Goal: Task Accomplishment & Management: Manage account settings

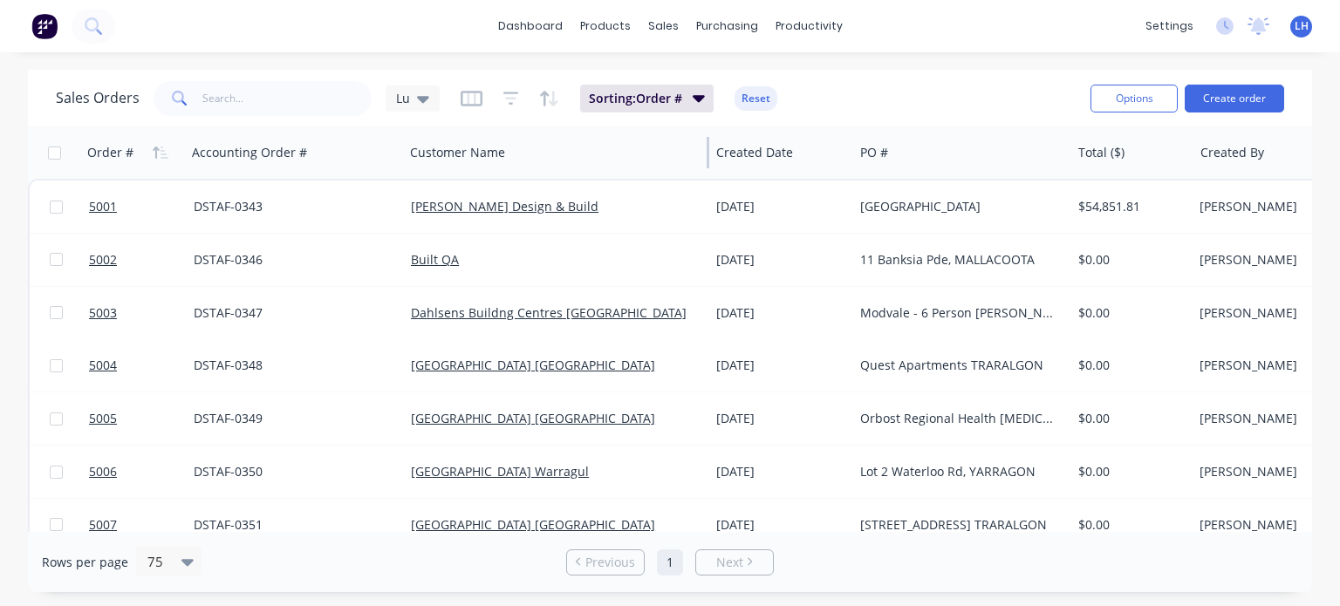
drag, startPoint x: 620, startPoint y: 154, endPoint x: 708, endPoint y: 147, distance: 88.4
click at [708, 147] on div at bounding box center [708, 152] width 3 height 31
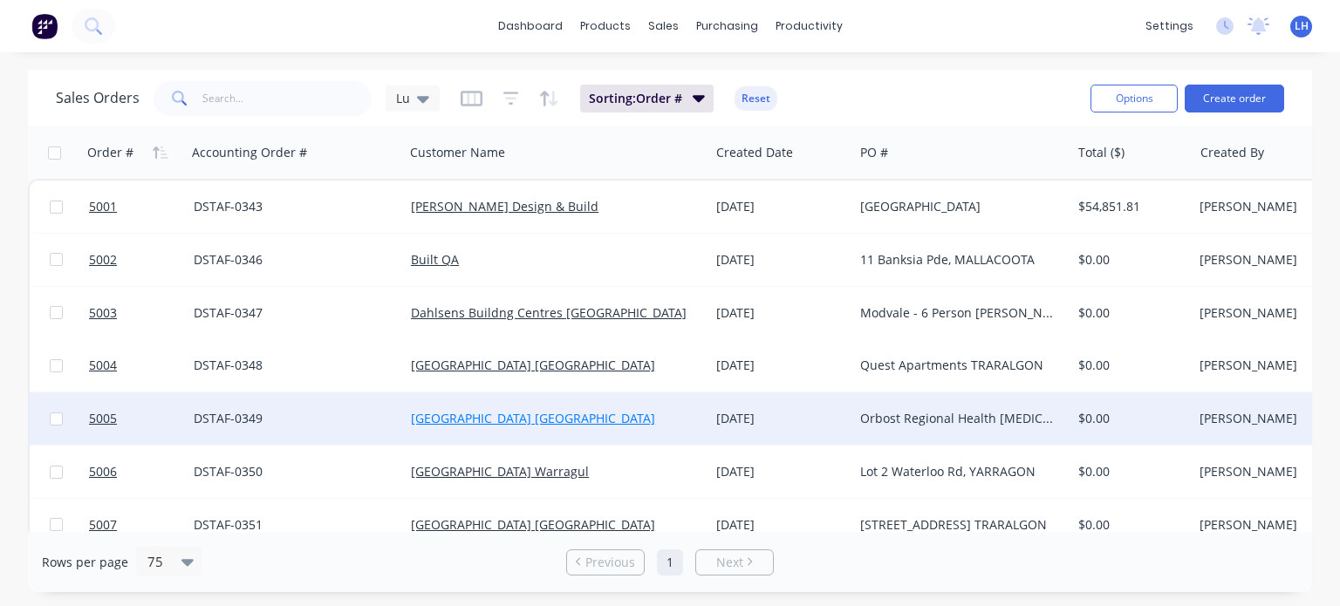
click at [532, 415] on link "[GEOGRAPHIC_DATA] [GEOGRAPHIC_DATA]" at bounding box center [533, 418] width 244 height 17
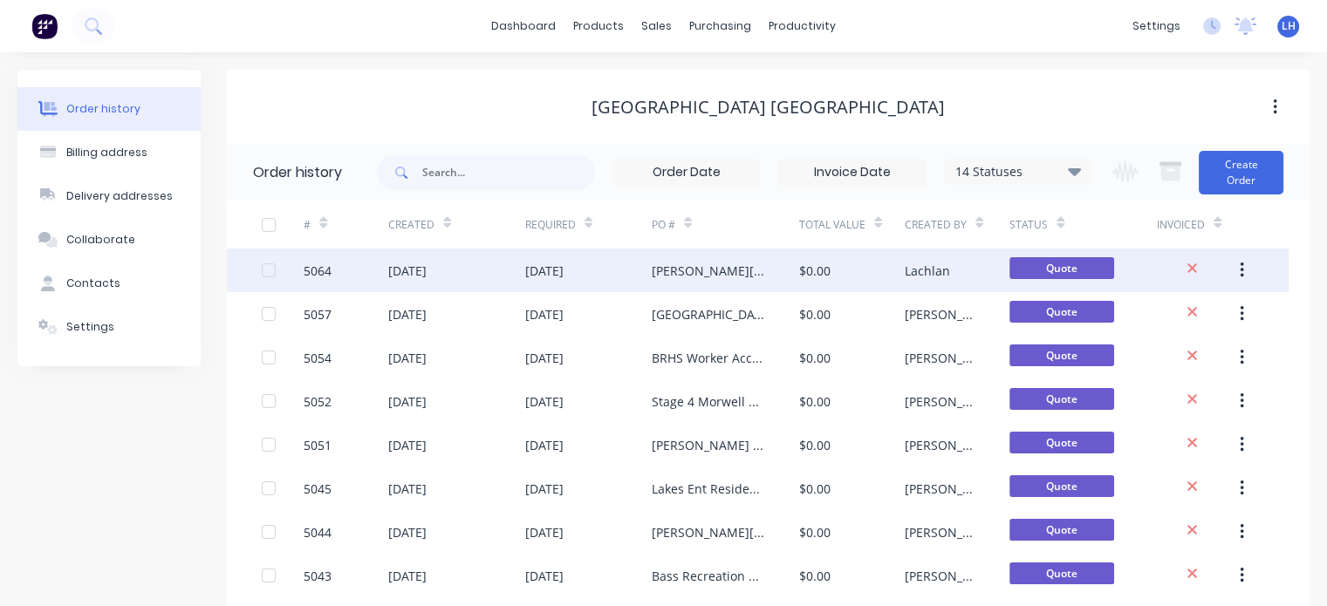
click at [705, 272] on div "[PERSON_NAME][GEOGRAPHIC_DATA]" at bounding box center [708, 271] width 113 height 18
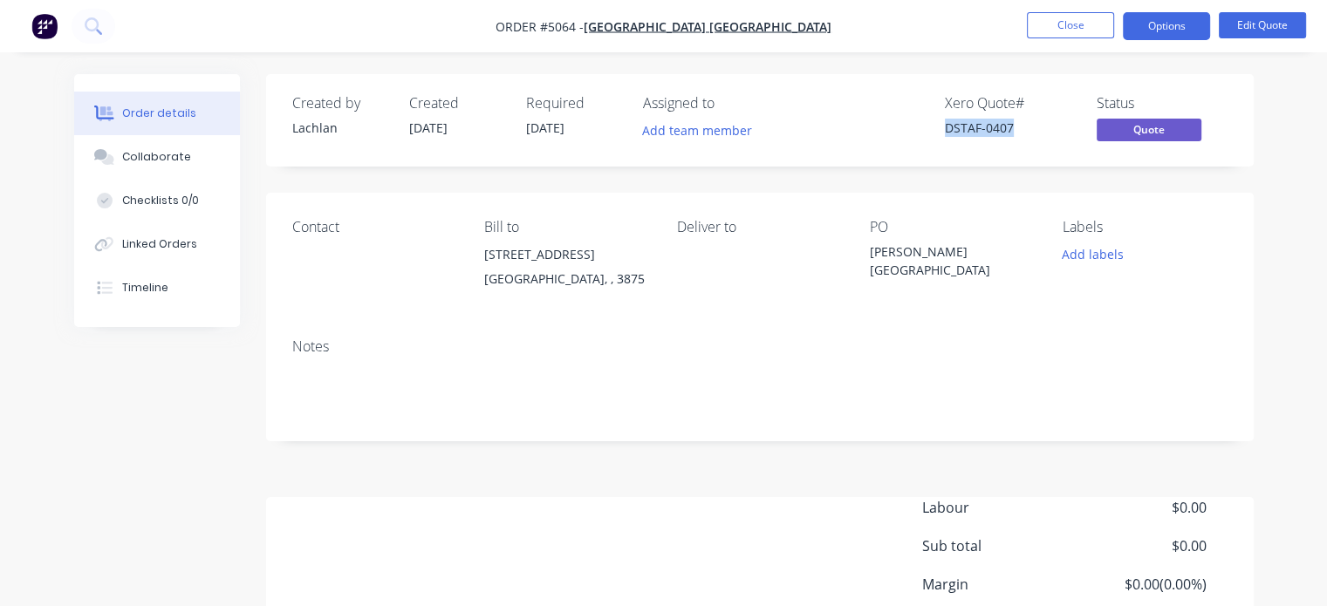
drag, startPoint x: 947, startPoint y: 129, endPoint x: 1008, endPoint y: 127, distance: 61.1
click at [1008, 127] on div "DSTAF-0407" at bounding box center [1010, 128] width 131 height 18
click at [1155, 132] on span "Quote" at bounding box center [1149, 130] width 105 height 22
click at [1095, 26] on button "Close" at bounding box center [1070, 25] width 87 height 26
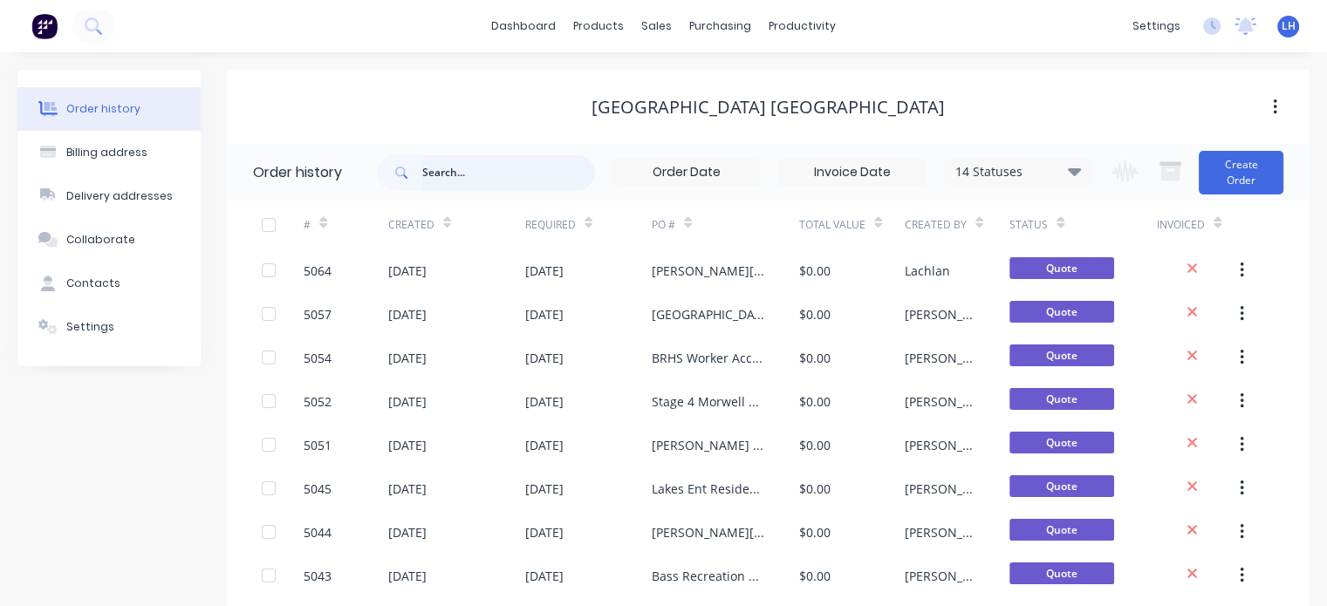
click at [464, 171] on input "text" at bounding box center [508, 172] width 173 height 35
type input "torq"
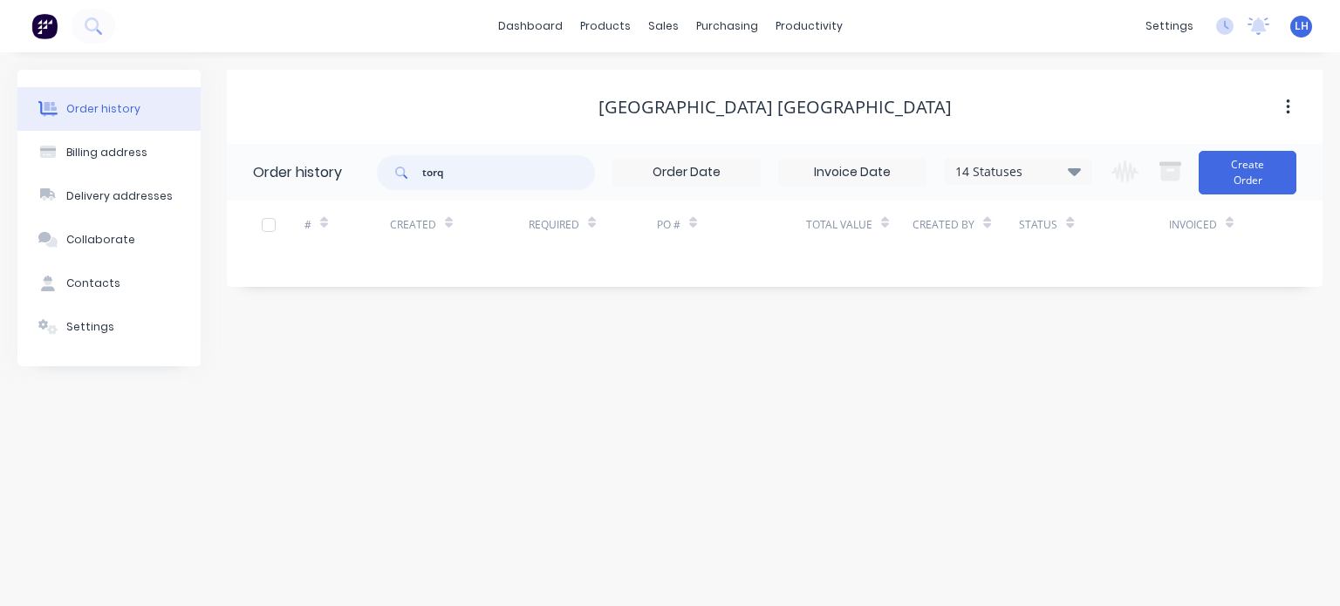
click at [458, 170] on input "torq" at bounding box center [508, 172] width 173 height 35
type input "t"
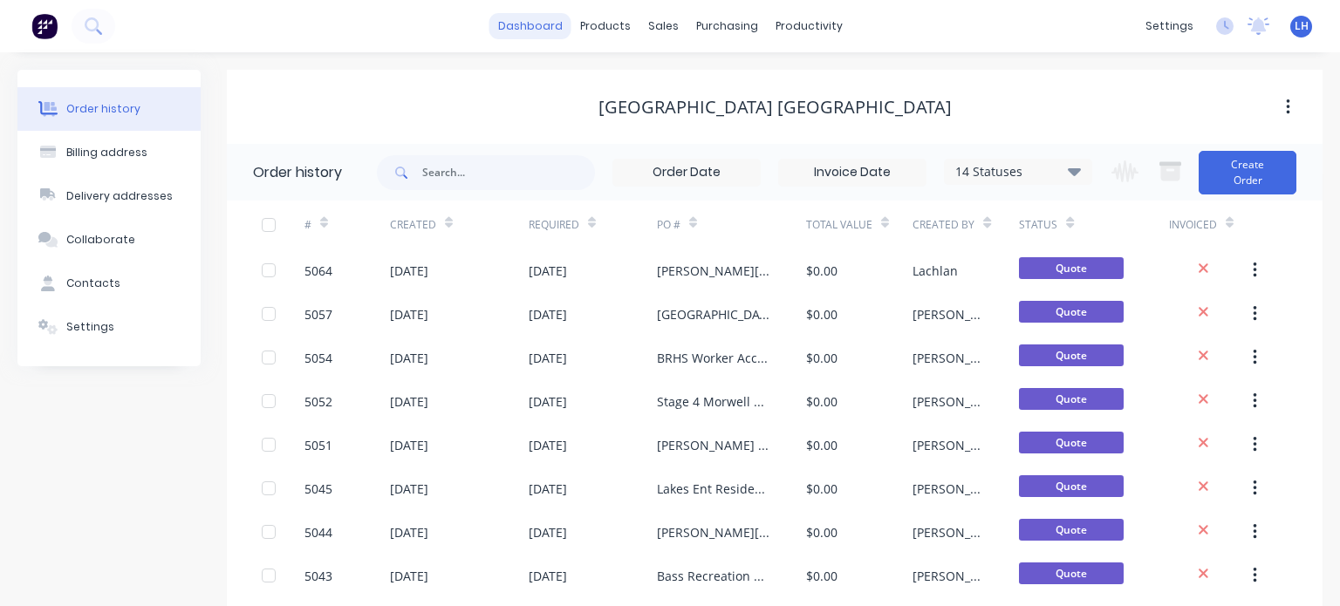
click at [515, 24] on link "dashboard" at bounding box center [530, 26] width 82 height 26
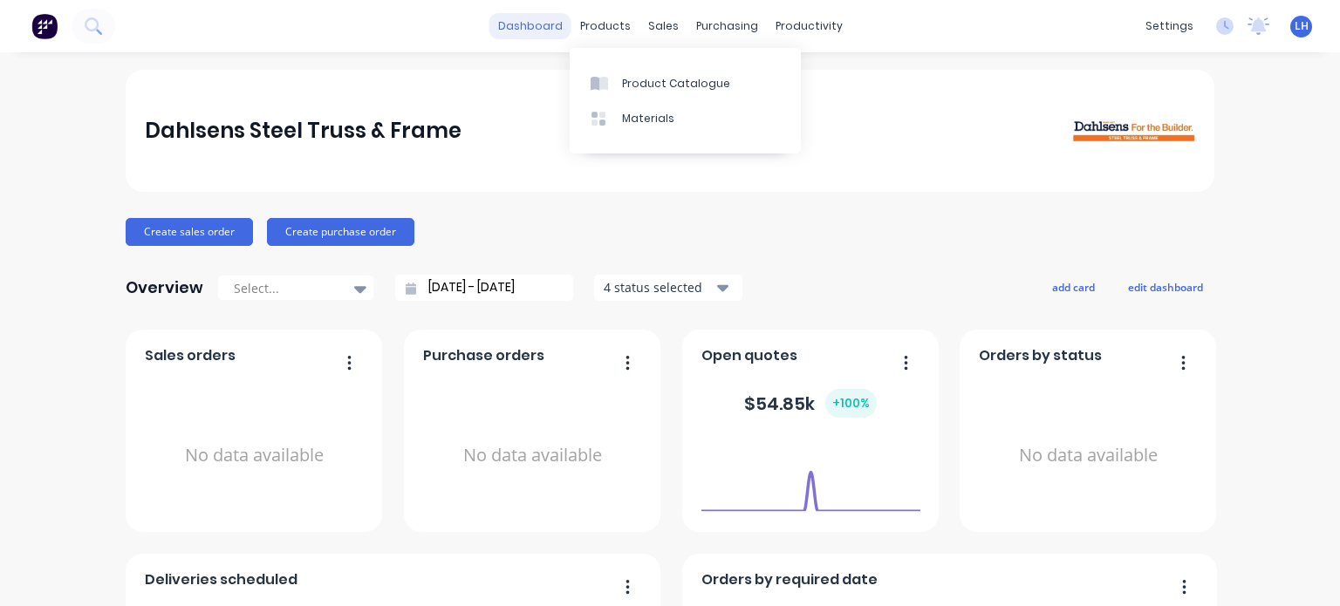
click at [548, 32] on link "dashboard" at bounding box center [530, 26] width 82 height 26
click at [555, 23] on link "dashboard" at bounding box center [530, 26] width 82 height 26
click at [537, 27] on link "dashboard" at bounding box center [530, 26] width 82 height 26
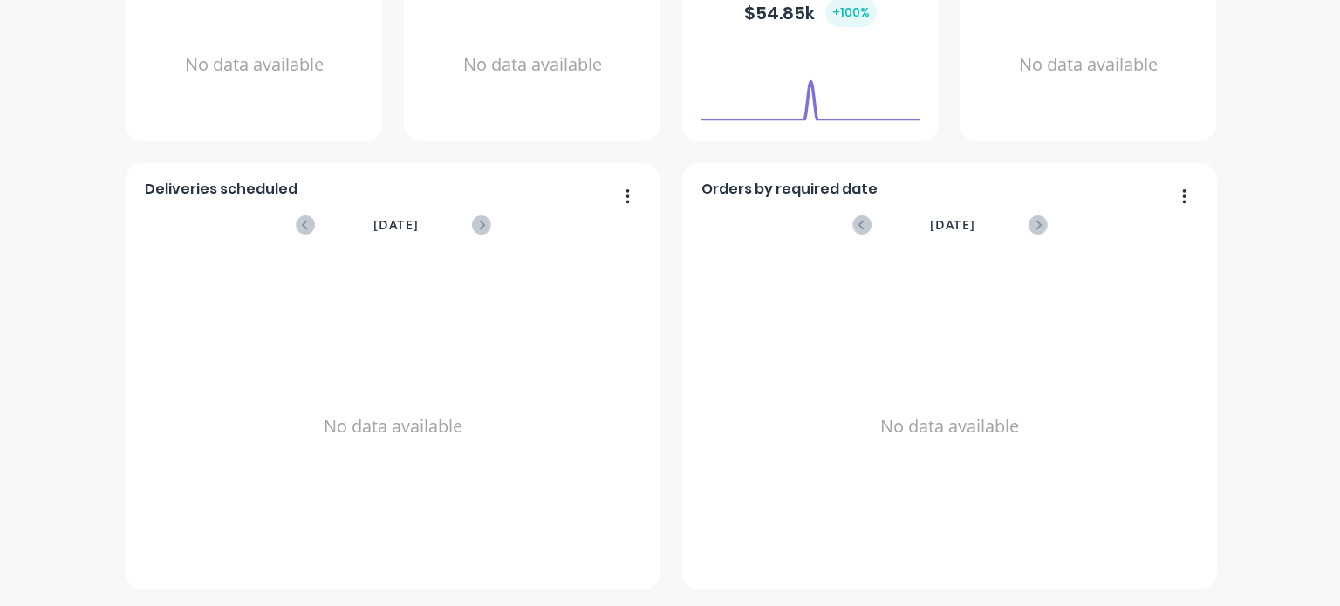
scroll to position [42, 0]
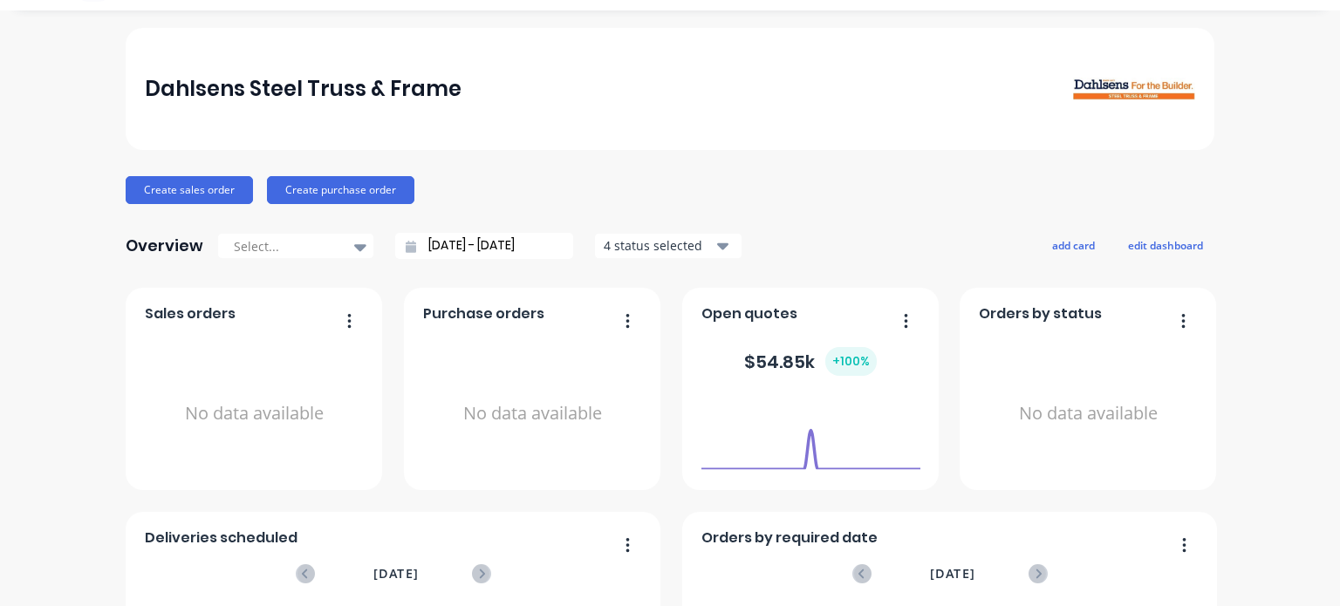
click at [687, 241] on div "4 status selected" at bounding box center [659, 245] width 110 height 18
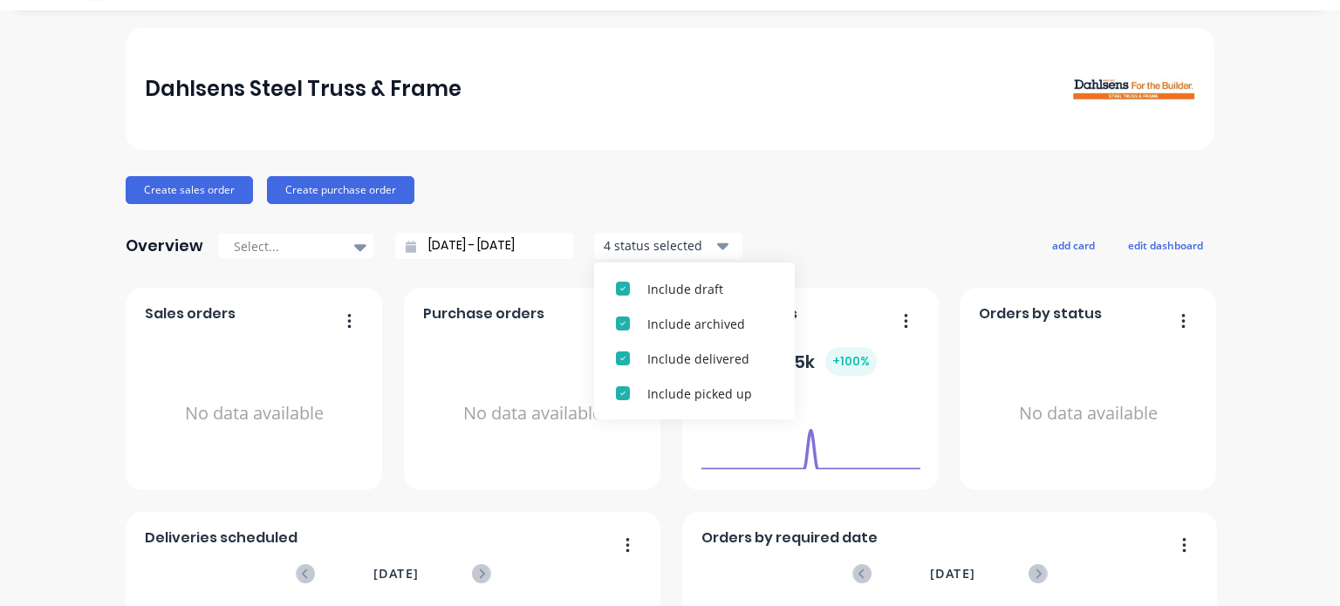
click at [873, 195] on div "Create sales order Create purchase order" at bounding box center [670, 190] width 1089 height 28
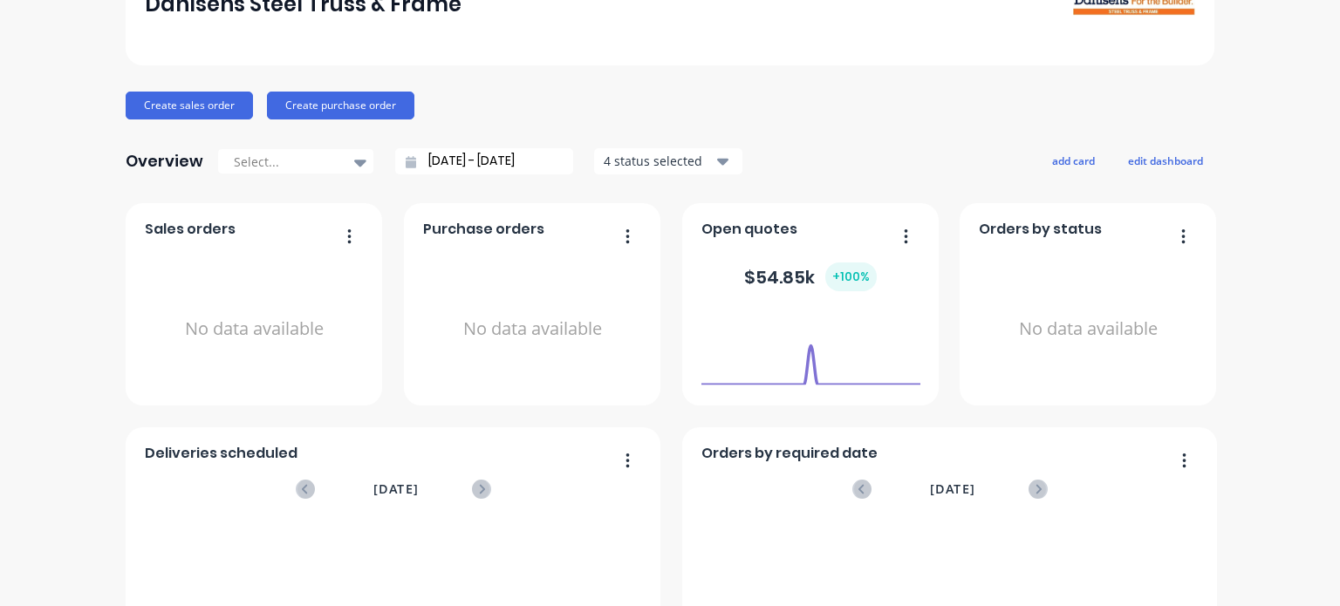
scroll to position [0, 0]
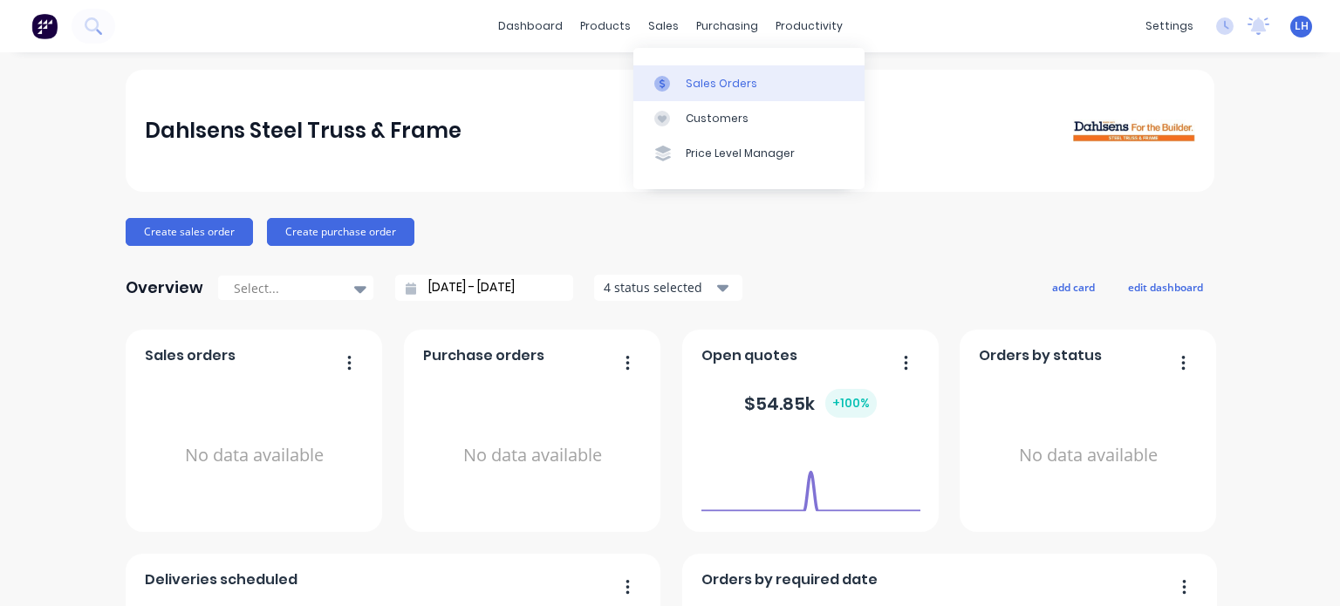
click at [729, 76] on div "Sales Orders" at bounding box center [722, 84] width 72 height 16
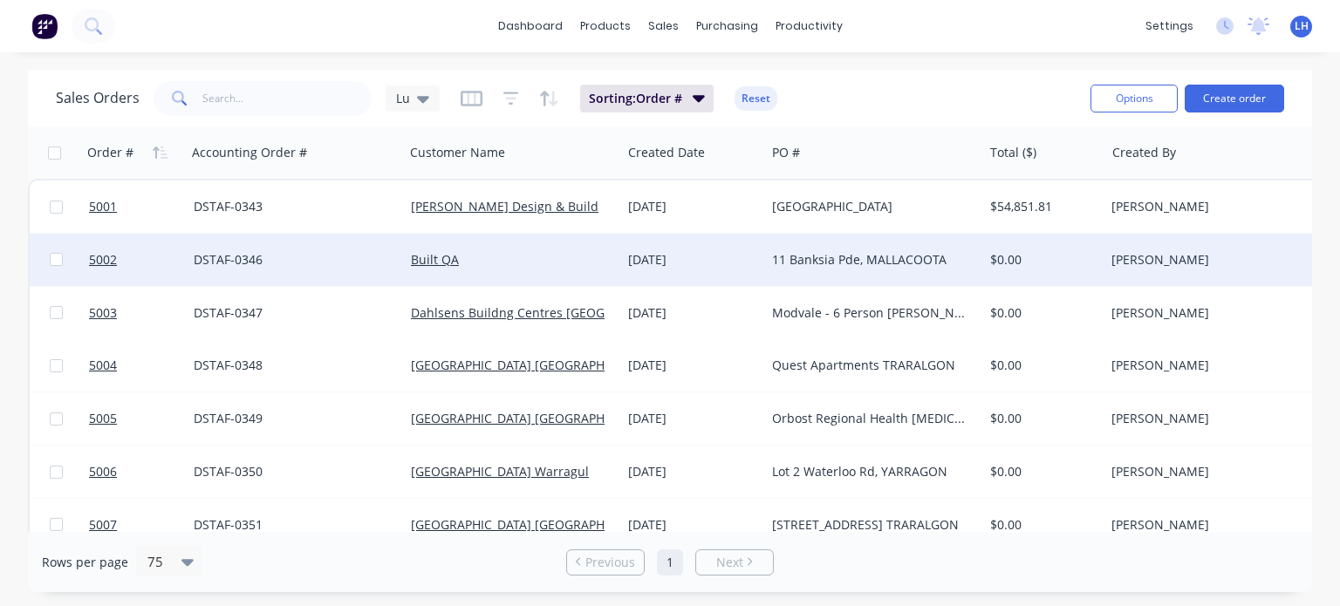
click at [848, 256] on div "11 Banksia Pde, MALLACOOTA" at bounding box center [869, 259] width 194 height 17
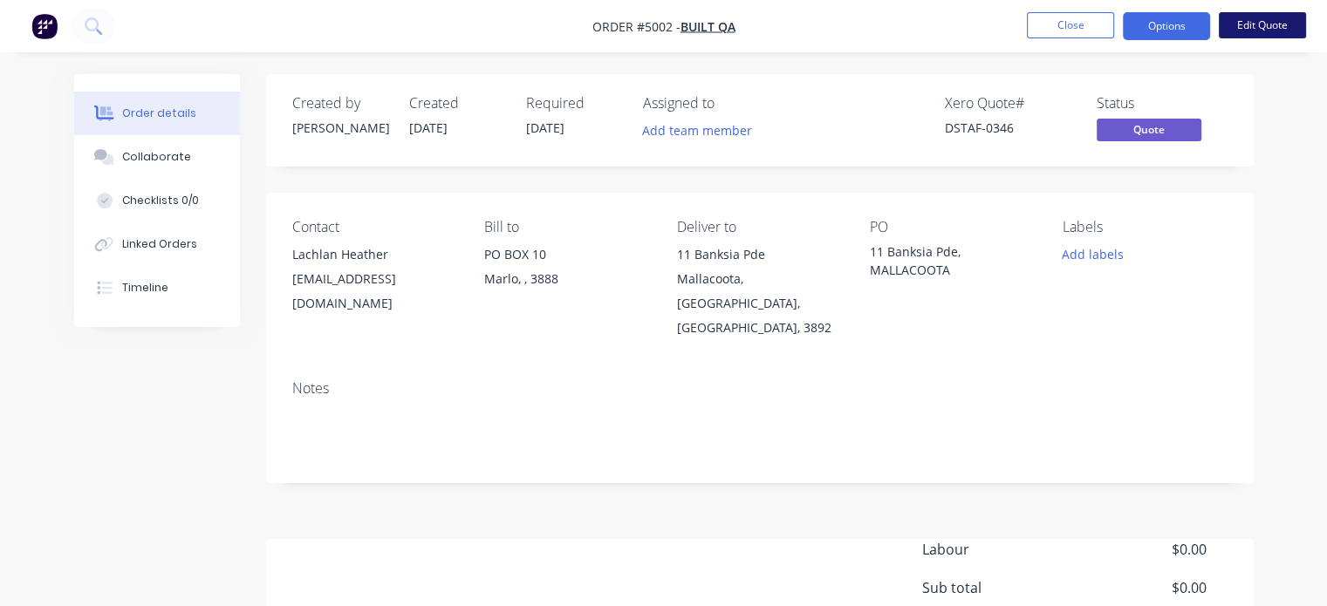
click at [1255, 26] on button "Edit Quote" at bounding box center [1262, 25] width 87 height 26
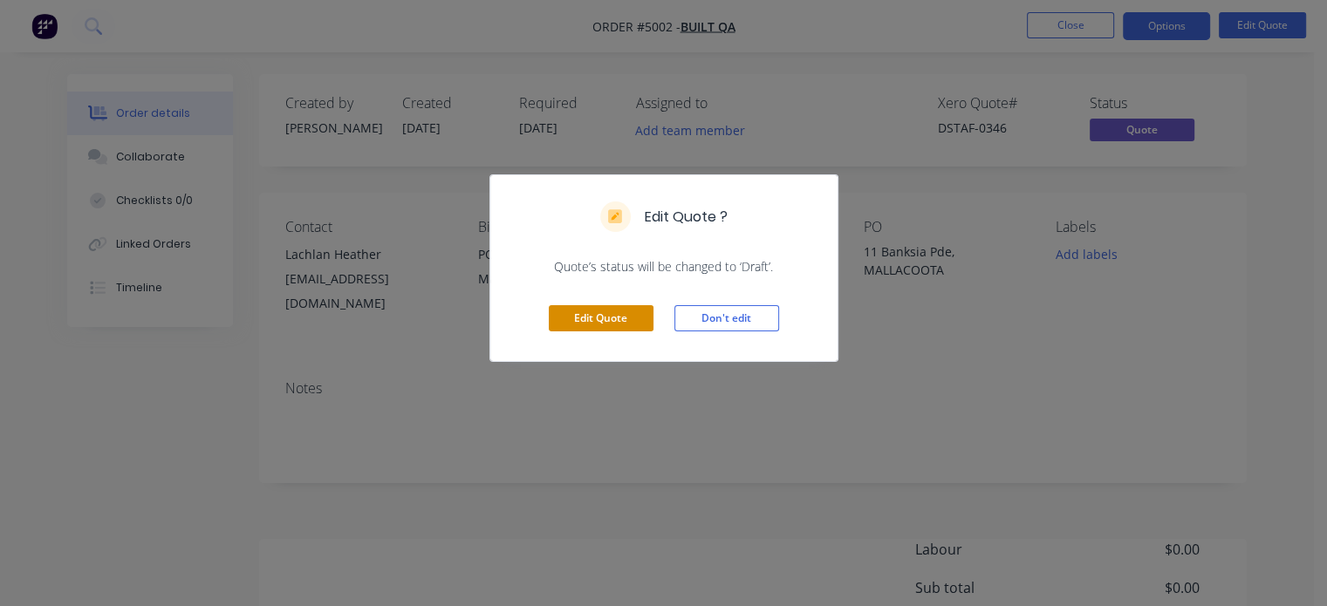
click at [608, 308] on button "Edit Quote" at bounding box center [601, 318] width 105 height 26
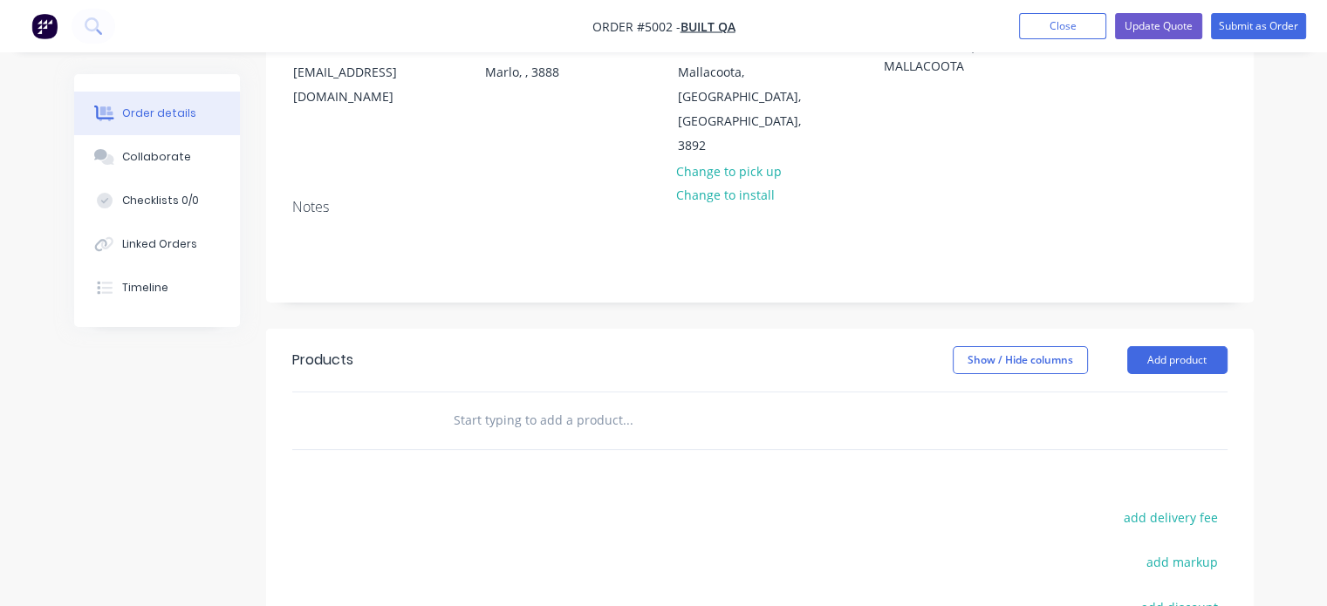
scroll to position [222, 0]
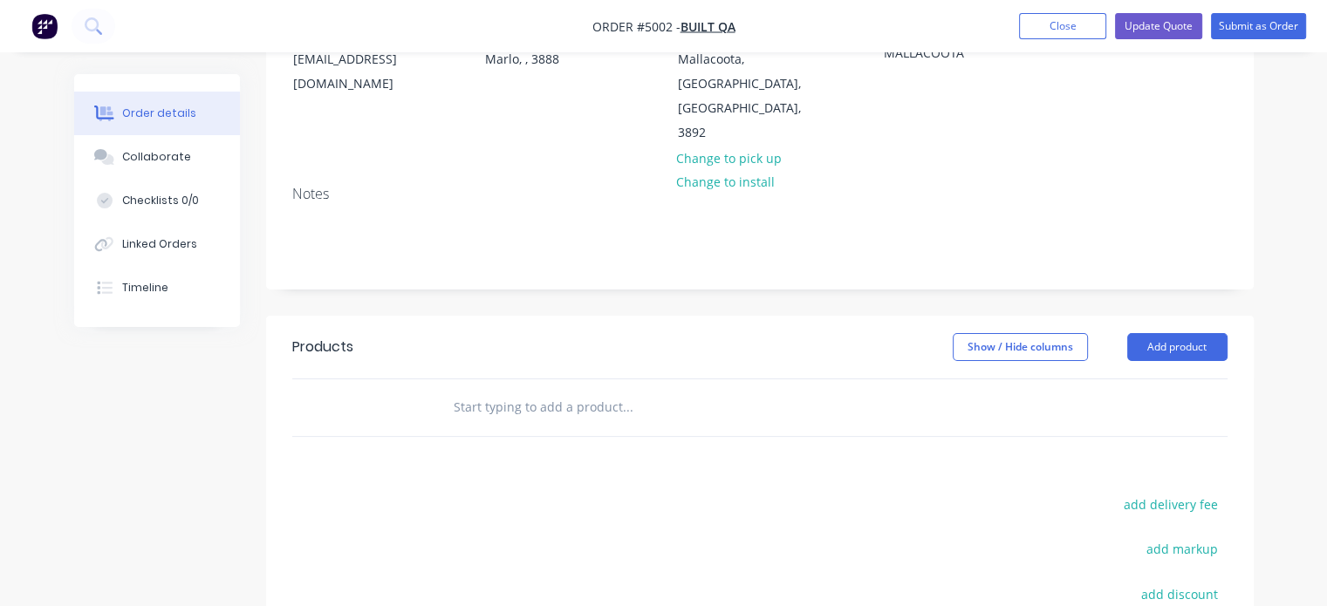
click at [511, 390] on input "text" at bounding box center [627, 407] width 349 height 35
click at [529, 390] on input "wall" at bounding box center [627, 407] width 349 height 35
type input "wall"
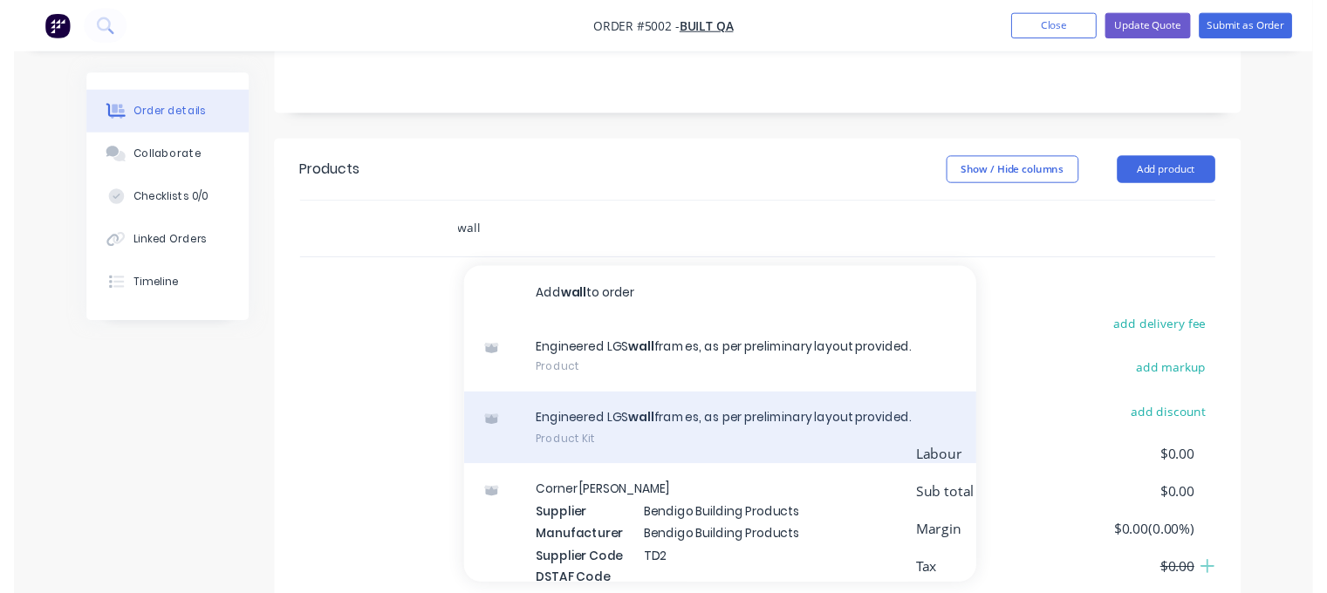
scroll to position [87, 0]
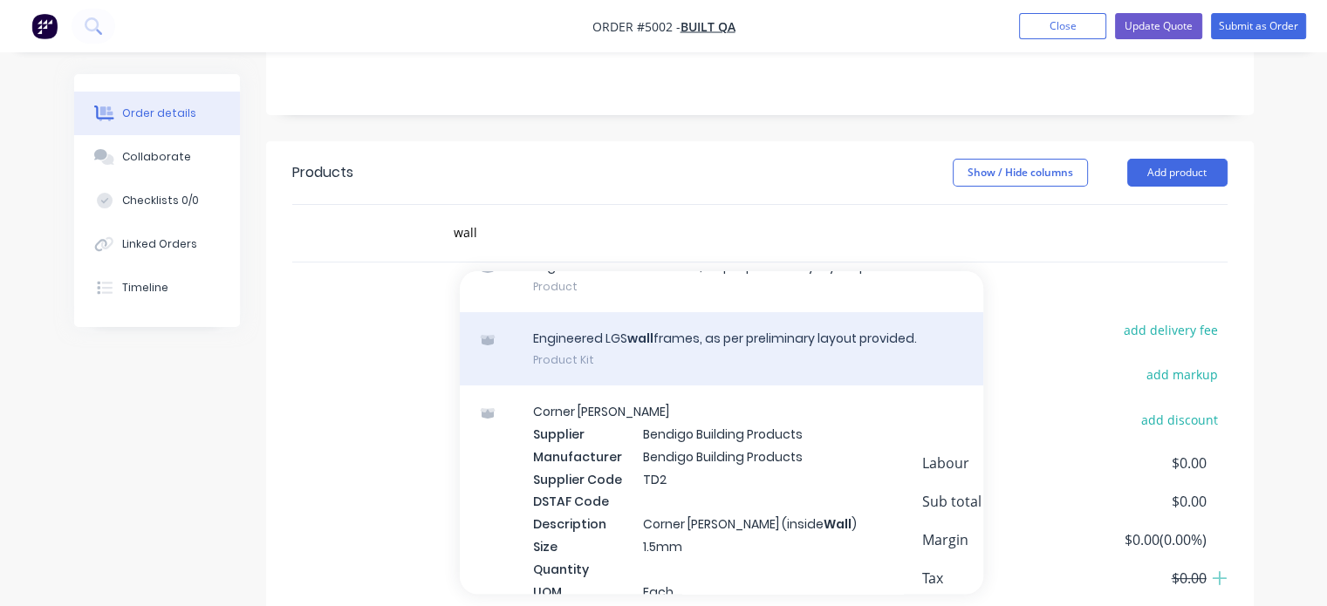
click at [630, 312] on div "Engineered LGS wall frames, as per preliminary layout provided. Product Kit" at bounding box center [721, 348] width 523 height 73
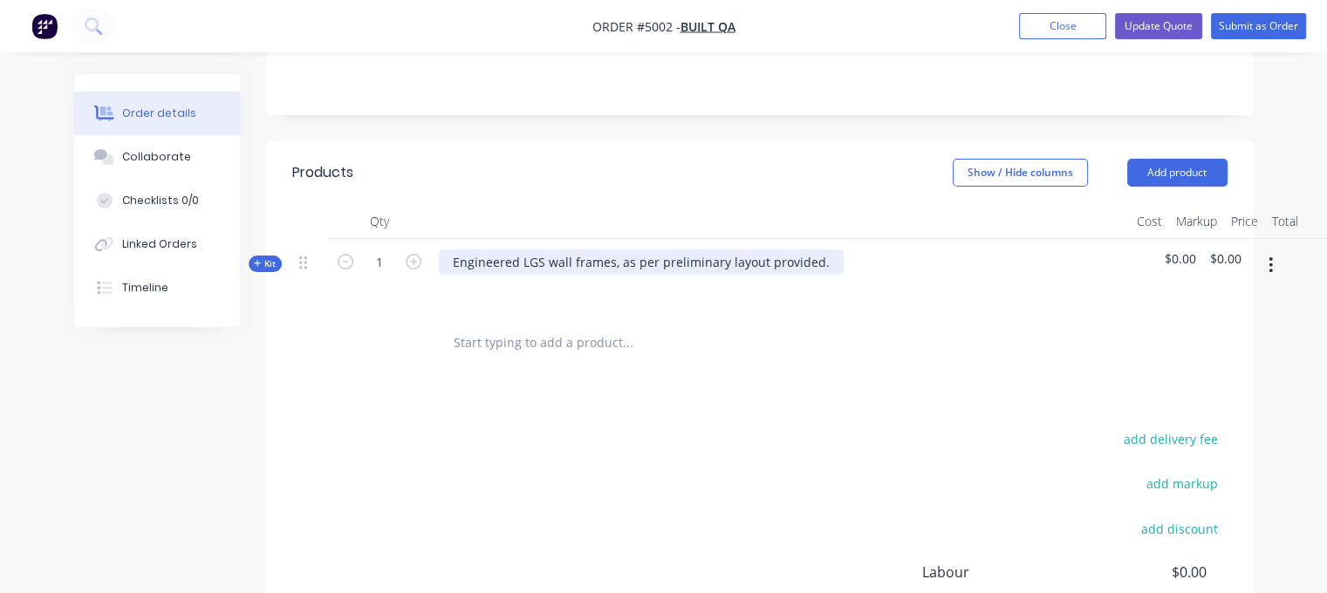
click at [640, 250] on div "Engineered LGS wall frames, as per preliminary layout provided." at bounding box center [641, 262] width 405 height 25
click at [263, 257] on span "Kit" at bounding box center [265, 263] width 23 height 13
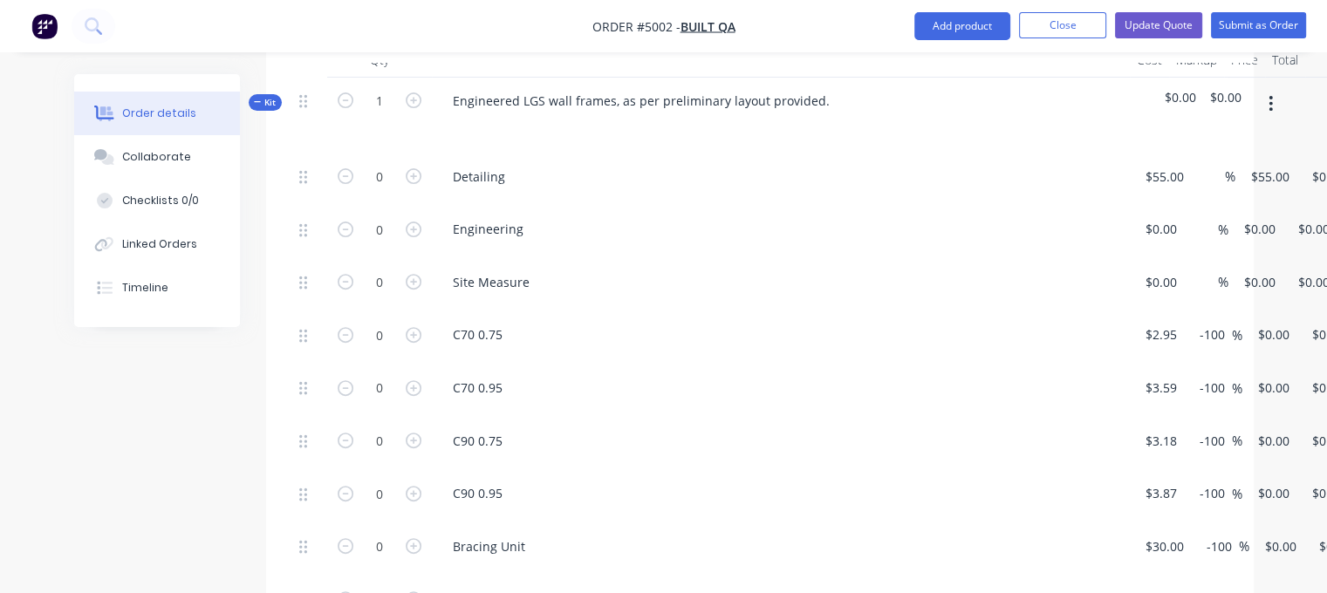
scroll to position [658, 0]
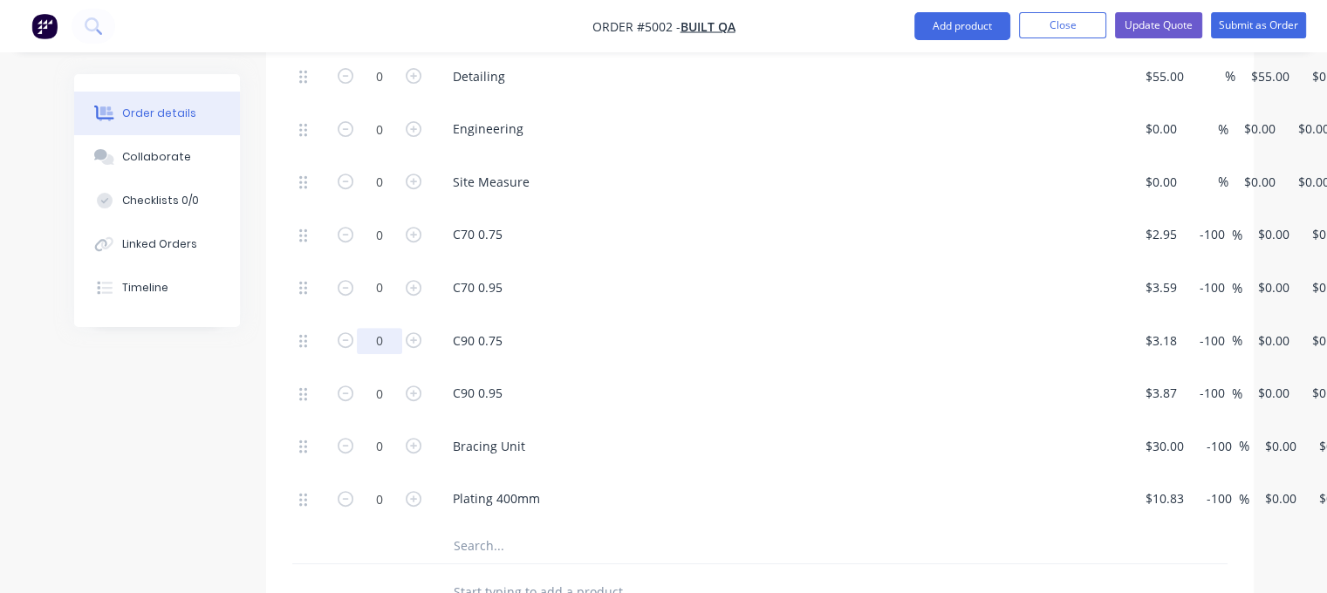
click at [384, 328] on input "0" at bounding box center [379, 341] width 45 height 26
type input "1200"
click at [362, 529] on div at bounding box center [379, 546] width 105 height 35
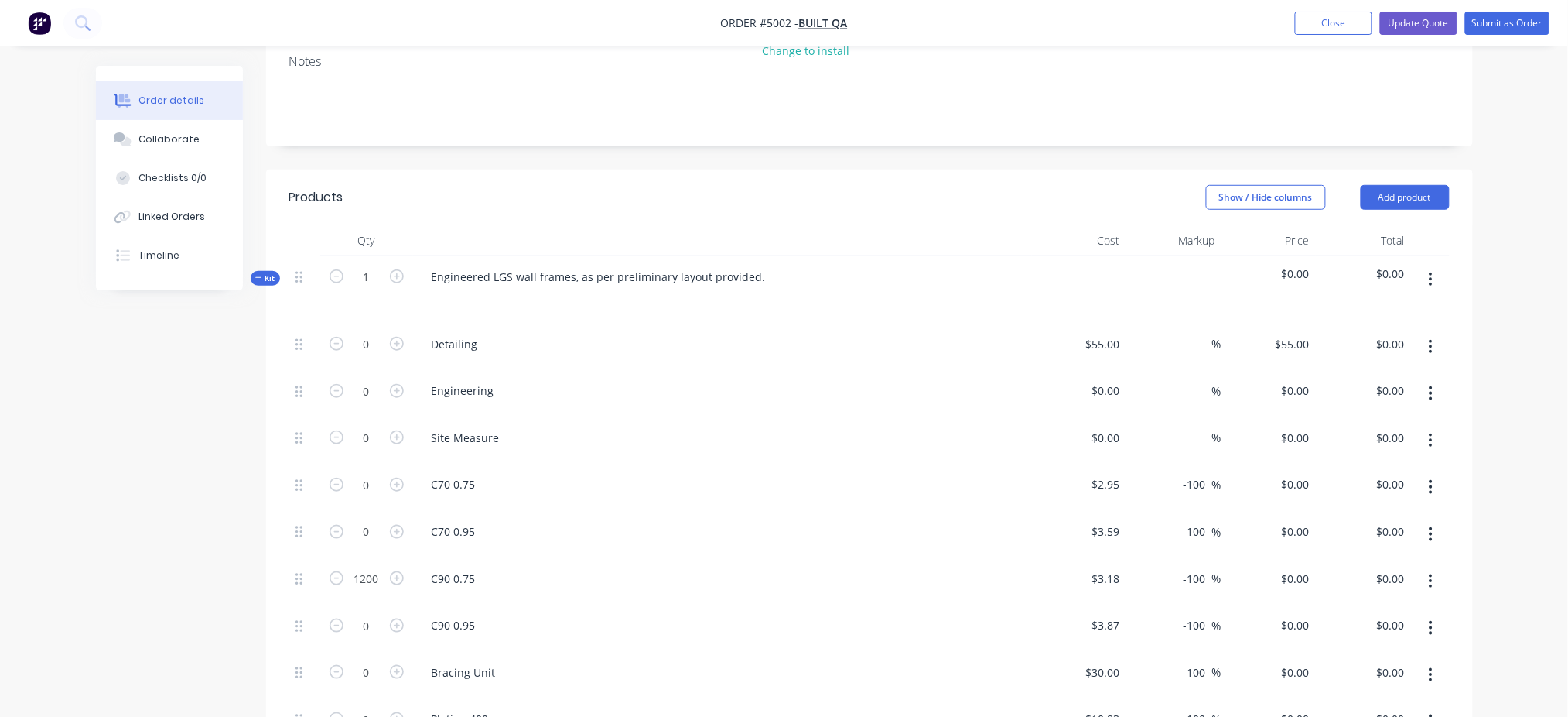
scroll to position [310, 0]
click at [1187, 537] on input "-100" at bounding box center [1197, 576] width 30 height 22
drag, startPoint x: 1203, startPoint y: 532, endPoint x: 1176, endPoint y: 532, distance: 27.0
click at [1176, 537] on div "-100 -100 %" at bounding box center [1198, 576] width 45 height 22
type input "0"
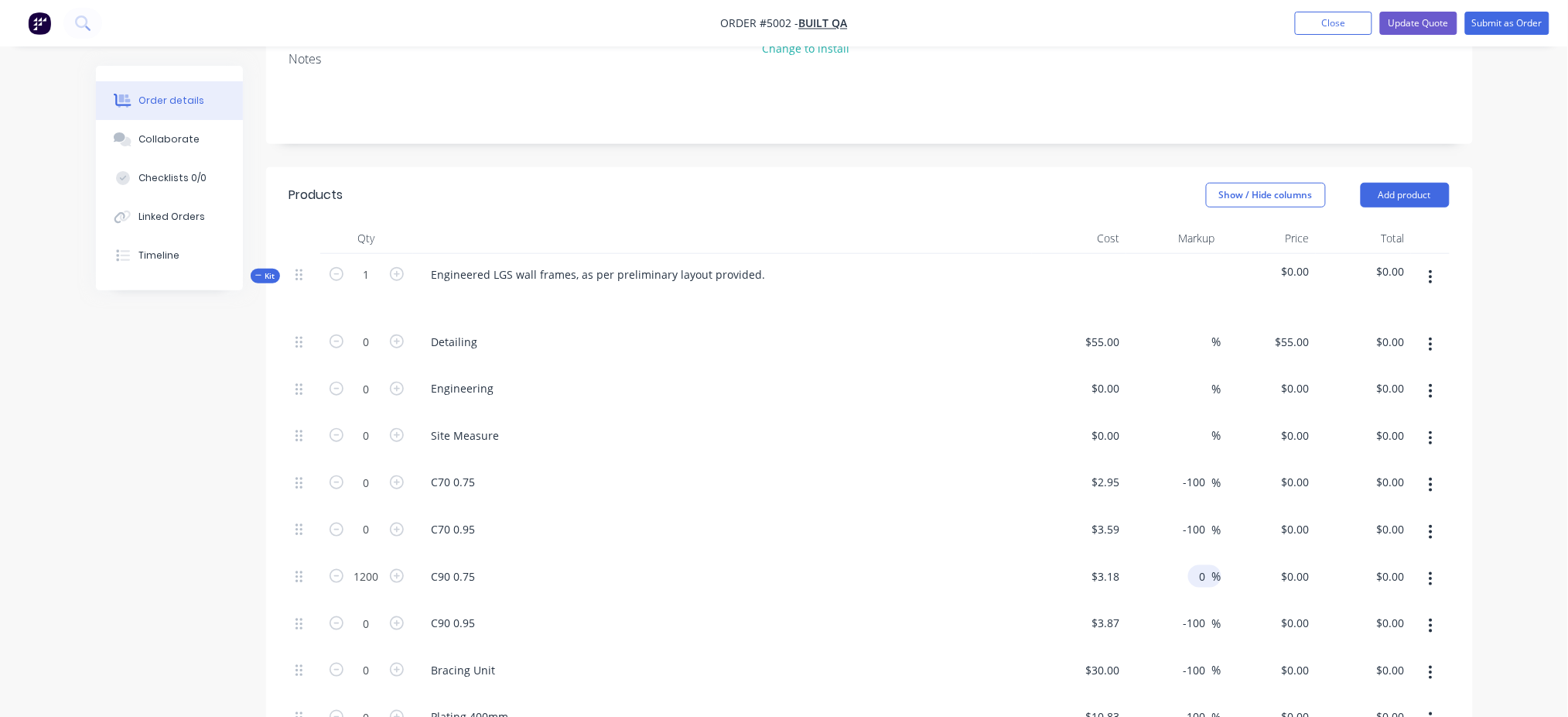
type input "$3.18"
type input "$3,816.00"
click at [1188, 223] on div "Markup" at bounding box center [1173, 238] width 95 height 31
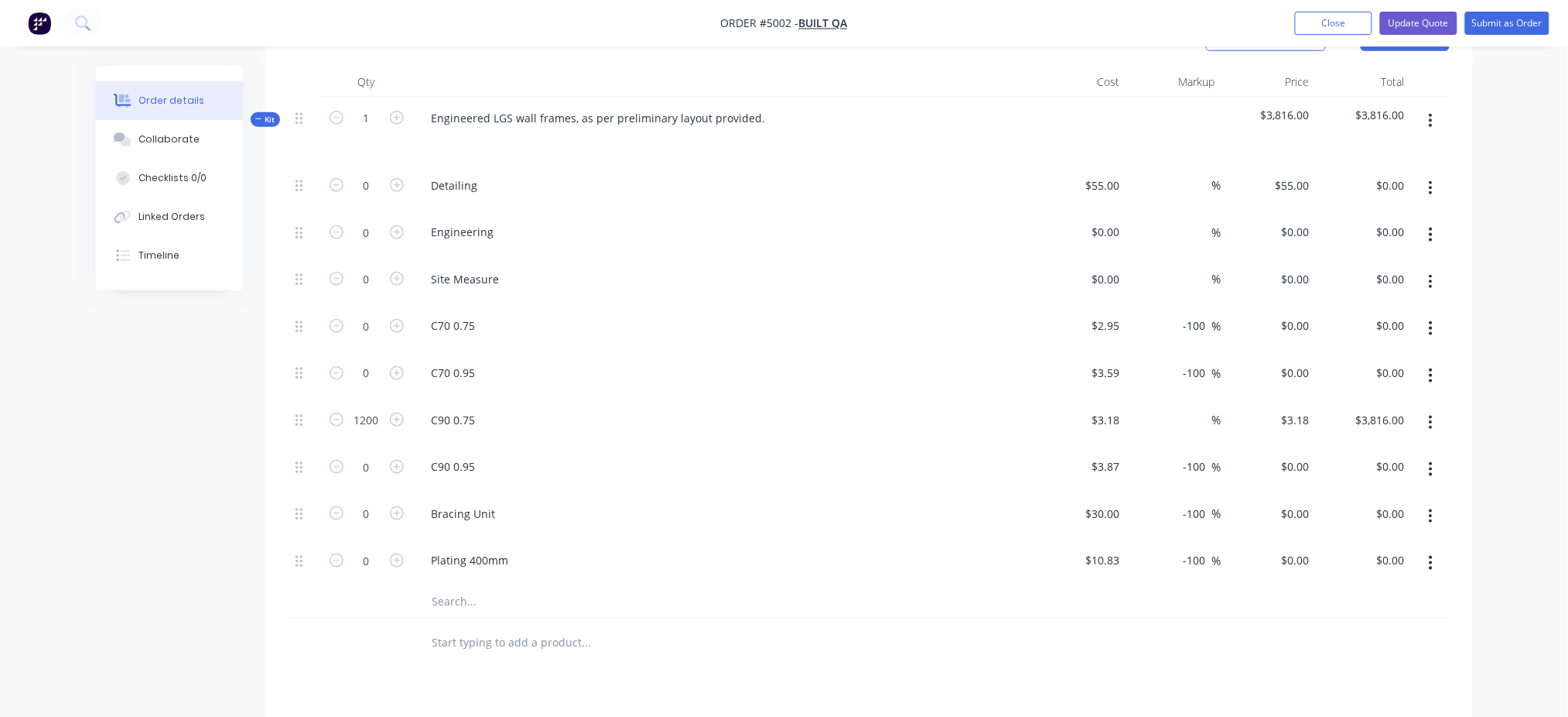
scroll to position [516, 0]
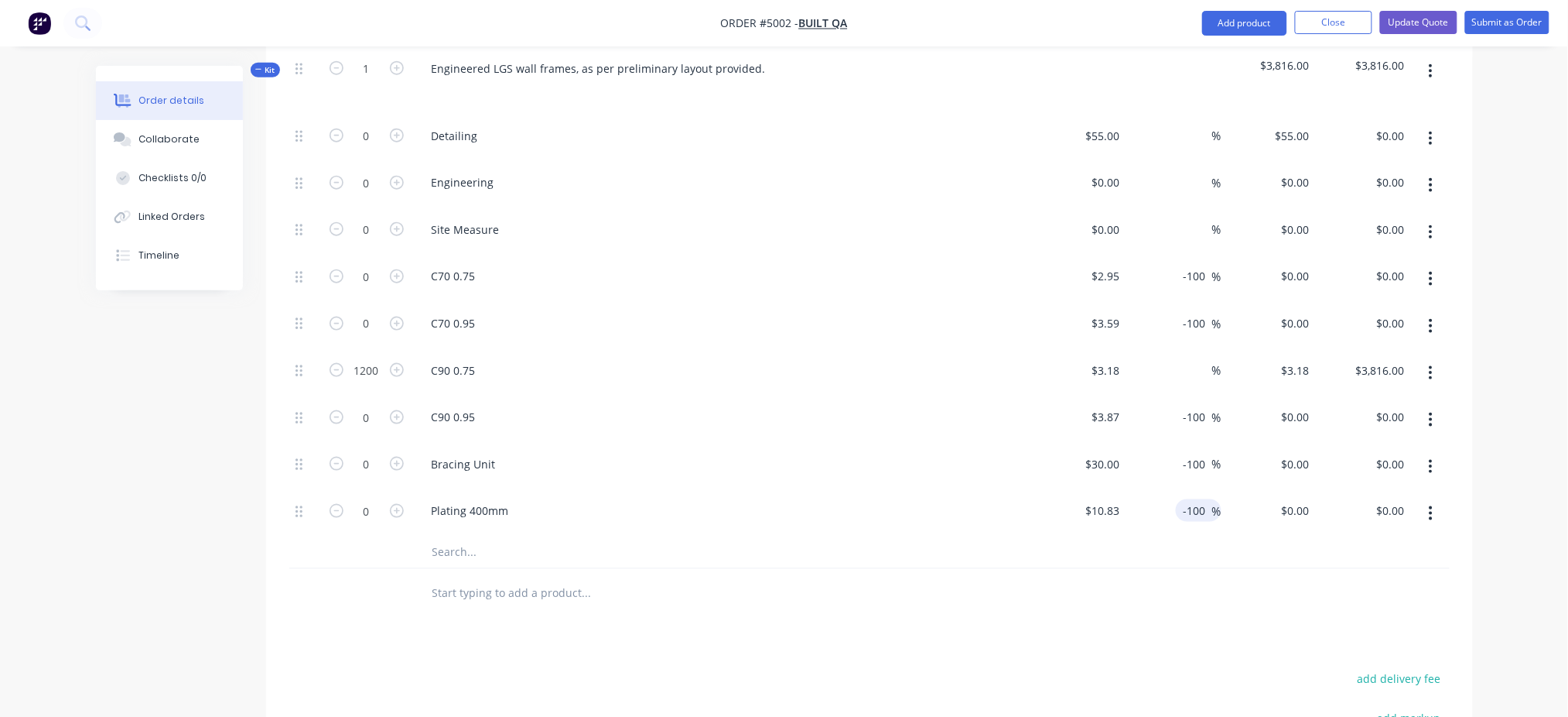
click at [1188, 500] on input "-100" at bounding box center [1197, 510] width 30 height 22
type input "0"
type input "$10.83"
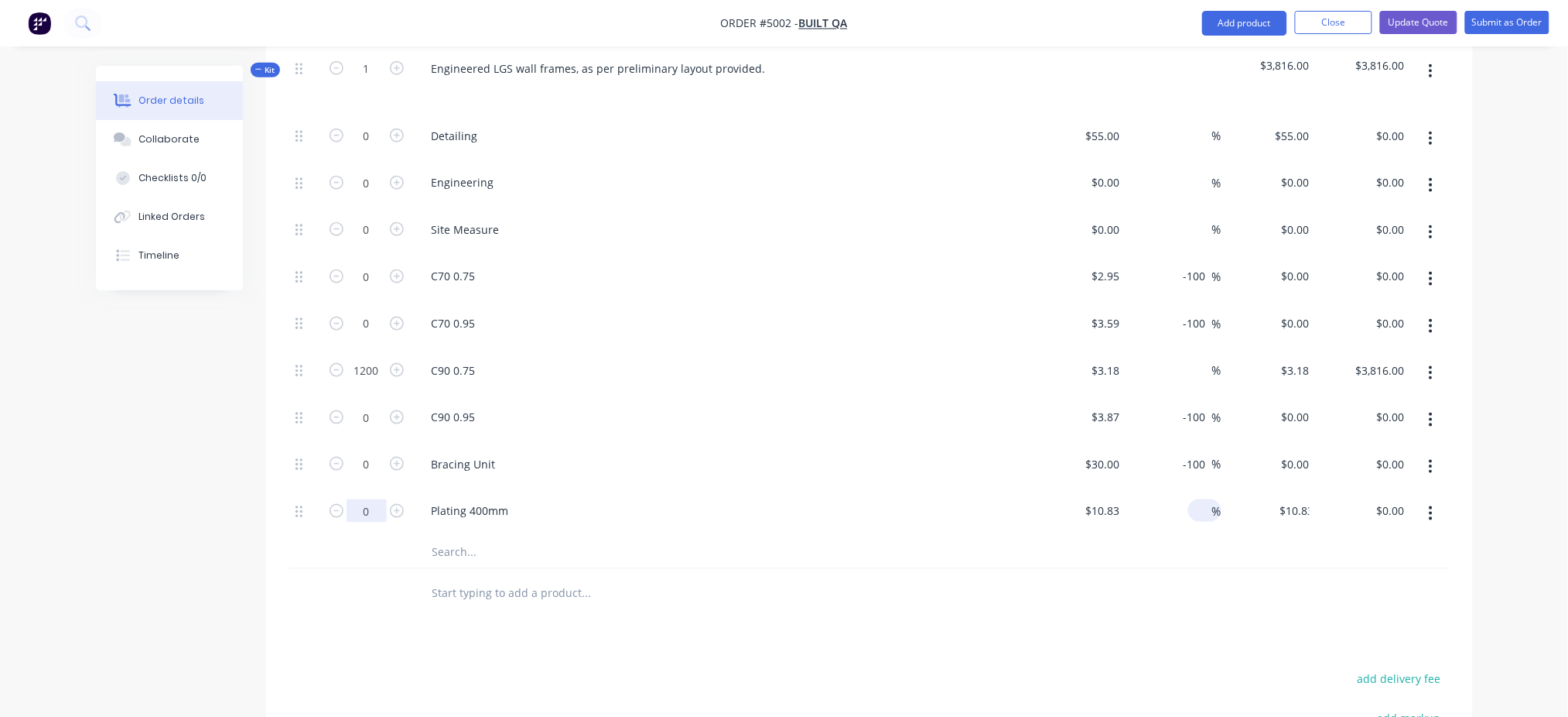
click at [368, 500] on input "0" at bounding box center [366, 511] width 40 height 23
type input "30"
type input "$324.90"
click at [349, 537] on div at bounding box center [366, 552] width 93 height 31
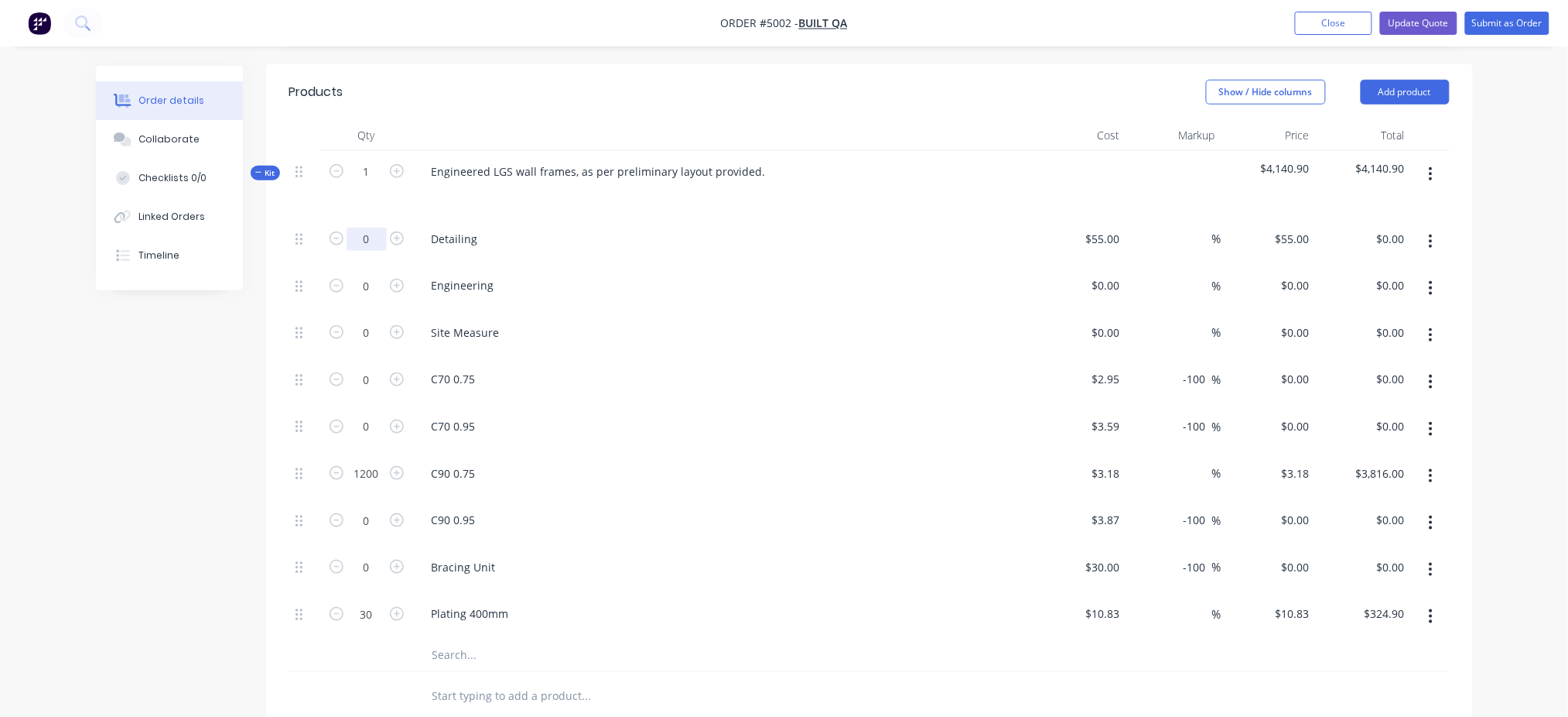
click at [367, 227] on input "0" at bounding box center [366, 239] width 40 height 23
type input "17"
click at [122, 537] on div "Created by [PERSON_NAME] Created [DATE] Required [DATE] Assigned to Add team me…" at bounding box center [784, 385] width 1377 height 1464
type input "$935.00"
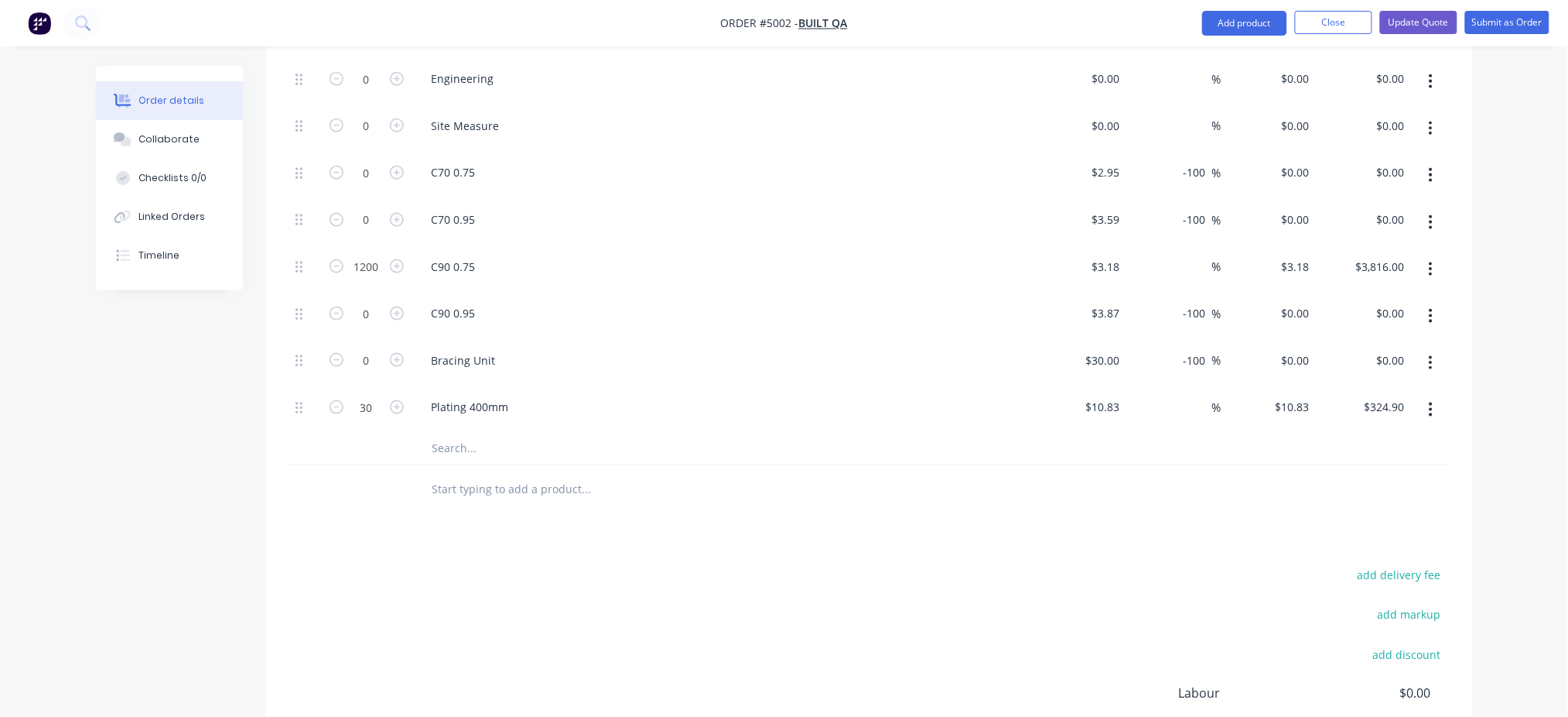
scroll to position [722, 0]
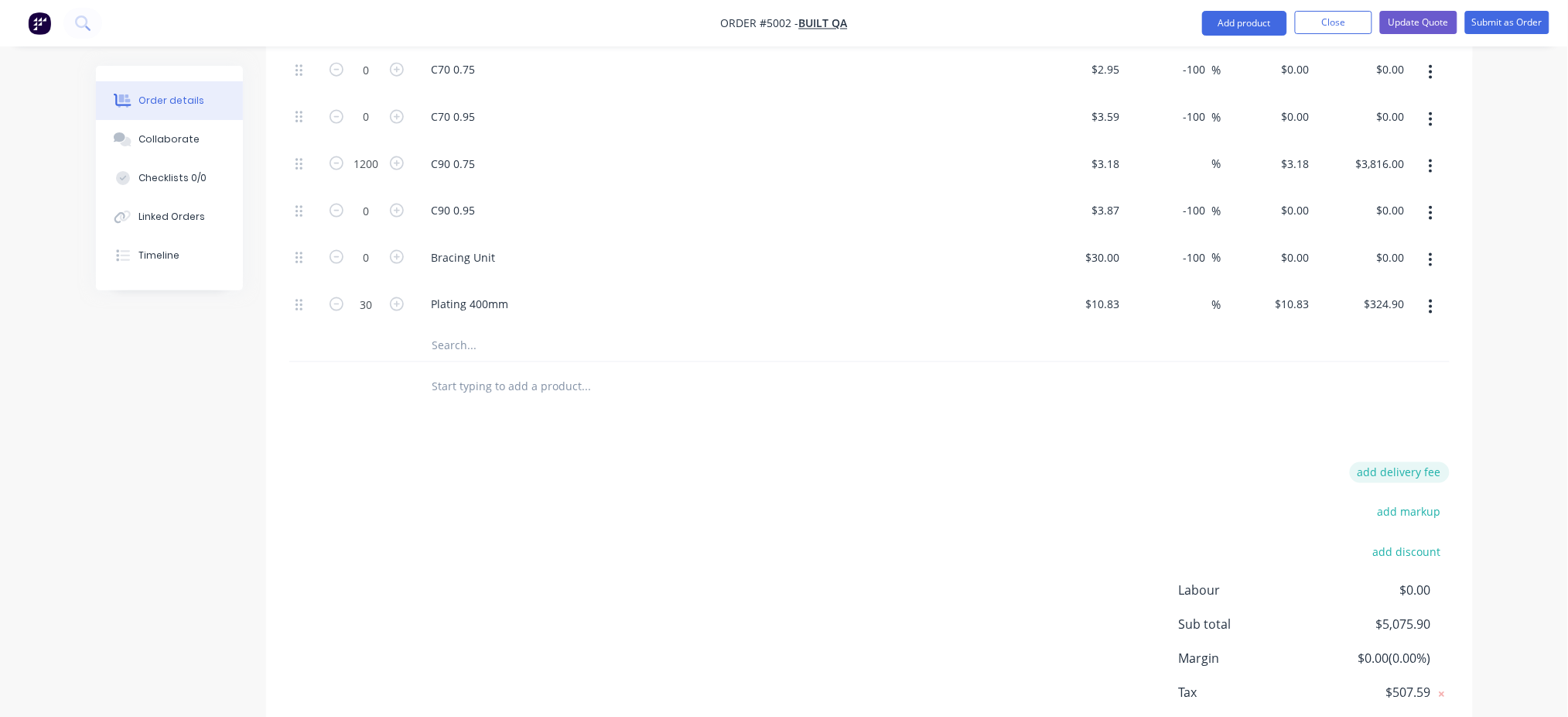
click at [1188, 462] on button "add delivery fee" at bounding box center [1399, 473] width 100 height 21
type input "1600"
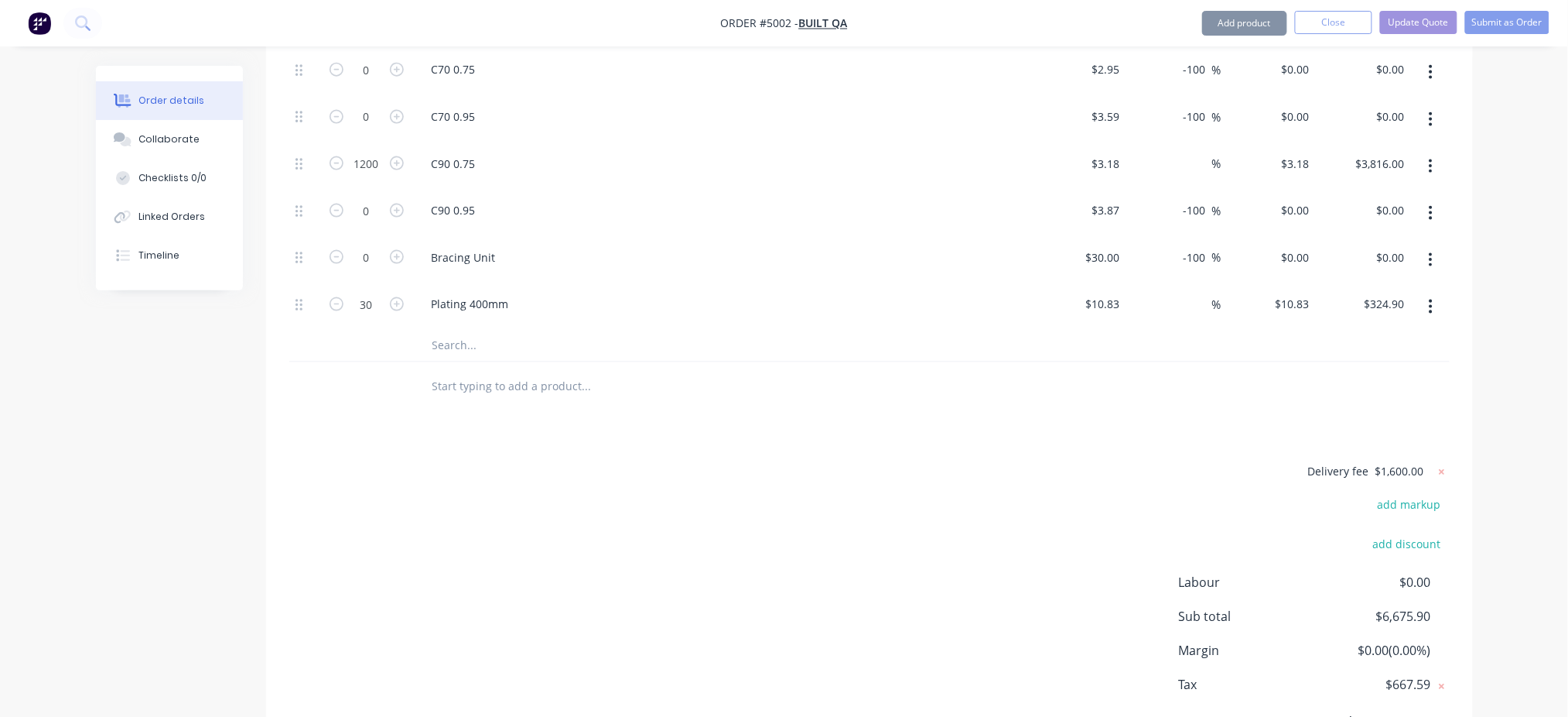
click at [1188, 396] on div "Order details Collaborate Checklists 0/0 Linked Orders Timeline Order details C…" at bounding box center [784, 38] width 1568 height 1522
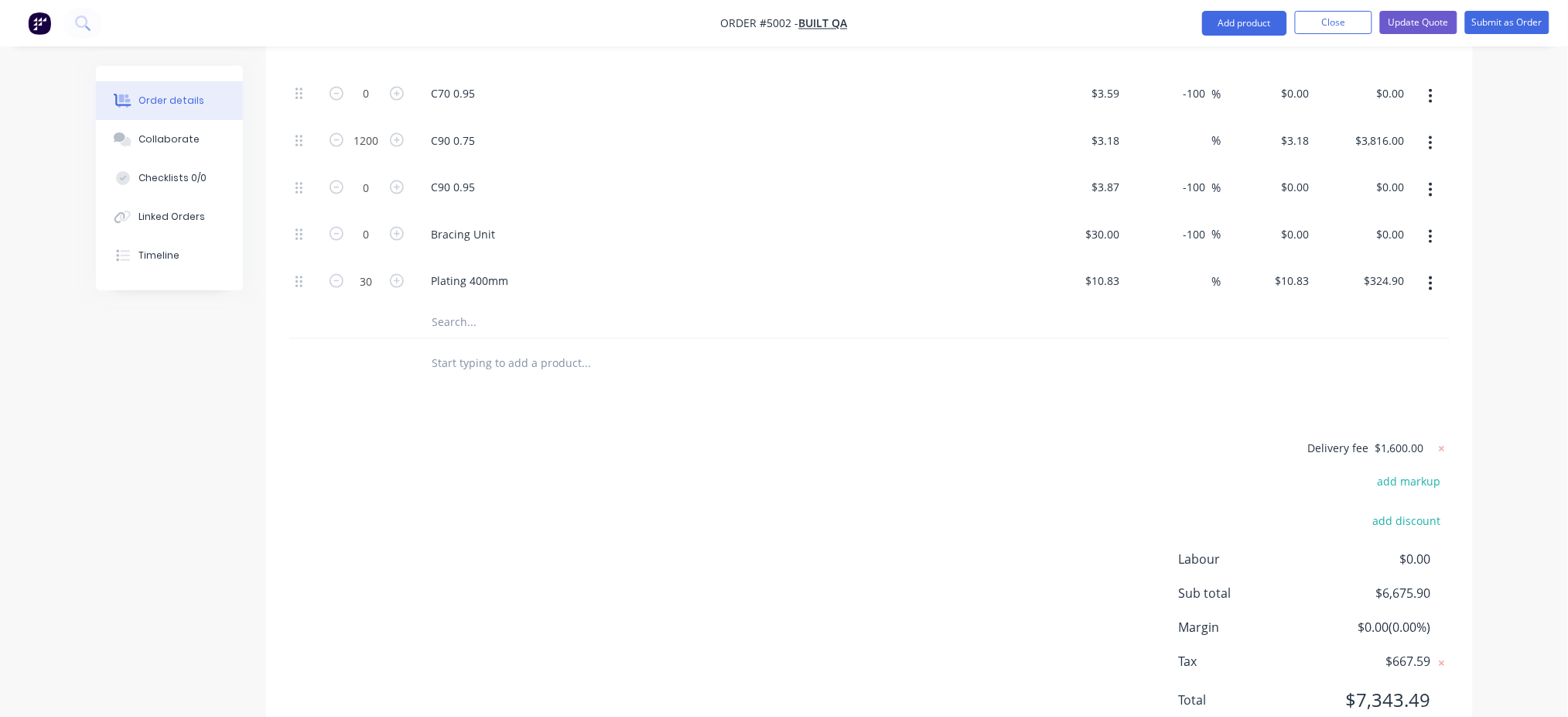
scroll to position [763, 0]
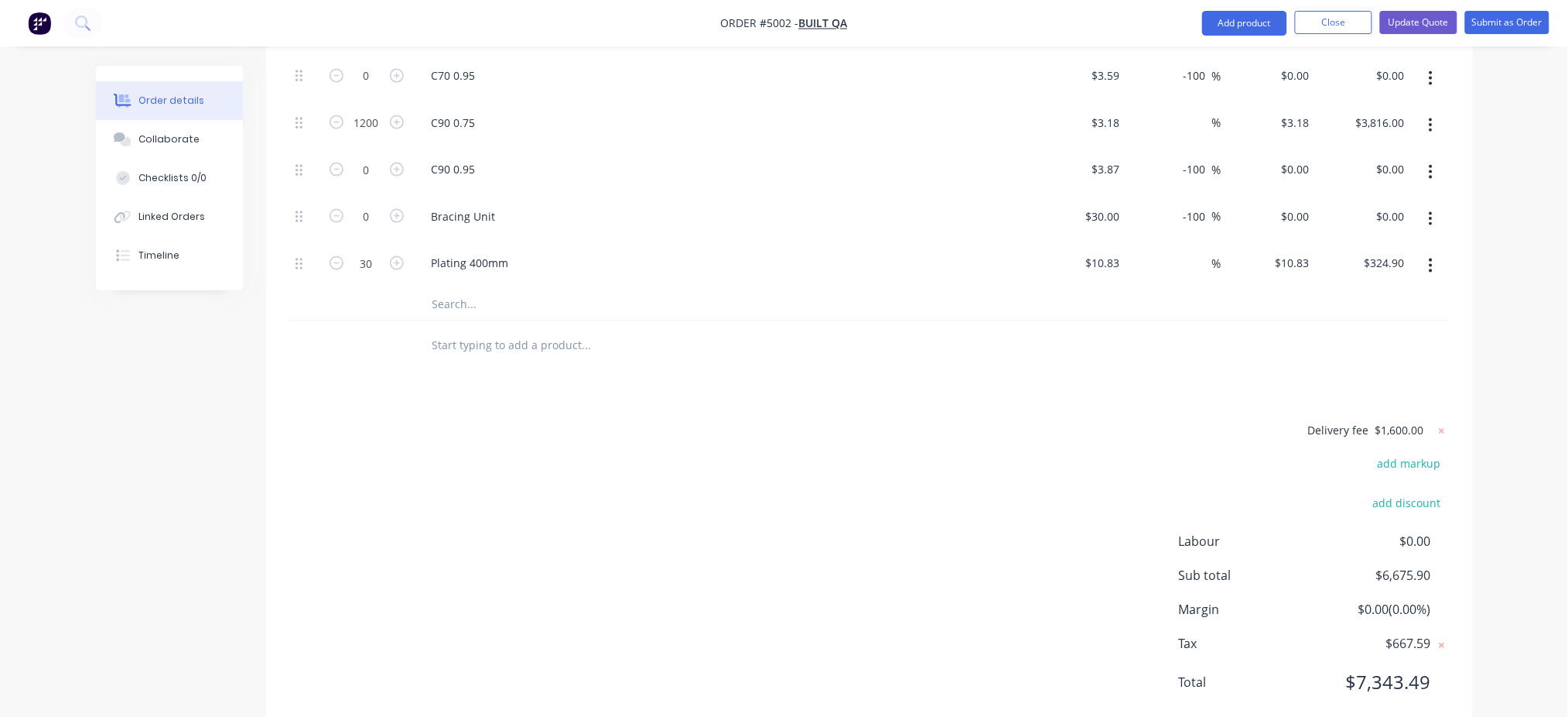
click at [1188, 422] on span "$1,600.00" at bounding box center [1399, 430] width 49 height 16
click at [1188, 423] on icon at bounding box center [1441, 430] width 15 height 15
click at [1188, 422] on button "add delivery fee" at bounding box center [1399, 432] width 100 height 21
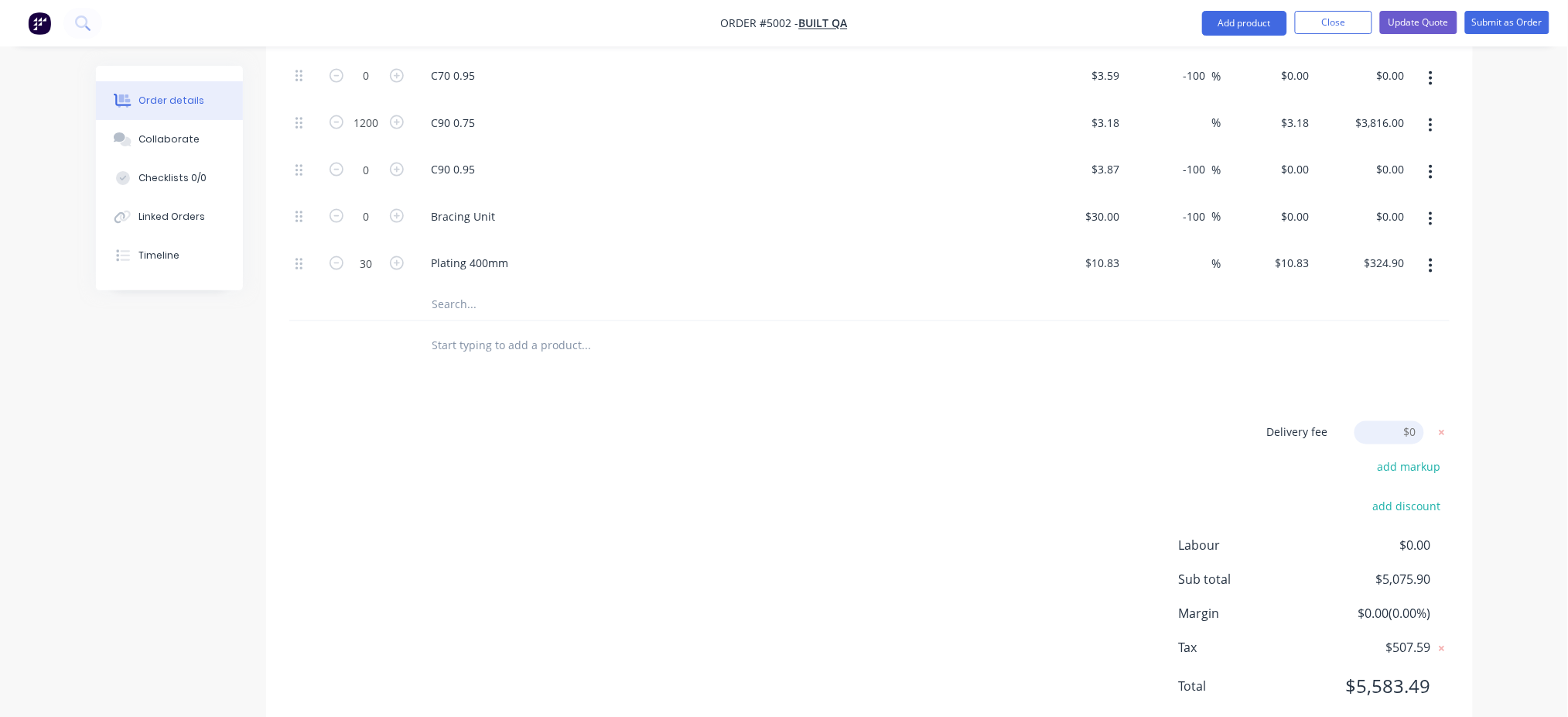
click at [1188, 422] on input at bounding box center [1390, 433] width 70 height 23
type input "1600"
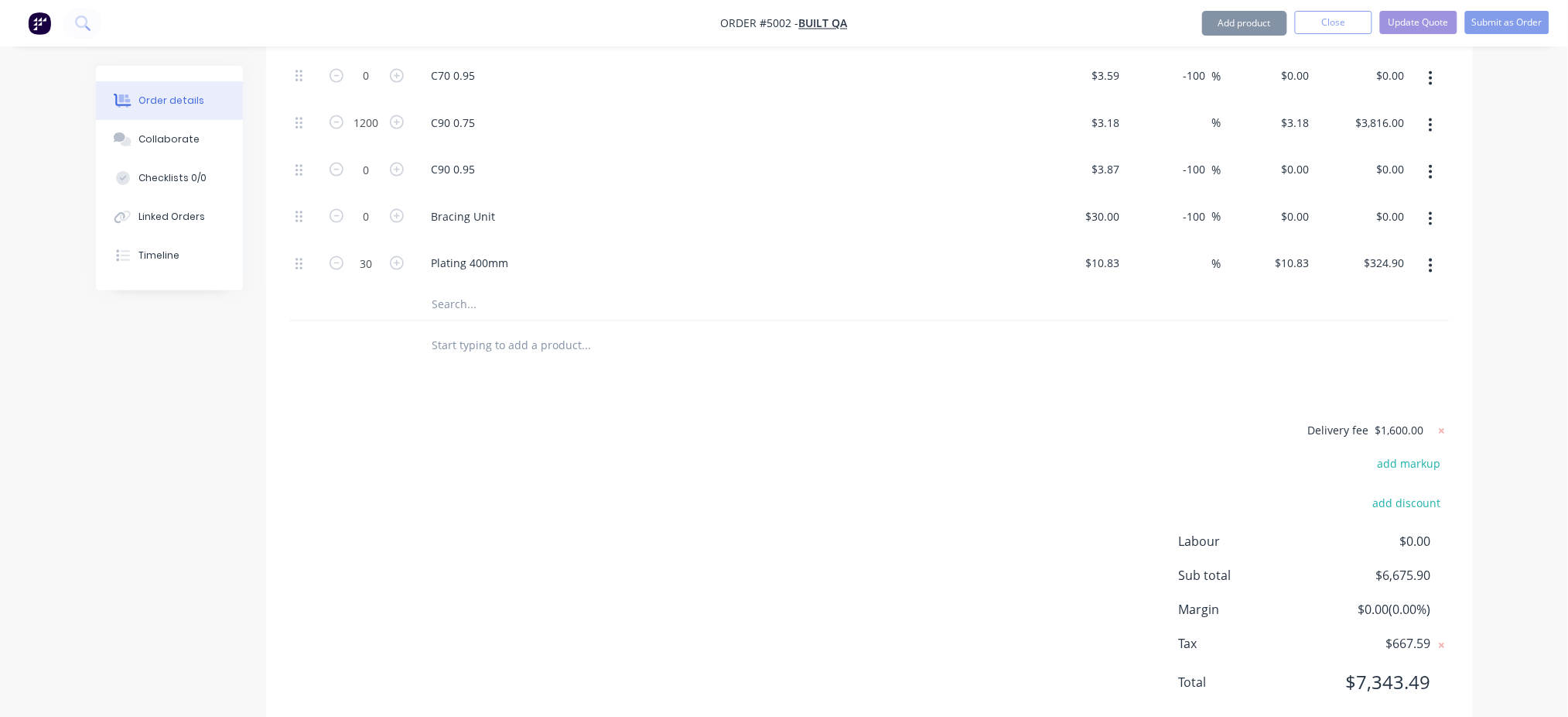
click at [1188, 453] on button "add markup" at bounding box center [1410, 463] width 80 height 21
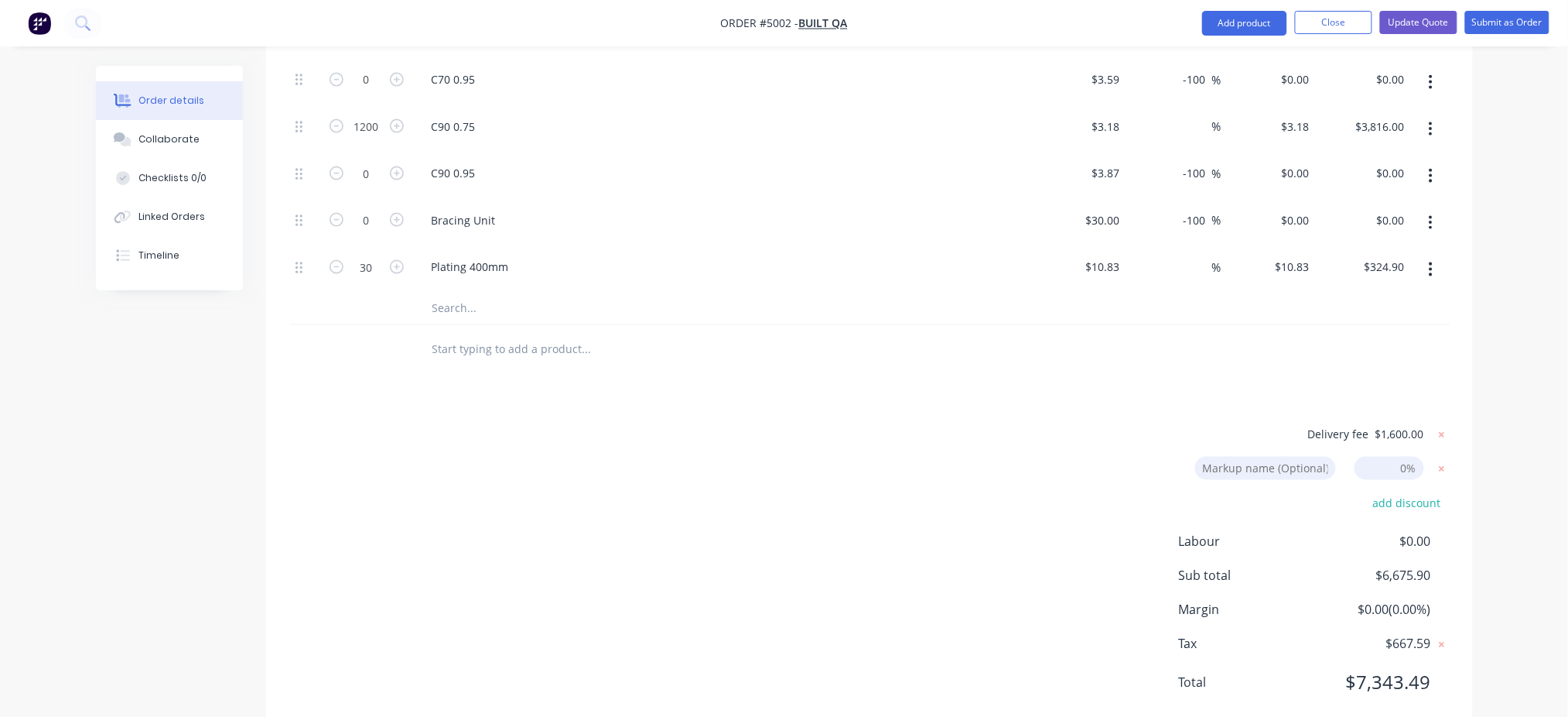
click at [1188, 457] on input at bounding box center [1390, 469] width 70 height 23
click at [1188, 457] on input at bounding box center [1266, 469] width 141 height 23
click at [1188, 457] on input at bounding box center [1390, 469] width 70 height 23
type input "2"
type input "3"
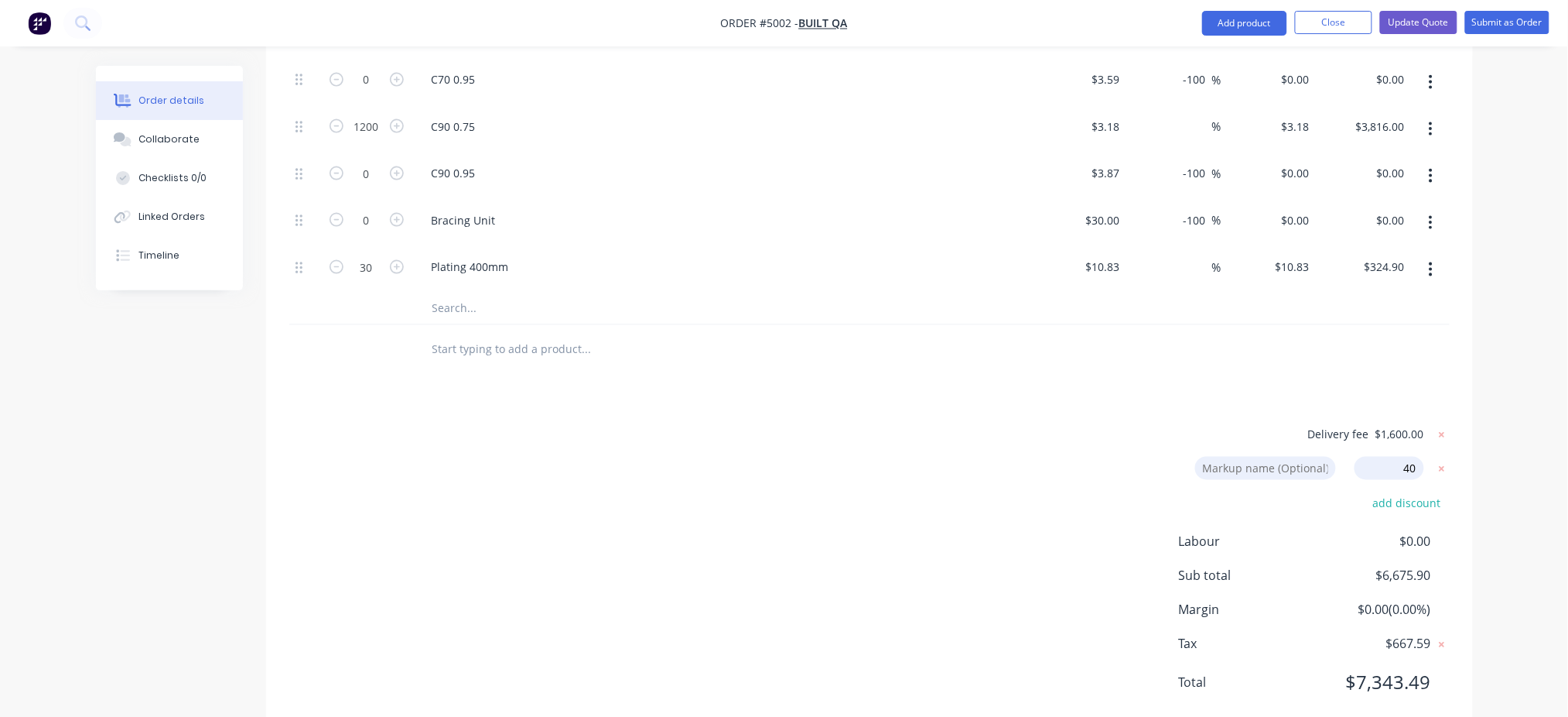
type input "40"
click at [1188, 350] on div "Order details Collaborate Checklists 0/0 Linked Orders Timeline Order details C…" at bounding box center [784, -1] width 1568 height 1518
click at [1188, 325] on div at bounding box center [869, 350] width 1161 height 51
click at [1188, 457] on input at bounding box center [1266, 469] width 141 height 23
type input "Mark Up"
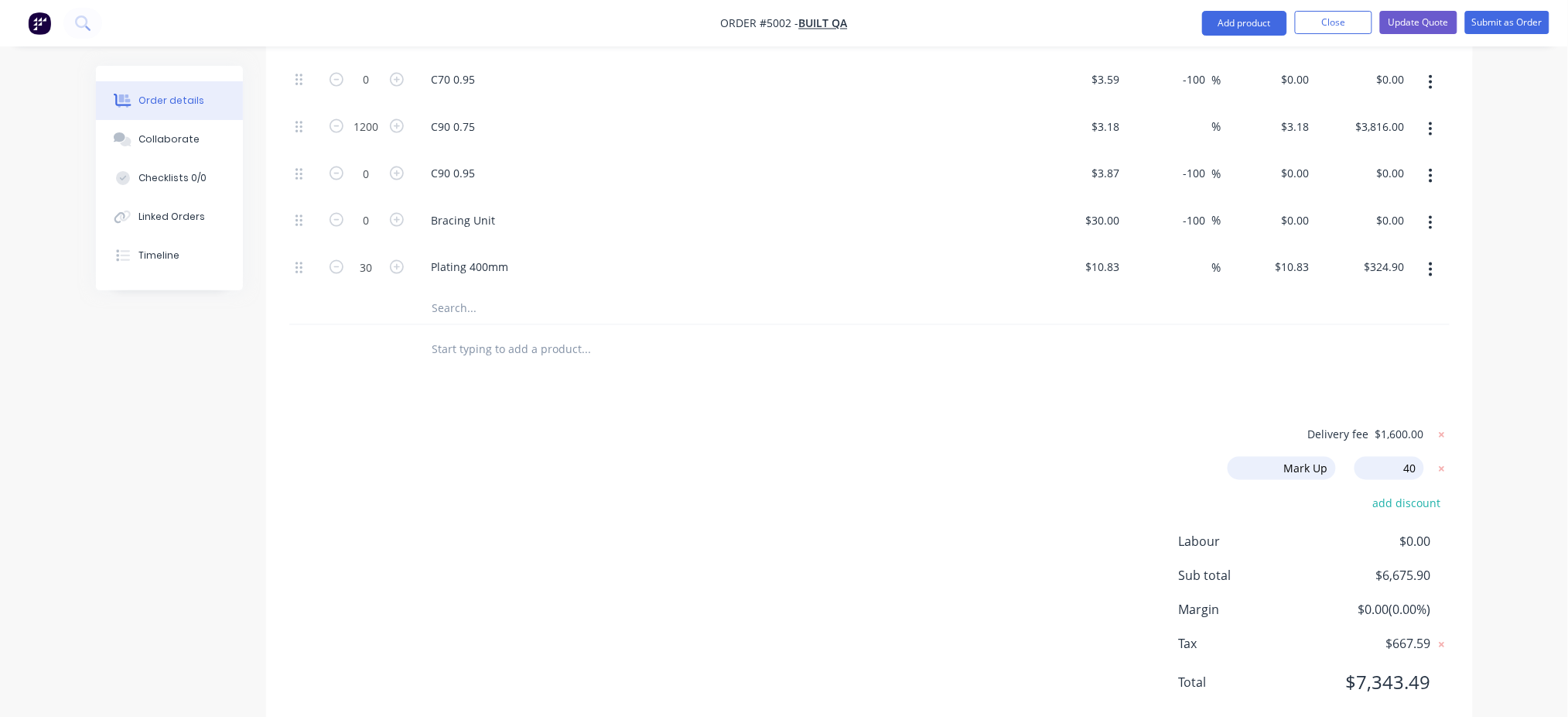
type input "40"
type input "$77.00"
type input "$1,309.00"
type input "40"
type input "$4.452"
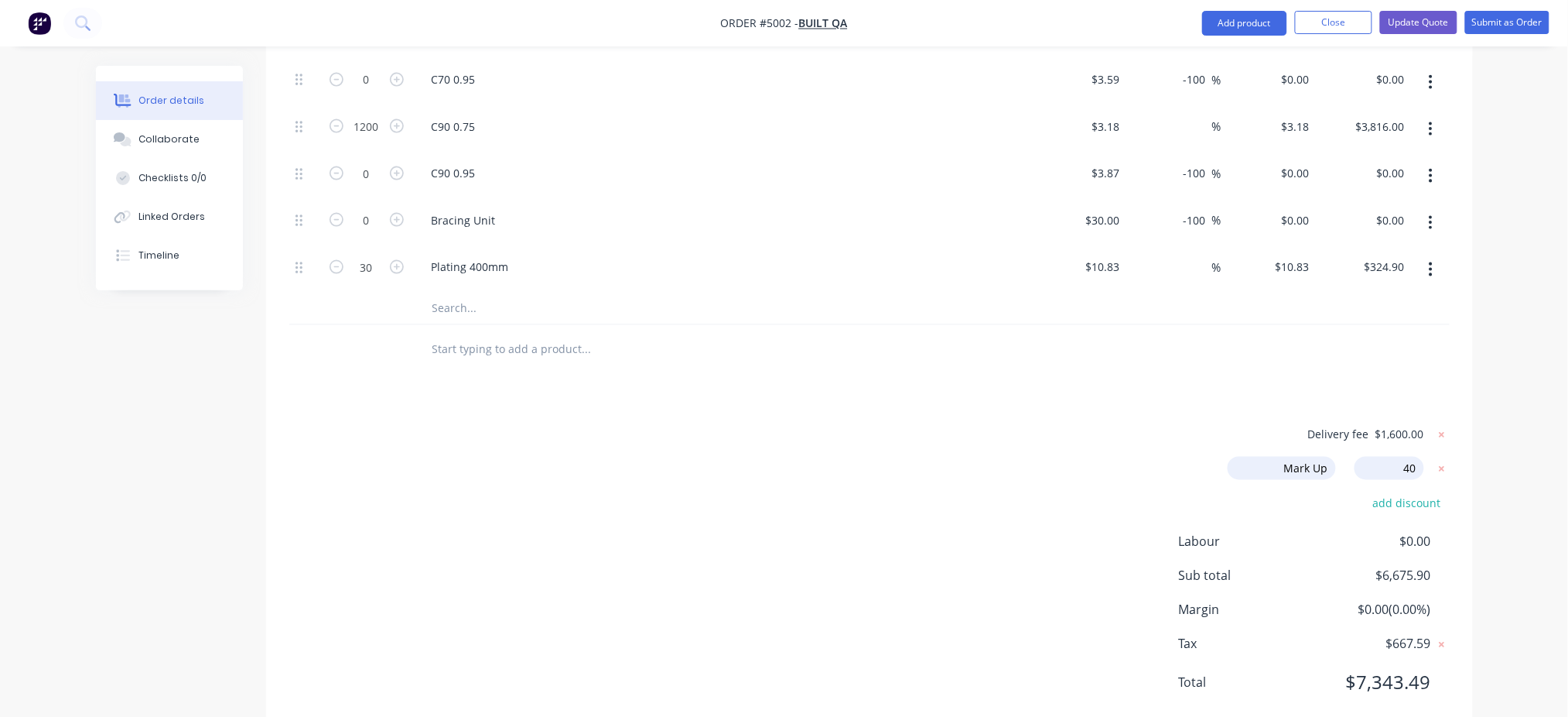
type input "$5,342.40"
type input "40"
type input "$15.162"
type input "$454.86"
click at [1188, 379] on div "Order details Collaborate Checklists 0/0 Linked Orders Timeline Order details C…" at bounding box center [784, -1] width 1568 height 1518
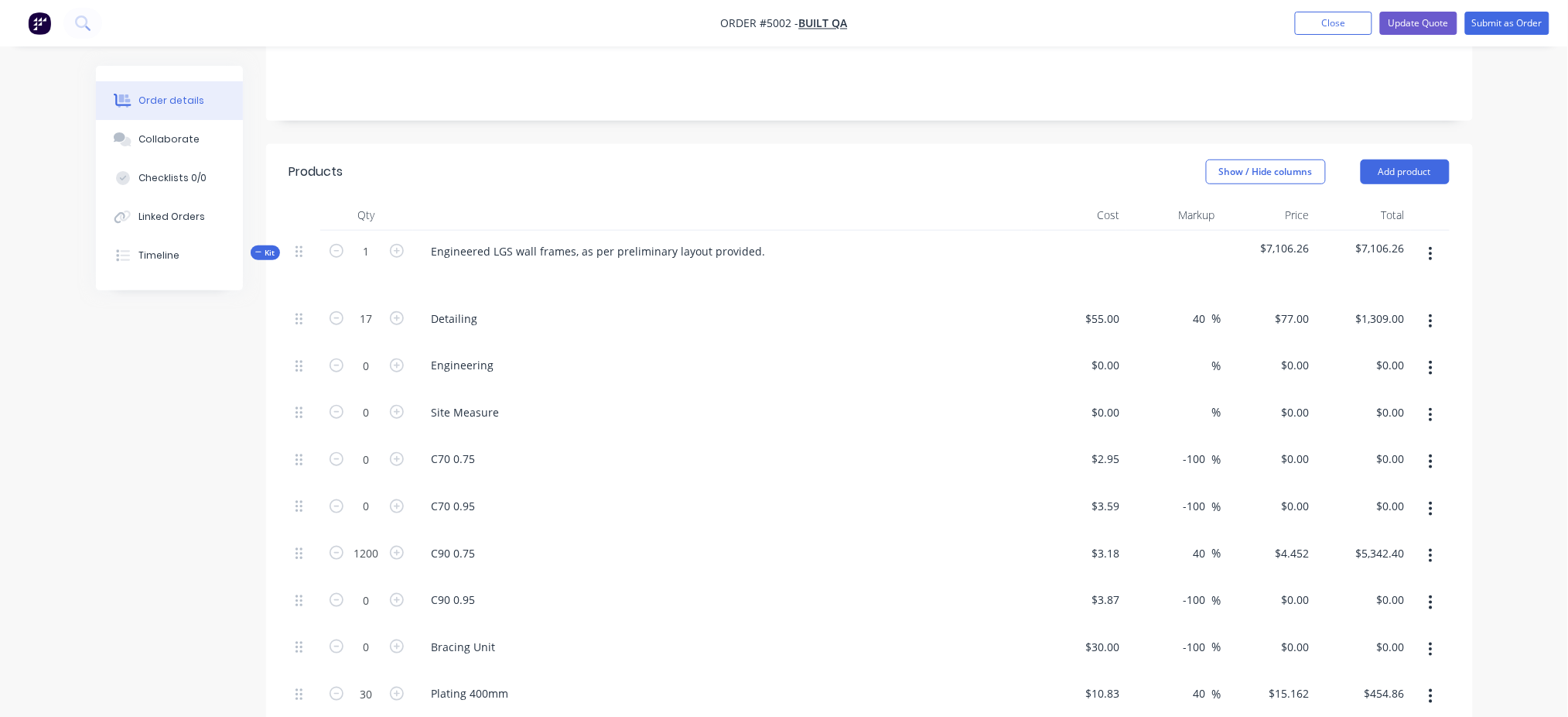
scroll to position [384, 0]
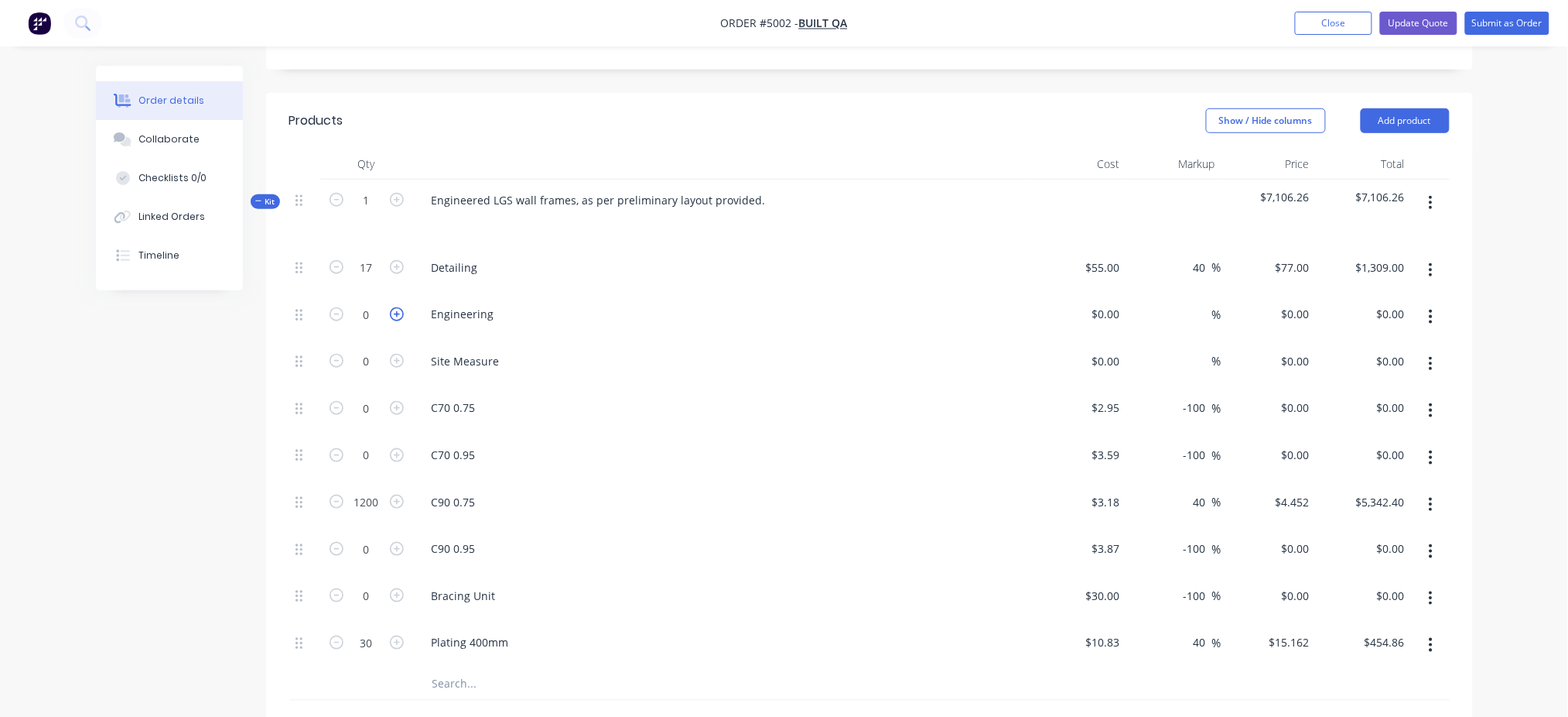
click at [393, 307] on icon "button" at bounding box center [397, 314] width 14 height 14
type input "1"
click at [1095, 294] on div at bounding box center [1079, 317] width 95 height 47
type input "$425.00"
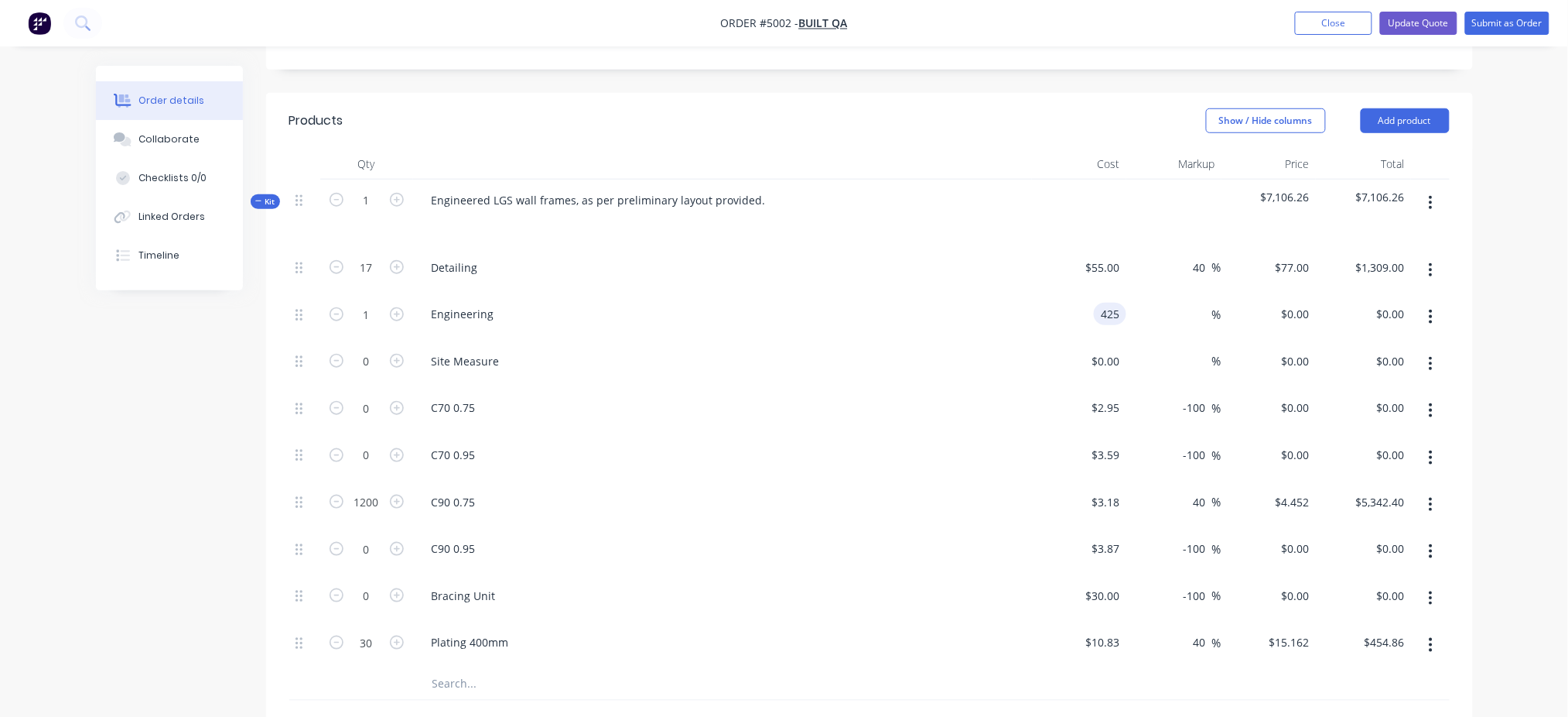
type input "$425.00"
click at [1188, 288] on div "Order details Collaborate Checklists 0/0 Linked Orders Timeline Order details C…" at bounding box center [784, 393] width 1568 height 1555
click at [1113, 256] on input "55" at bounding box center [1117, 267] width 20 height 22
type input "$65.00"
type input "$91.00"
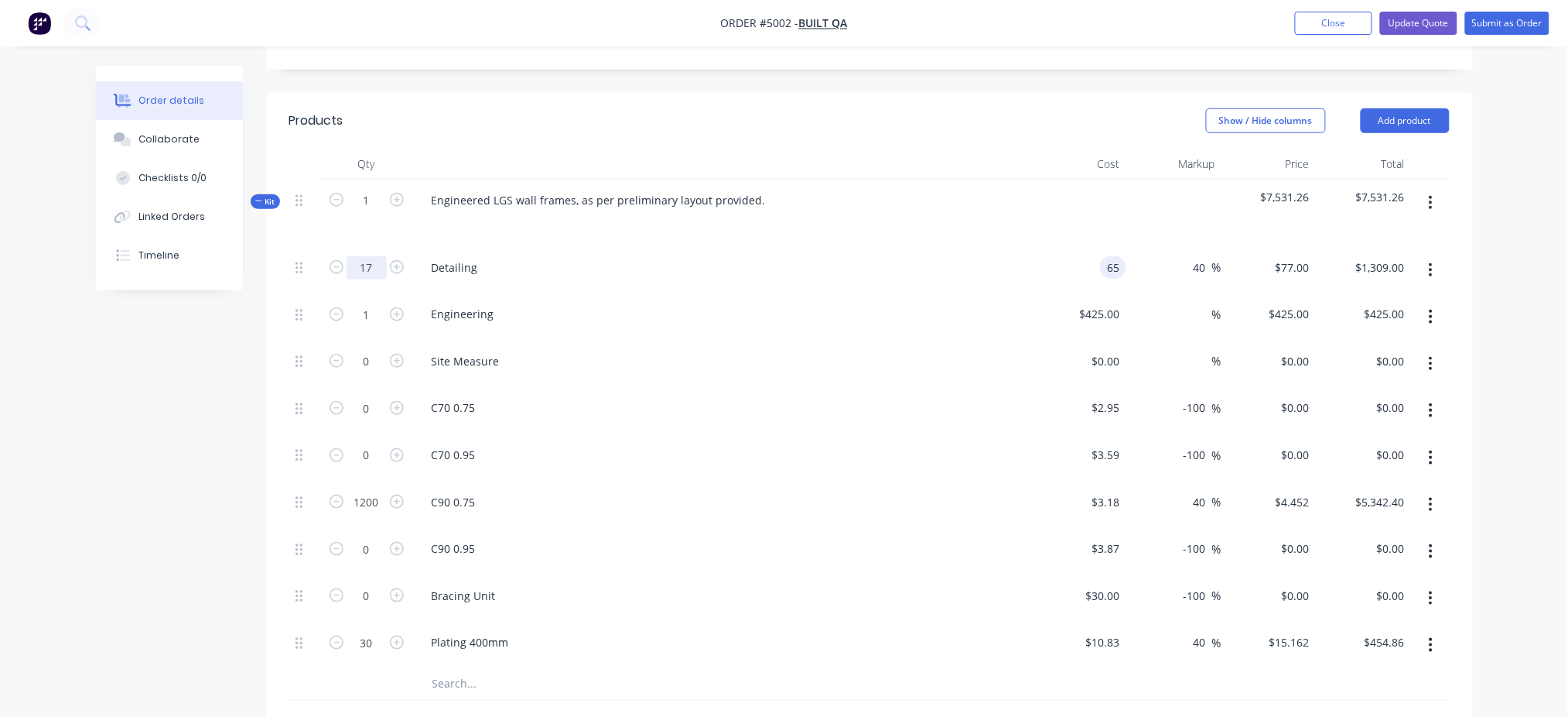
type input "$1,547.00"
click at [376, 256] on input "17" at bounding box center [366, 268] width 40 height 23
type input "13"
type input "$1,183.00"
click at [1188, 251] on div "Order details Collaborate Checklists 0/0 Linked Orders Timeline Order details C…" at bounding box center [784, 393] width 1568 height 1555
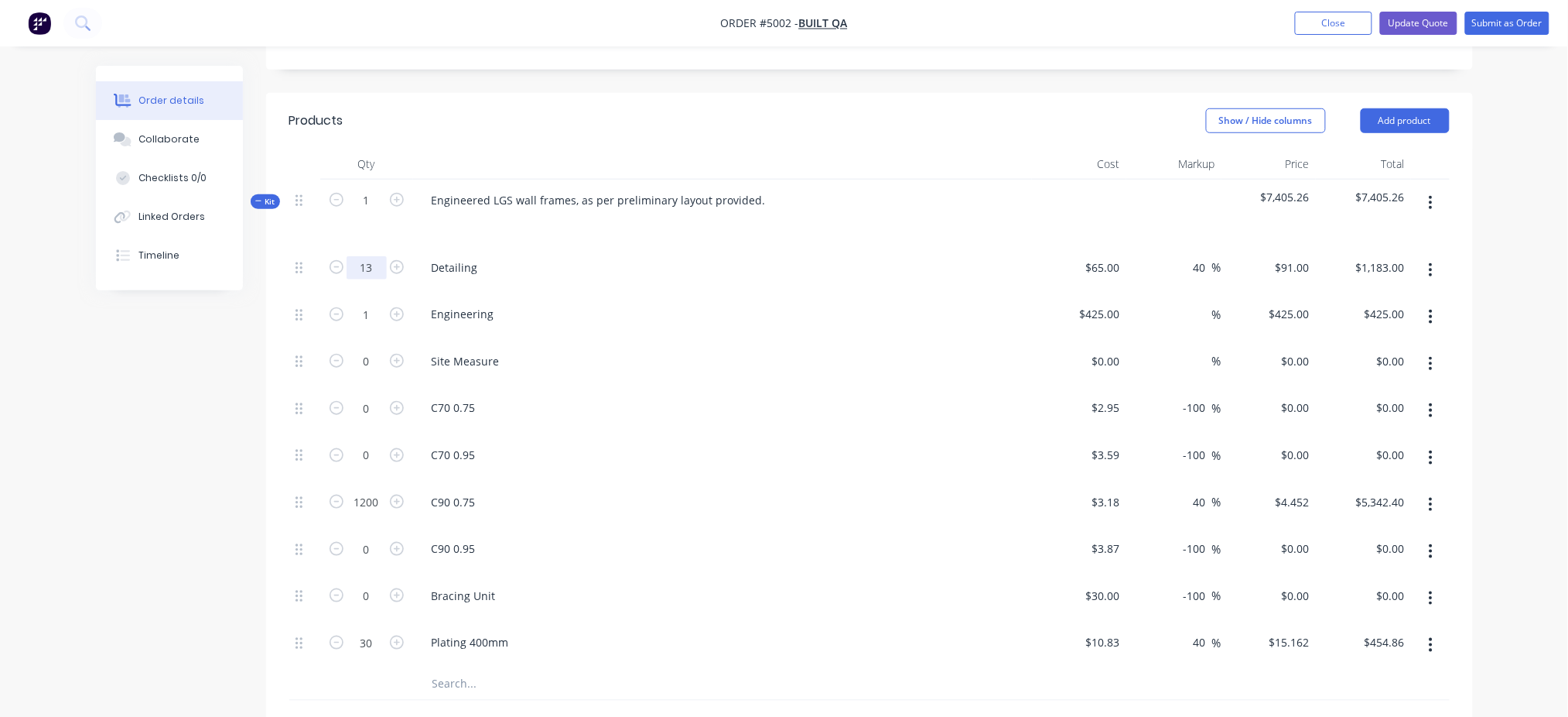
click at [367, 256] on input "13" at bounding box center [366, 268] width 40 height 23
type input "7"
type input "$637.00"
click at [1188, 256] on div "Order details Collaborate Checklists 0/0 Linked Orders Timeline Order details C…" at bounding box center [784, 393] width 1568 height 1555
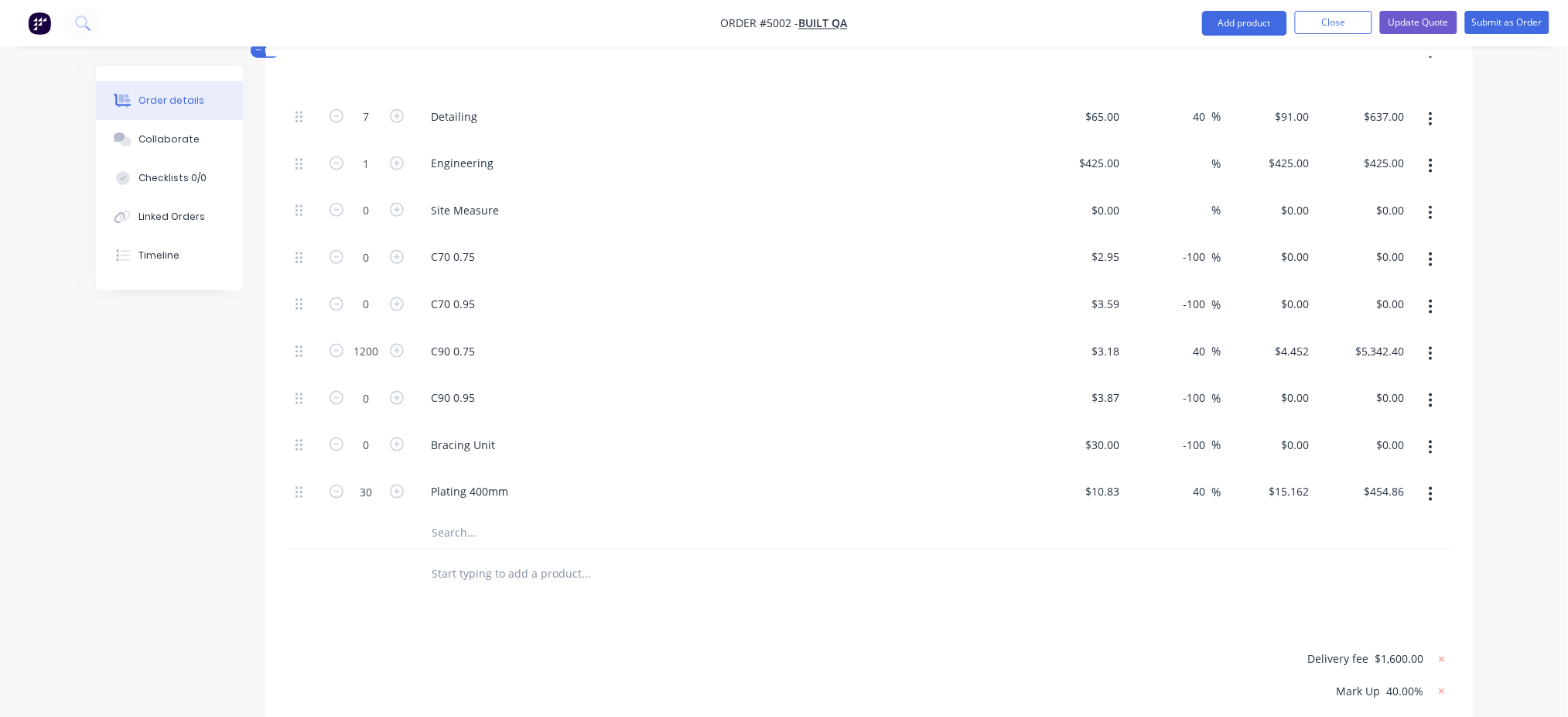
scroll to position [590, 0]
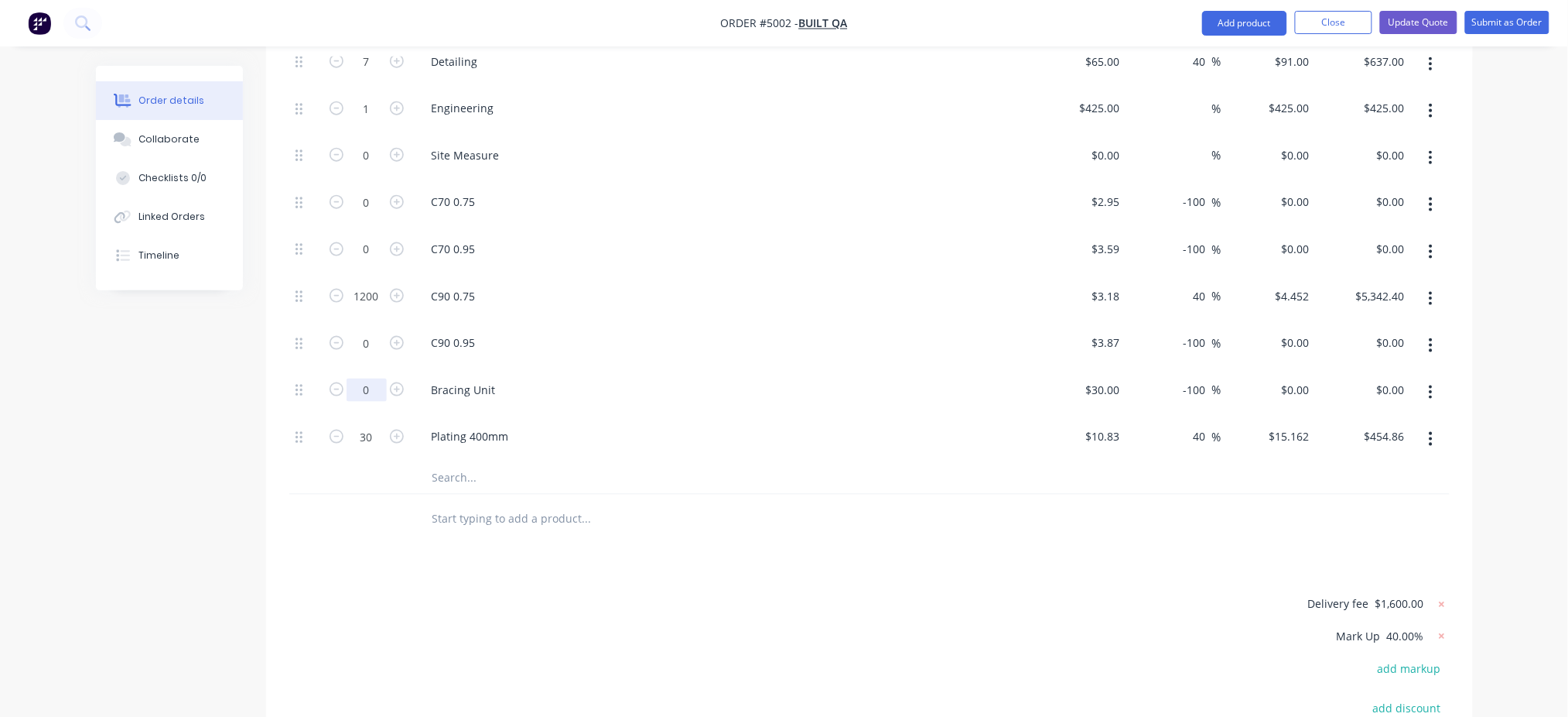
click at [372, 379] on input "0" at bounding box center [366, 390] width 40 height 23
type input "10"
click at [1188, 331] on div "Order details Collaborate Checklists 0/0 Linked Orders Timeline Order details C…" at bounding box center [784, 187] width 1568 height 1555
click at [1188, 379] on input "-100" at bounding box center [1197, 390] width 30 height 22
type input "-0"
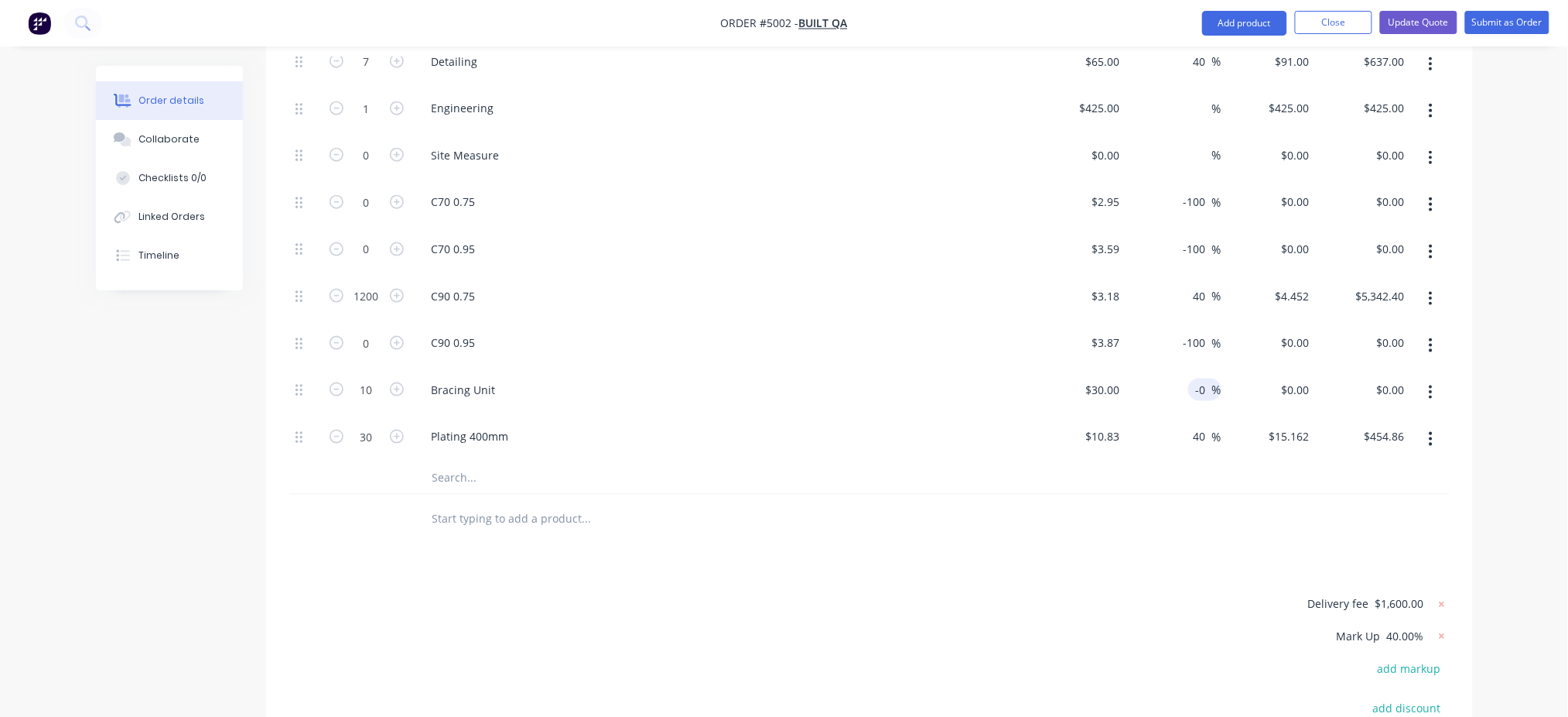
type input "$30.00"
type input "$300.00"
click at [1188, 357] on div "Order details Collaborate Checklists 0/0 Linked Orders Timeline Order details C…" at bounding box center [784, 187] width 1568 height 1555
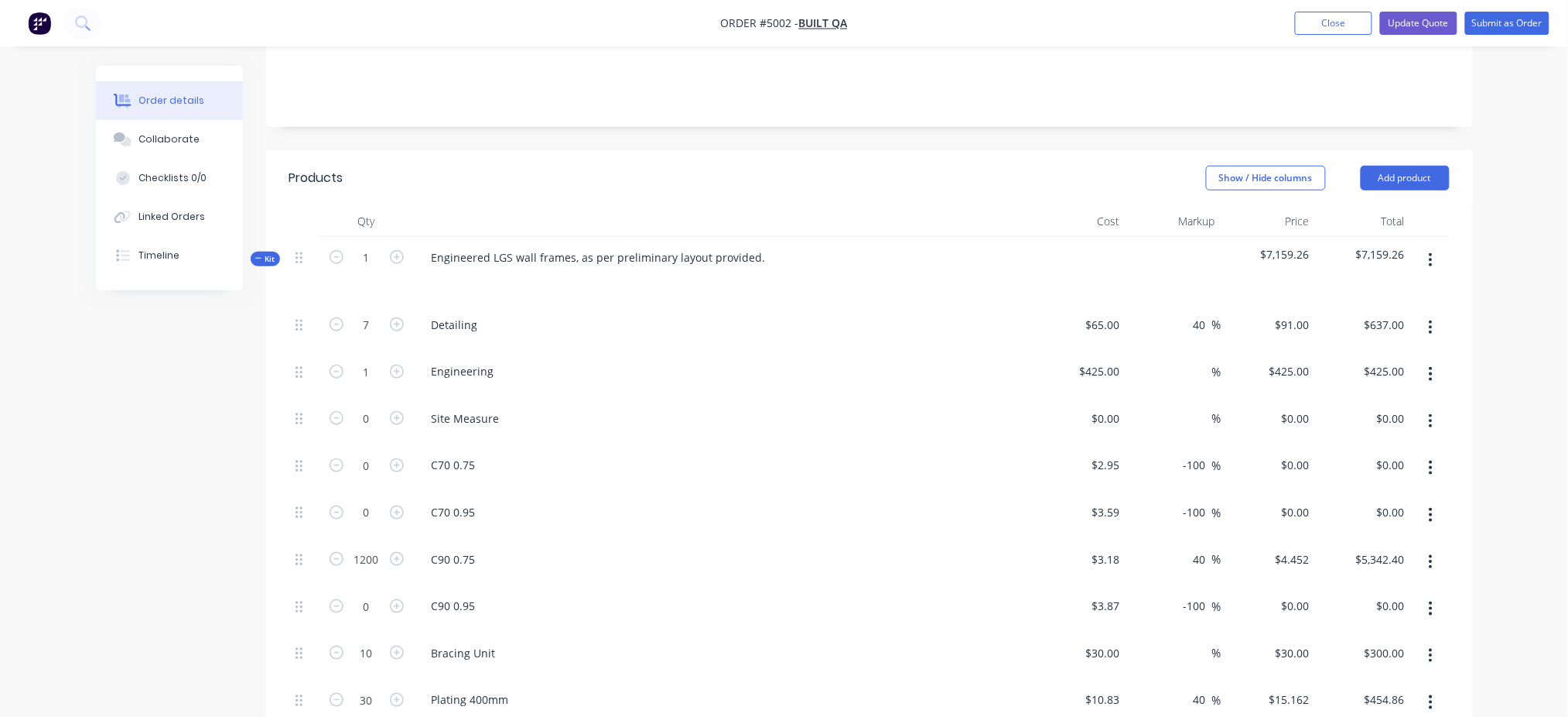
scroll to position [280, 0]
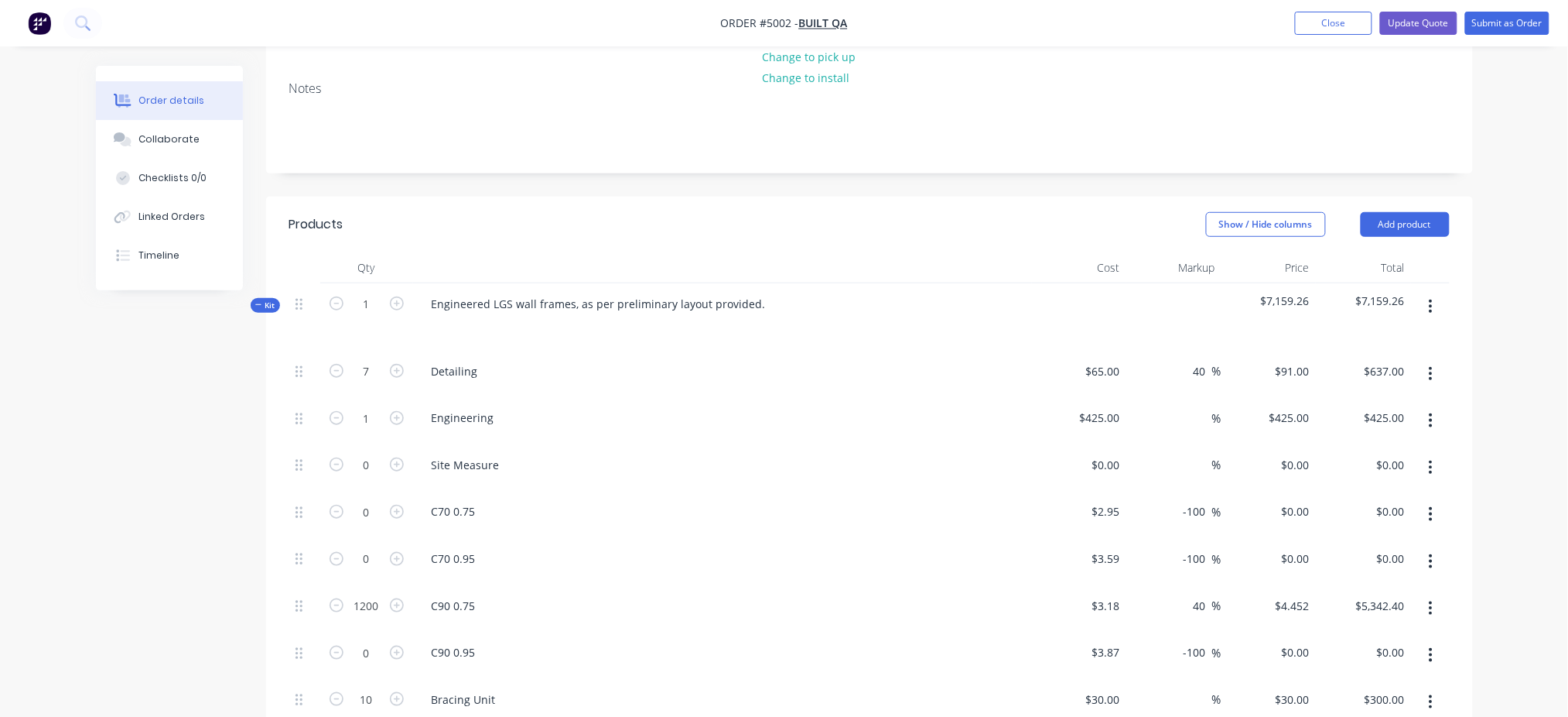
click at [273, 300] on span "Kit" at bounding box center [265, 305] width 20 height 12
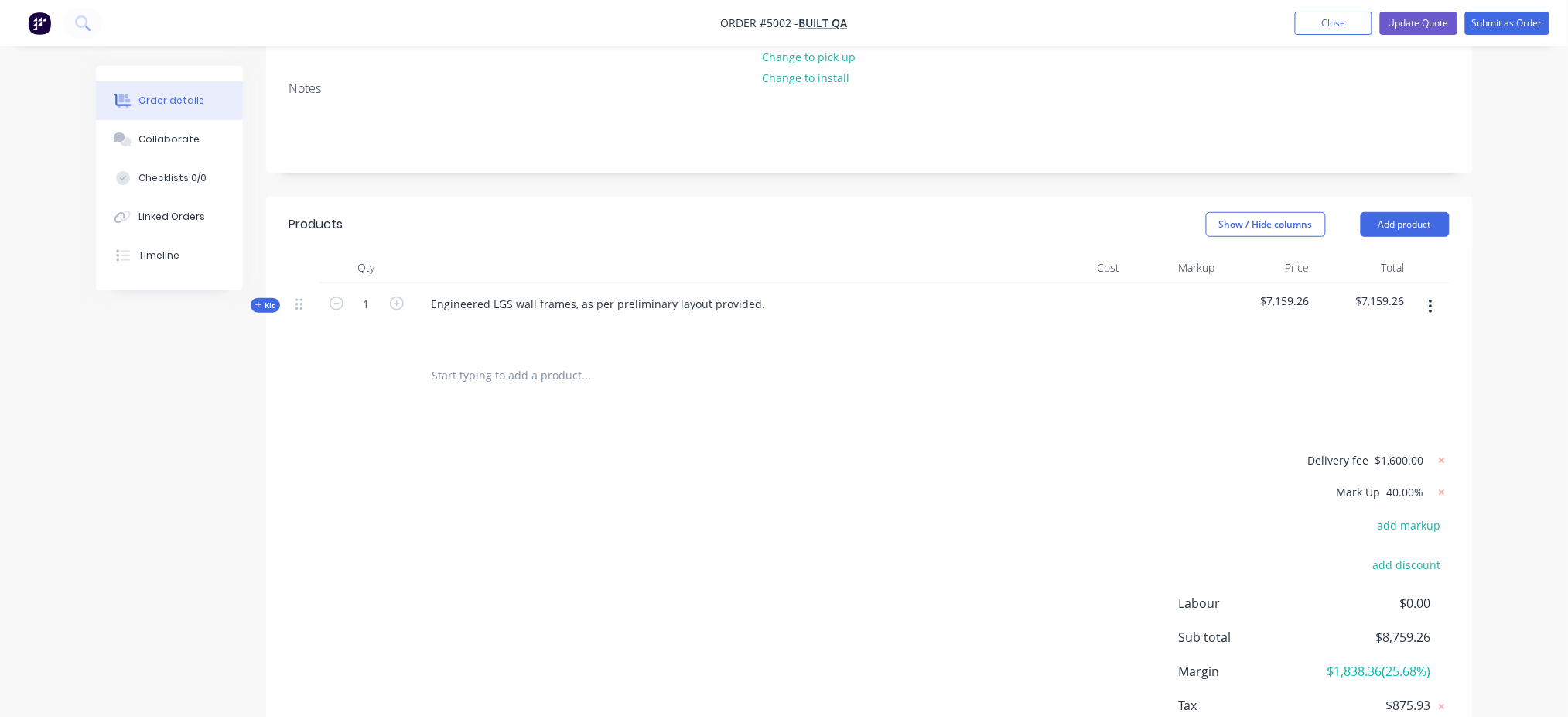
click at [516, 360] on input "text" at bounding box center [586, 375] width 310 height 31
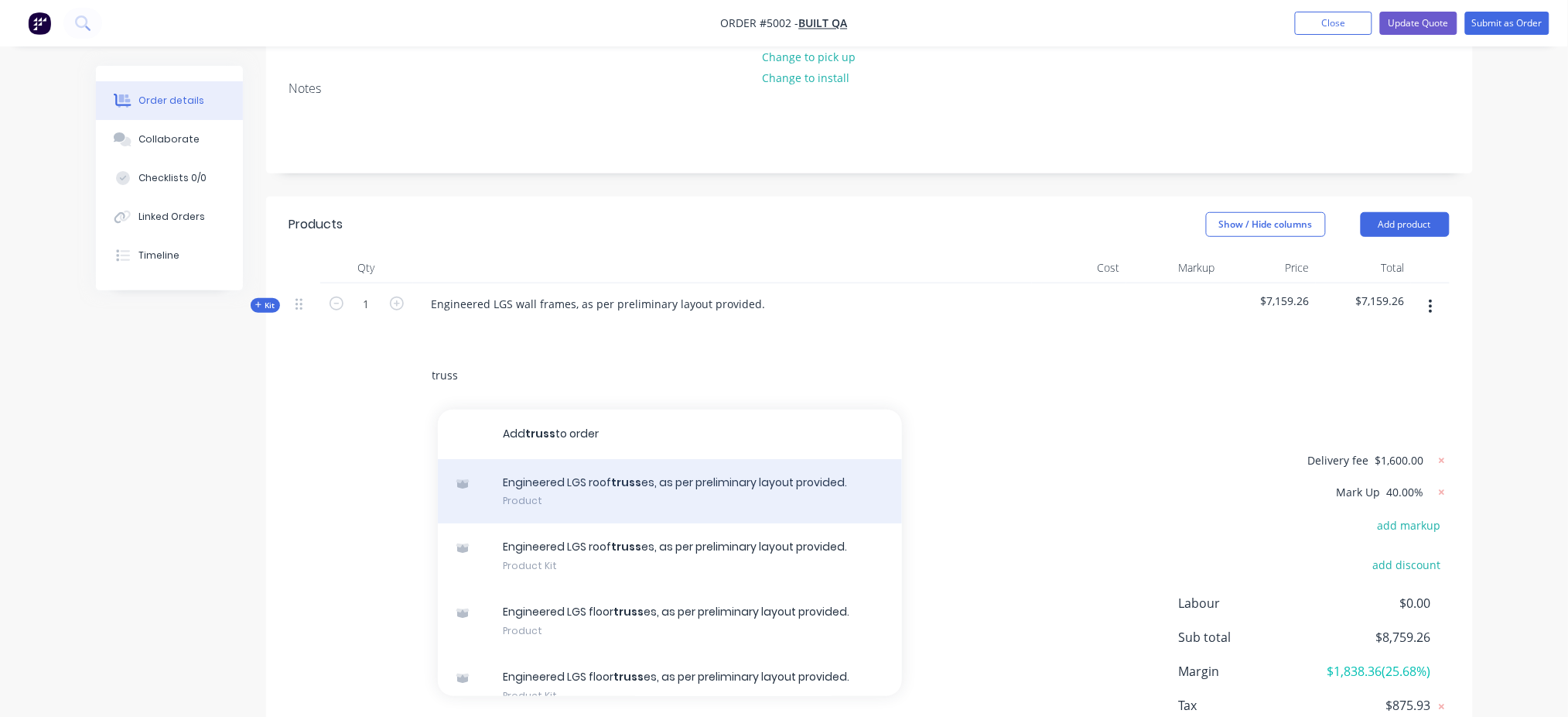
type input "truss"
click at [623, 459] on div "Engineered LGS roof truss es, as per preliminary layout provided. Product" at bounding box center [670, 491] width 464 height 65
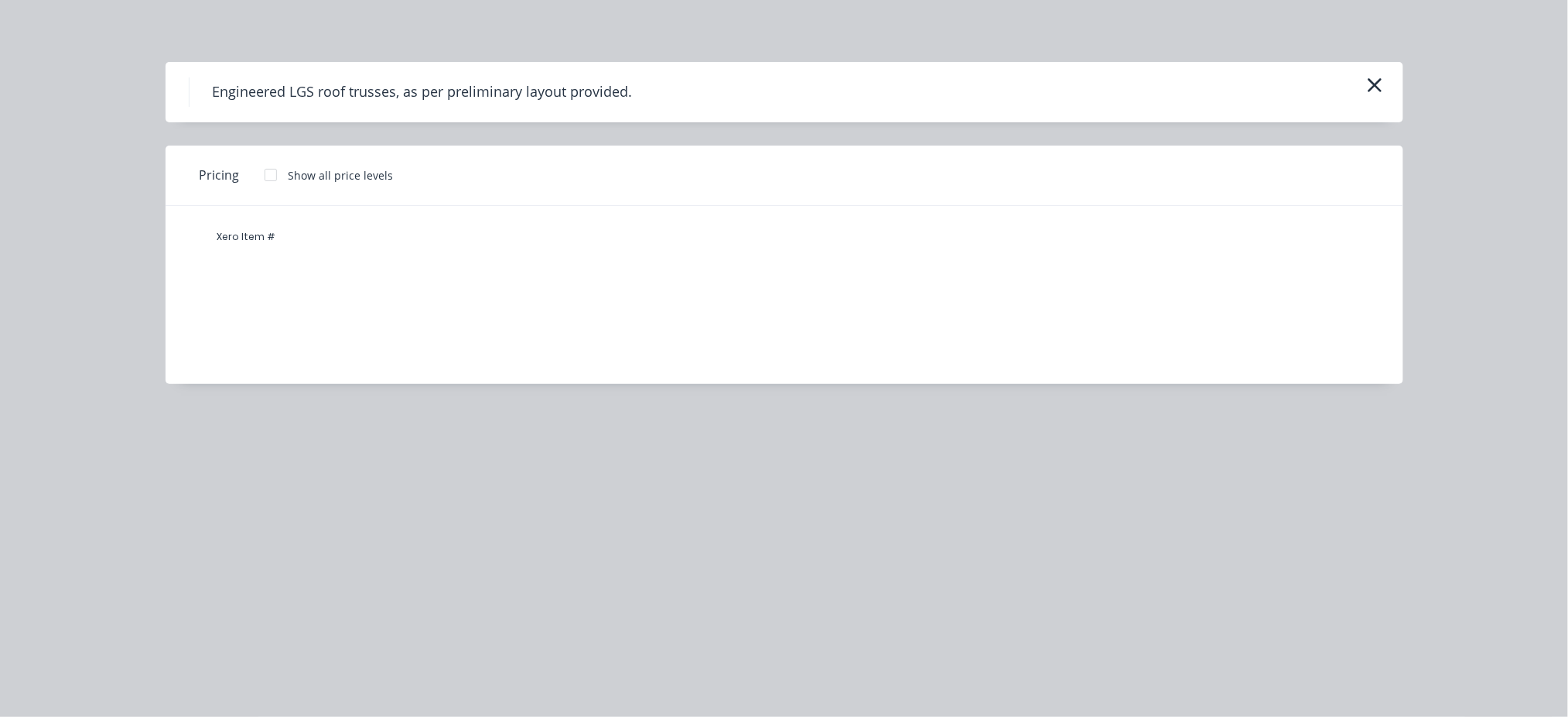
click at [1188, 91] on icon "button" at bounding box center [1376, 85] width 16 height 21
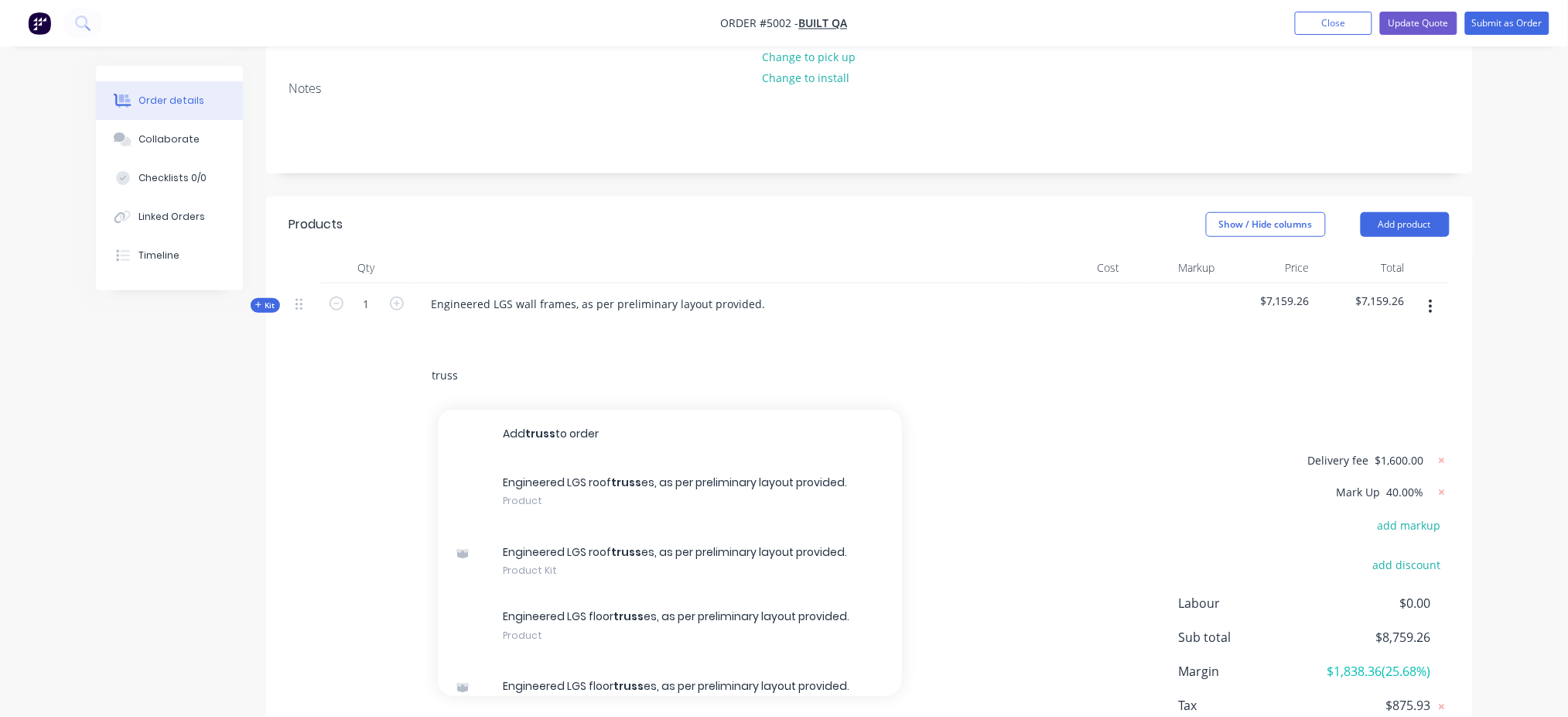
click at [458, 360] on input "truss" at bounding box center [586, 375] width 310 height 31
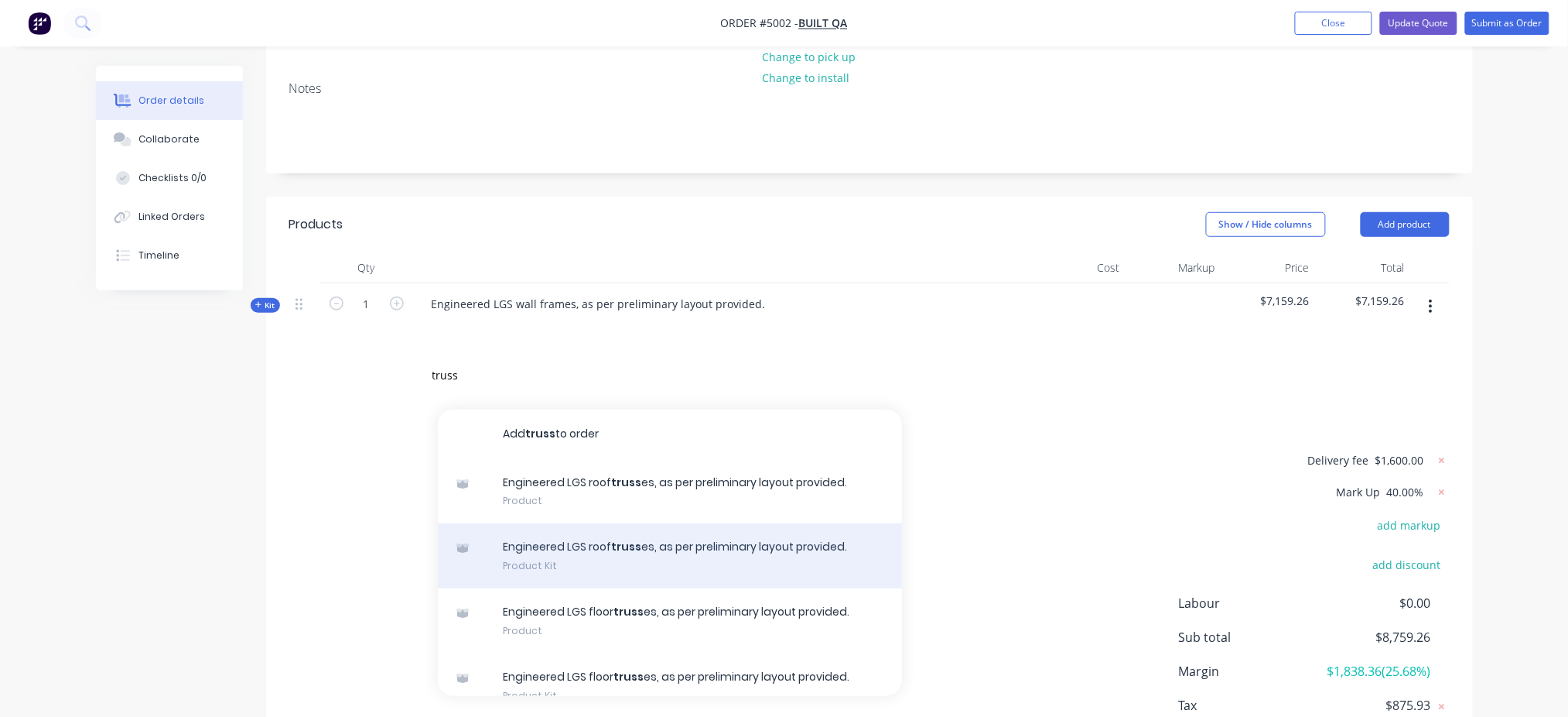
click at [601, 524] on div "Engineered LGS roof truss es, as per preliminary layout provided. Product Kit" at bounding box center [670, 555] width 464 height 65
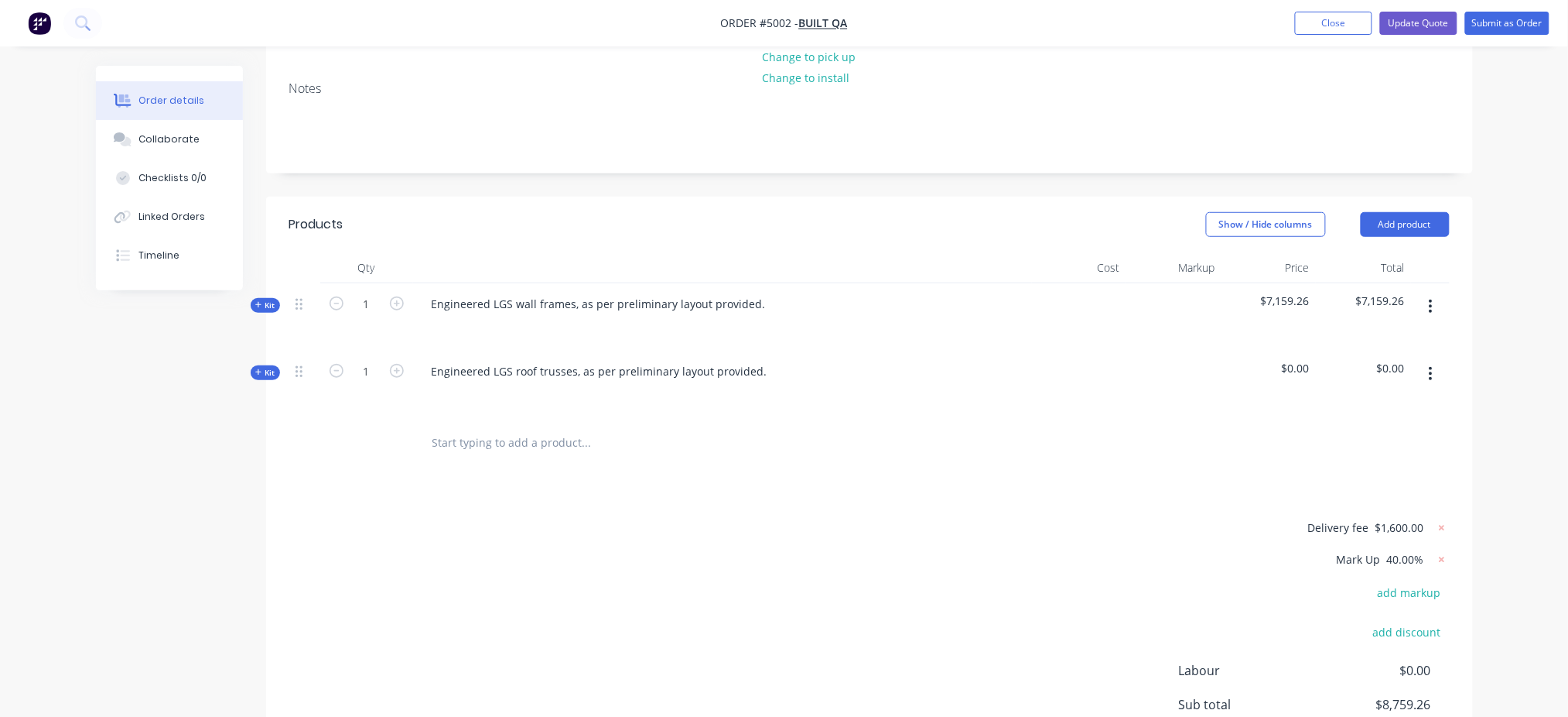
click at [257, 298] on div "Kit" at bounding box center [265, 305] width 29 height 15
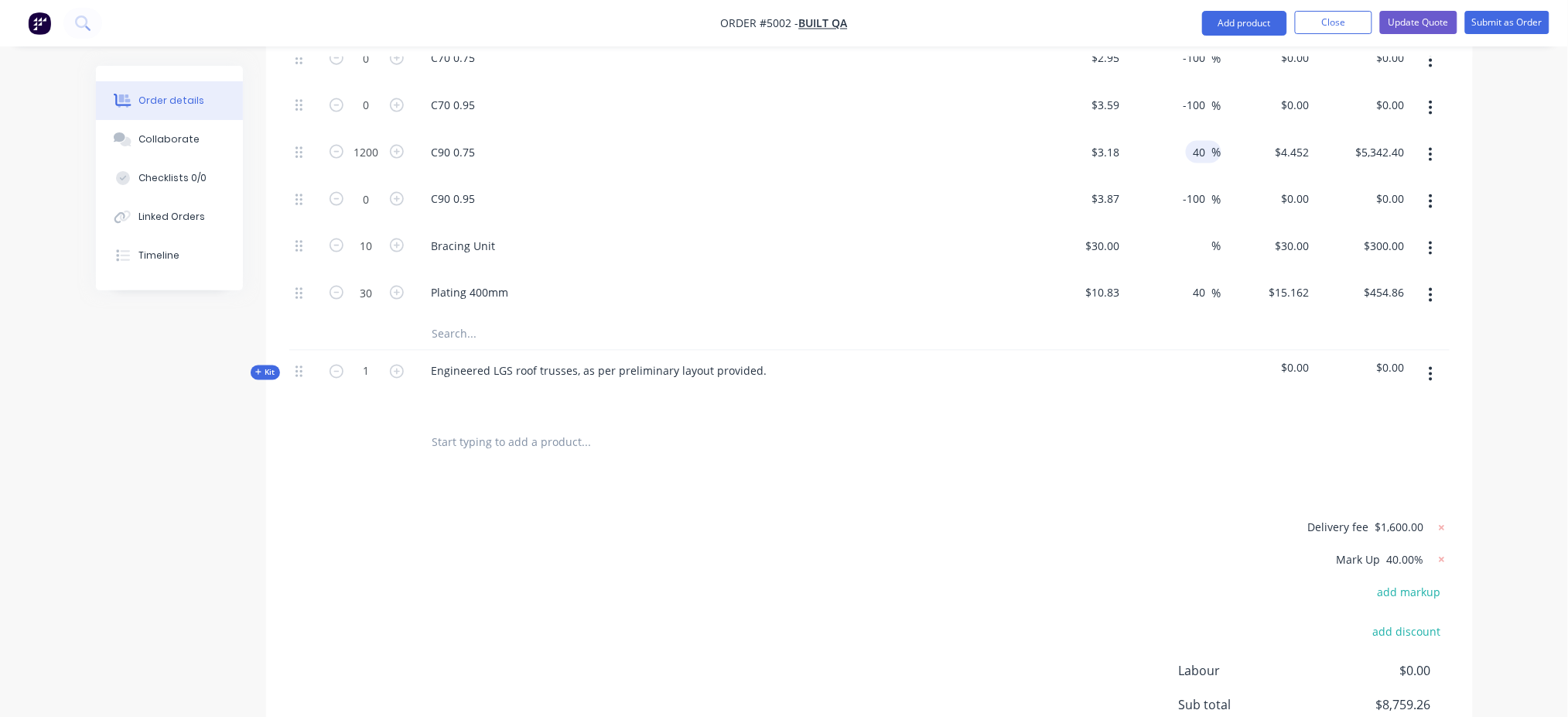
scroll to position [797, 0]
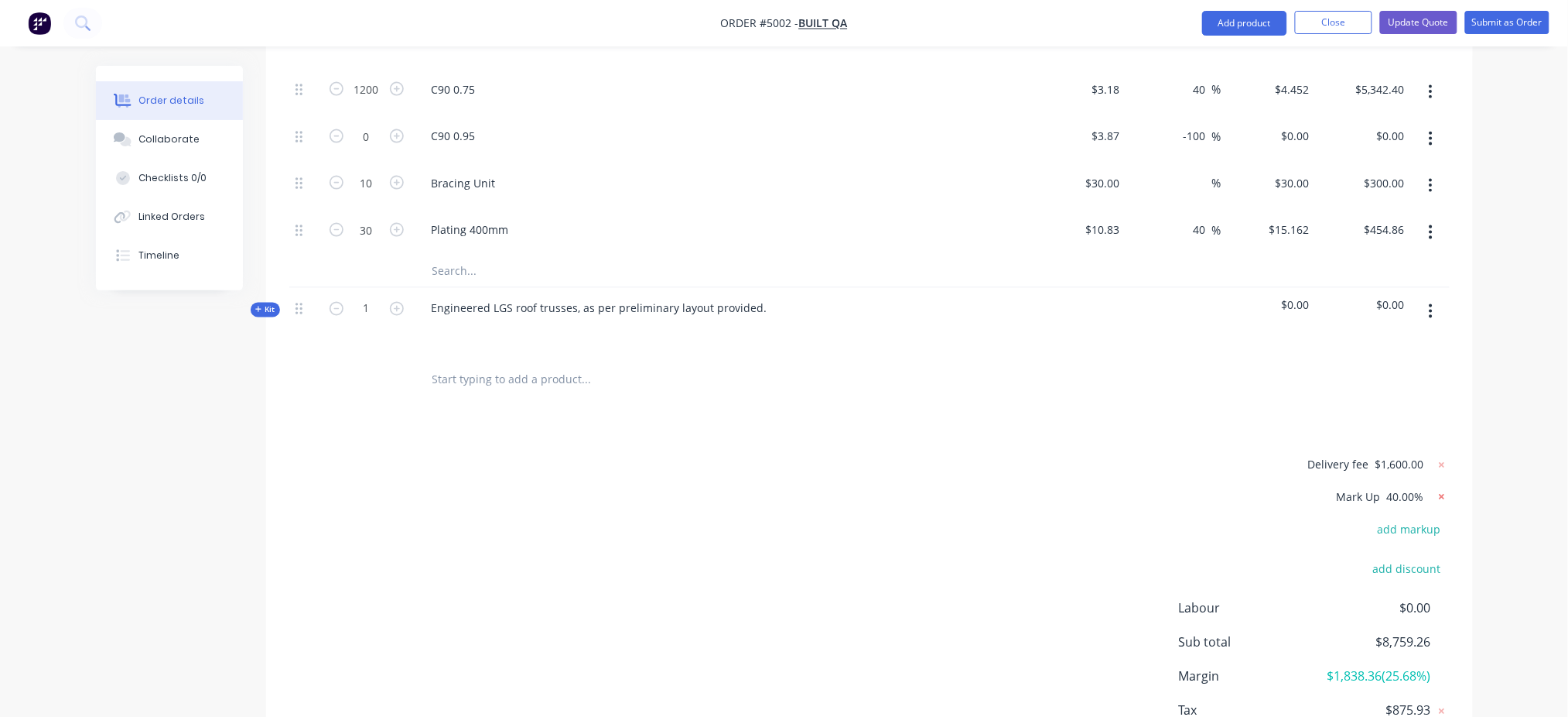
click at [1188, 489] on icon at bounding box center [1441, 496] width 15 height 15
type input "$65.00"
type input "$455.00"
type input "-28.57"
type input "$303.5714"
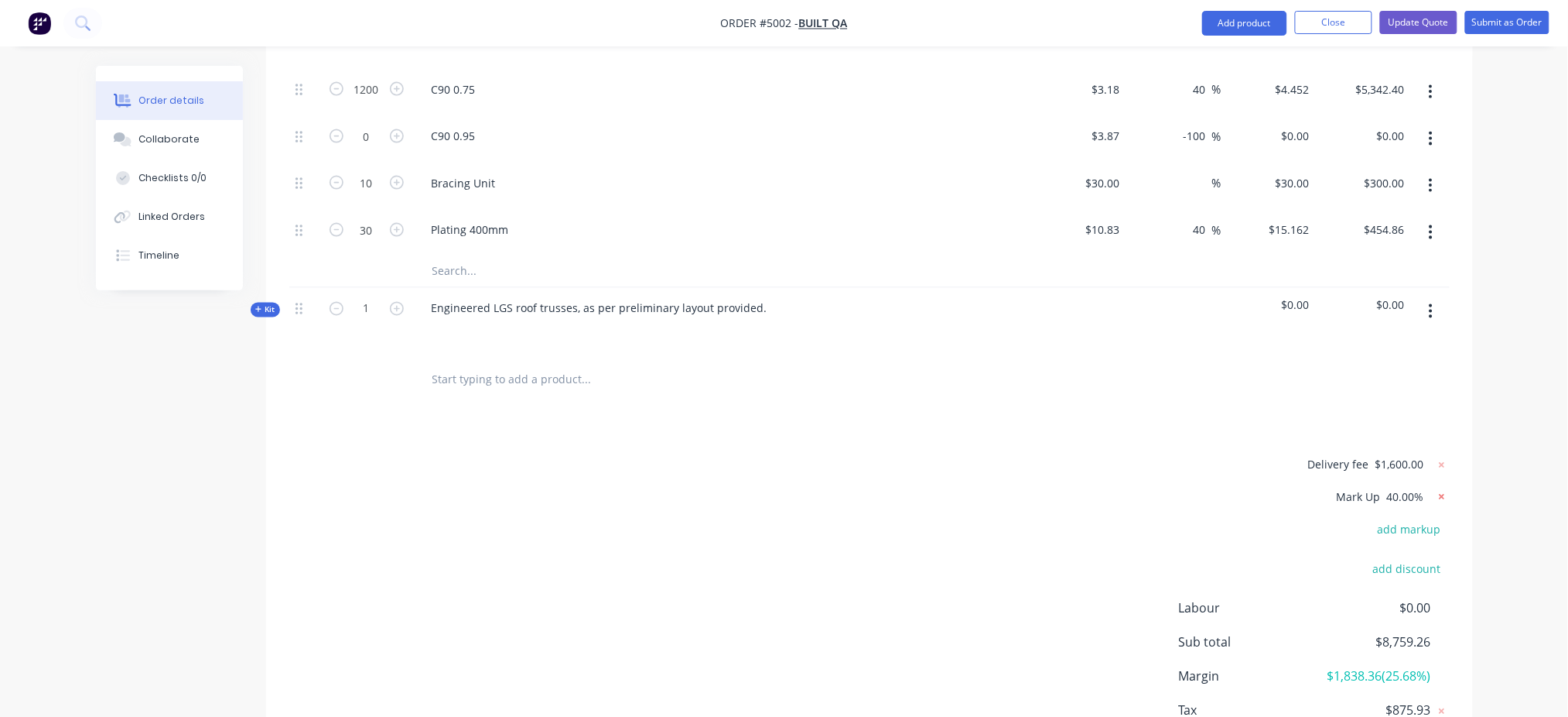
type input "$303.57"
type input "$3.18"
type input "$3,816.00"
type input "-28.57"
type input "$21.4286"
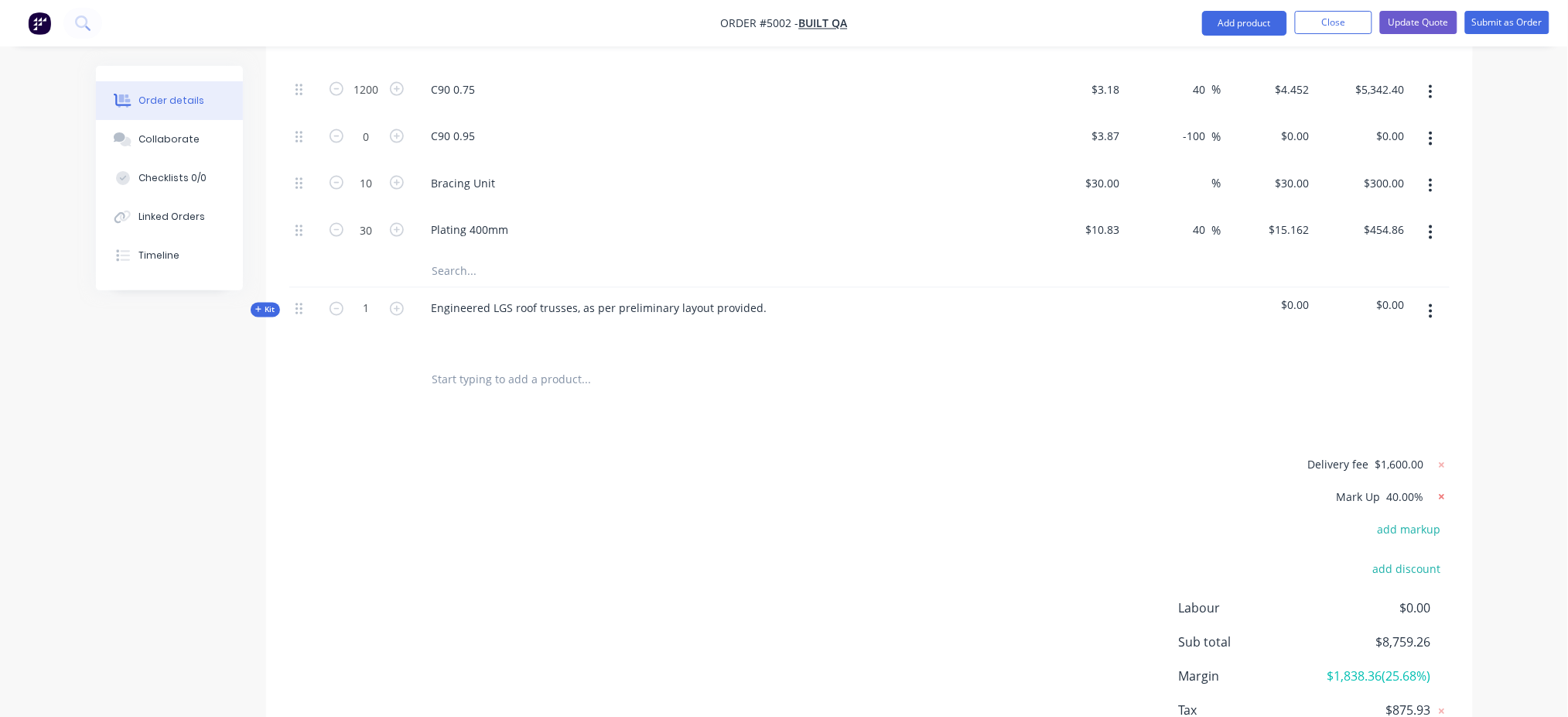
type input "$214.29"
type input "$10.83"
type input "$324.90"
click at [1188, 487] on button "add markup" at bounding box center [1410, 498] width 80 height 21
click at [1188, 487] on input at bounding box center [1390, 499] width 70 height 23
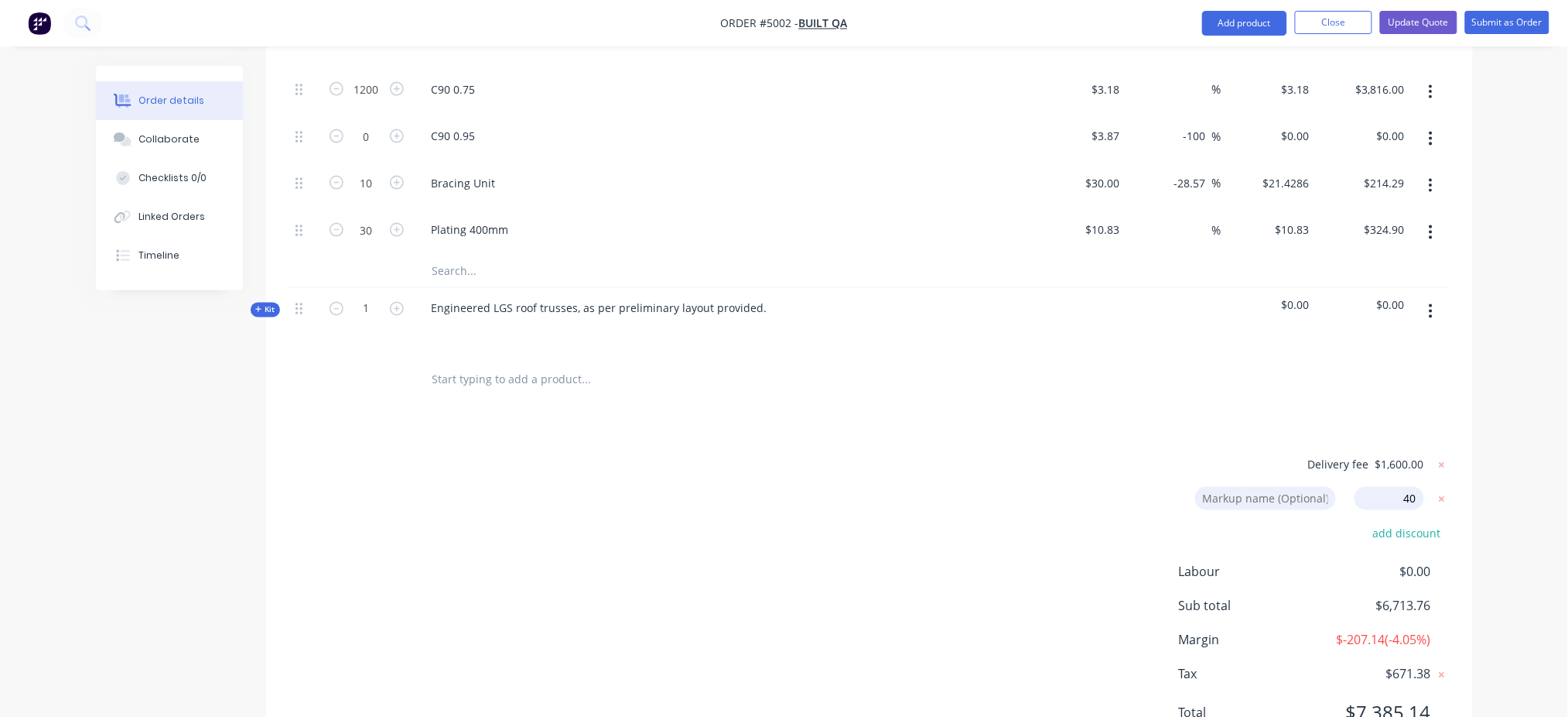
type input "40"
click at [1188, 487] on input at bounding box center [1266, 499] width 141 height 23
type input "Mark Up"
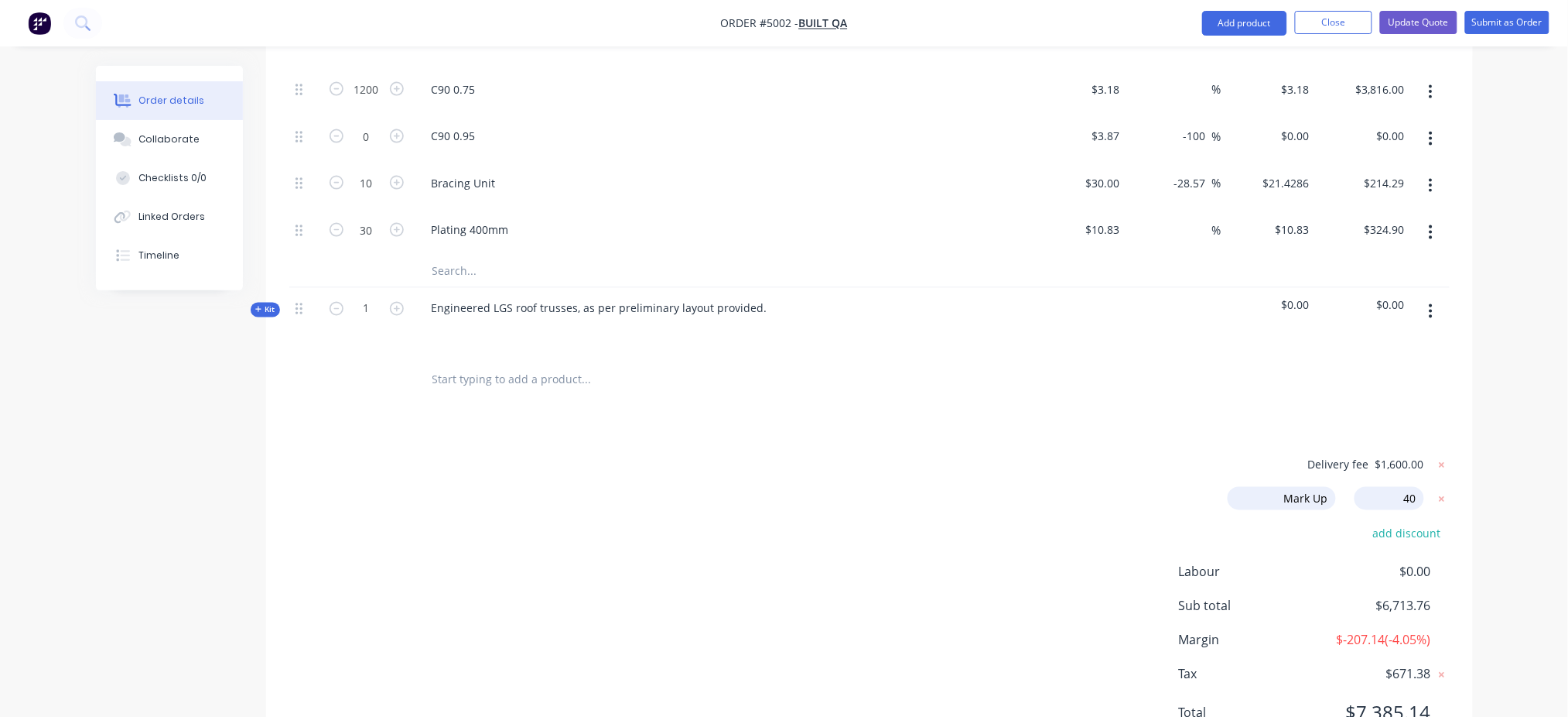
type input "40"
type input "$91.00"
type input "$637.00"
type input "$425.00"
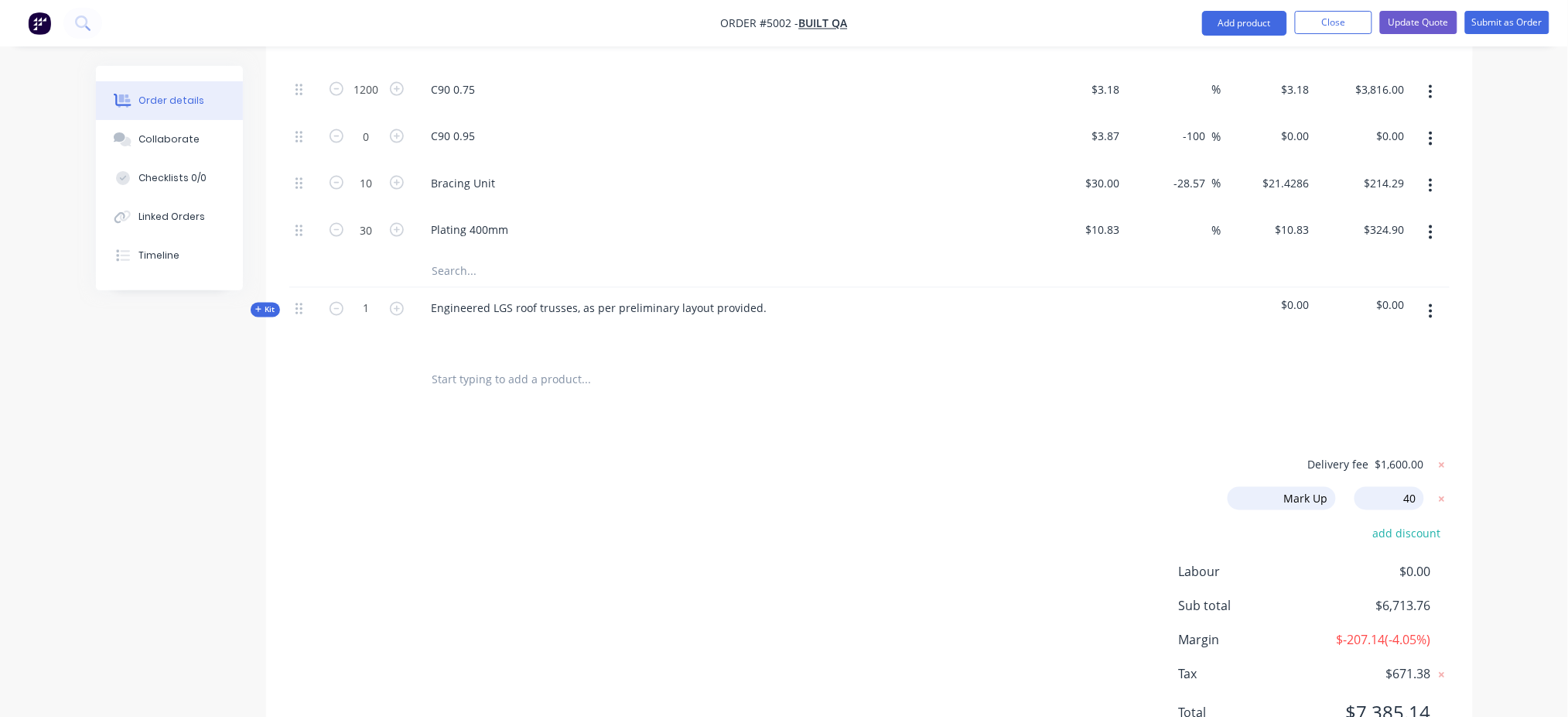
type input "40"
type input "$4.452"
type input "$5,342.40"
type input "$30.00"
type input "$300.00"
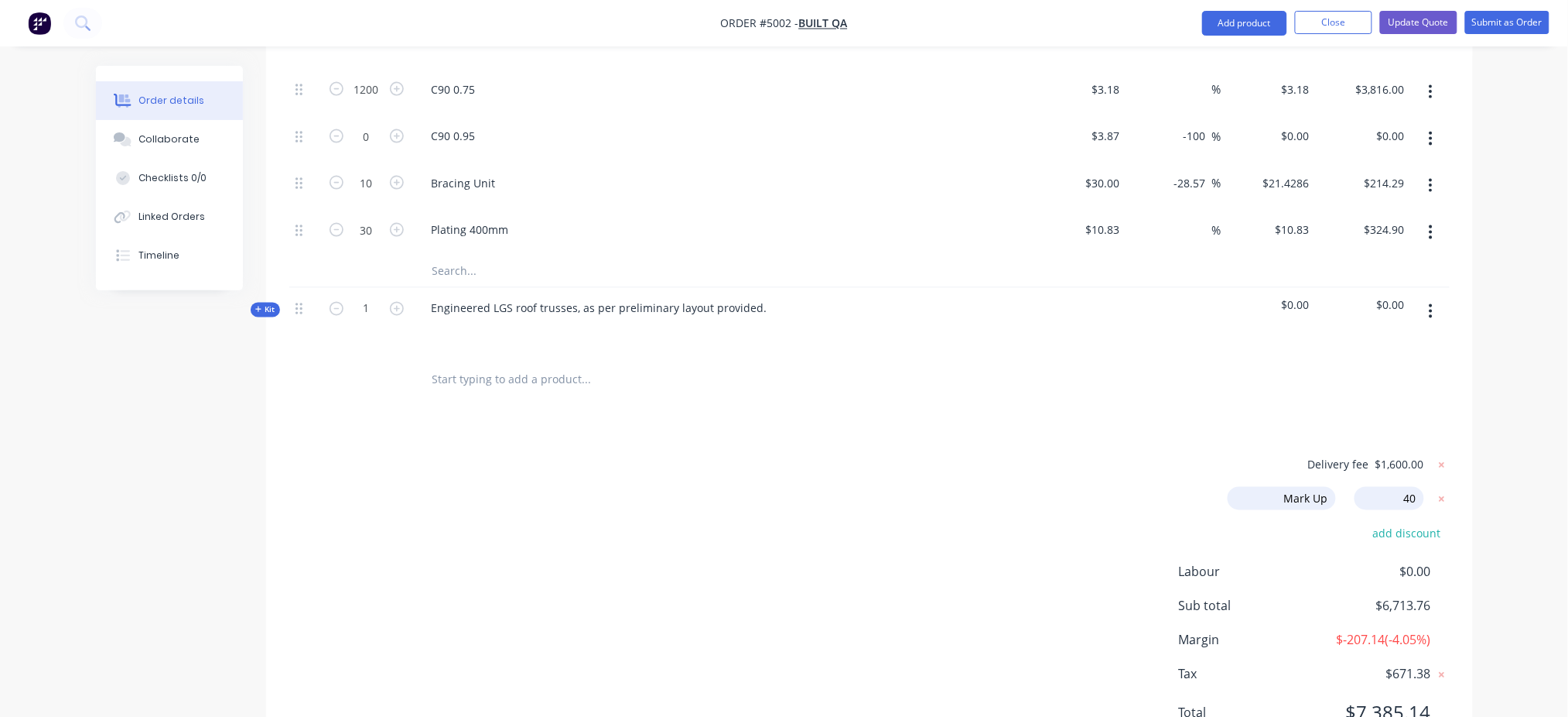
type input "40"
type input "$15.162"
type input "$454.86"
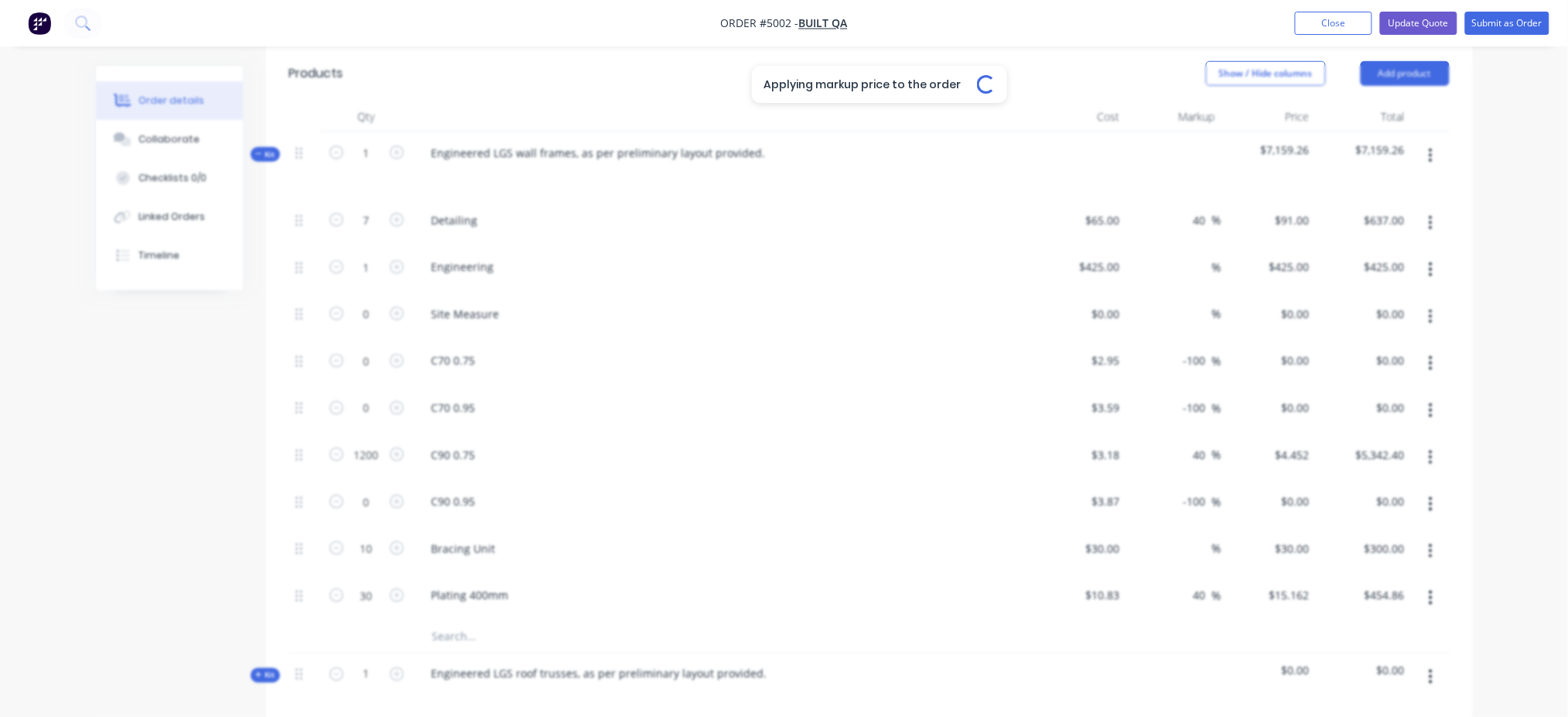
scroll to position [384, 0]
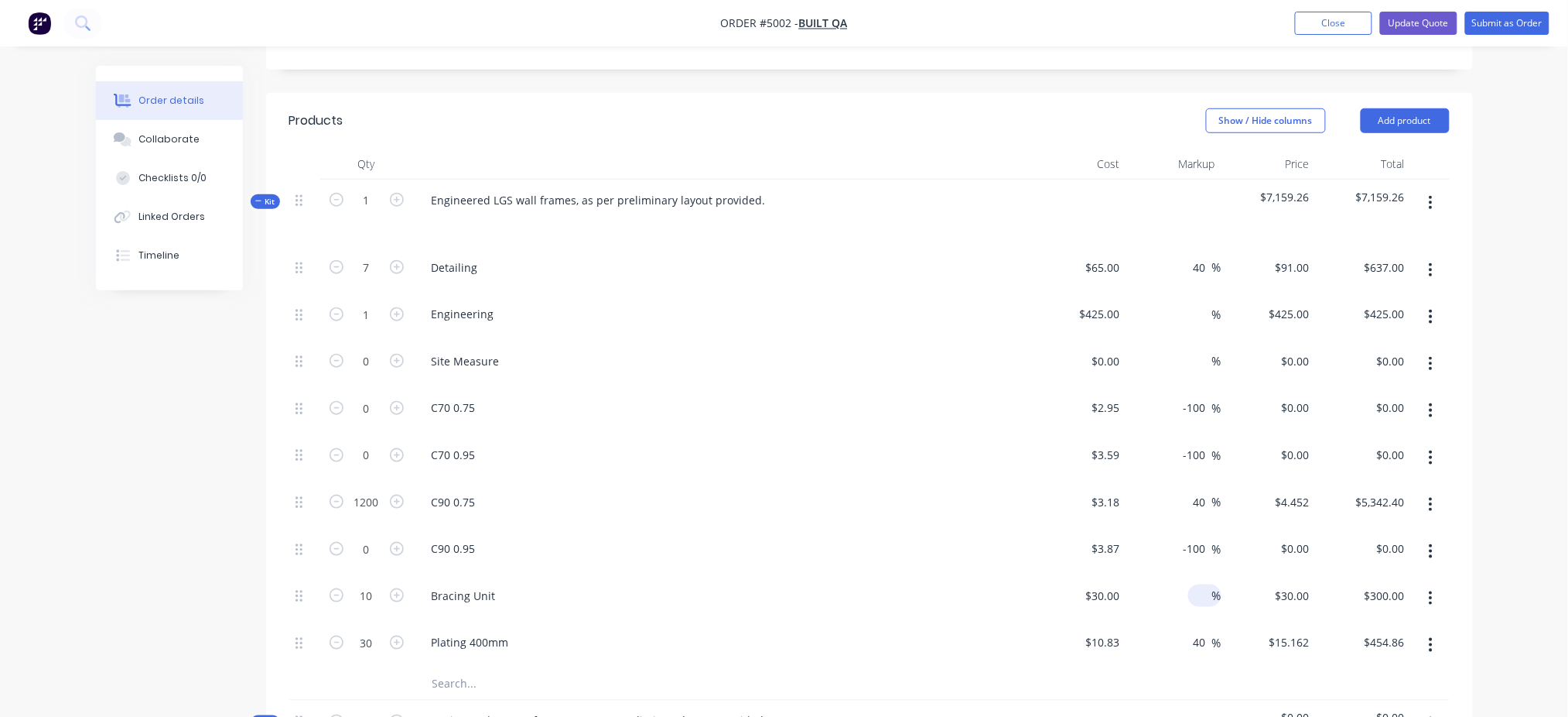
click at [1188, 537] on input at bounding box center [1203, 595] width 18 height 22
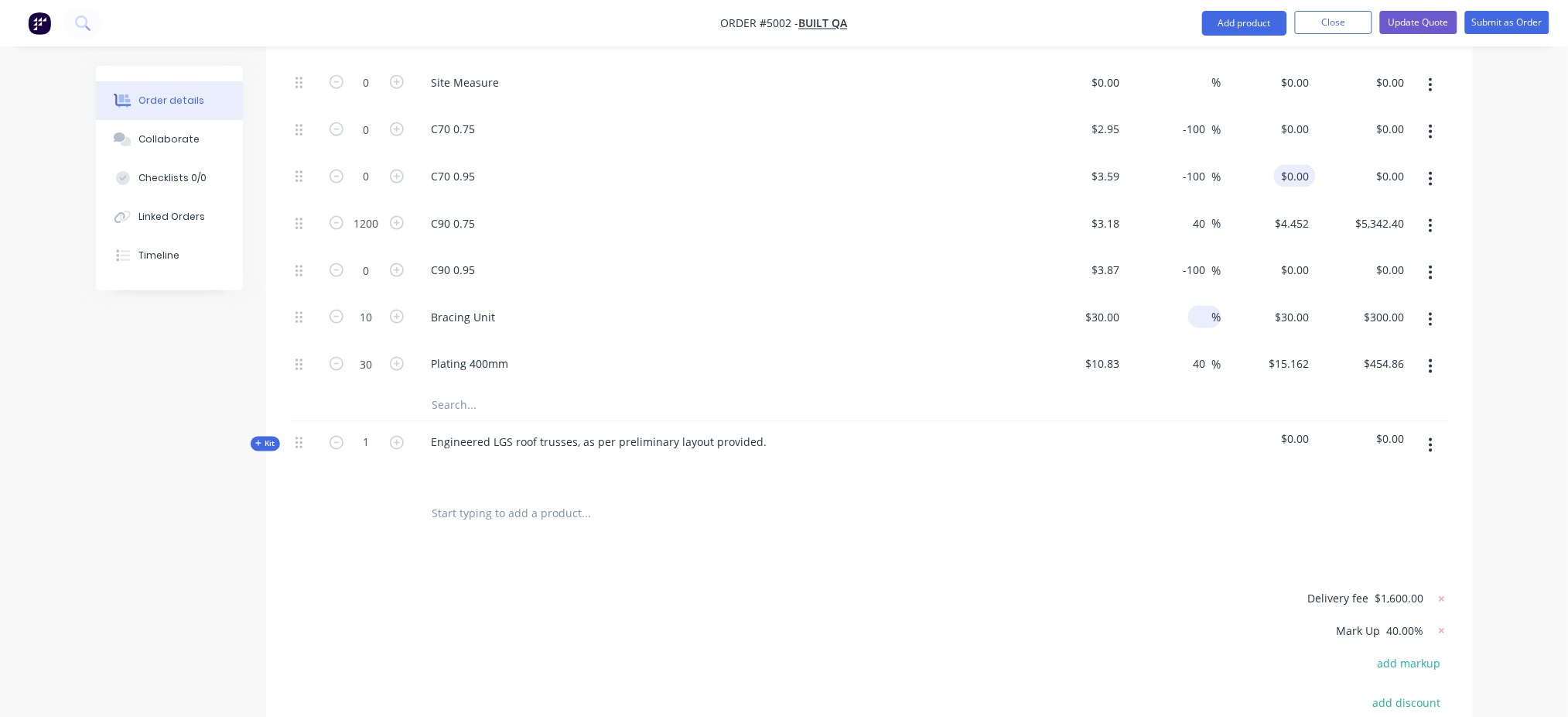
scroll to position [694, 0]
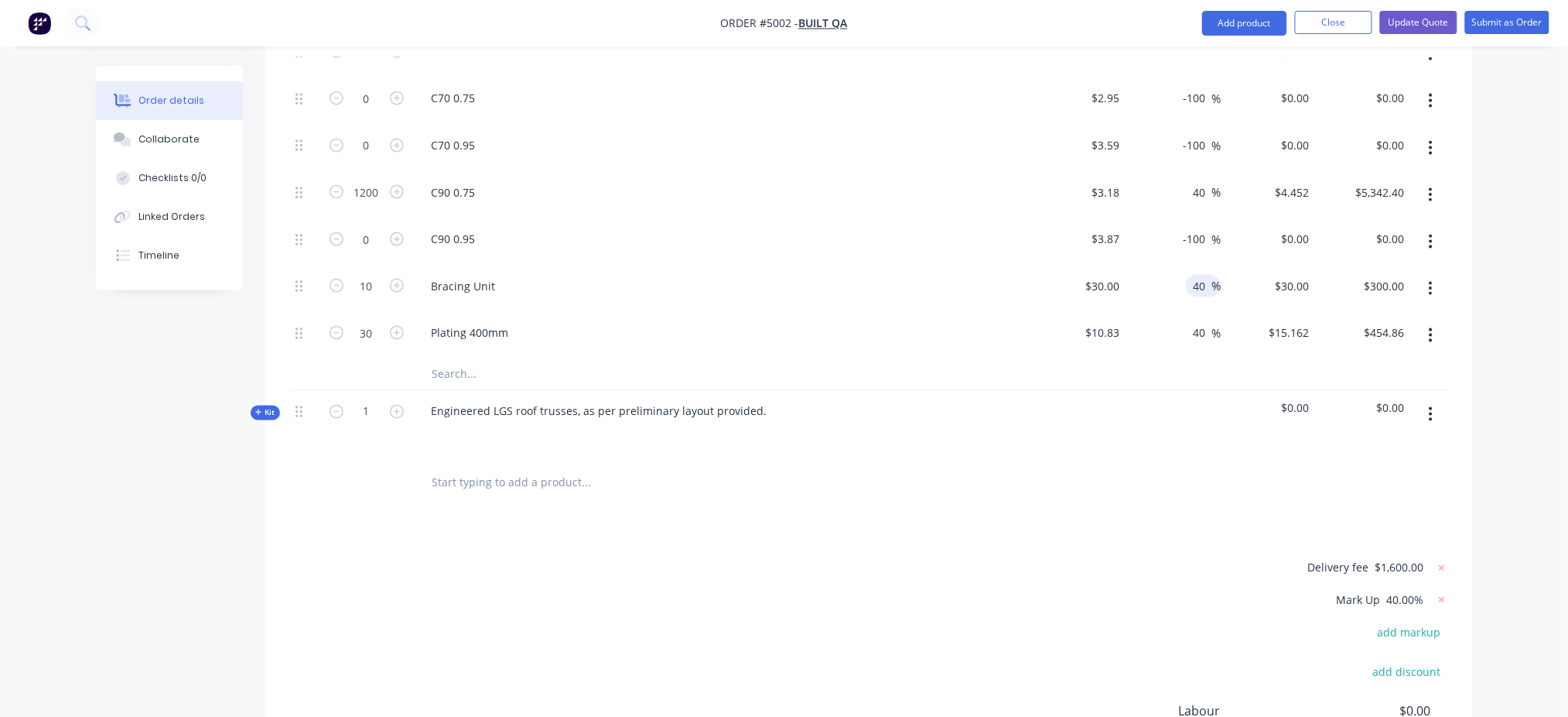
type input "40"
type input "$42.00"
type input "$420.00"
click at [1188, 422] on div "Order details Collaborate Checklists 0/0 Linked Orders Timeline Order details C…" at bounding box center [784, 117] width 1568 height 1622
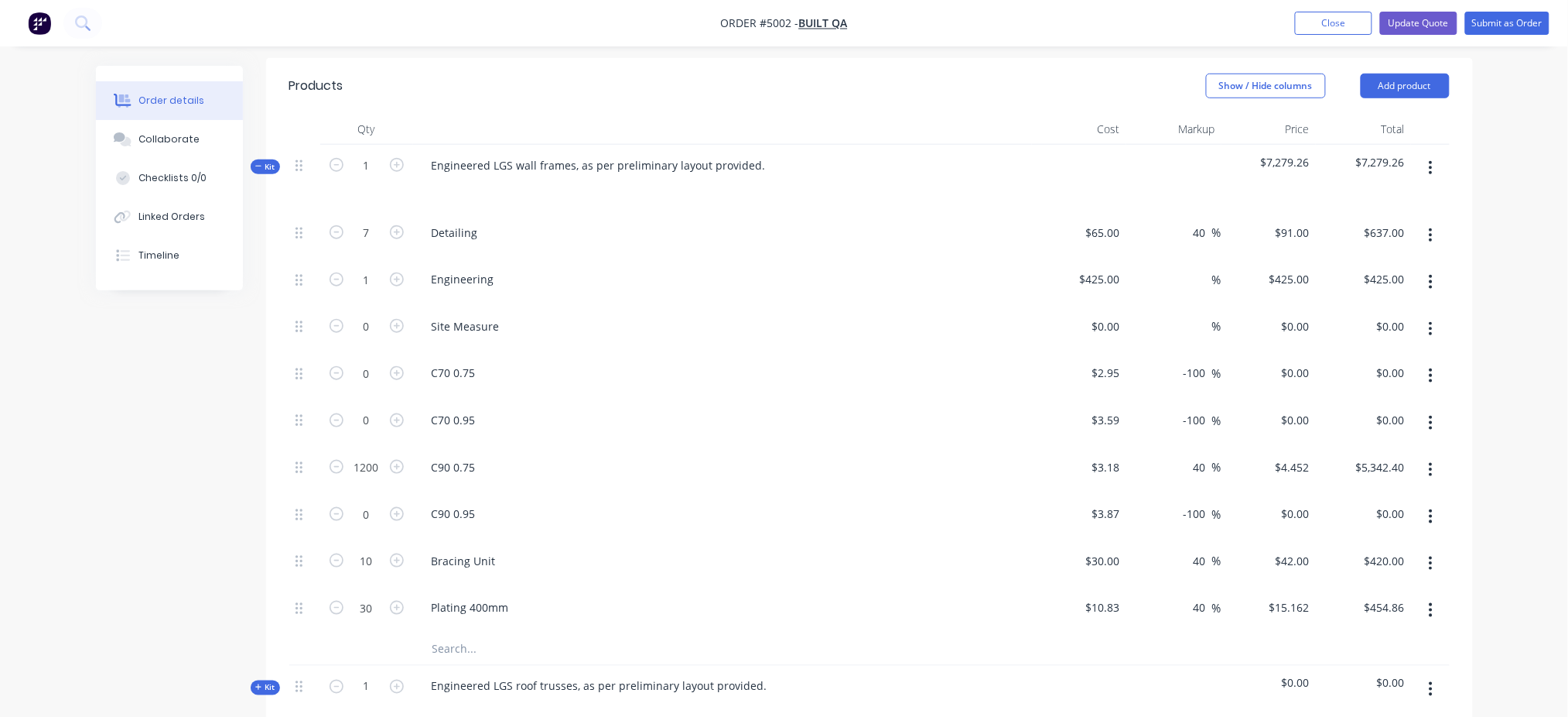
scroll to position [384, 0]
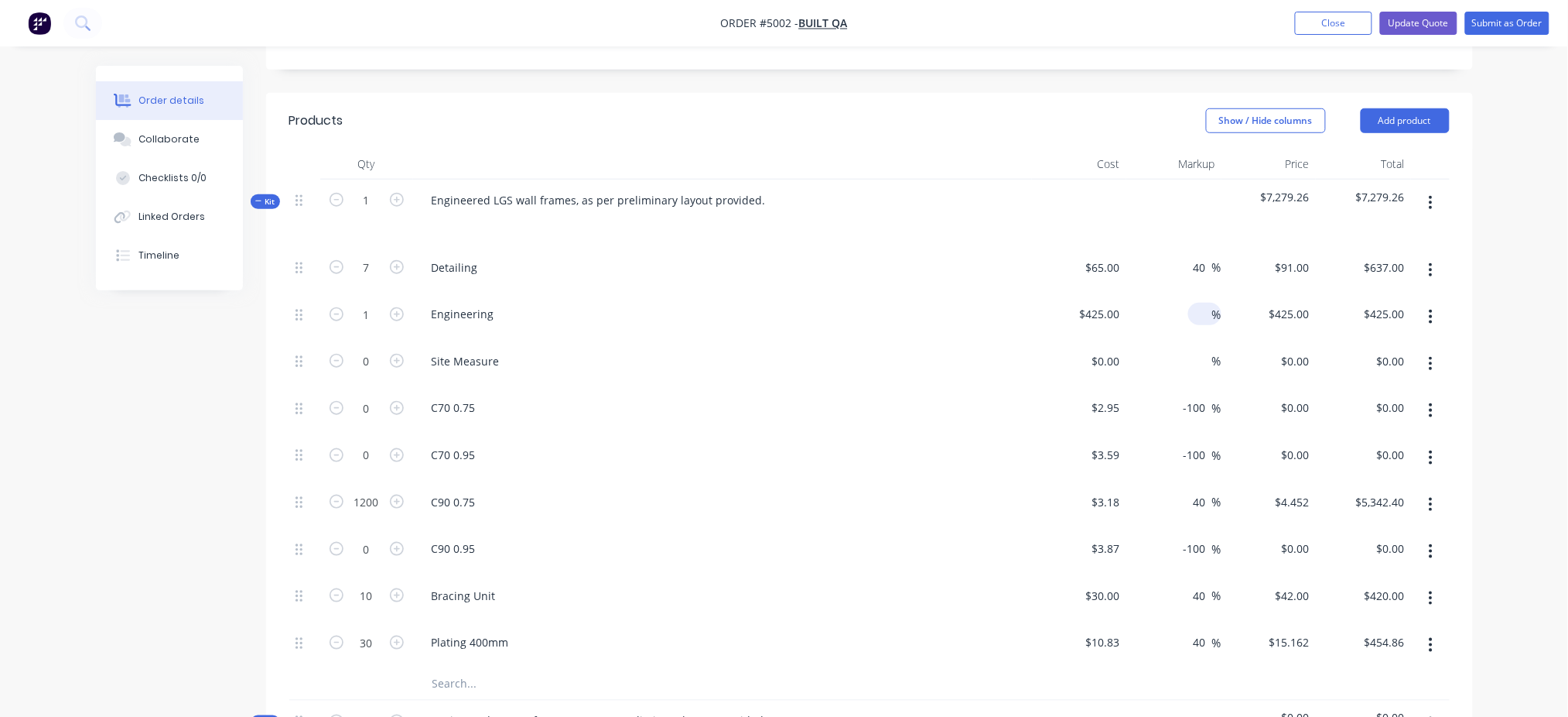
click at [1188, 303] on input at bounding box center [1203, 313] width 18 height 22
type input "40"
type input "$595.00"
click at [1188, 274] on div "Order details Collaborate Checklists 0/0 Linked Orders Timeline Order details C…" at bounding box center [784, 427] width 1568 height 1622
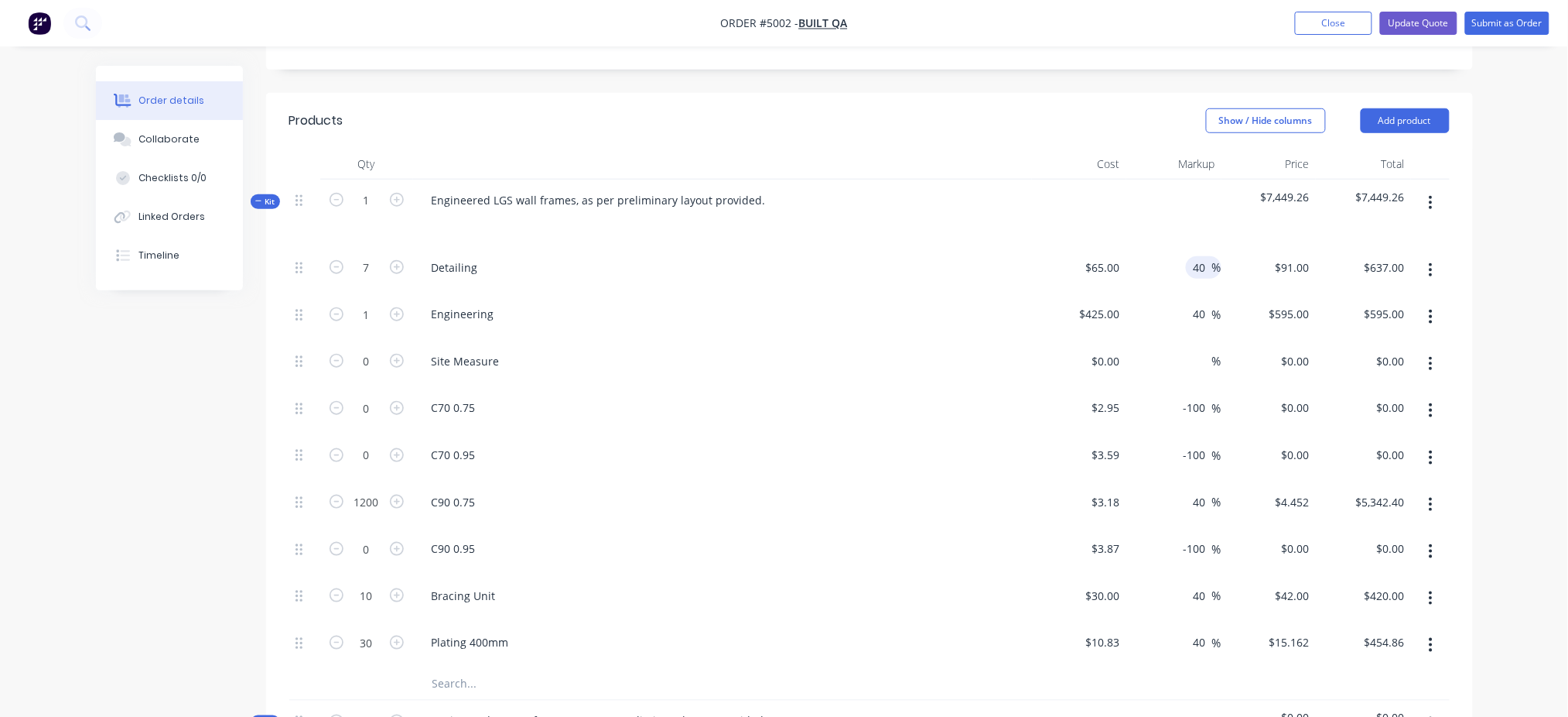
click at [1188, 256] on input "40" at bounding box center [1202, 267] width 20 height 22
type input "0"
type input "$65.00"
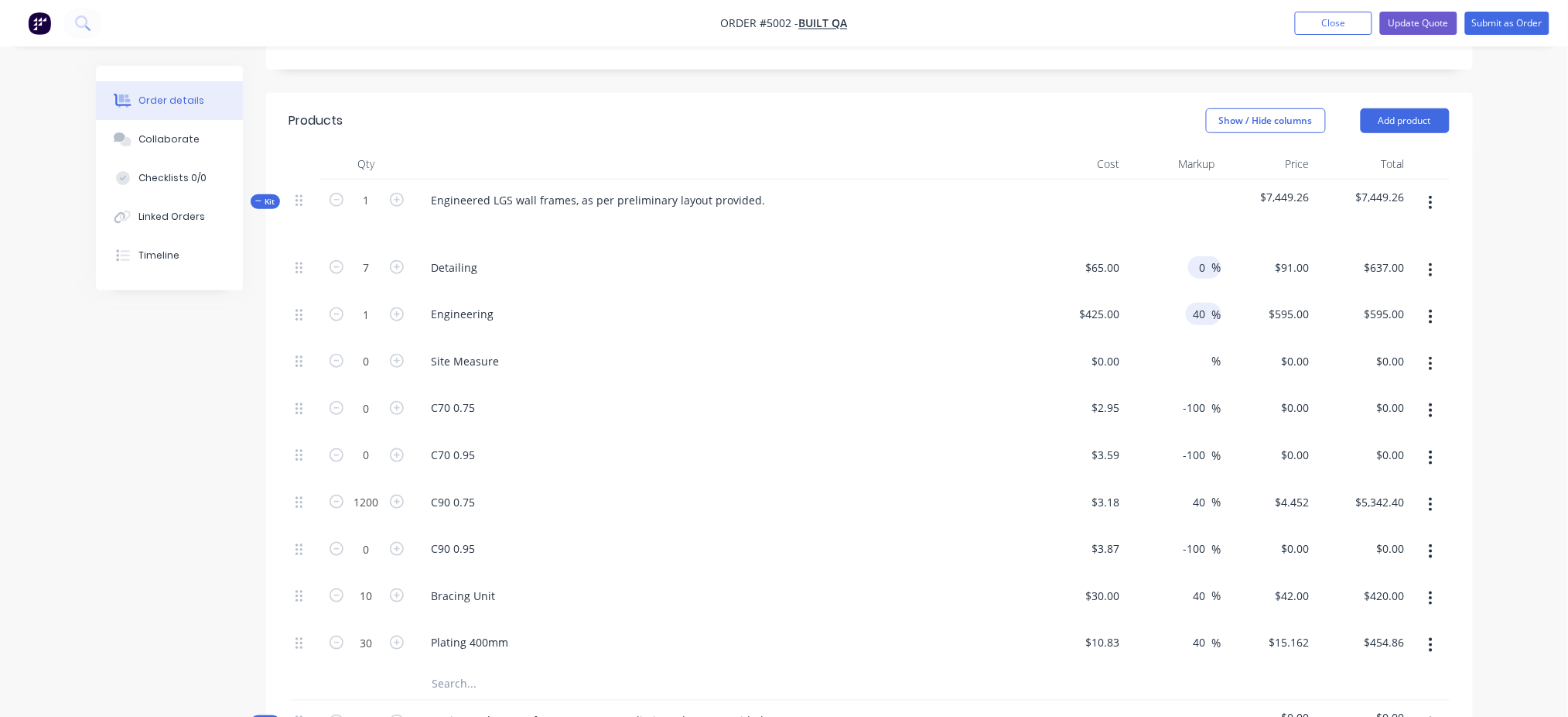
type input "$455.00"
click at [1188, 303] on input "40" at bounding box center [1202, 313] width 20 height 22
type input "0"
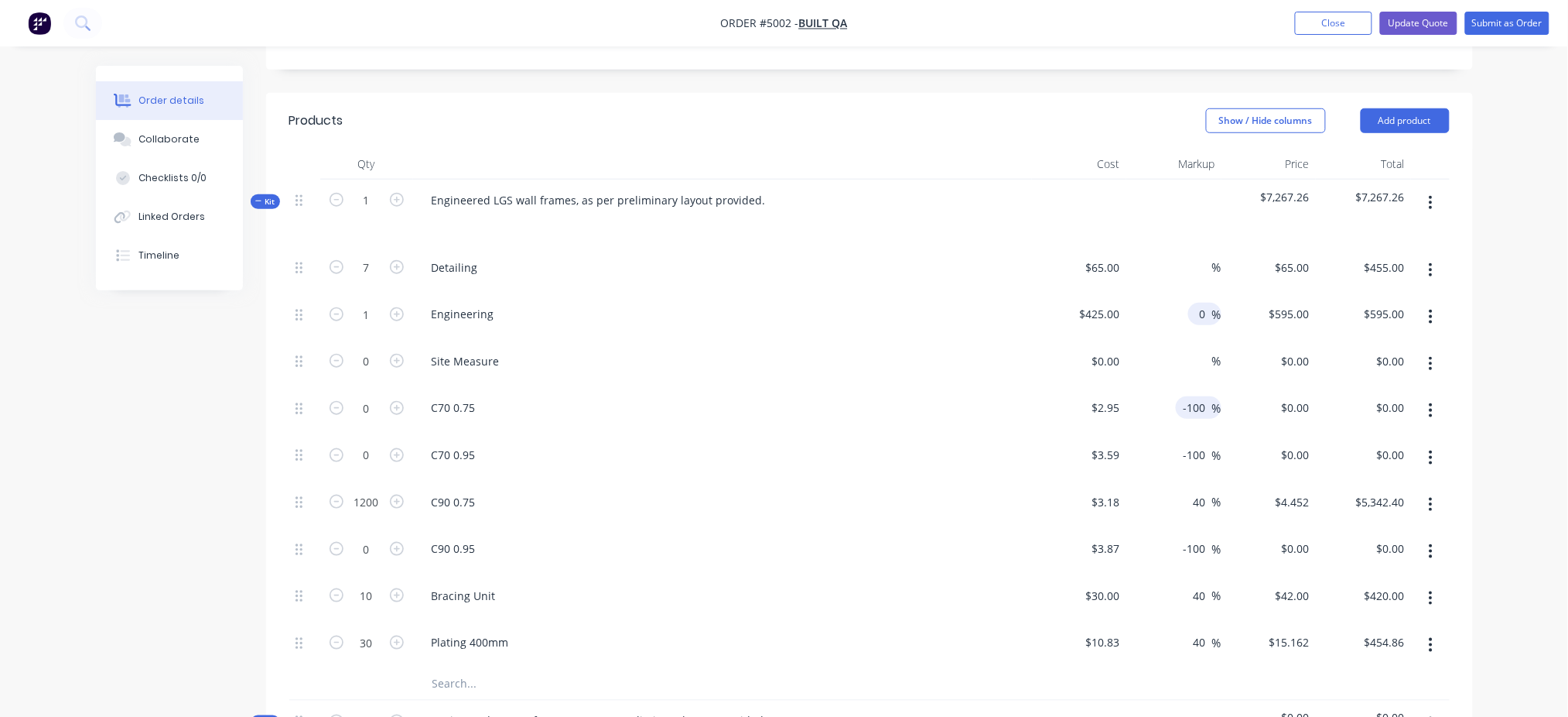
type input "$425.00"
click at [1188, 397] on input "-100" at bounding box center [1197, 407] width 30 height 22
type input "-0"
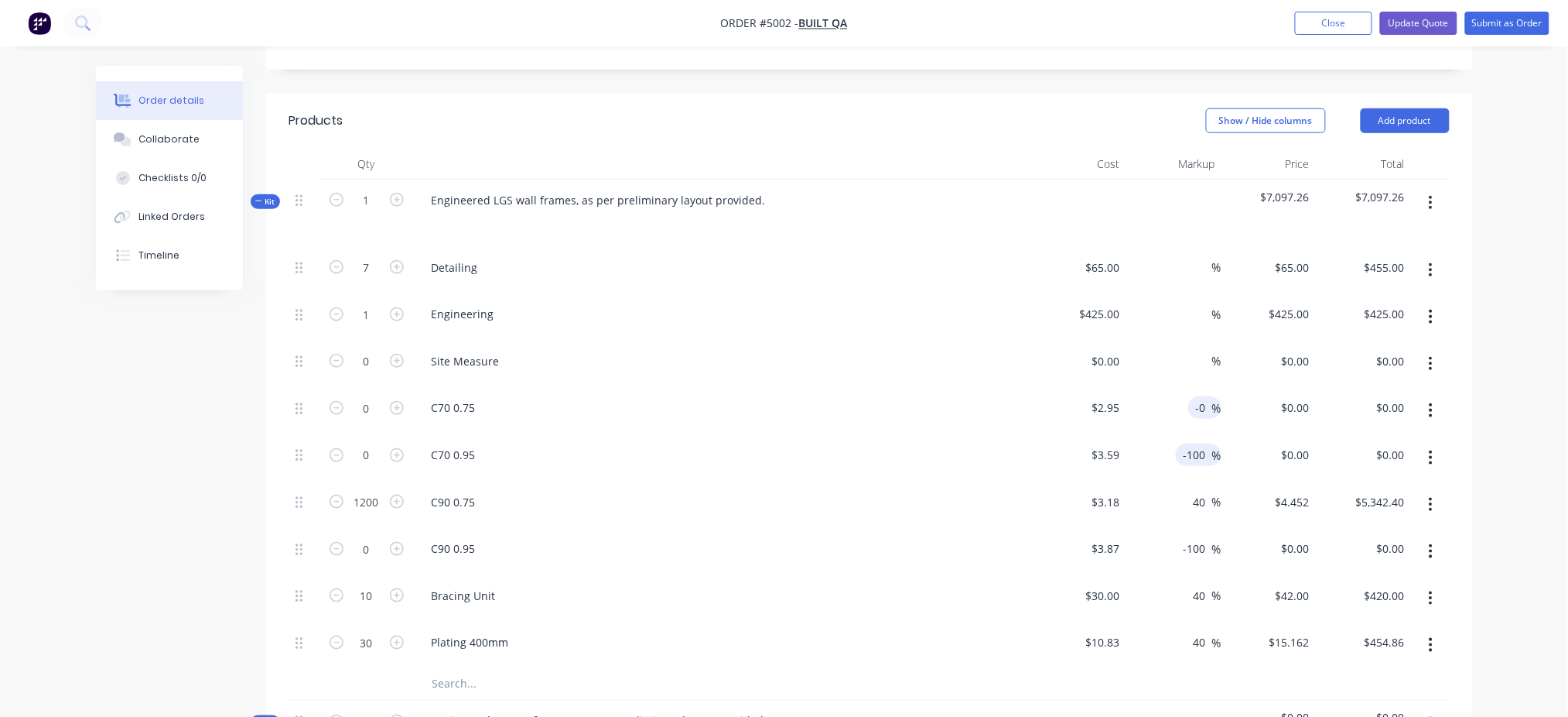
type input "$2.95"
click at [1188, 444] on input "-100" at bounding box center [1197, 454] width 30 height 22
type input "-0"
type input "$3.59"
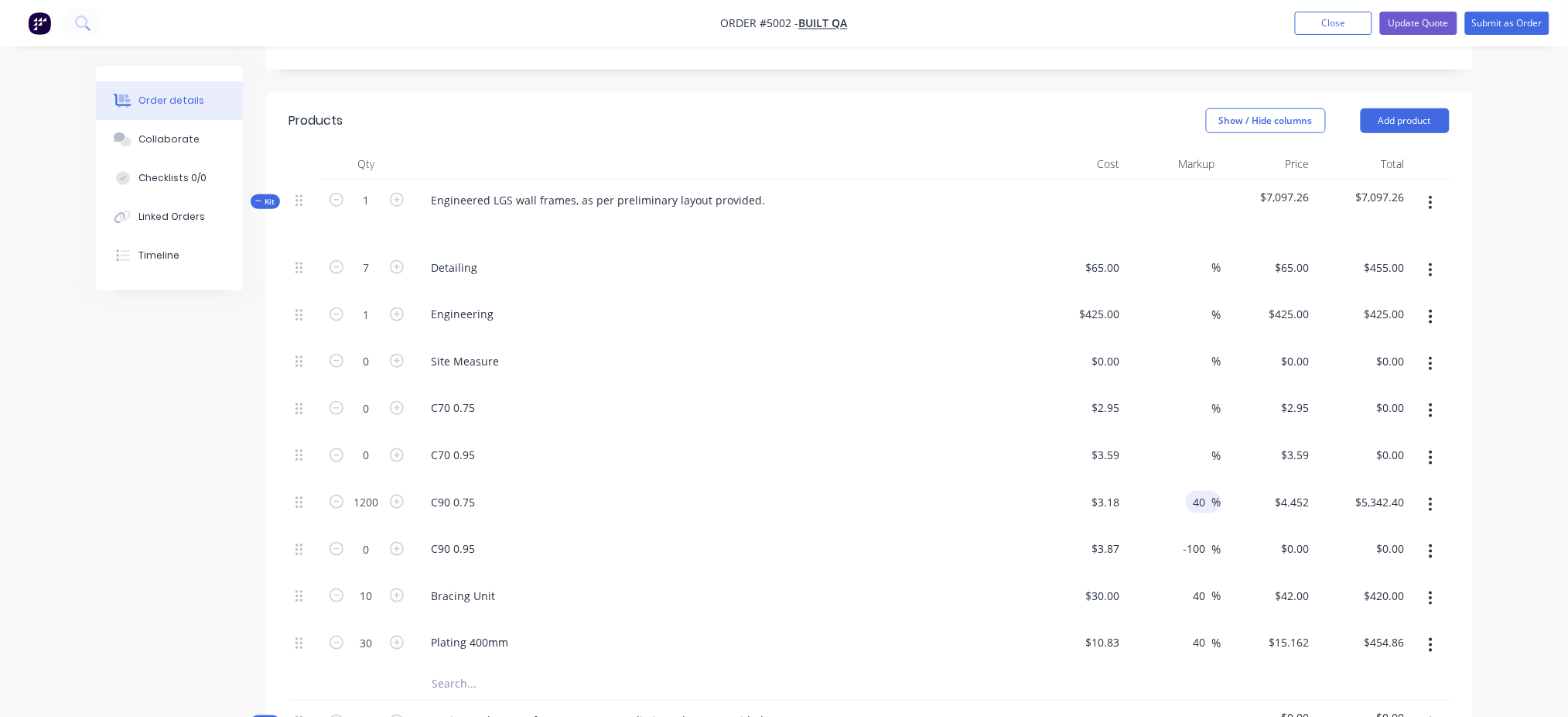
click at [1188, 491] on input "40" at bounding box center [1202, 501] width 20 height 22
type input "0"
type input "$3.18"
type input "$3,816.00"
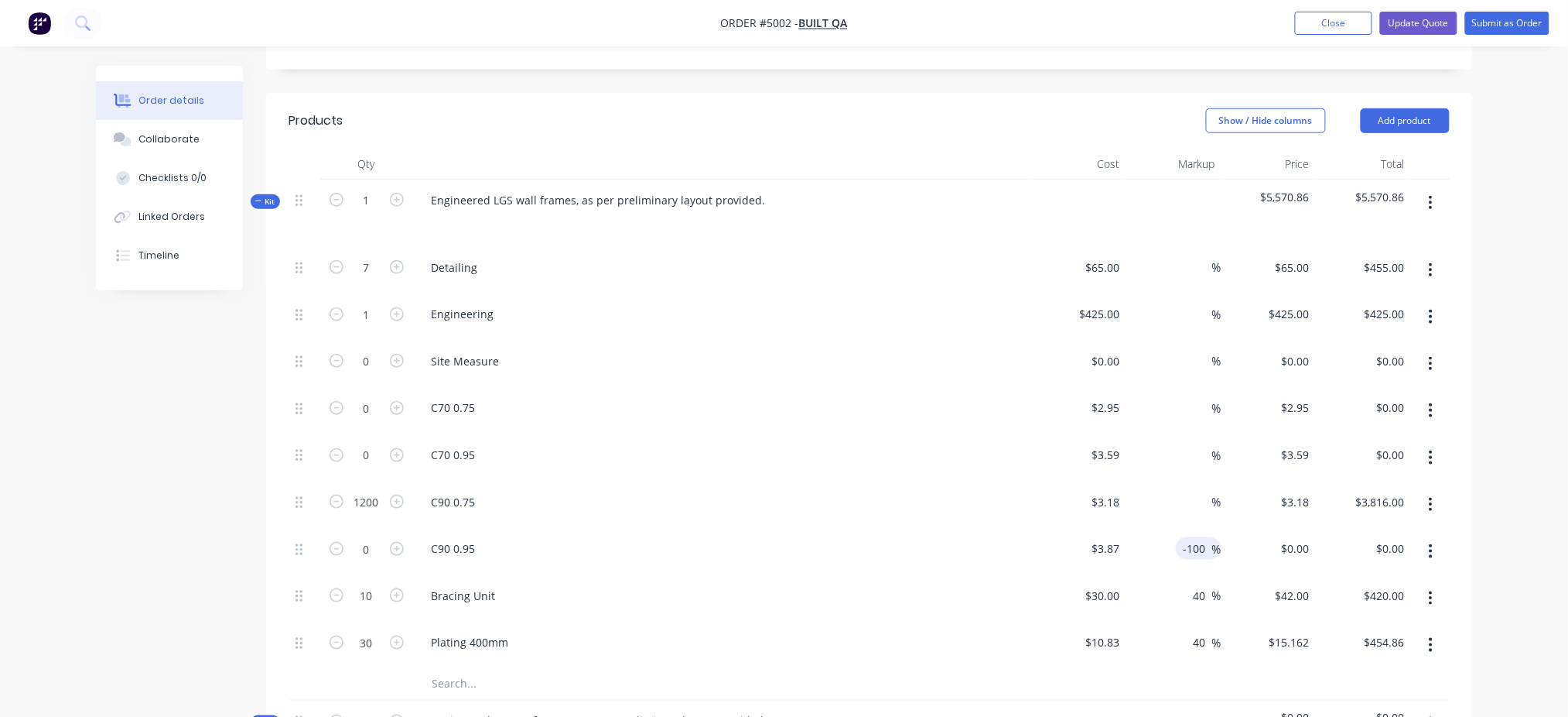
click at [1188, 537] on input "-100" at bounding box center [1197, 548] width 30 height 22
type input "-0"
type input "$3.87"
click at [1188, 537] on input "40" at bounding box center [1202, 595] width 20 height 22
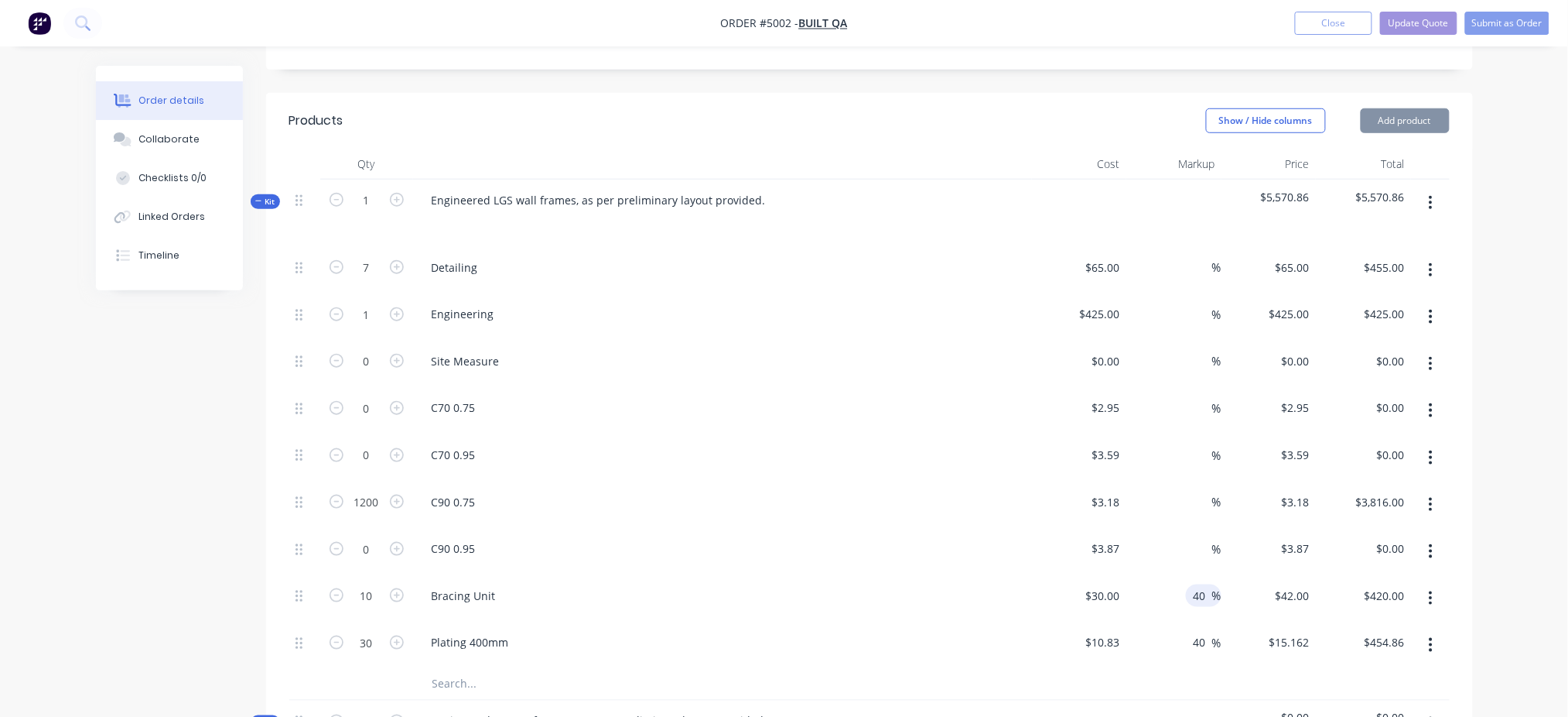
click at [1188, 537] on input "40" at bounding box center [1202, 595] width 20 height 22
type input "0"
type input "$30.00"
type input "$300.00"
click at [1188, 537] on input "40" at bounding box center [1202, 642] width 20 height 22
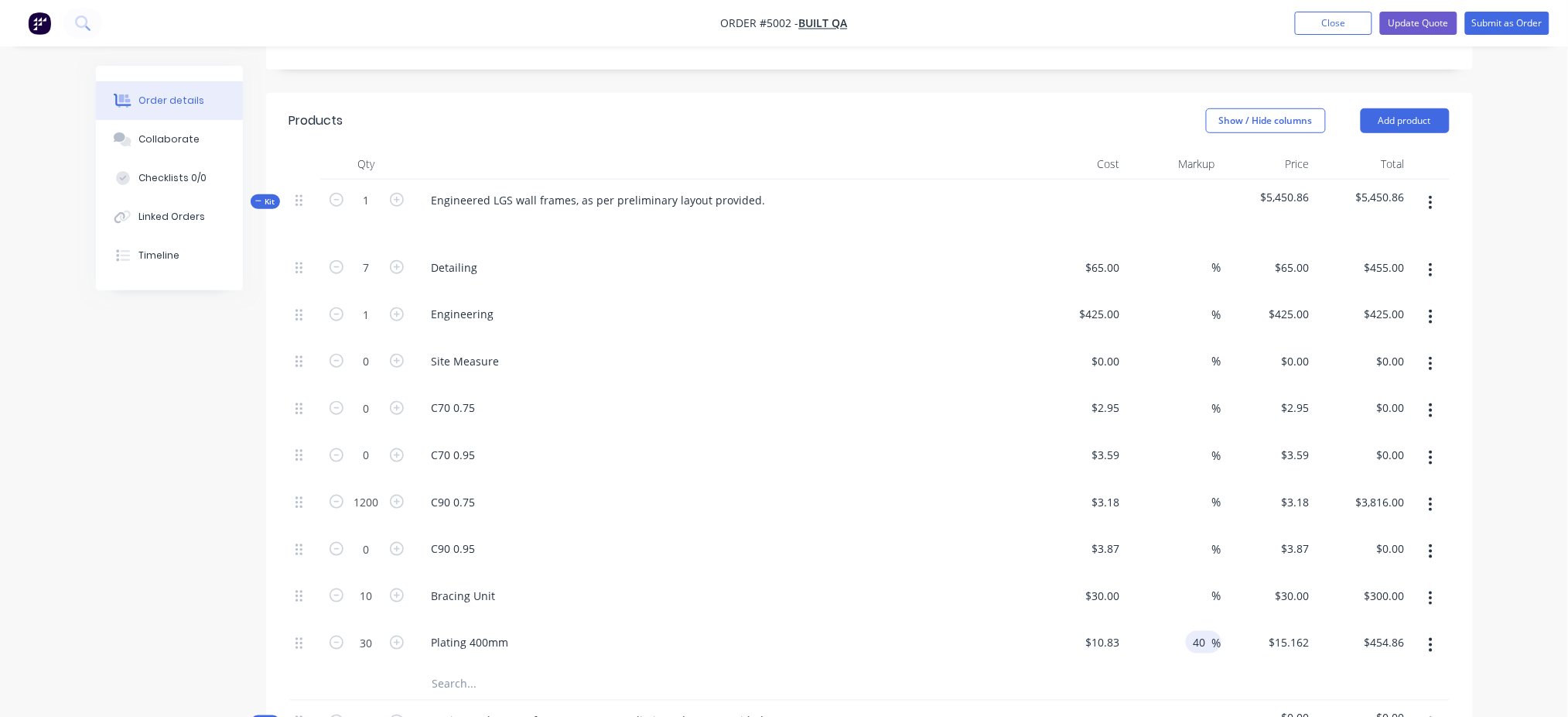
click at [1188, 537] on input "40" at bounding box center [1202, 642] width 20 height 22
type input "0"
type input "$10.83"
type input "$324.90"
click at [1188, 327] on div "Order details Collaborate Checklists 0/0 Linked Orders Timeline Order details C…" at bounding box center [784, 427] width 1568 height 1622
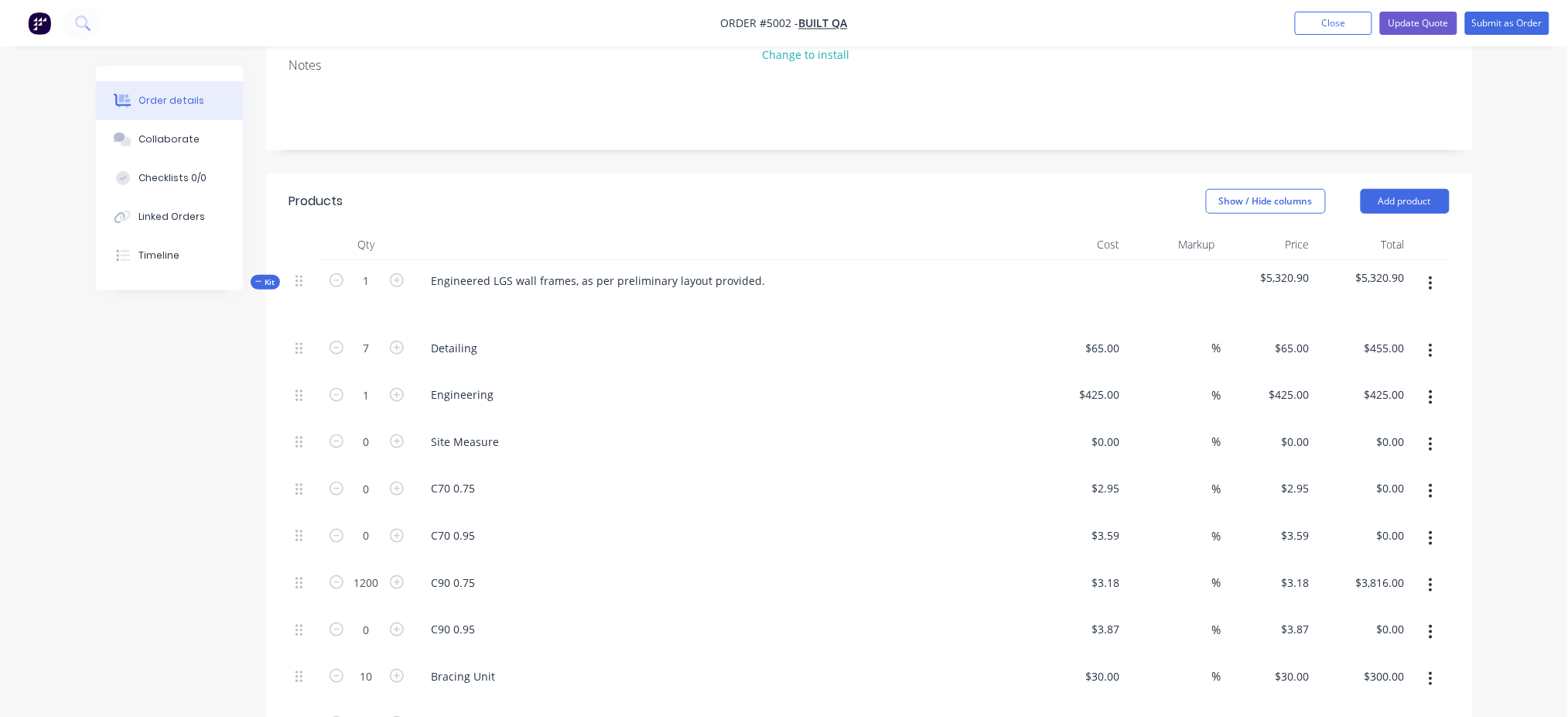
scroll to position [280, 0]
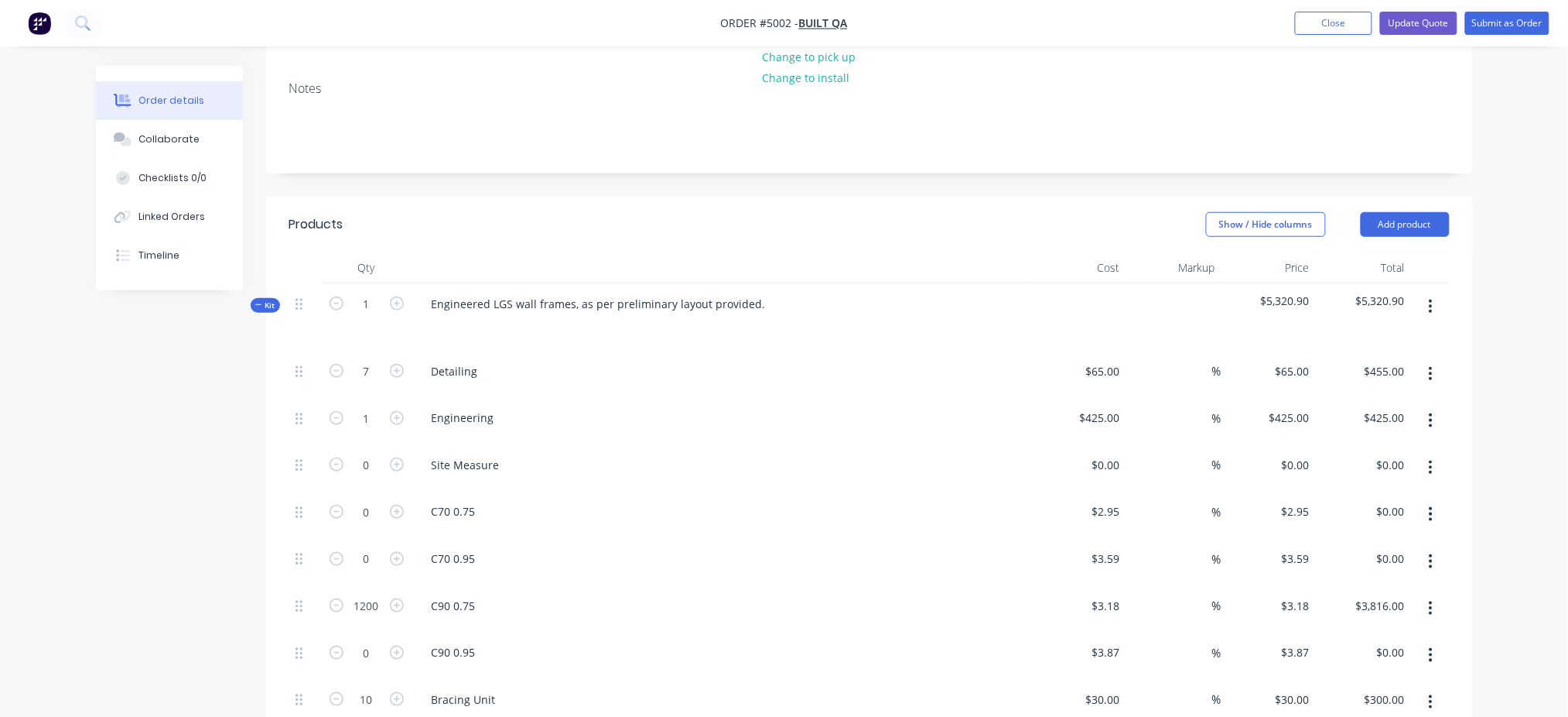
click at [1188, 252] on div "Markup" at bounding box center [1173, 267] width 95 height 31
click at [1188, 283] on div at bounding box center [1173, 317] width 95 height 67
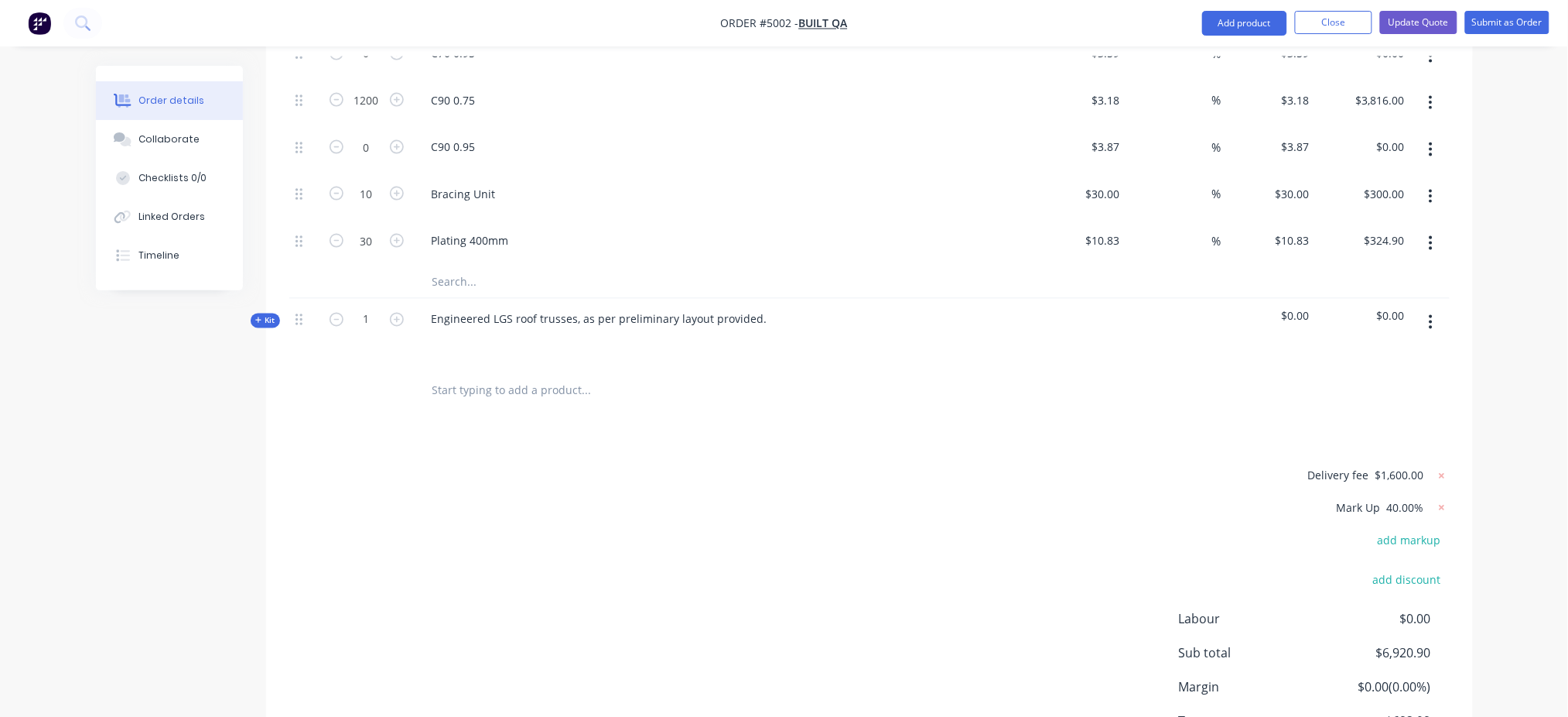
scroll to position [797, 0]
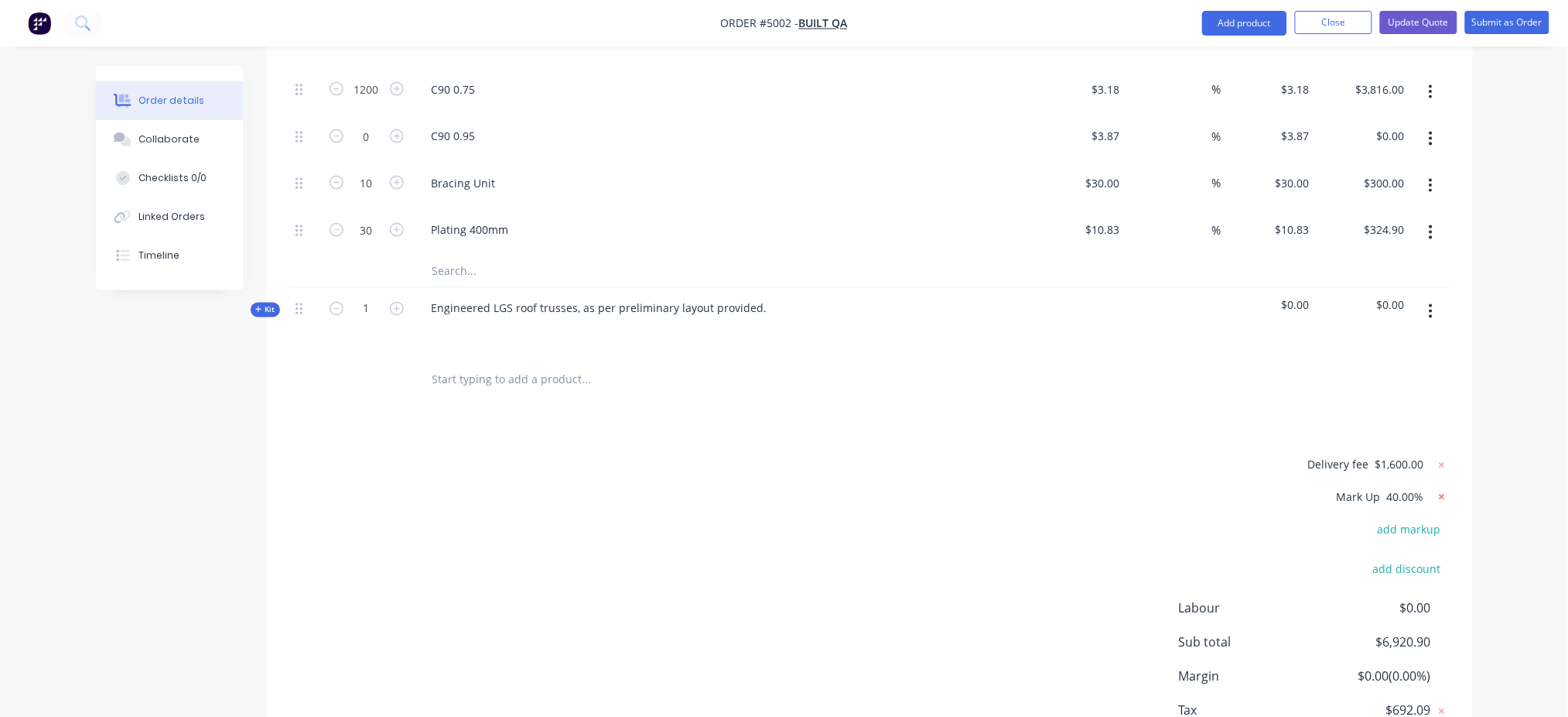
click at [1188, 489] on icon at bounding box center [1441, 496] width 15 height 15
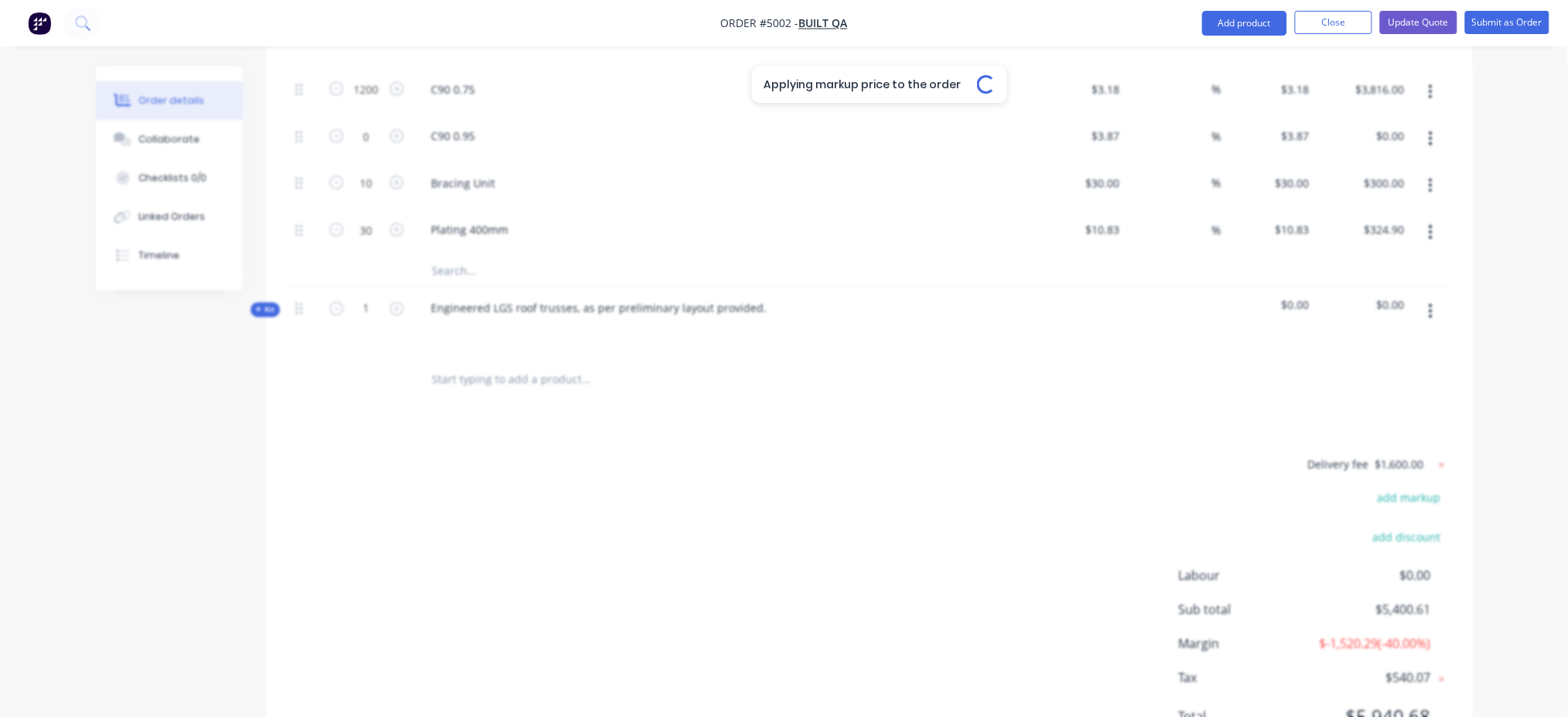
type input "-28.57"
type input "$46.4286"
type input "$325.00"
type input "-28.57"
type input "$303.5714"
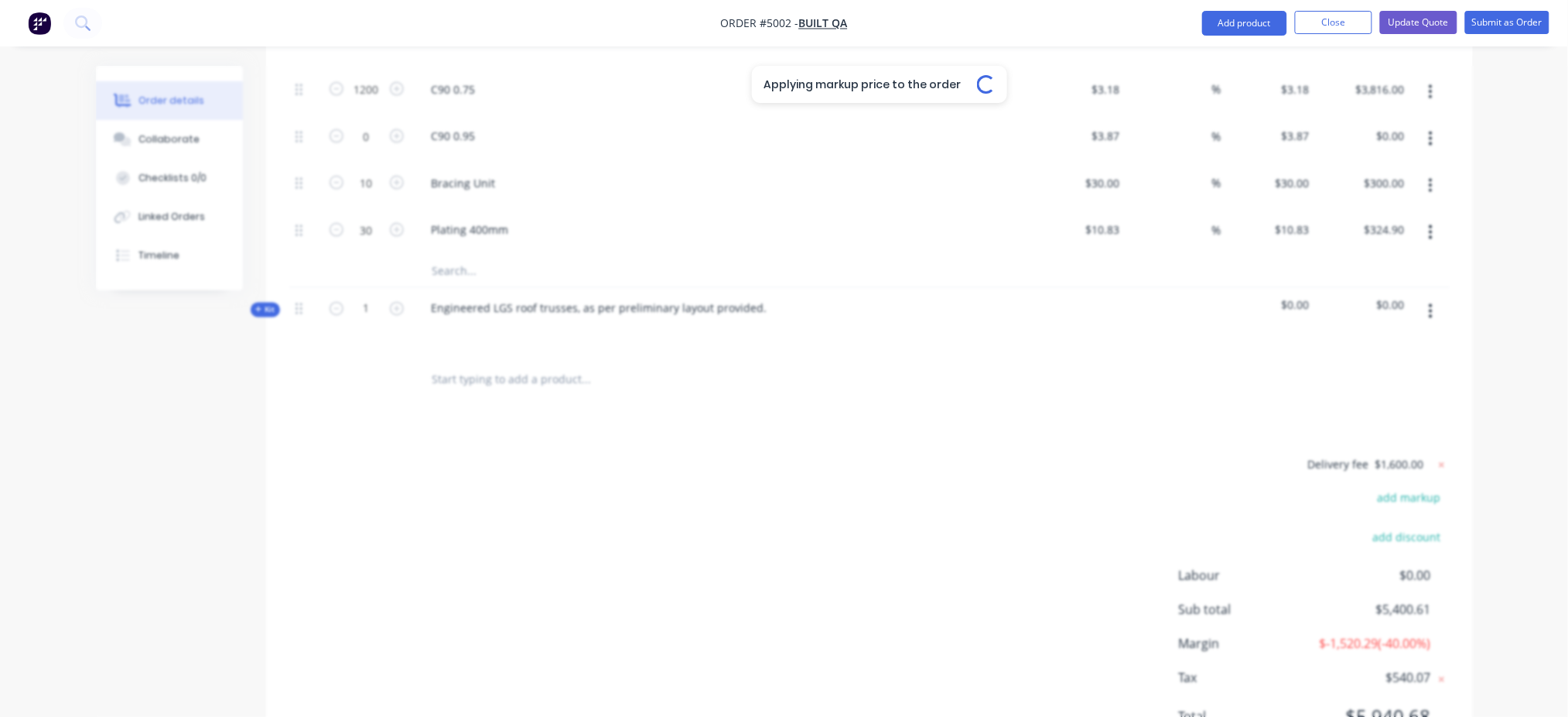
type input "$303.57"
type input "-28.57"
type input "$2.1071"
type input "-28.57"
type input "$2.5643"
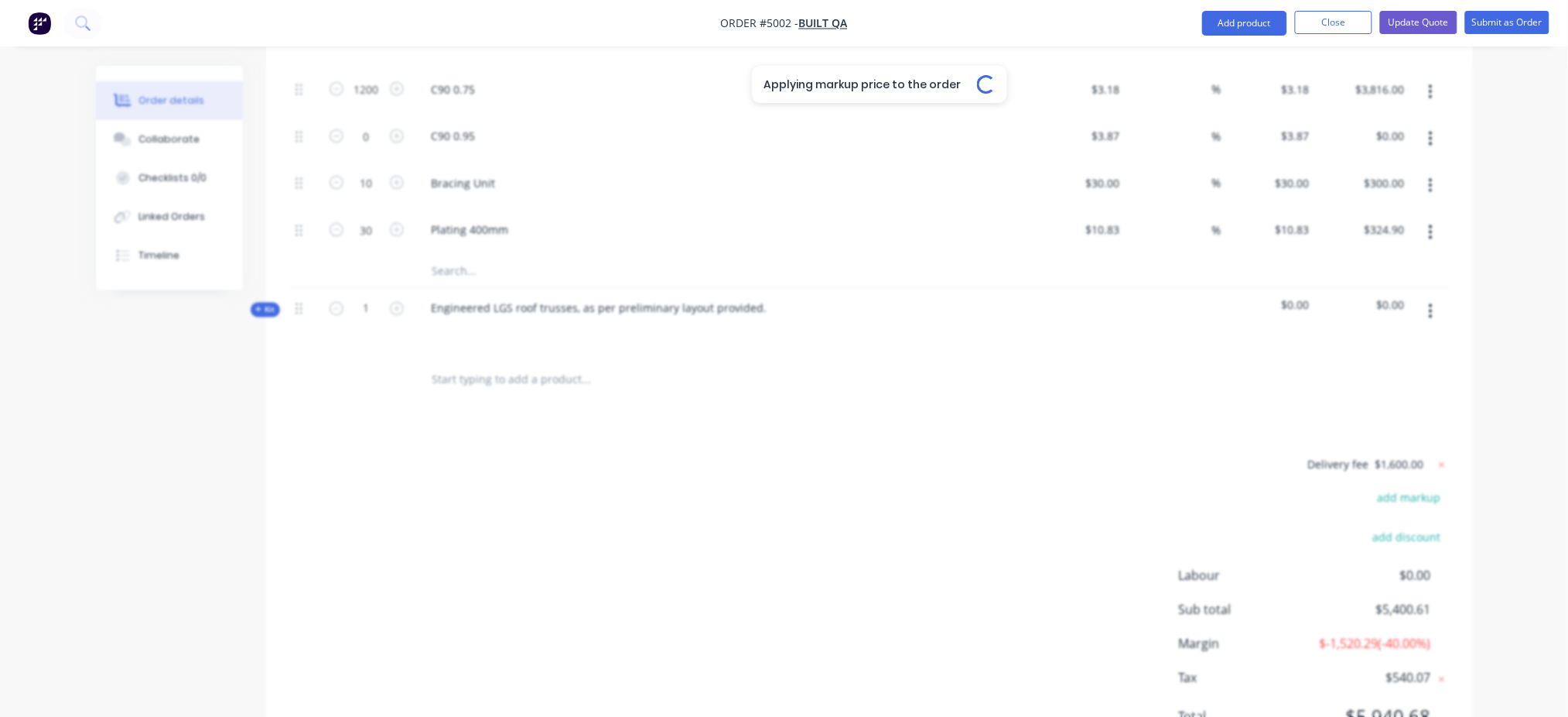
type input "-28.57"
type input "$2.2714"
type input "$2,725.68"
type input "-28.57"
type input "$2.7643"
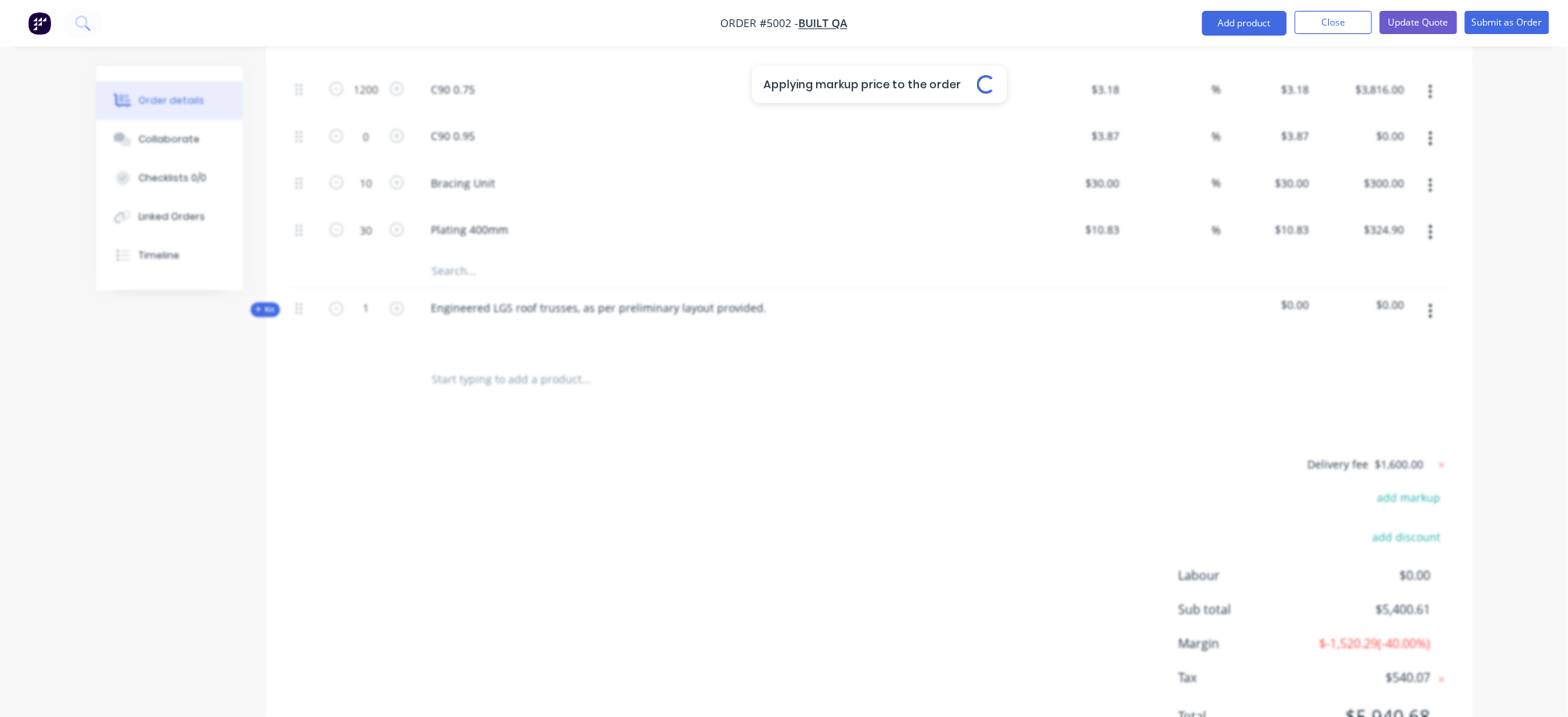
type input "-28.57"
type input "$21.4286"
type input "$214.29"
type input "-28.57"
type input "$7.7357"
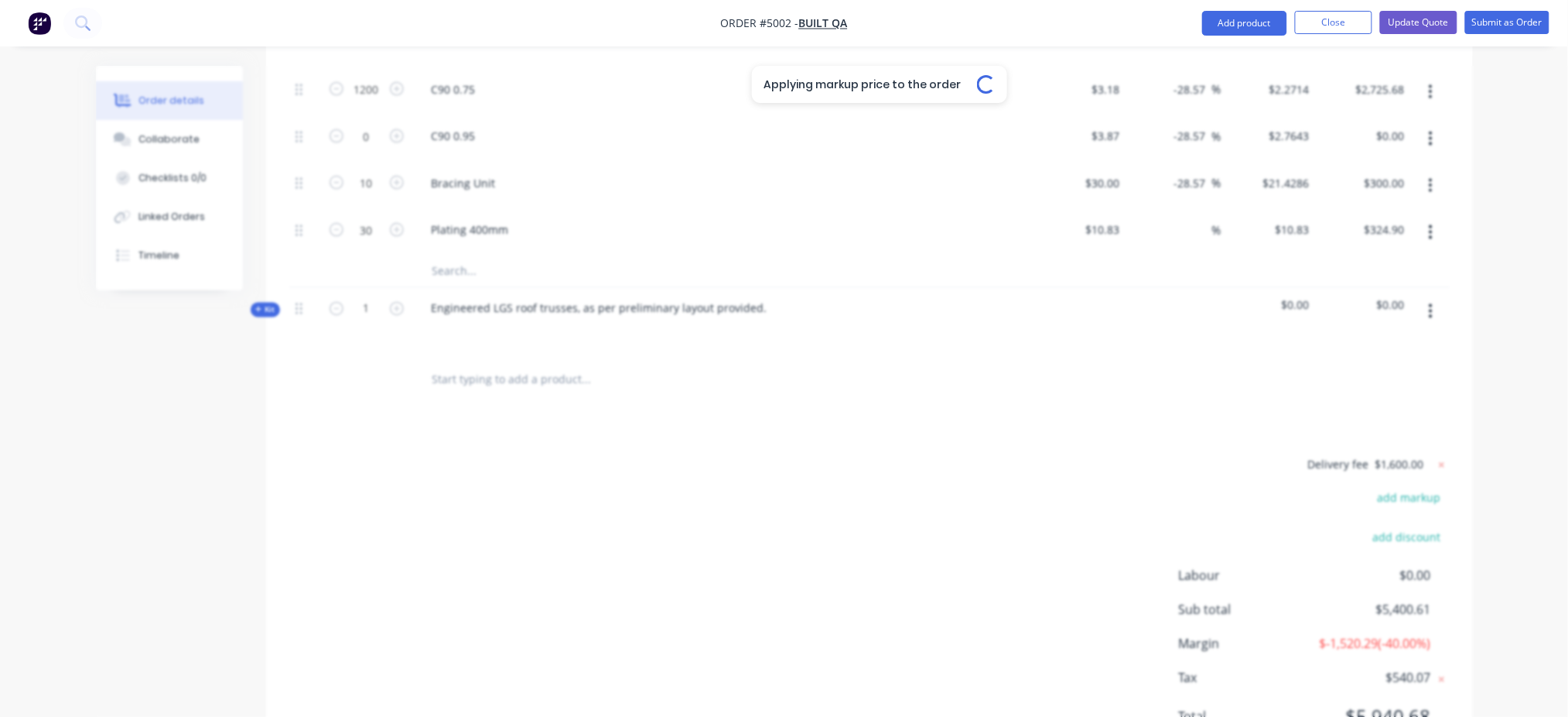
type input "$232.07"
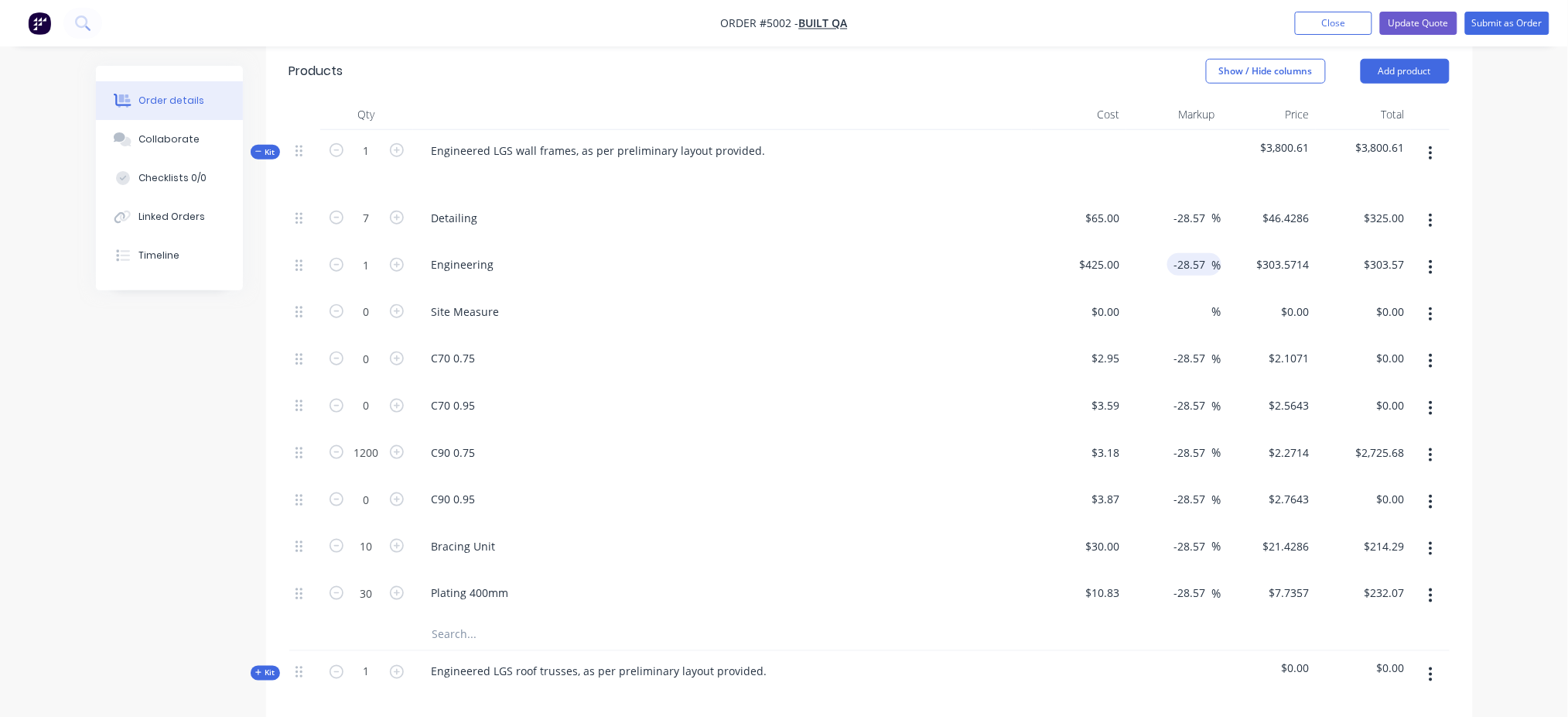
scroll to position [384, 0]
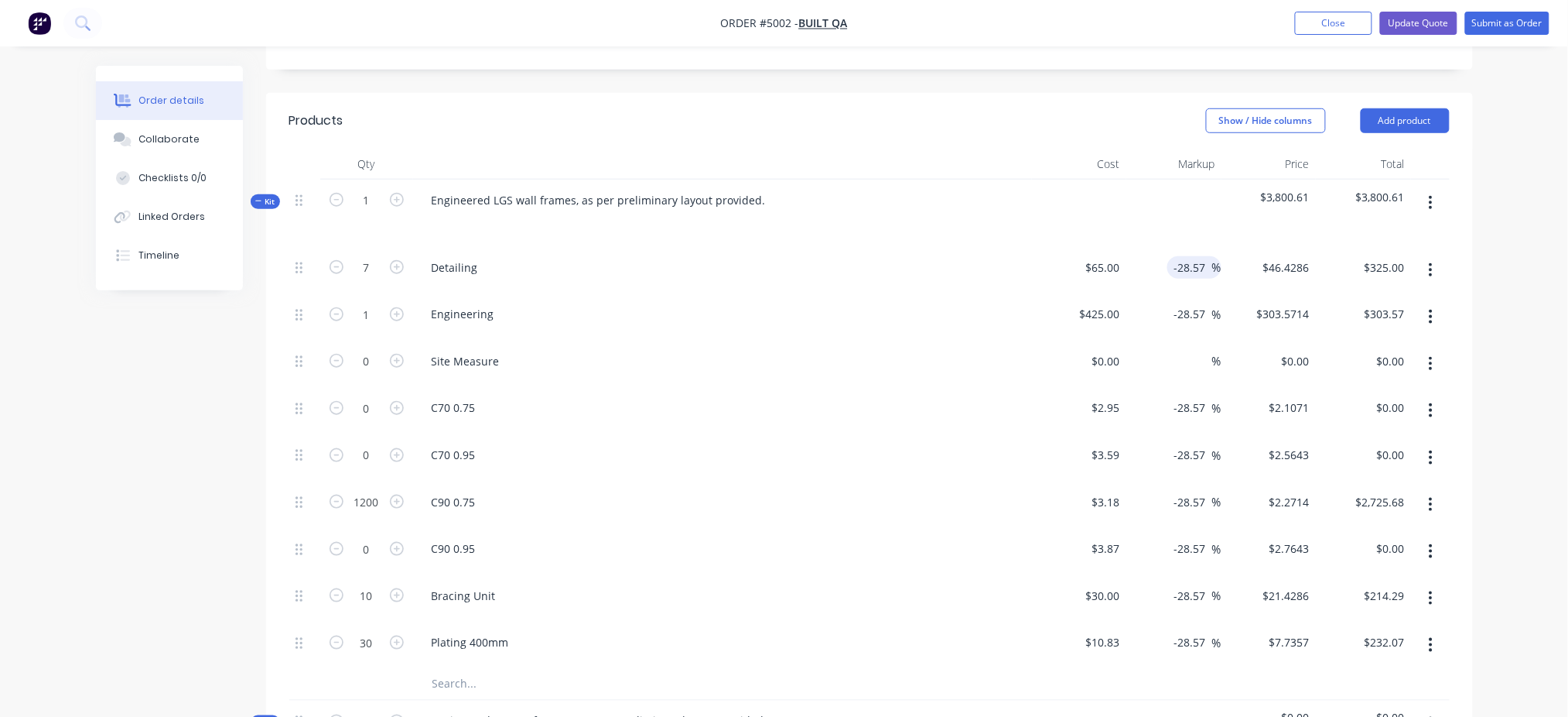
click at [1188, 256] on input "-28.57" at bounding box center [1193, 267] width 39 height 22
type input "0"
type input "$65.00"
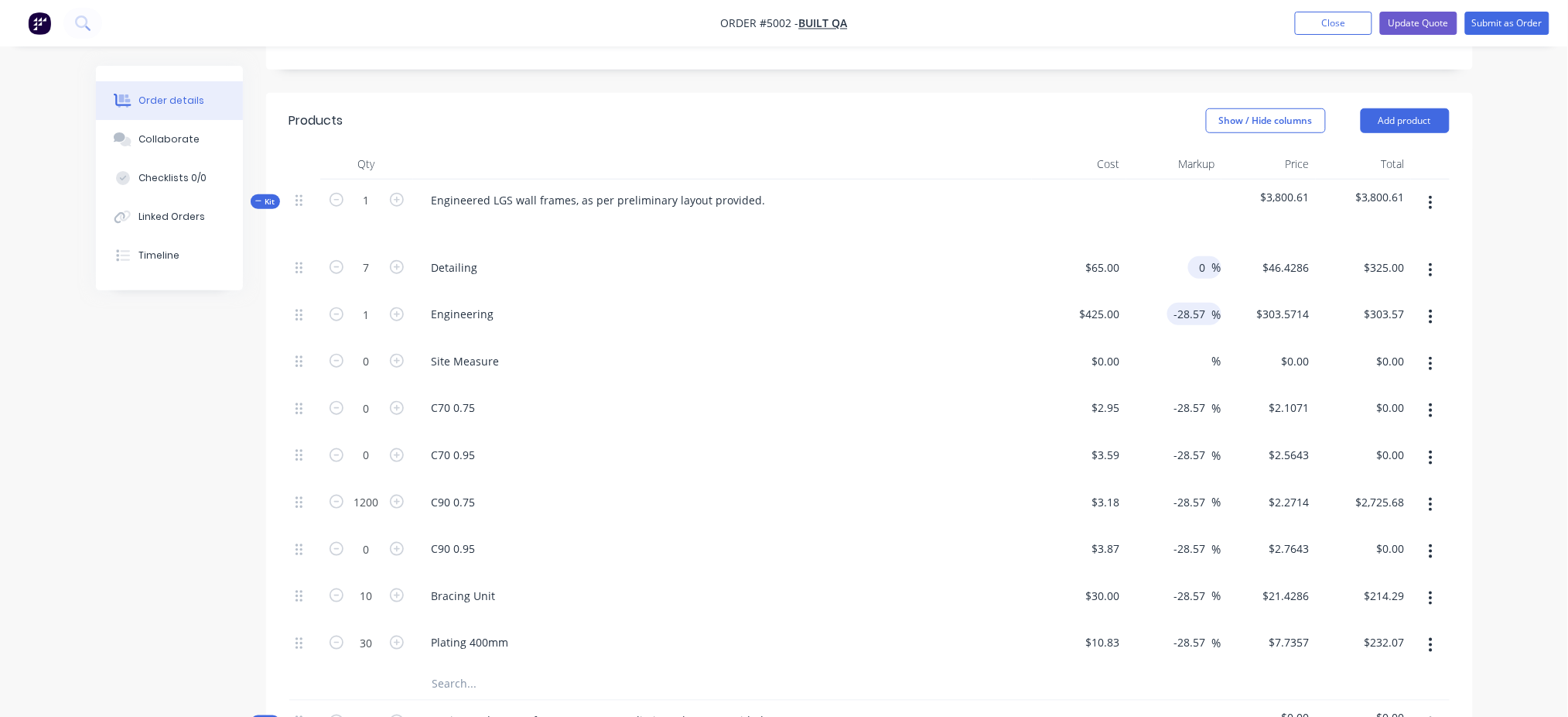
type input "$455.00"
click at [1188, 303] on input "-28.57" at bounding box center [1193, 313] width 39 height 22
type input "-0"
type input "$425.00"
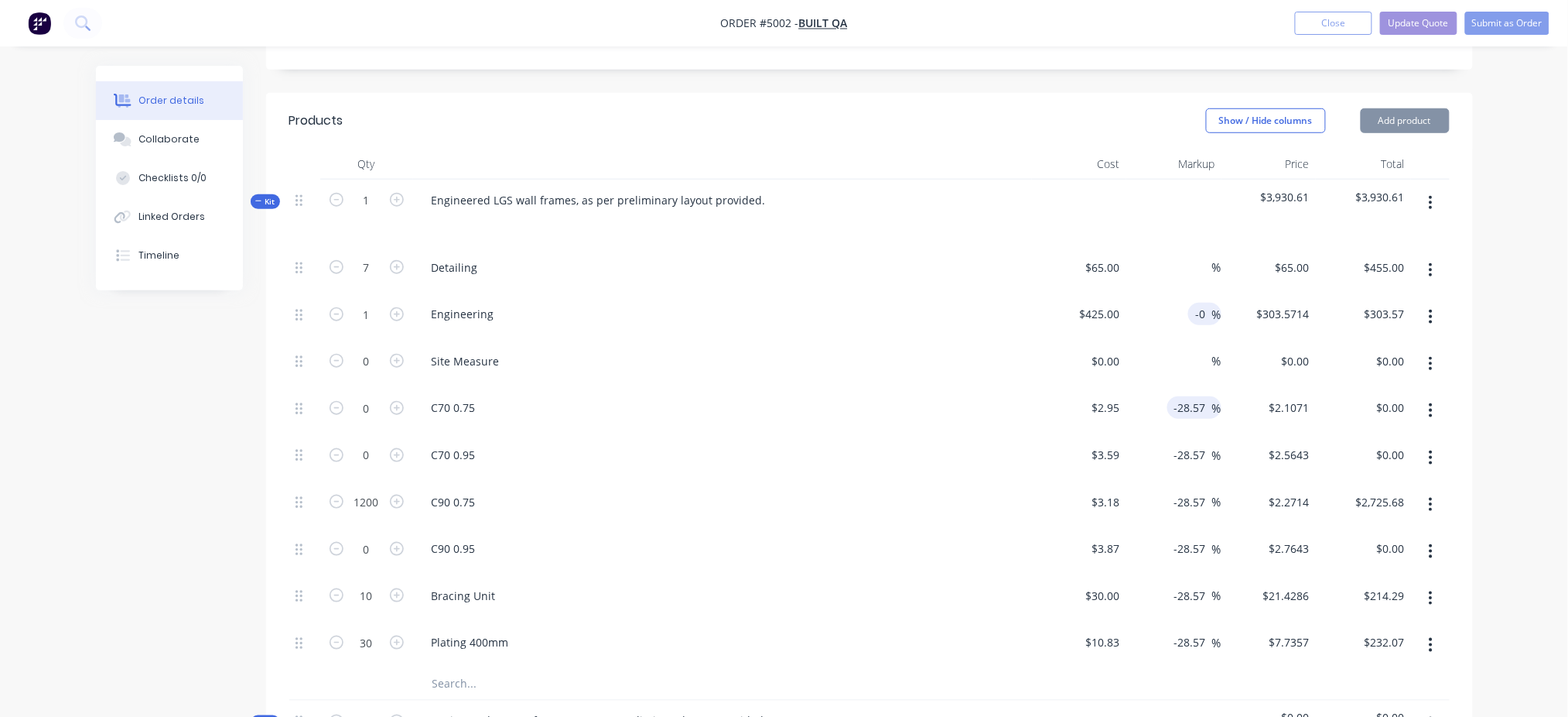
type input "$425.00"
click at [1188, 397] on input "-28.57" at bounding box center [1193, 407] width 39 height 22
type input "-0"
type input "$2.95"
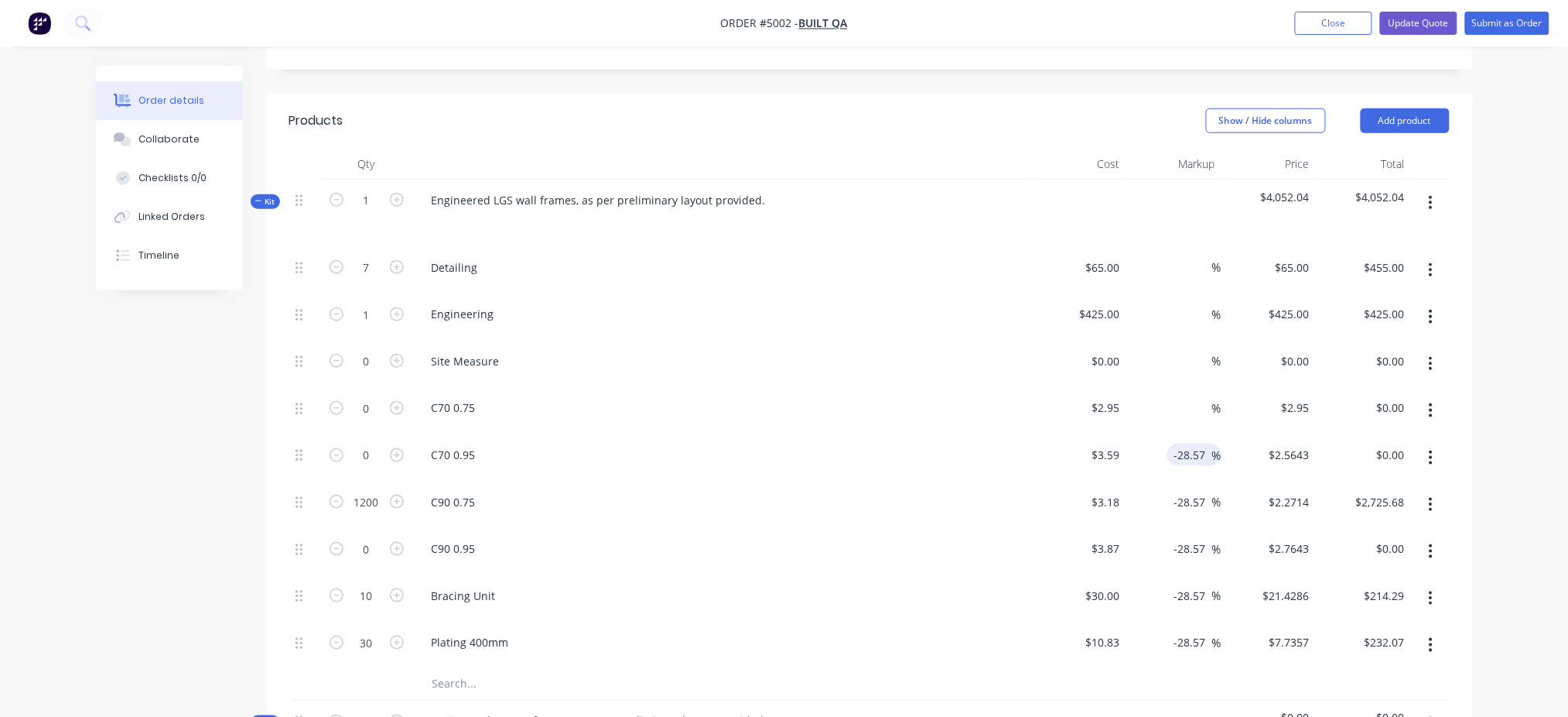
click at [1188, 444] on input "-28.57" at bounding box center [1193, 454] width 39 height 22
type input "-0"
type input "$3.59"
click at [1188, 491] on input "-28.57" at bounding box center [1193, 501] width 39 height 22
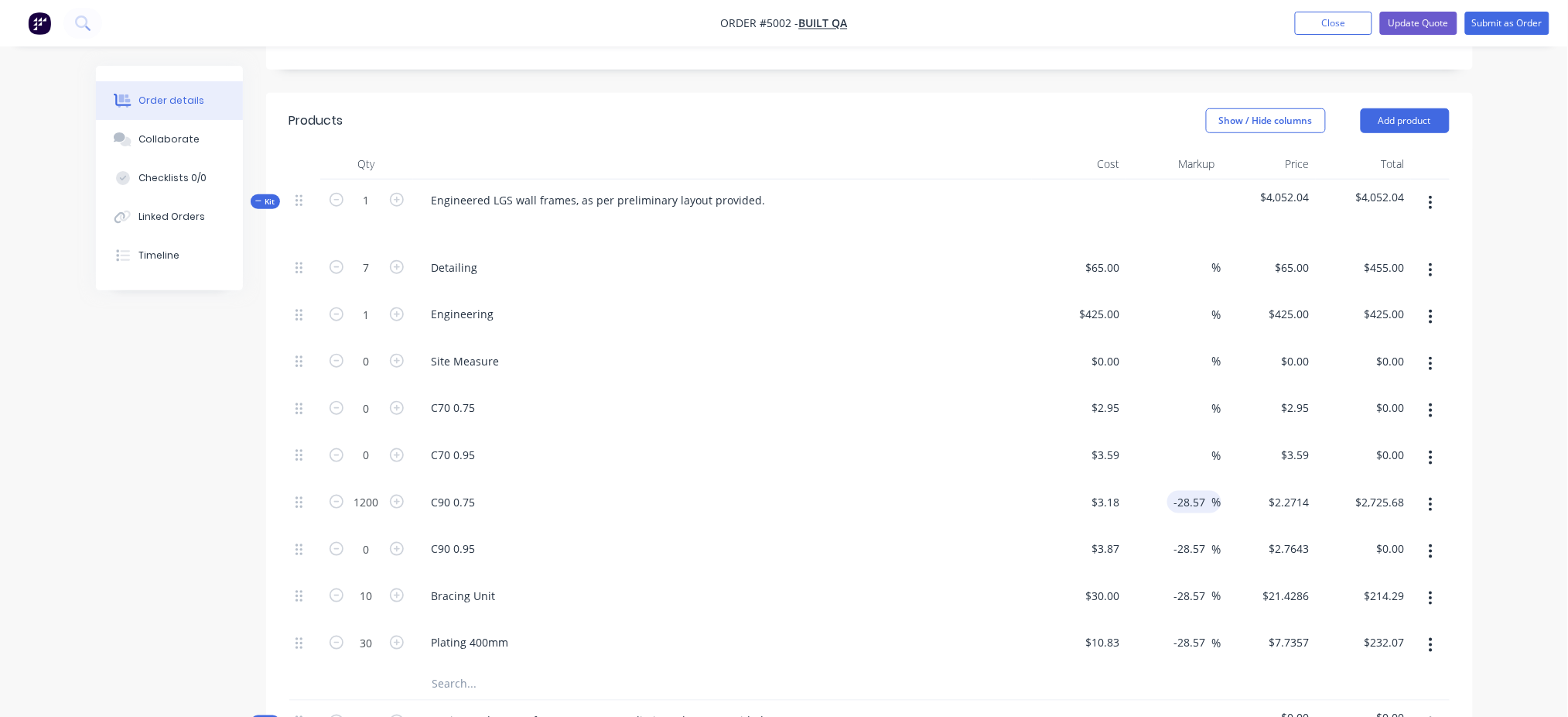
click at [1188, 491] on input "-28.57" at bounding box center [1193, 501] width 39 height 22
type input "-0"
type input "$3.18"
type input "$3,816.00"
click at [1188, 537] on input "-28.57" at bounding box center [1193, 548] width 39 height 22
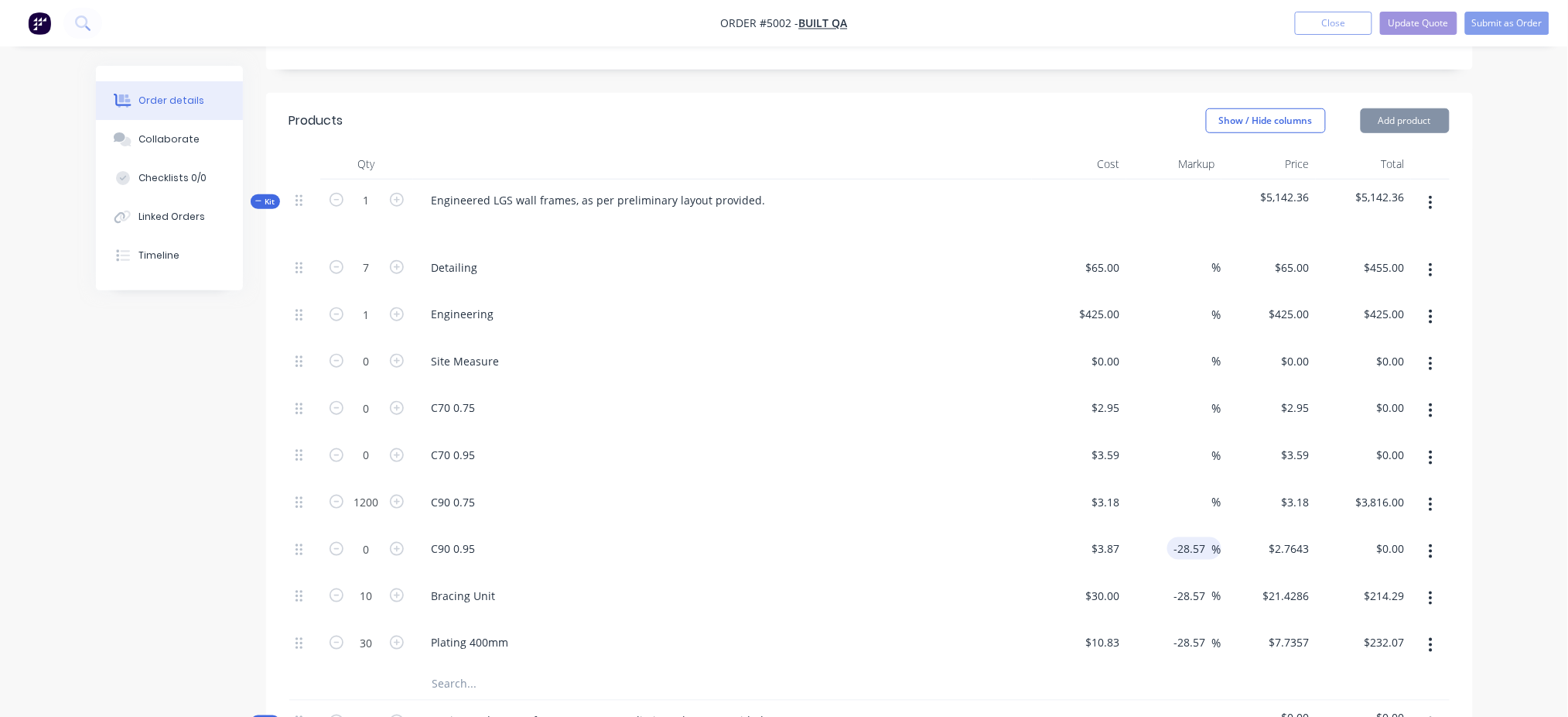
click at [1188, 537] on input "-28.57" at bounding box center [1193, 548] width 39 height 22
type input "-0"
type input "$3.87"
click at [1188, 537] on input "-28.57" at bounding box center [1193, 595] width 39 height 22
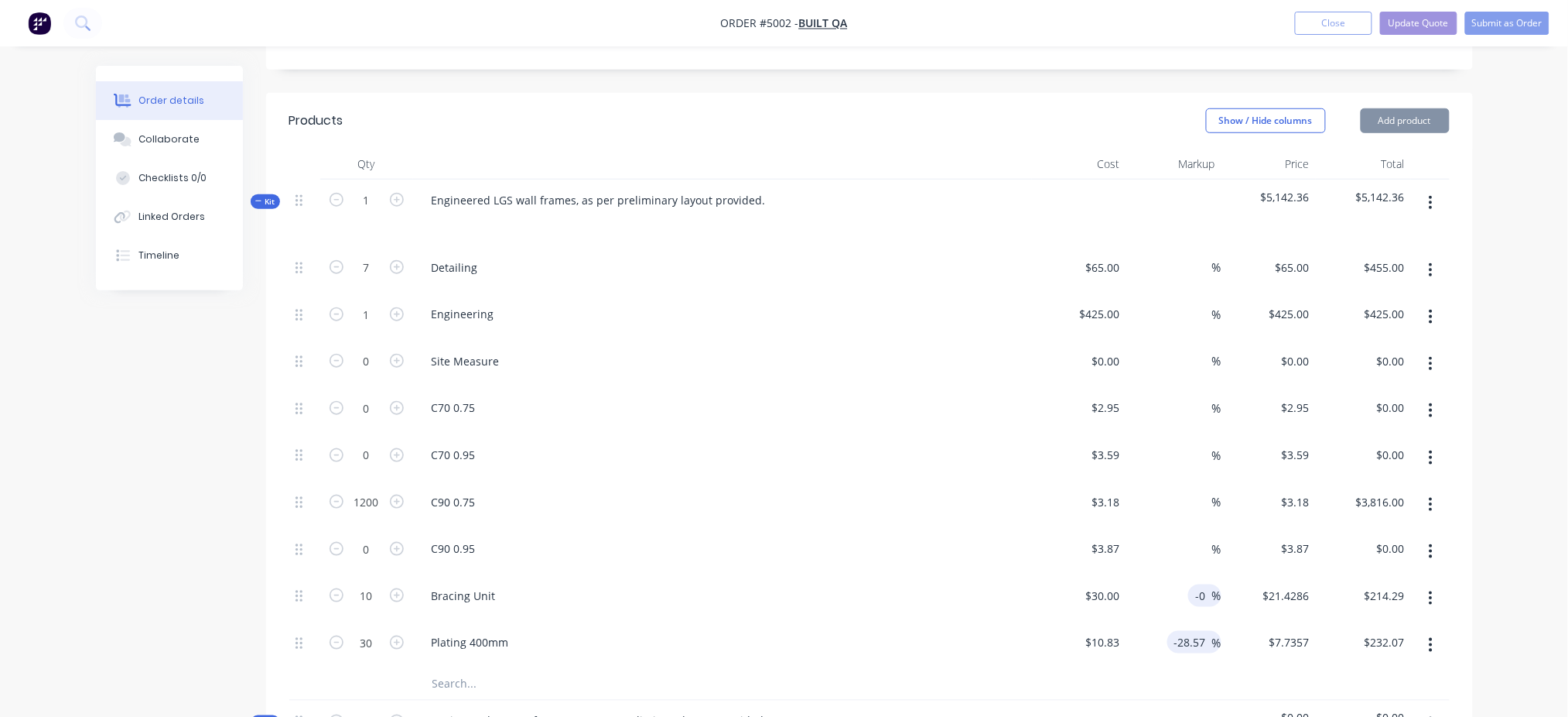
type input "-0"
type input "$30.00"
type input "$300.00"
click at [1188, 537] on input "-28.57" at bounding box center [1193, 642] width 39 height 22
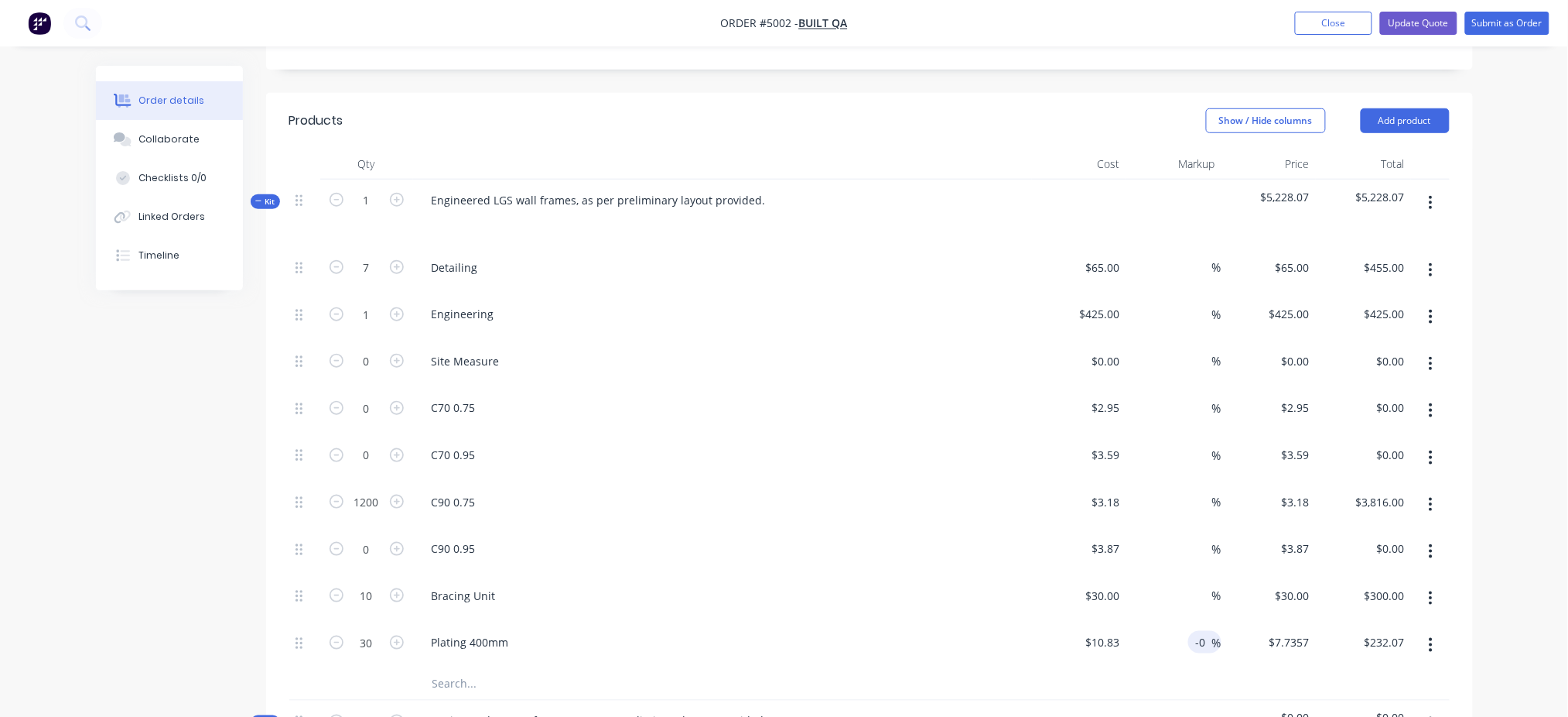
type input "-0"
type input "$10.83"
type input "$324.90"
click at [1188, 401] on div "Order details Collaborate Checklists 0/0 Linked Orders Timeline Order details C…" at bounding box center [784, 410] width 1568 height 1589
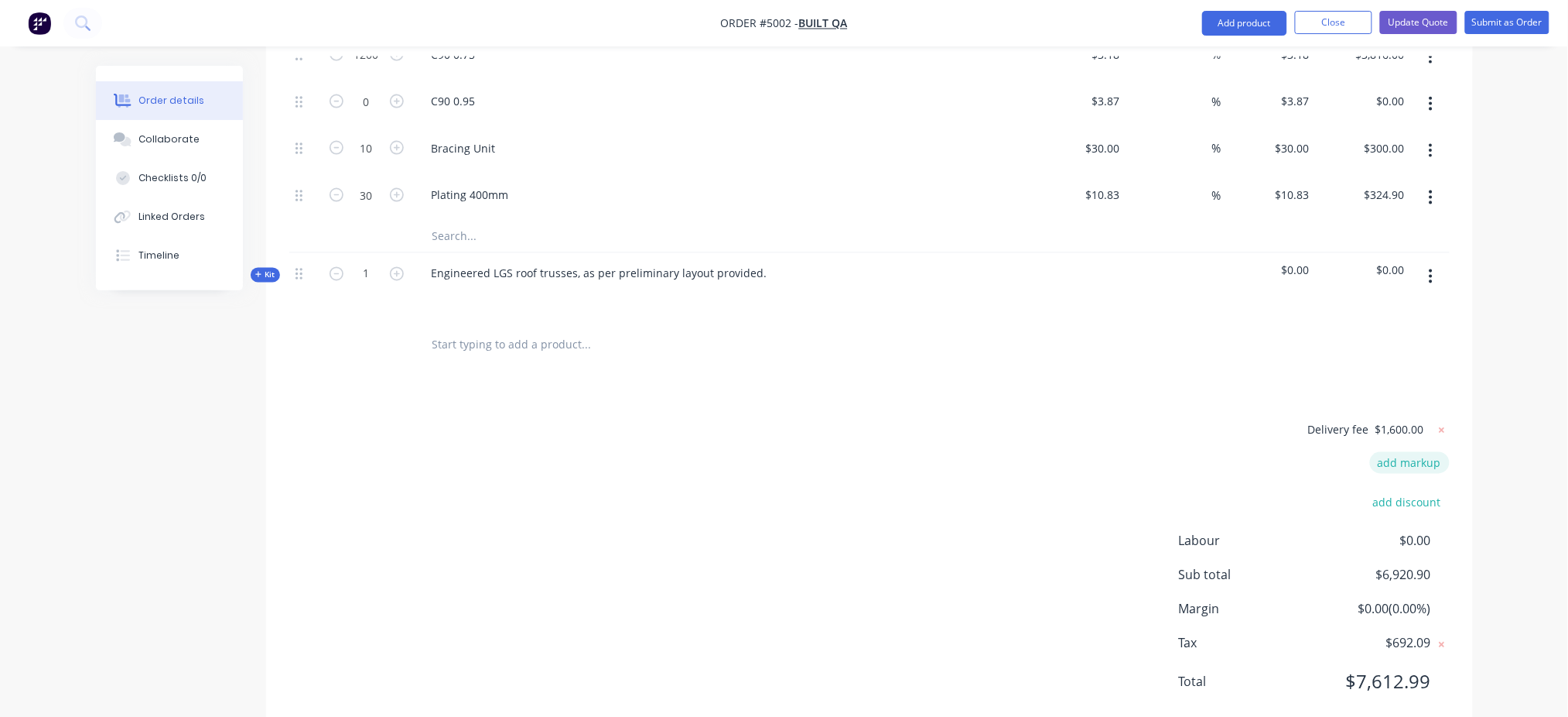
click at [1188, 452] on button "add markup" at bounding box center [1410, 462] width 80 height 21
click at [1188, 457] on input at bounding box center [1266, 469] width 141 height 23
type input "Mark Up"
click at [1188, 457] on input at bounding box center [1390, 469] width 70 height 23
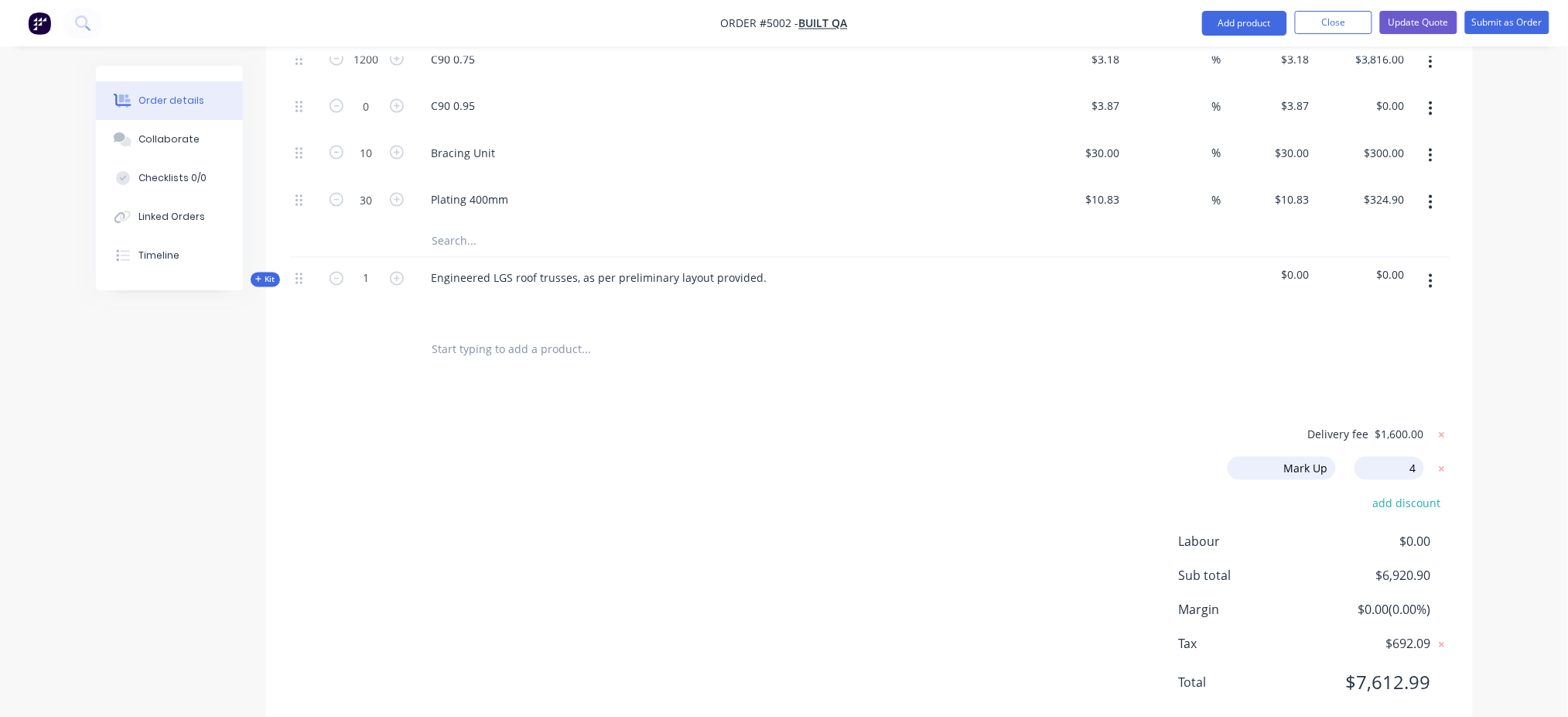
type input "40"
type input "$91.00"
type input "$637.00"
type input "40"
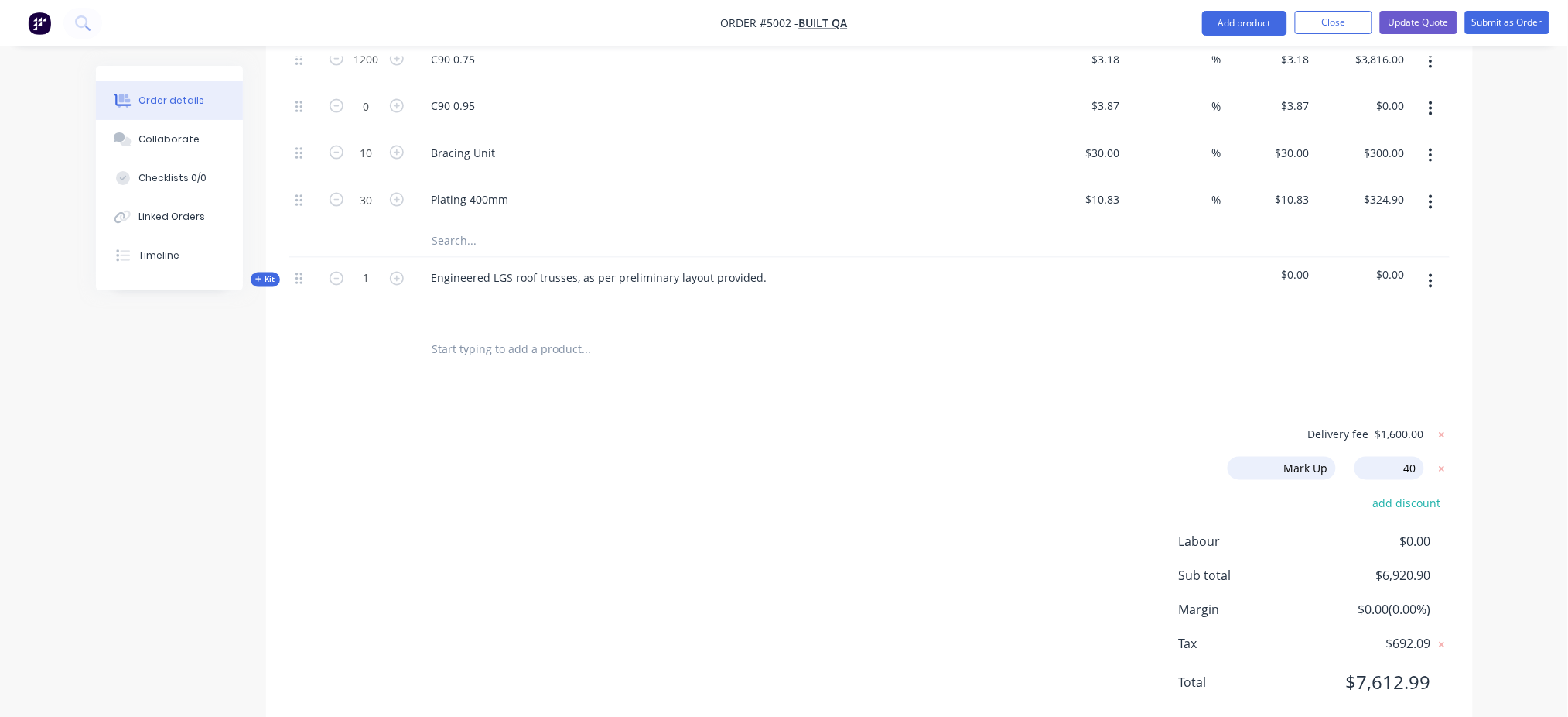
type input "$595.00"
type input "40"
type input "$4.13"
type input "40"
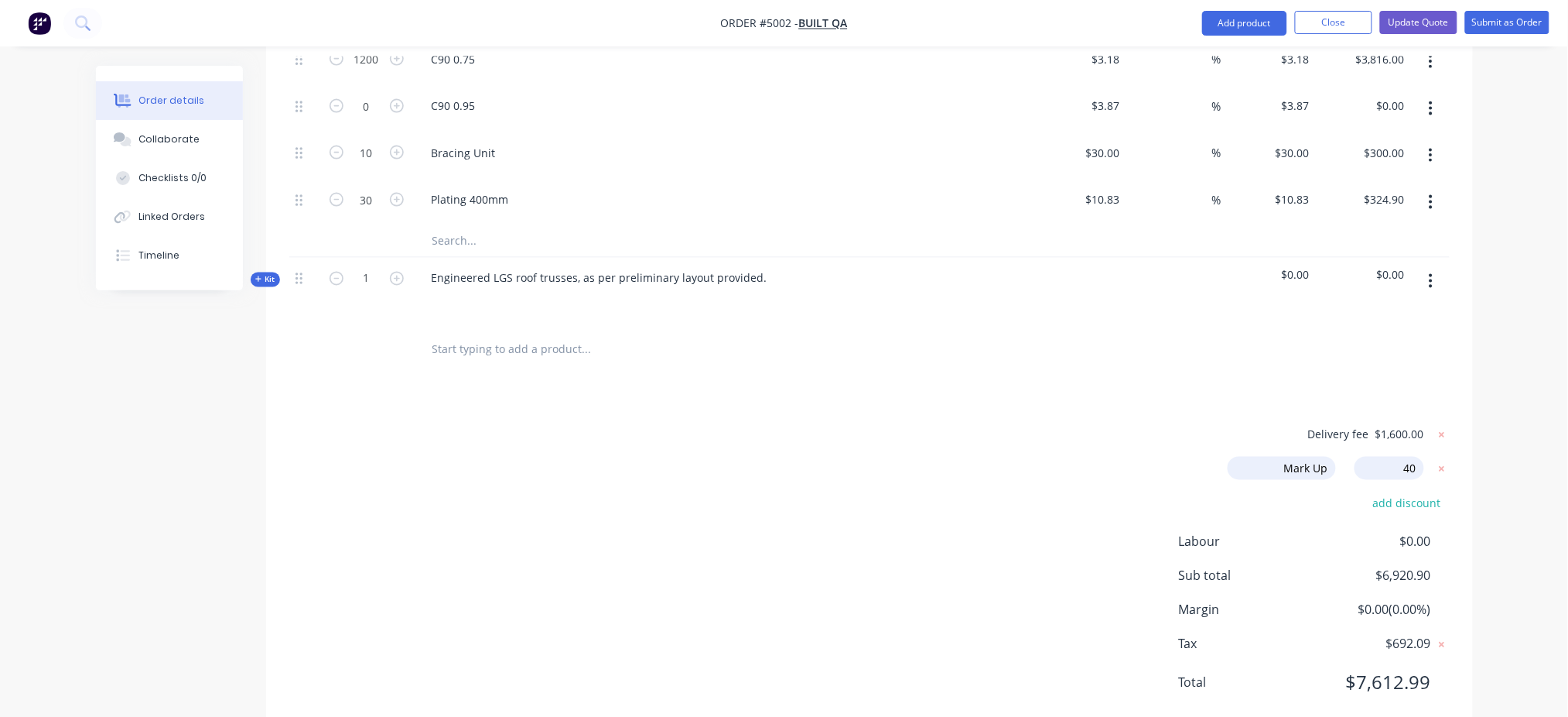
type input "$5.026"
type input "40"
type input "$4.452"
type input "$5,342.40"
type input "40"
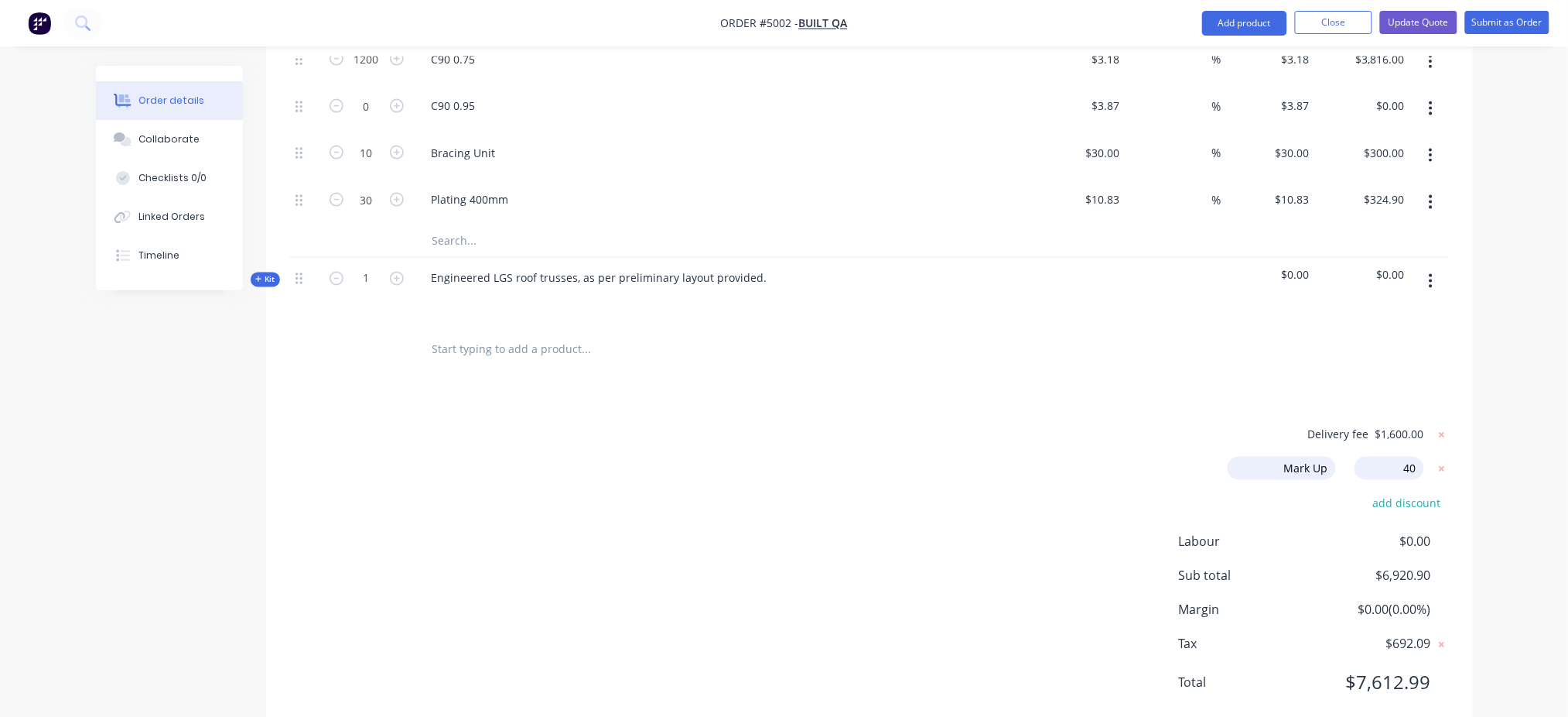
type input "$5.418"
type input "40"
type input "$42.00"
type input "$420.00"
type input "40"
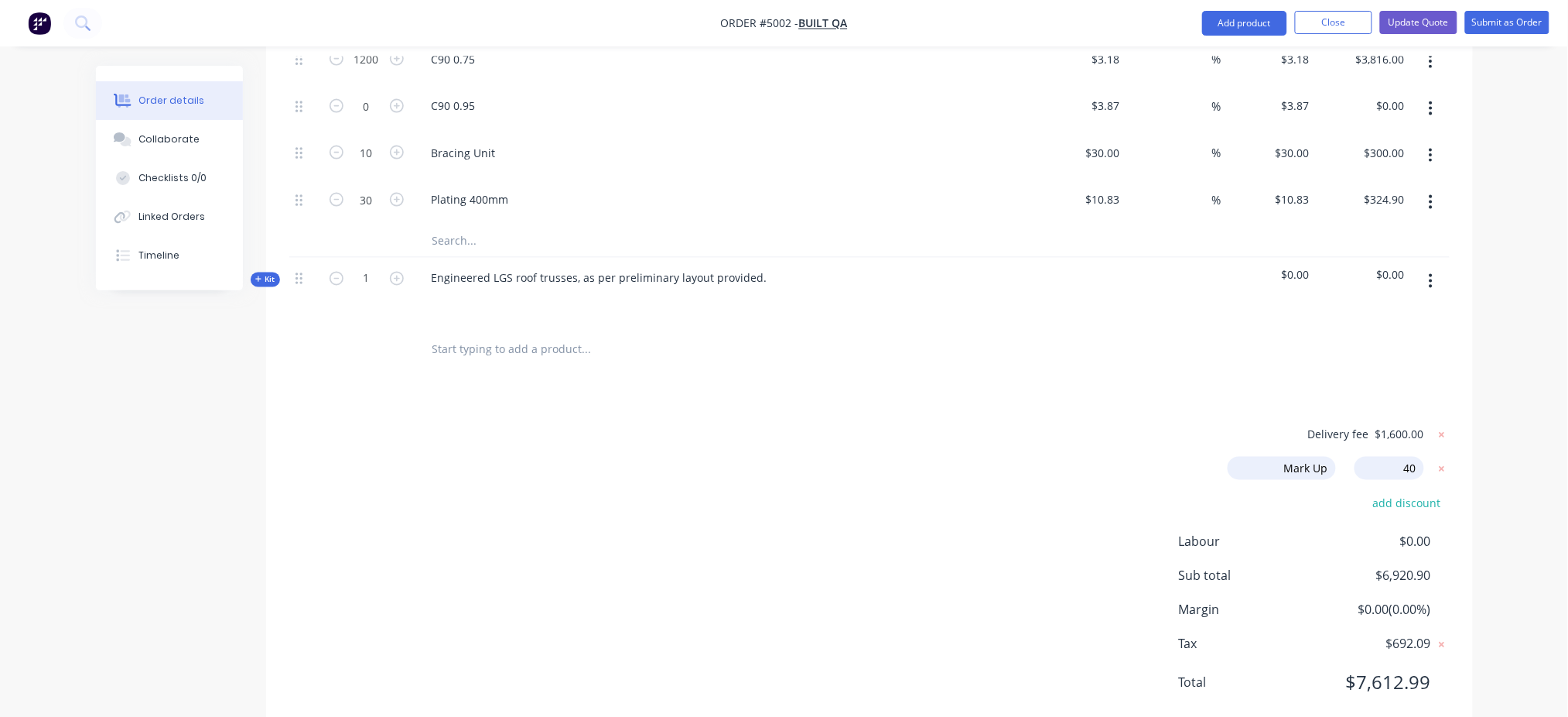
type input "$15.162"
type input "$454.86"
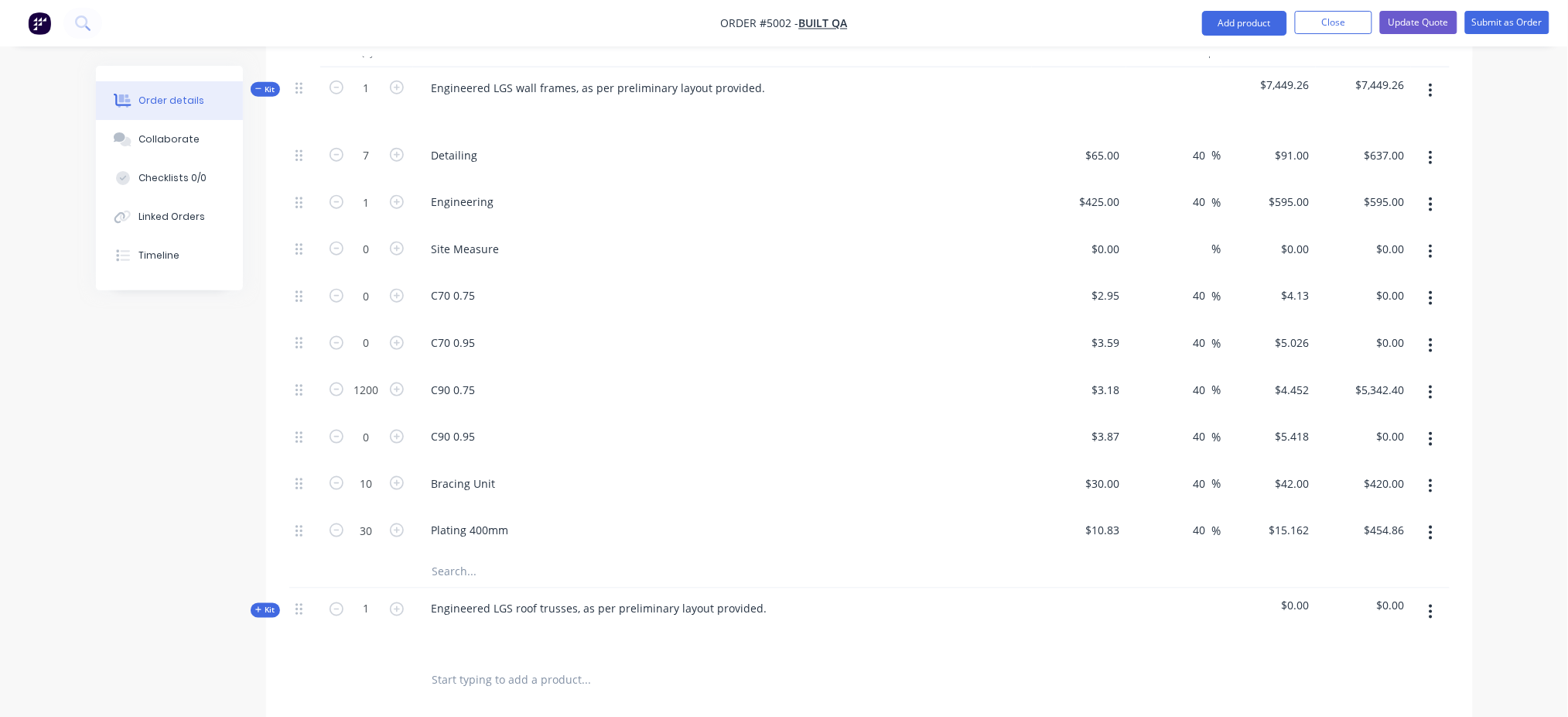
scroll to position [724, 0]
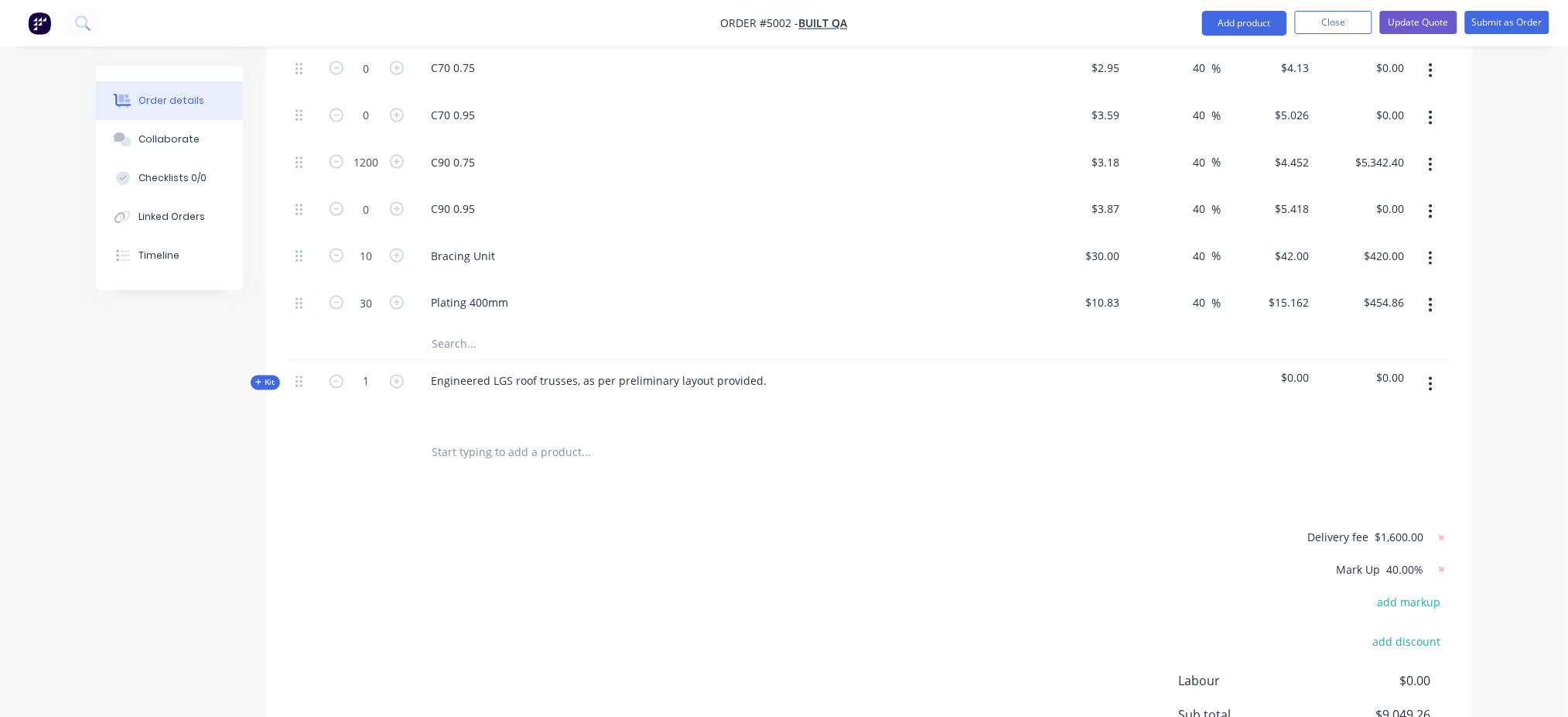
click at [270, 377] on span "Kit" at bounding box center [265, 382] width 20 height 12
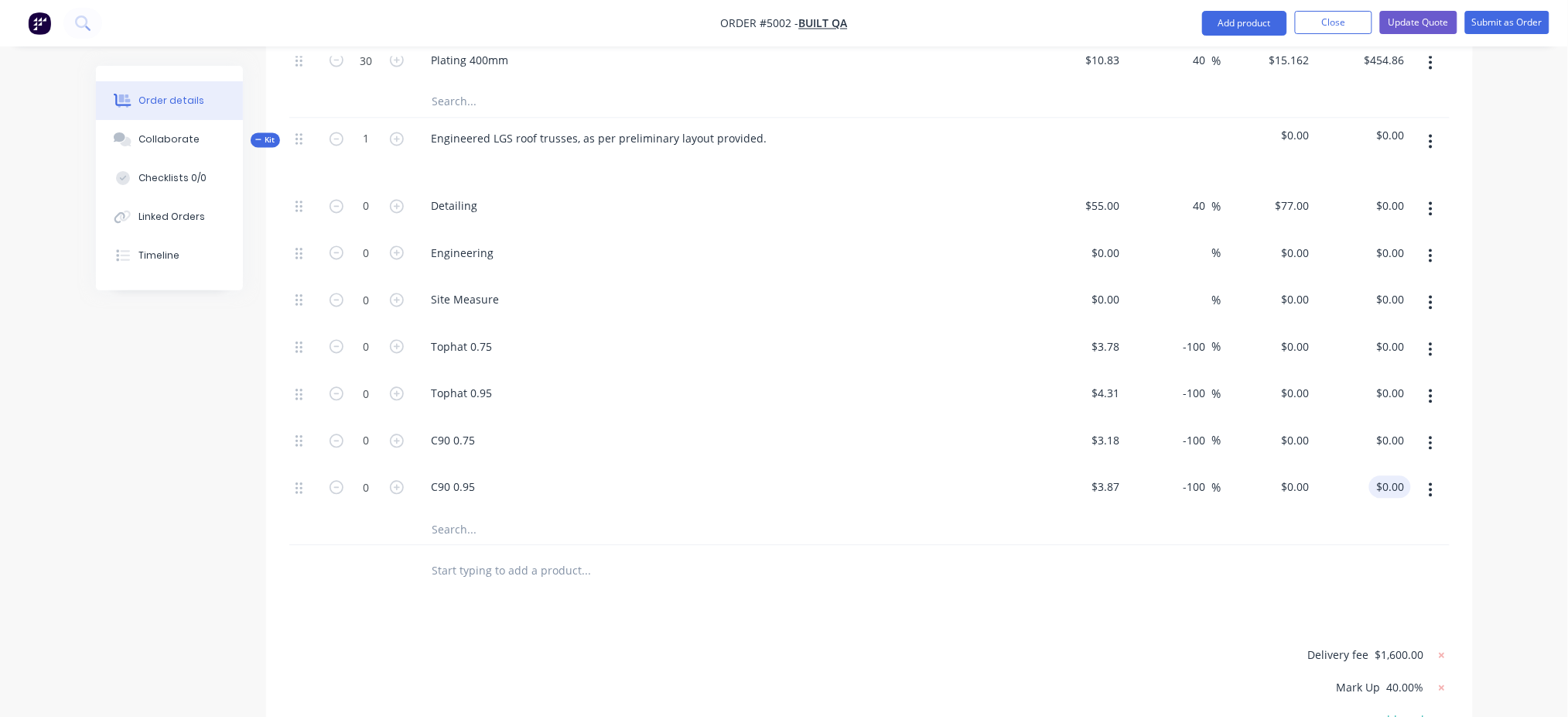
scroll to position [931, 0]
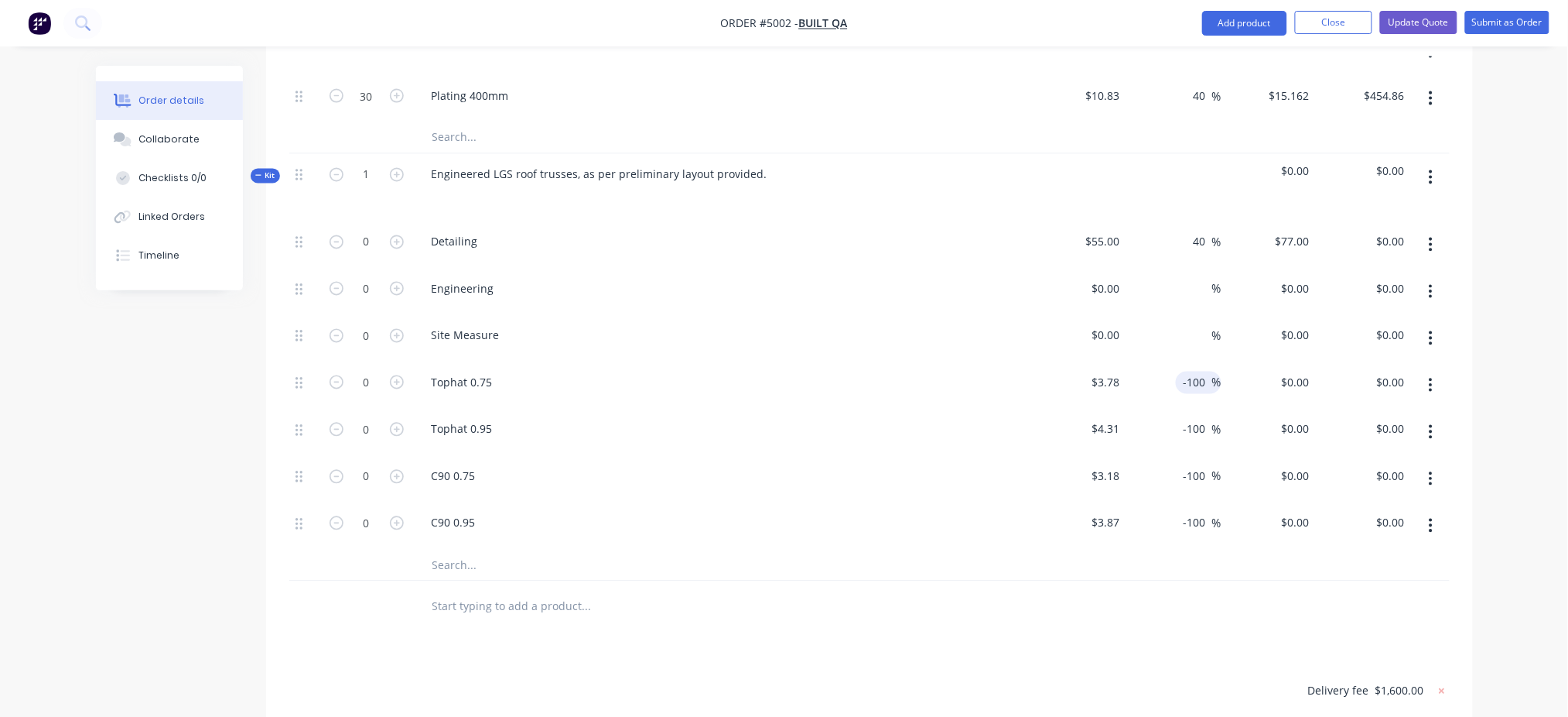
click at [1188, 372] on input "-100" at bounding box center [1197, 382] width 30 height 22
type input "0"
type input "$3.78"
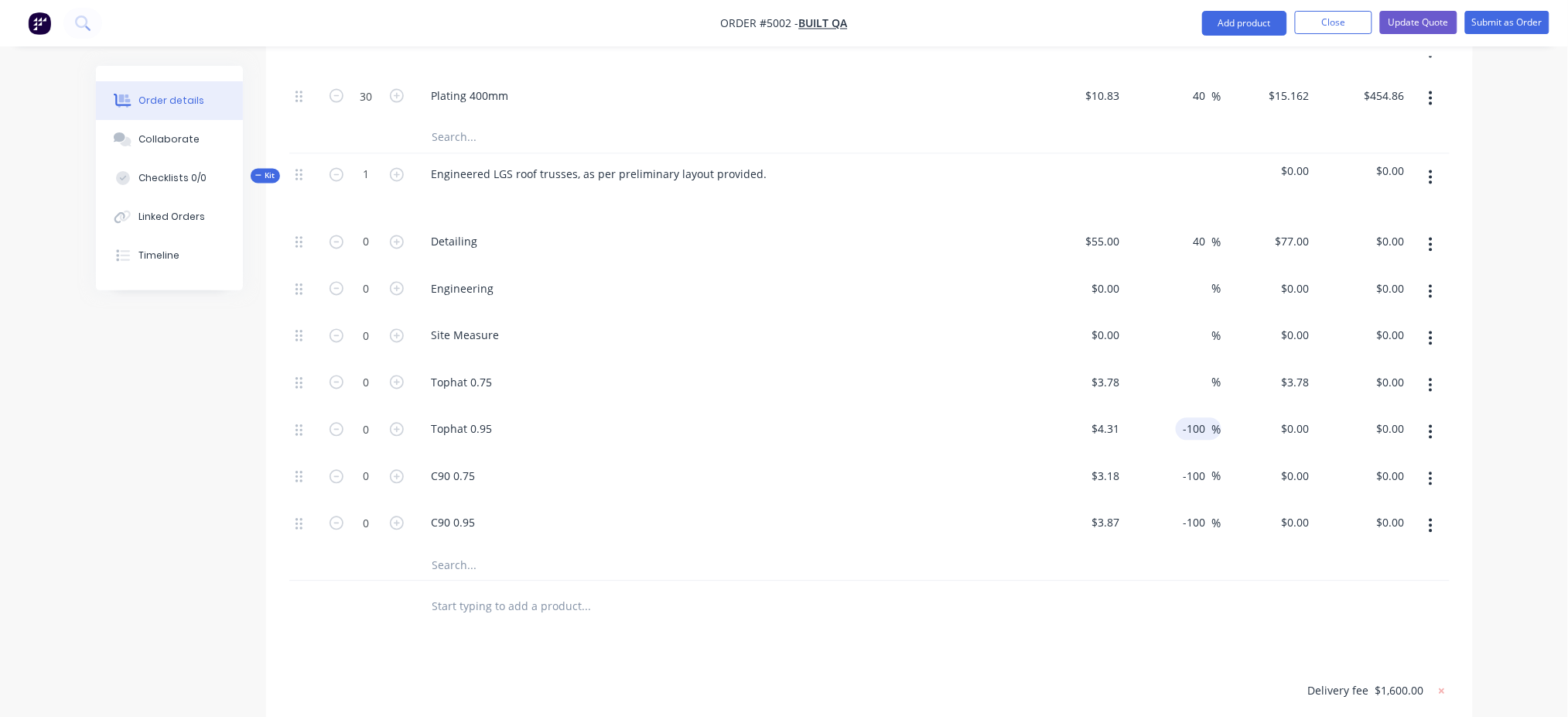
click at [1188, 418] on input "-100" at bounding box center [1197, 429] width 30 height 22
type input "-0"
type input "$4.31"
click at [1188, 465] on input "-100" at bounding box center [1197, 476] width 30 height 22
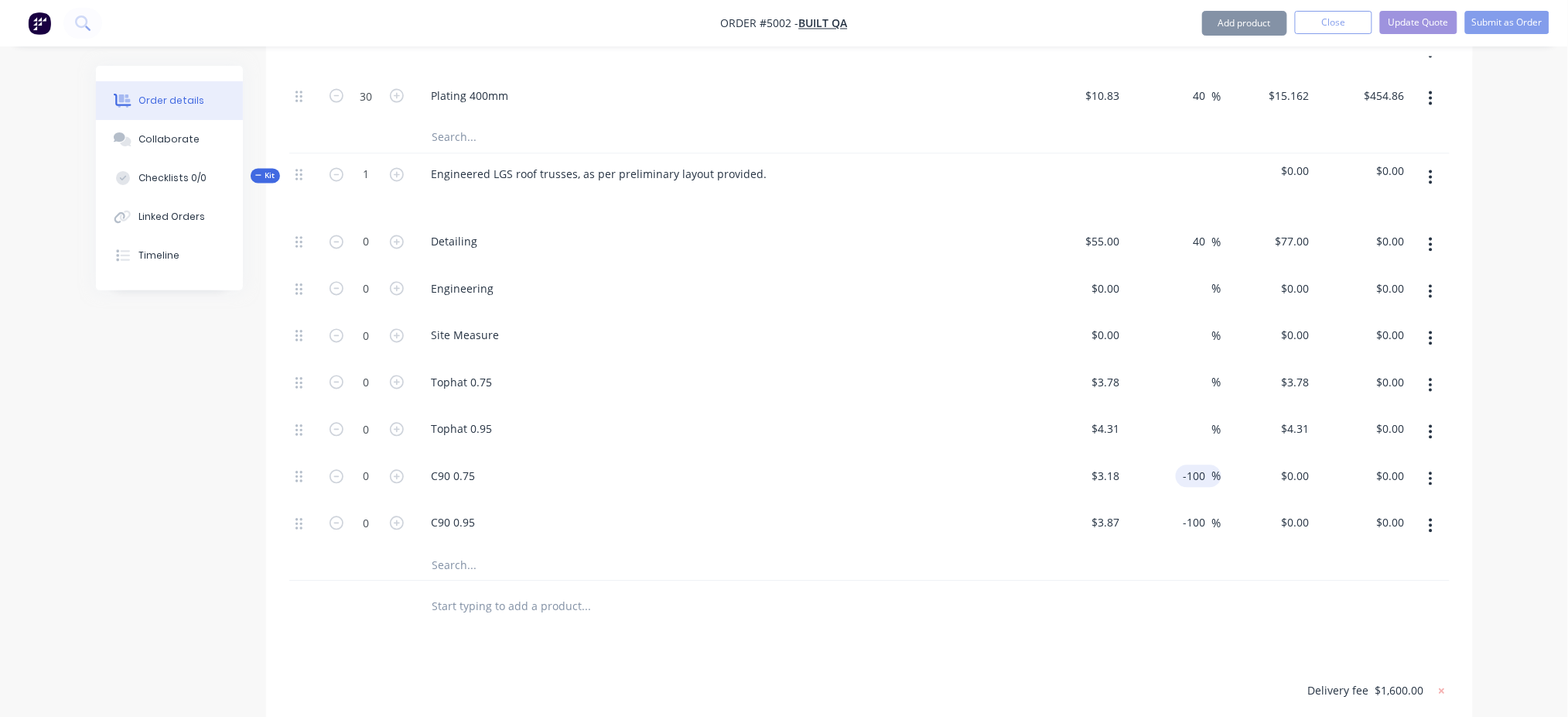
click at [1188, 465] on input "-100" at bounding box center [1197, 476] width 30 height 22
type input "-0"
type input "$3.18"
click at [1188, 512] on input "-100" at bounding box center [1197, 523] width 30 height 22
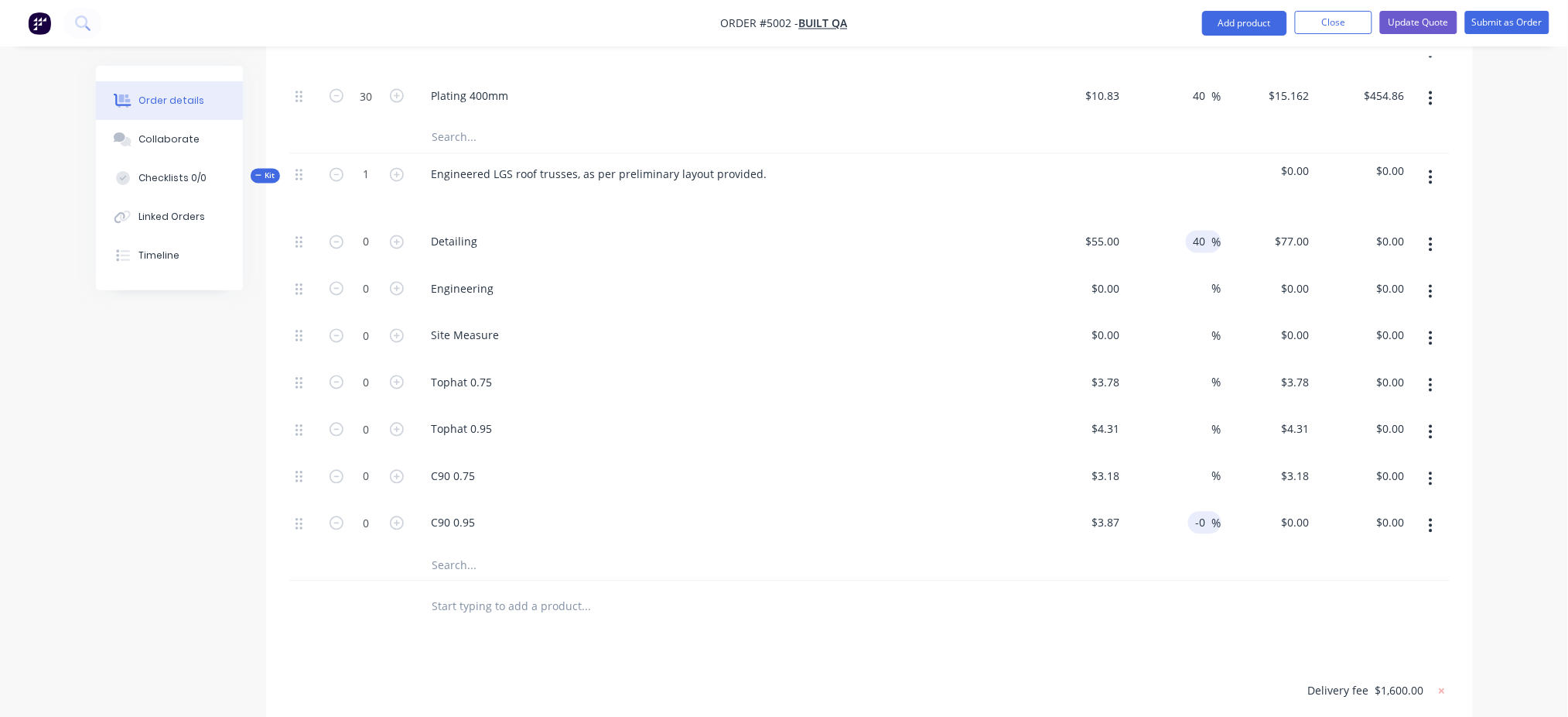
type input "-0"
click at [1188, 231] on input "40" at bounding box center [1202, 241] width 20 height 22
click at [1188, 251] on div "Order details Collaborate Checklists 0/0 Linked Orders Timeline Order details C…" at bounding box center [784, 59] width 1568 height 1982
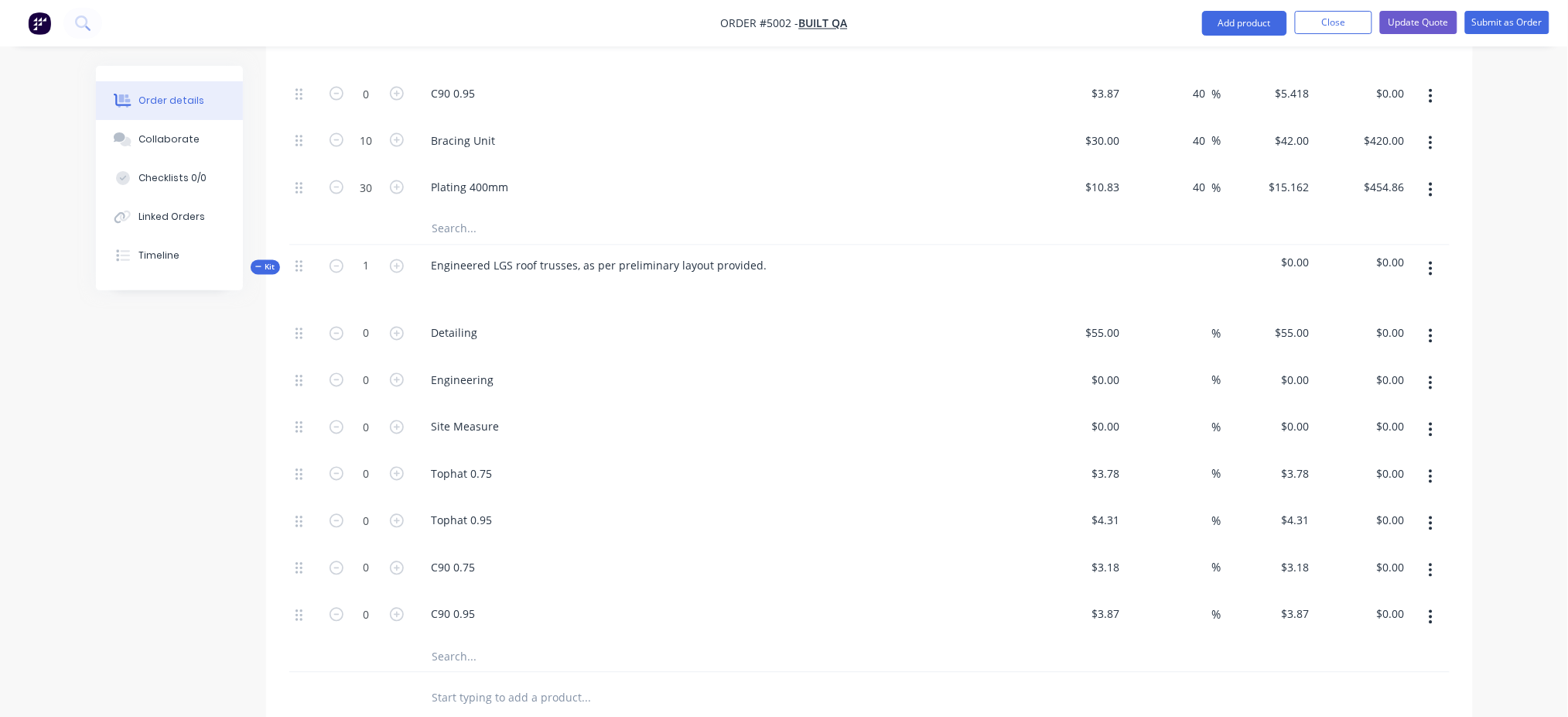
scroll to position [827, 0]
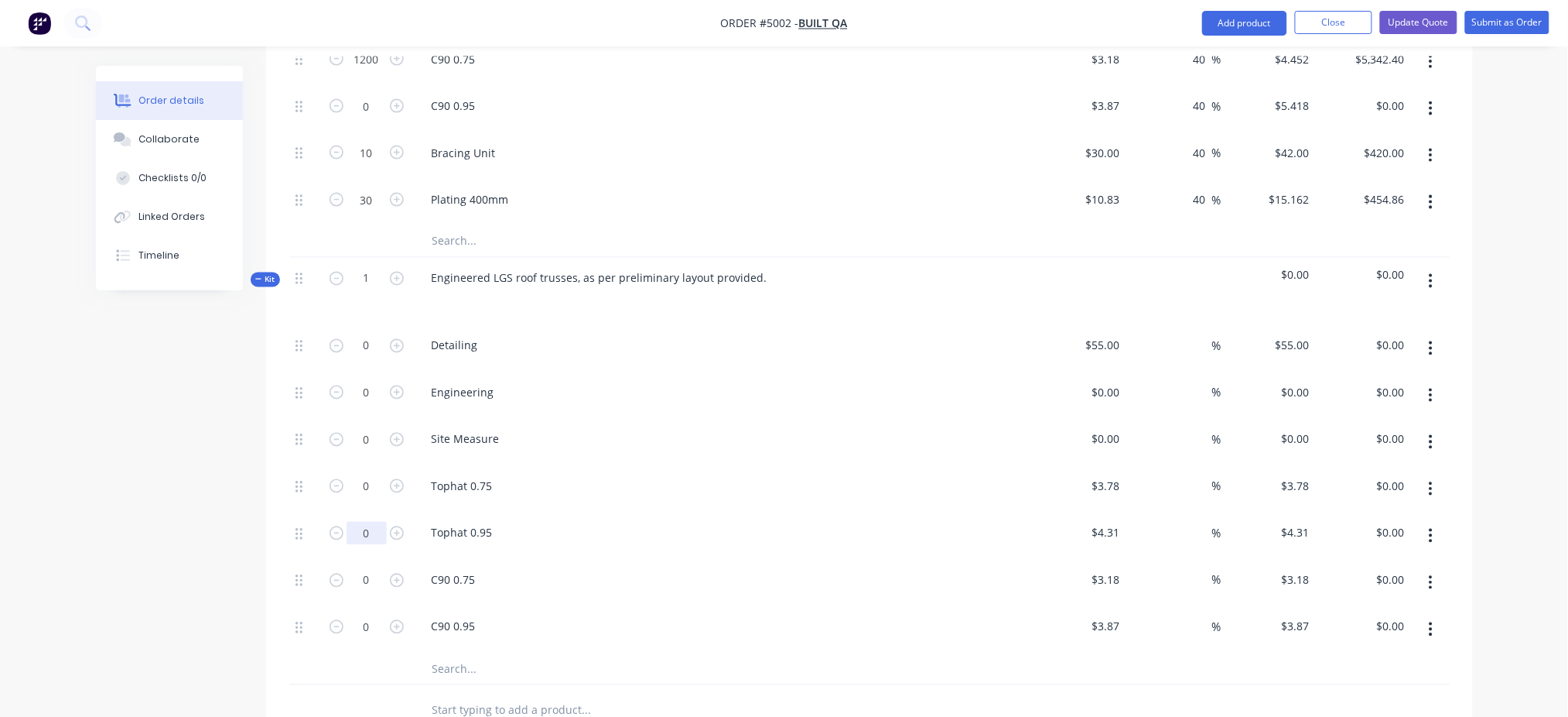
click at [363, 522] on input "0" at bounding box center [366, 533] width 40 height 23
click at [97, 422] on div "Created by [PERSON_NAME] Created [DATE] Required [DATE] Assigned to Add team me…" at bounding box center [784, 196] width 1377 height 1916
click at [370, 335] on input "0" at bounding box center [366, 346] width 40 height 23
click at [131, 399] on div "Created by [PERSON_NAME] Created [DATE] Required [DATE] Assigned to Add team me…" at bounding box center [784, 196] width 1377 height 1916
click at [374, 382] on input "0" at bounding box center [366, 393] width 40 height 23
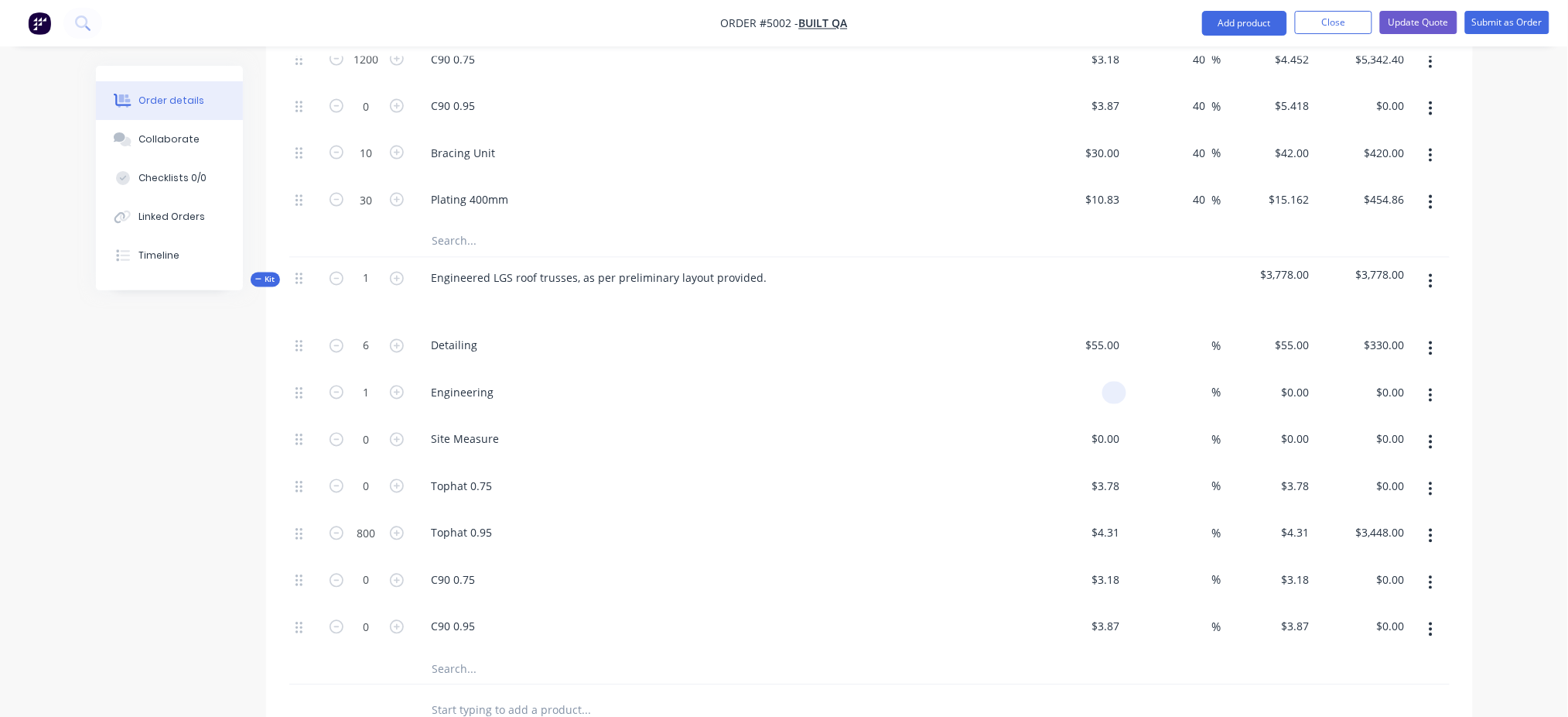
click at [1115, 382] on input at bounding box center [1117, 392] width 18 height 22
click at [1188, 370] on div "Order details Collaborate Checklists 0/0 Linked Orders Timeline Order details C…" at bounding box center [784, 163] width 1568 height 1982
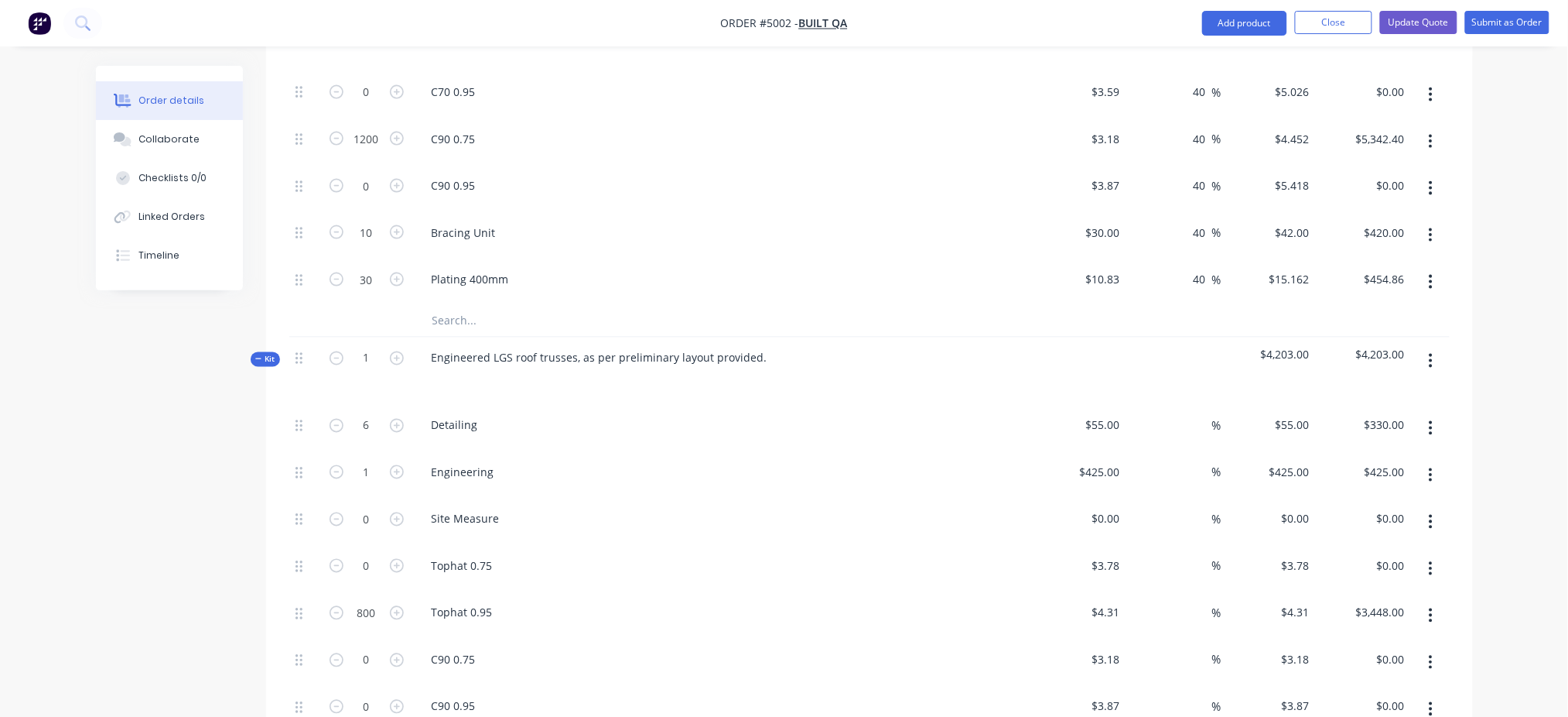
scroll to position [621, 0]
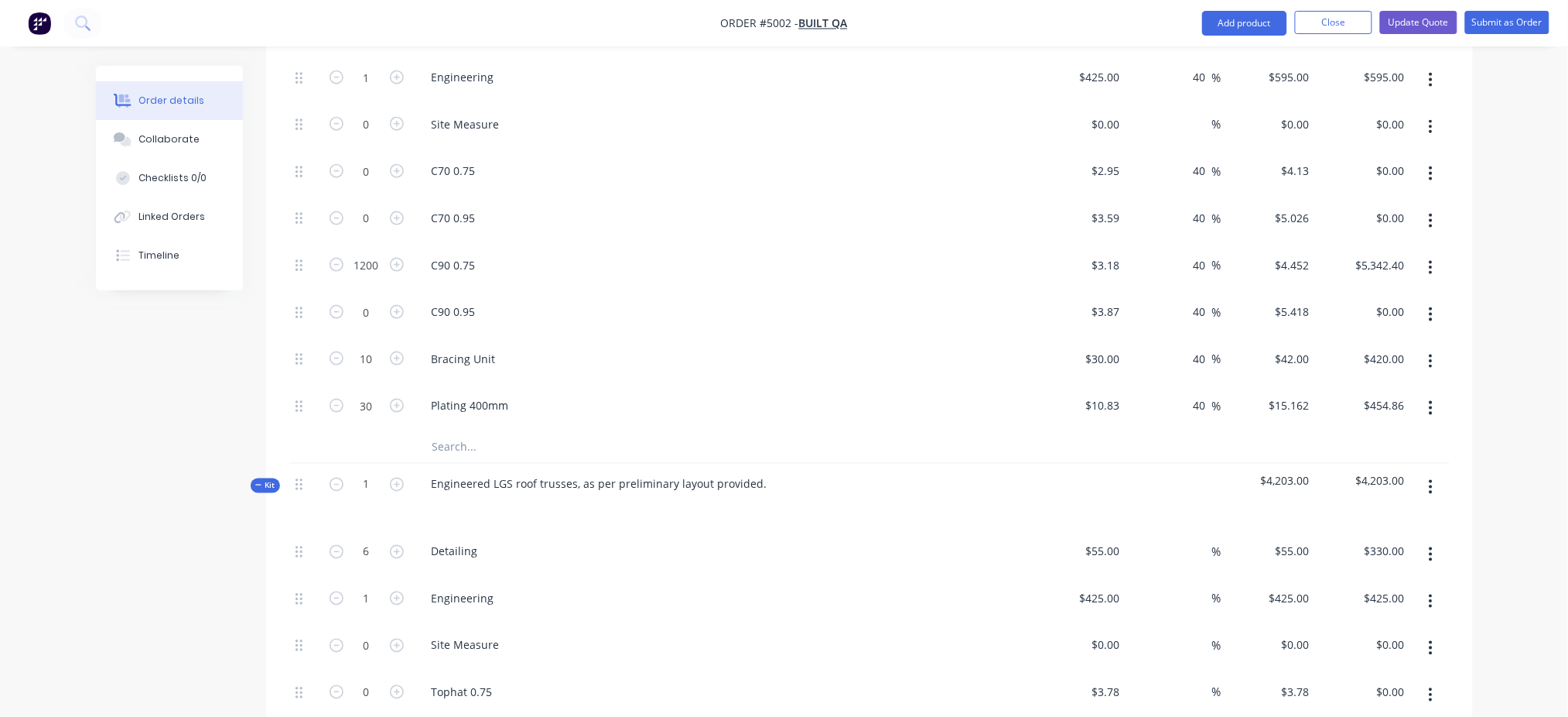
click at [263, 480] on span "Kit" at bounding box center [265, 485] width 20 height 12
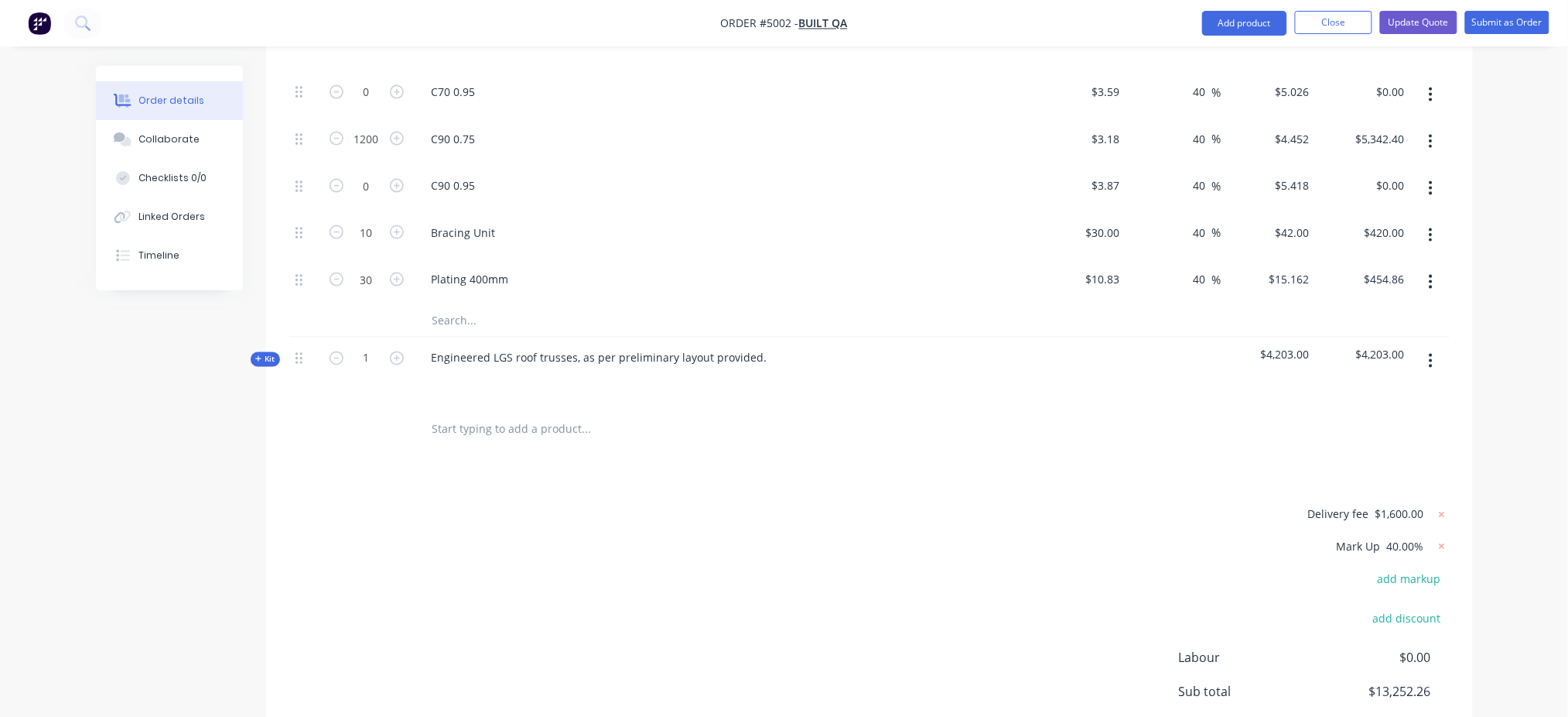
scroll to position [864, 0]
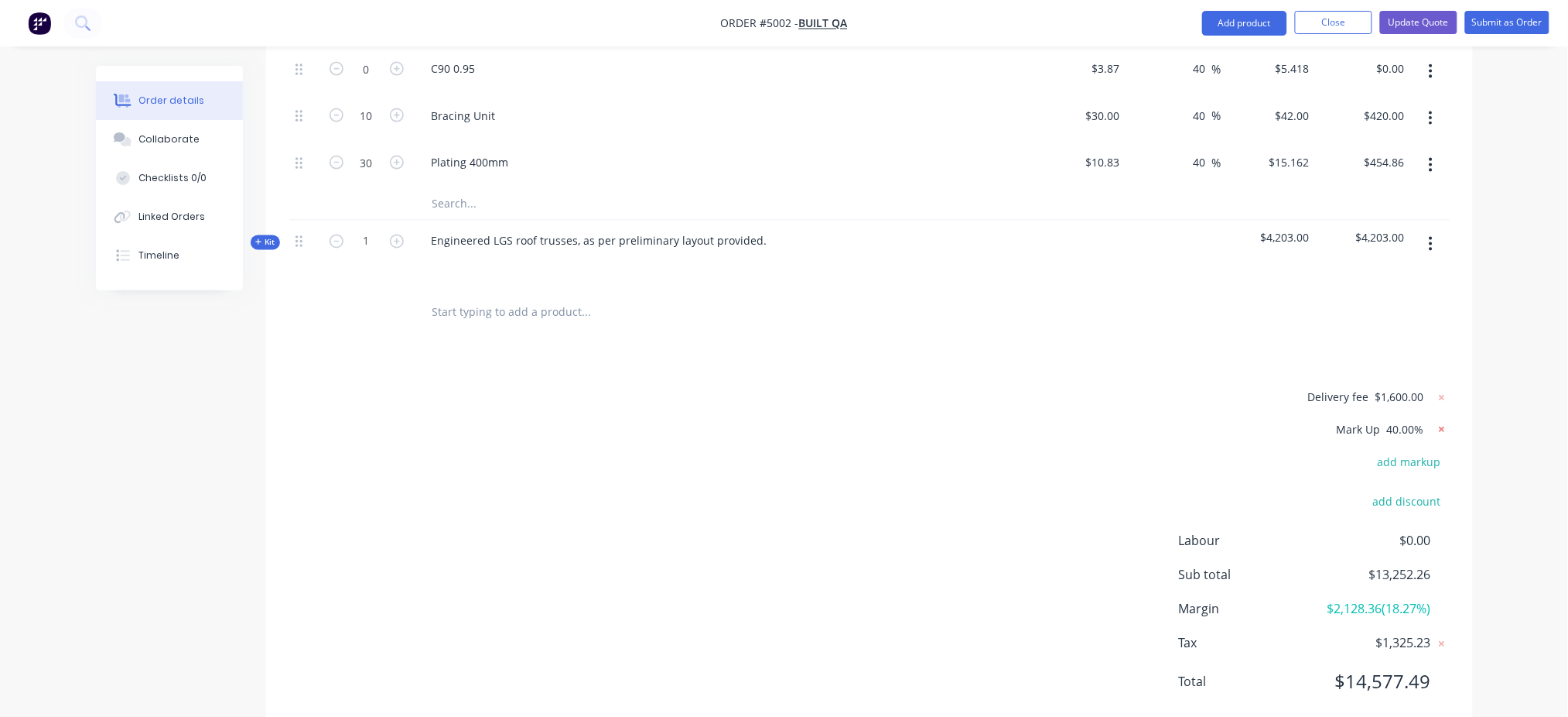
click at [1188, 422] on icon at bounding box center [1441, 429] width 15 height 15
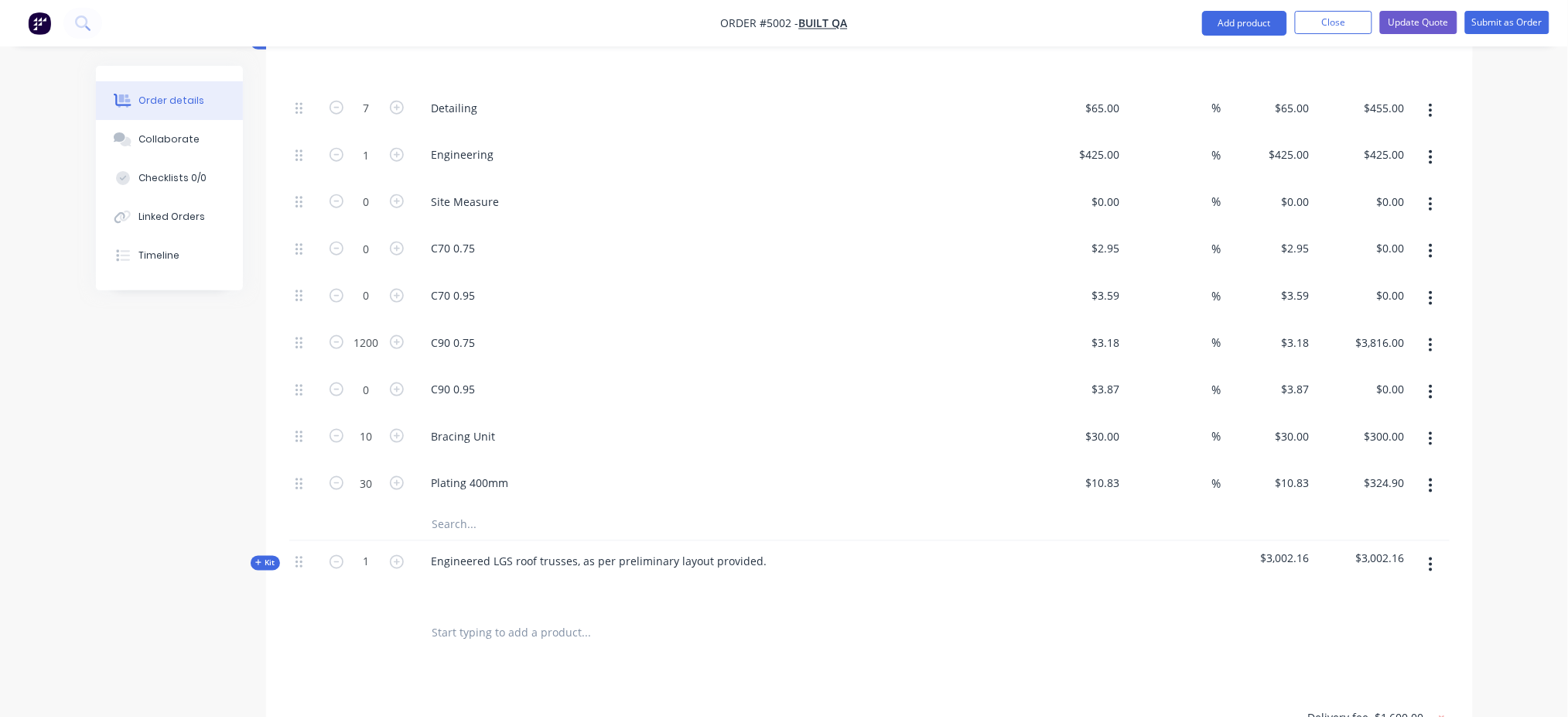
scroll to position [333, 0]
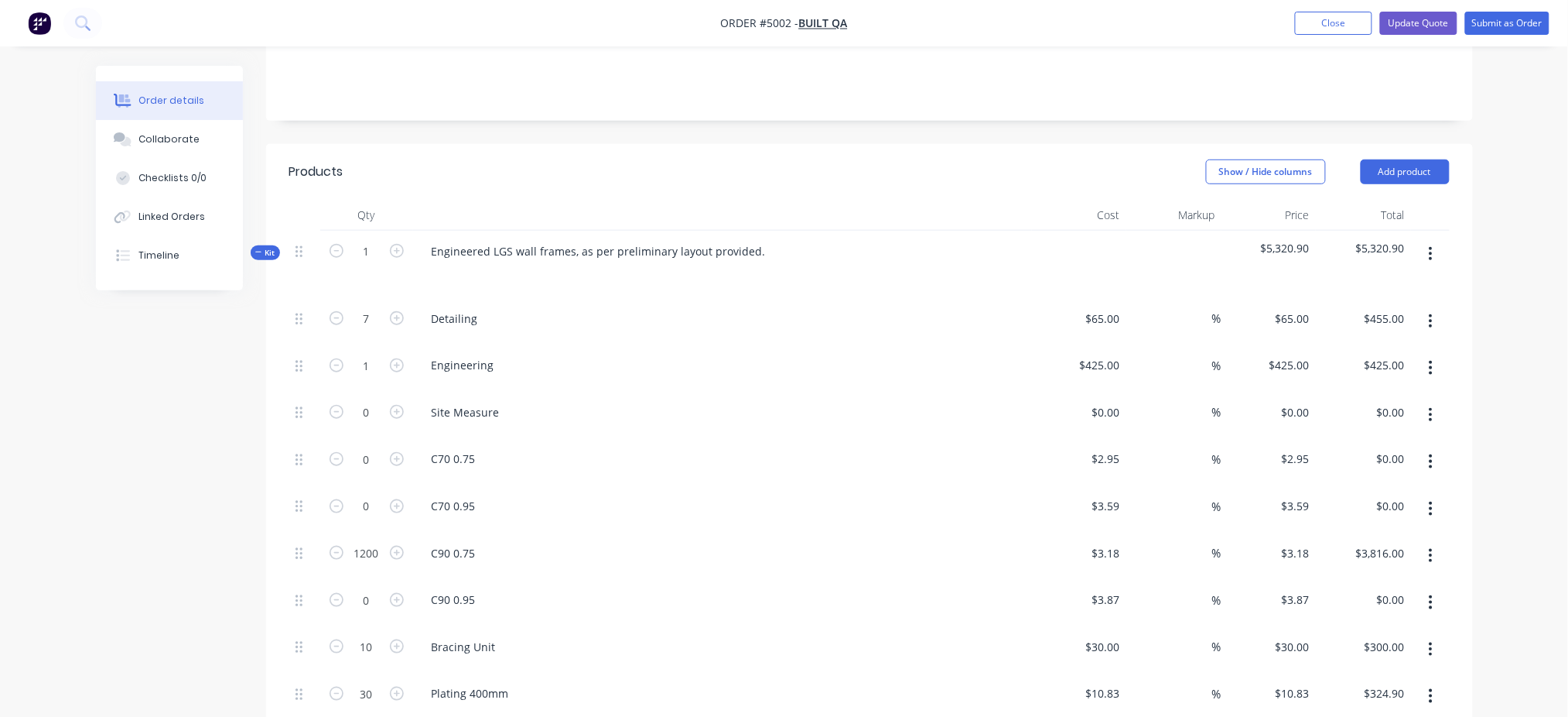
click at [272, 247] on span "Kit" at bounding box center [265, 252] width 20 height 12
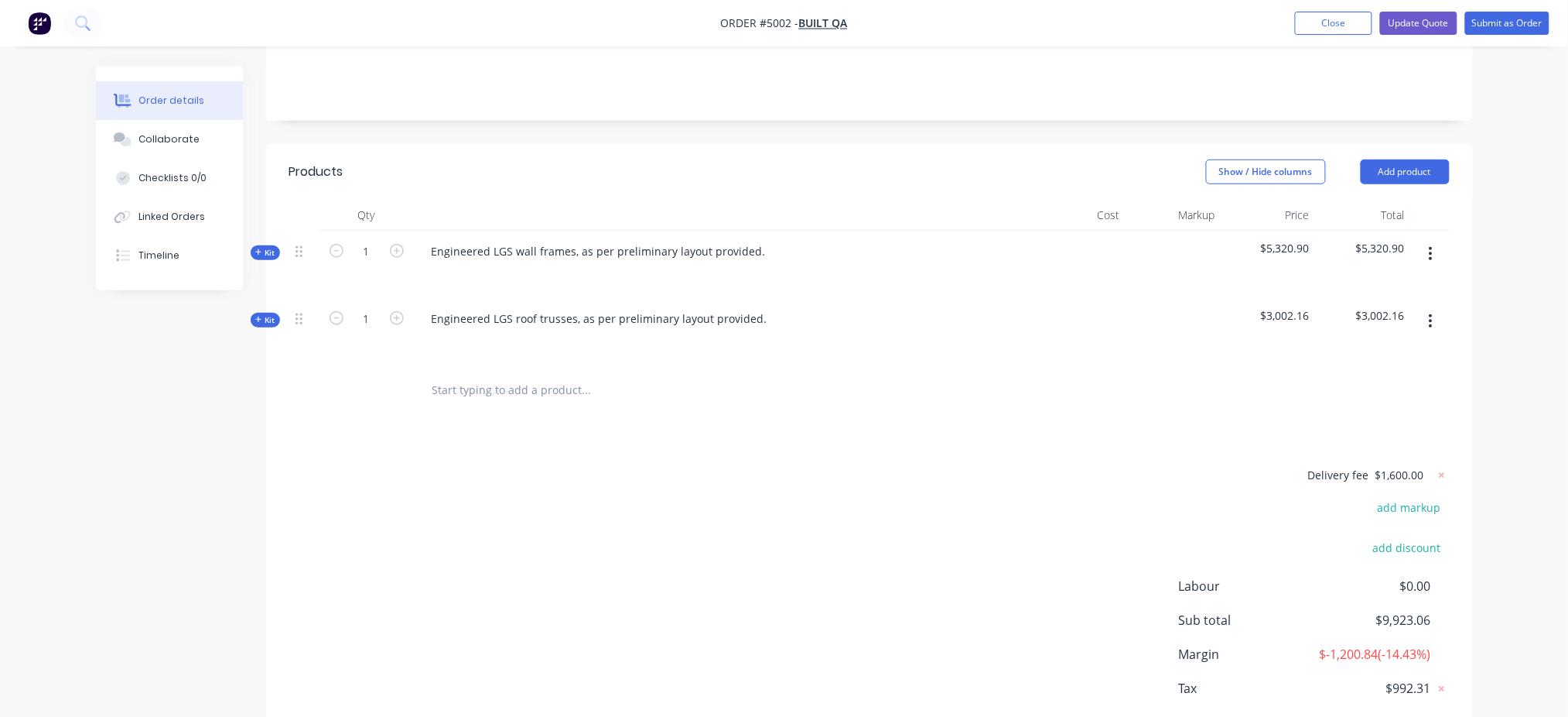
click at [276, 246] on div "Kit" at bounding box center [265, 253] width 29 height 15
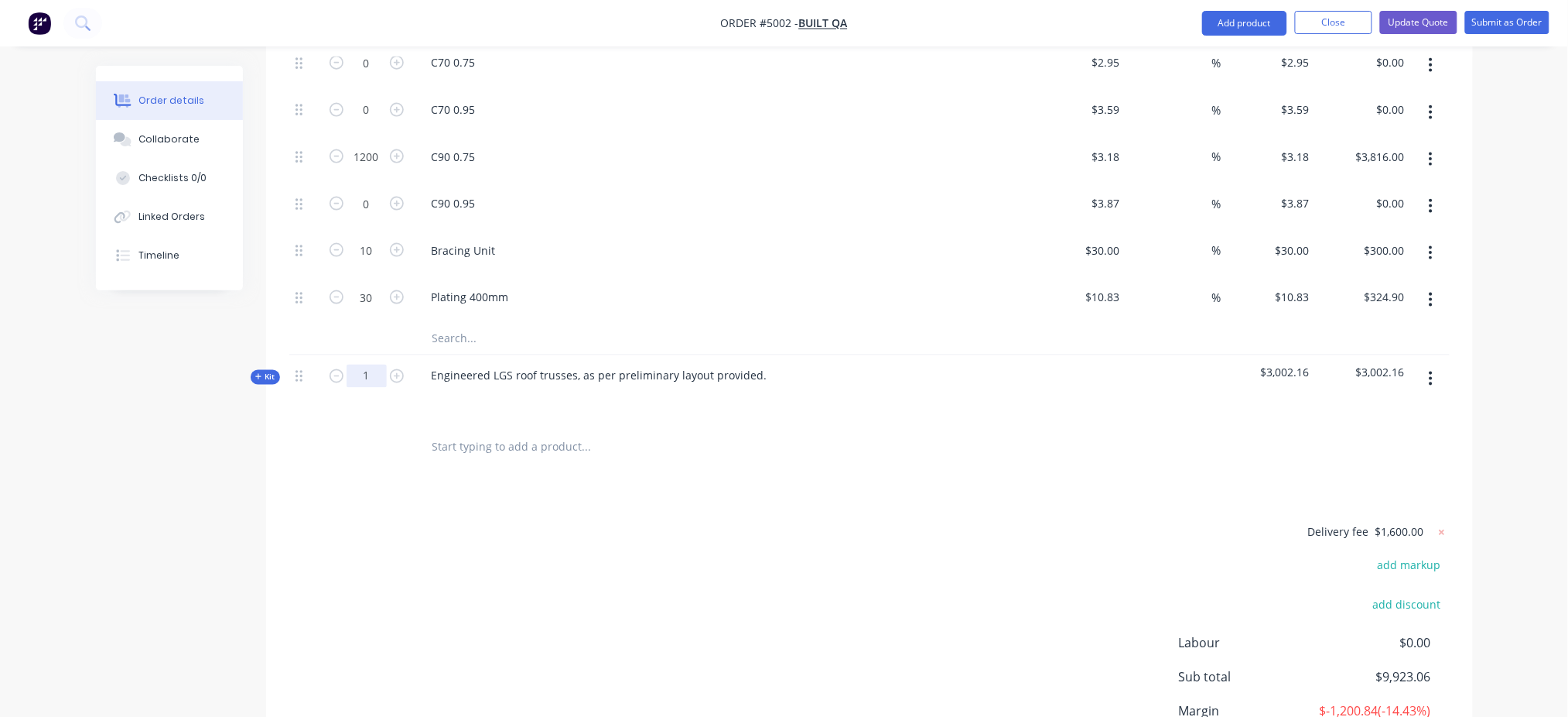
scroll to position [746, 0]
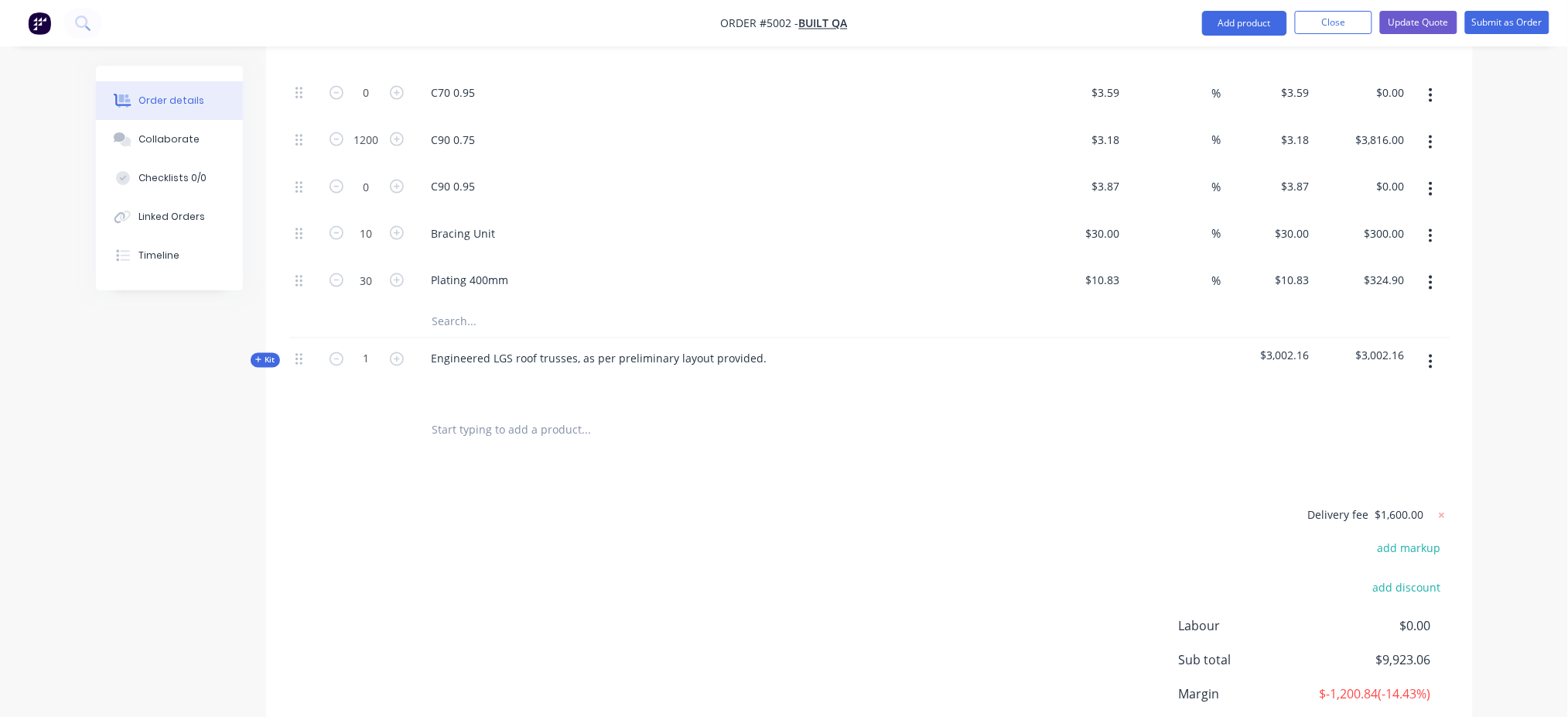
click at [275, 355] on span "Kit" at bounding box center [265, 360] width 20 height 12
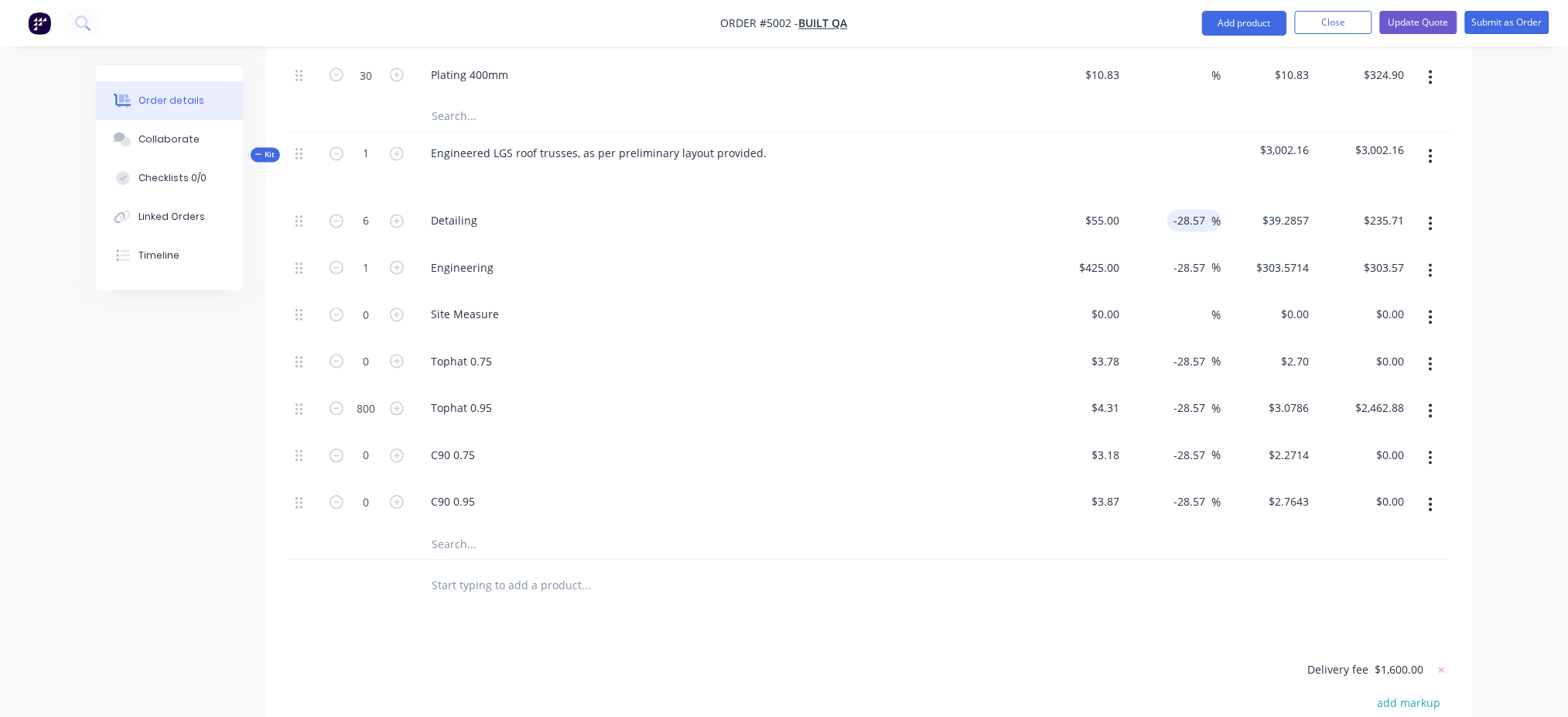
scroll to position [952, 0]
click at [1188, 209] on input "-28.57" at bounding box center [1193, 220] width 39 height 22
click at [1188, 256] on input "-28.57" at bounding box center [1193, 267] width 39 height 22
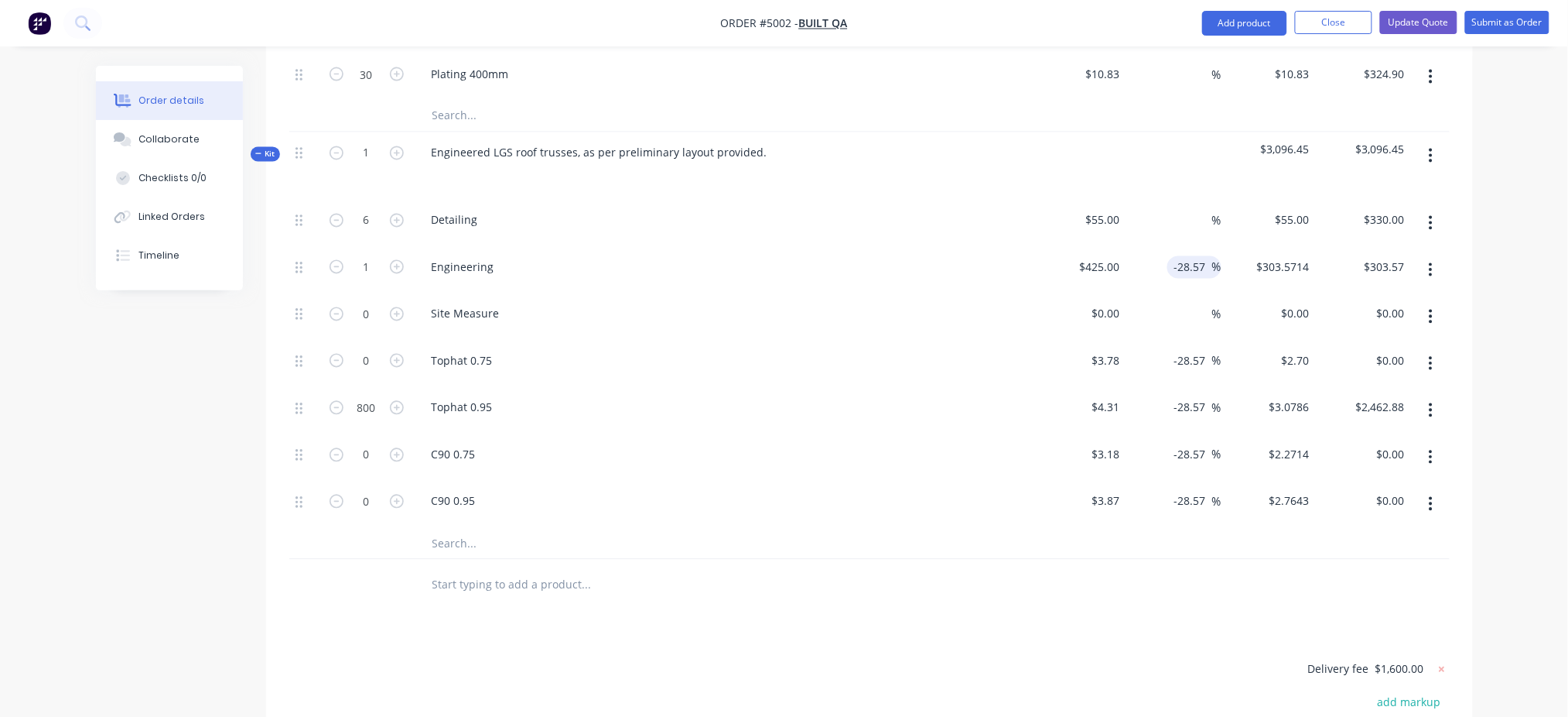
click at [1188, 256] on input "-28.57" at bounding box center [1193, 267] width 39 height 22
click at [1188, 350] on input "-28.57" at bounding box center [1193, 360] width 39 height 22
click at [1188, 397] on input "-28.57" at bounding box center [1193, 407] width 39 height 22
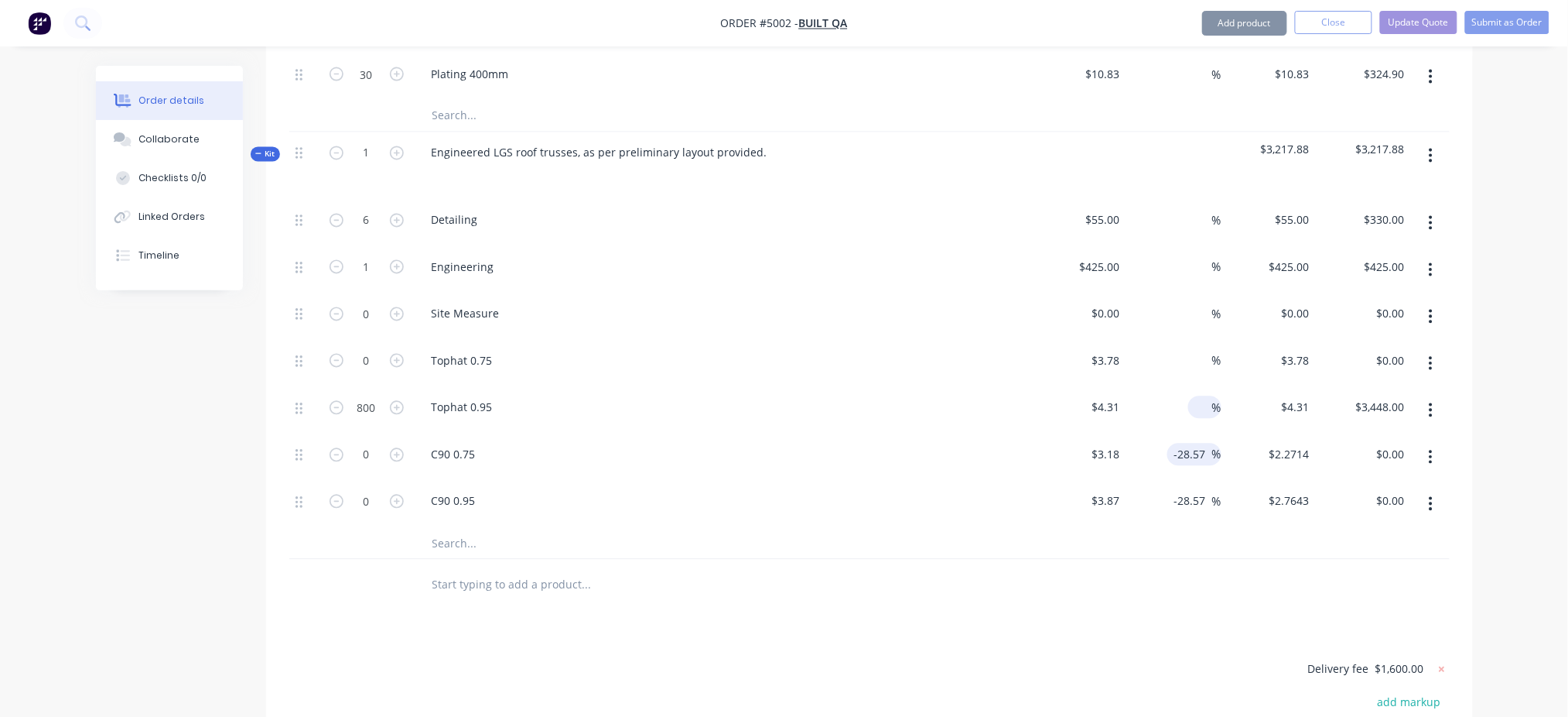
click at [1188, 444] on input "-28.57" at bounding box center [1193, 454] width 39 height 22
click at [1188, 490] on input "-28.57" at bounding box center [1193, 500] width 39 height 22
click at [1188, 422] on div "Order details Collaborate Checklists 0/0 Linked Orders Timeline Order details C…" at bounding box center [784, 22] width 1568 height 1950
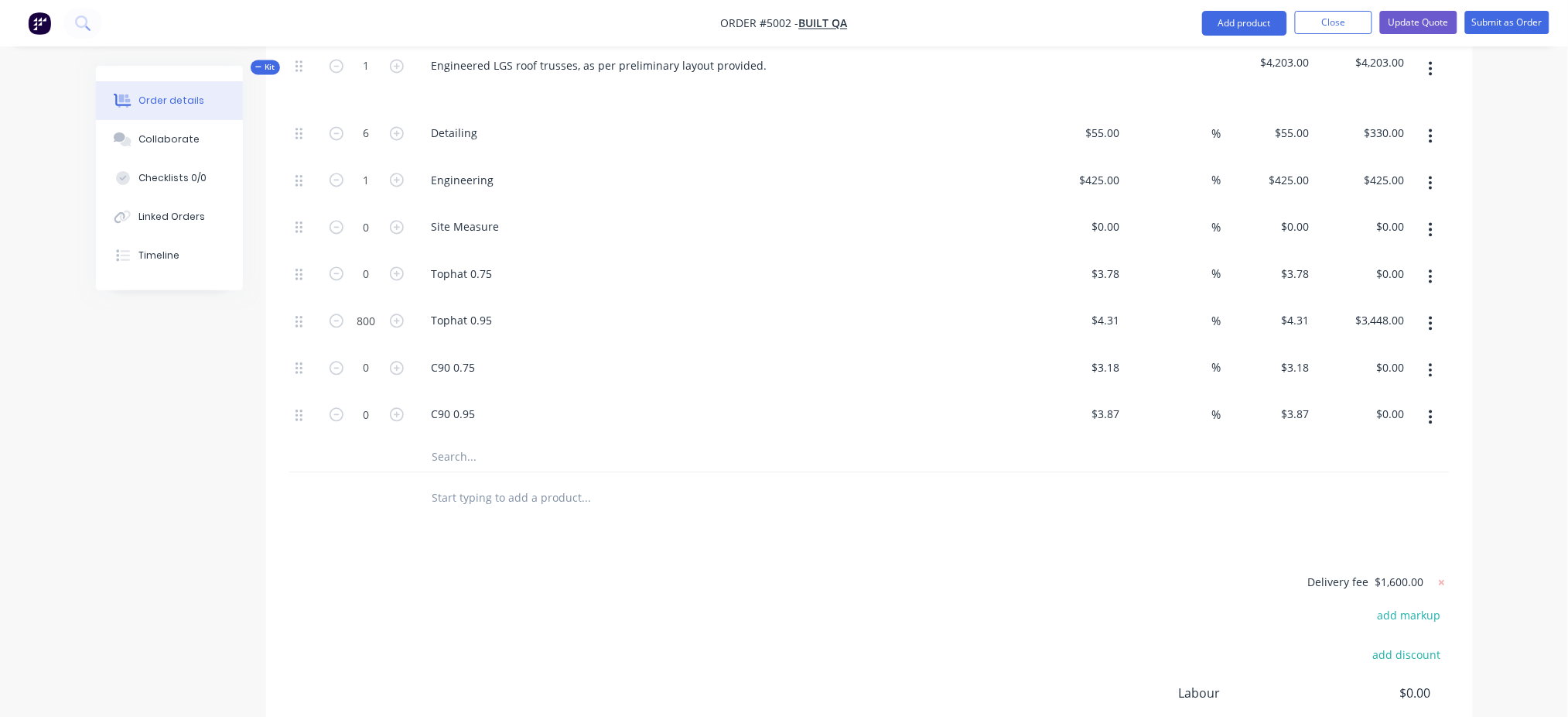
scroll to position [1056, 0]
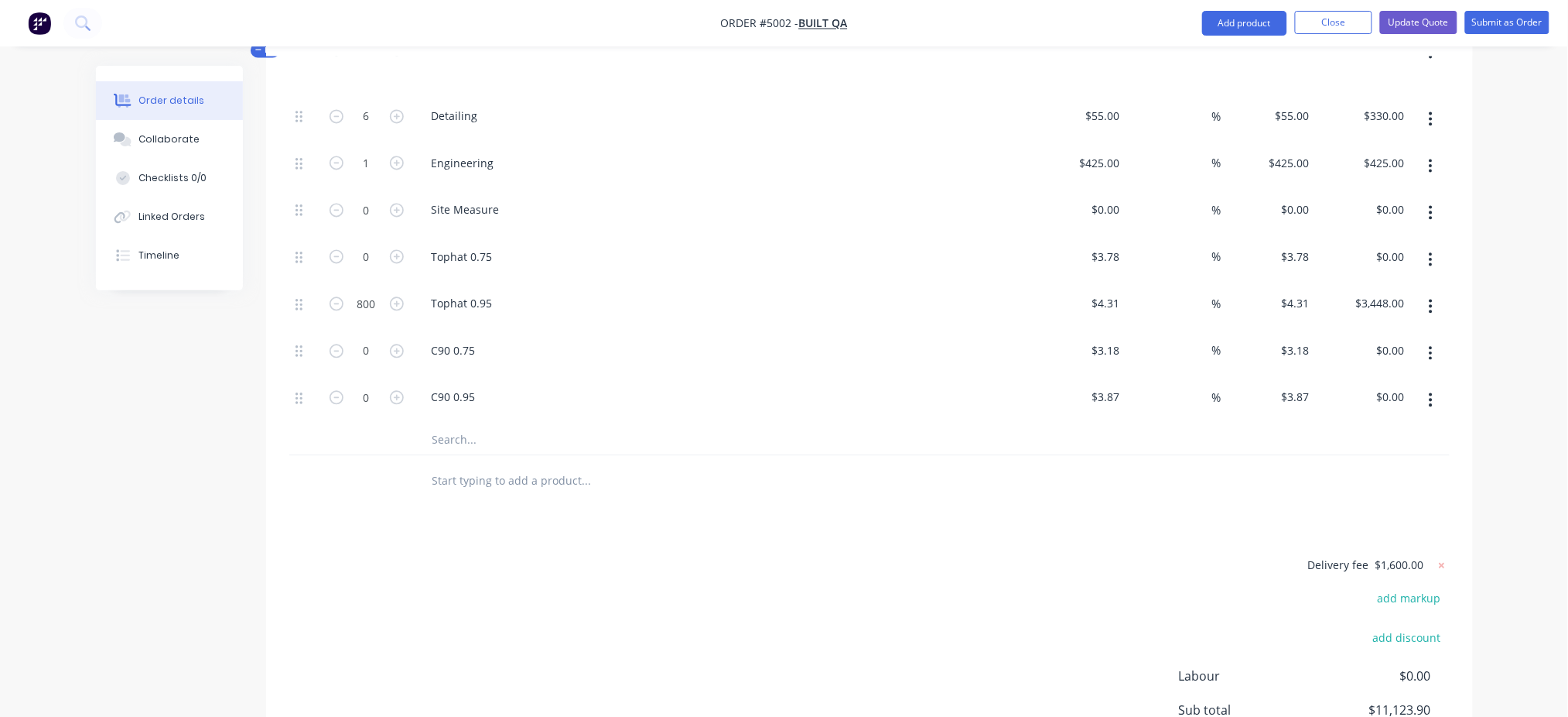
click at [497, 465] on input "text" at bounding box center [586, 480] width 310 height 31
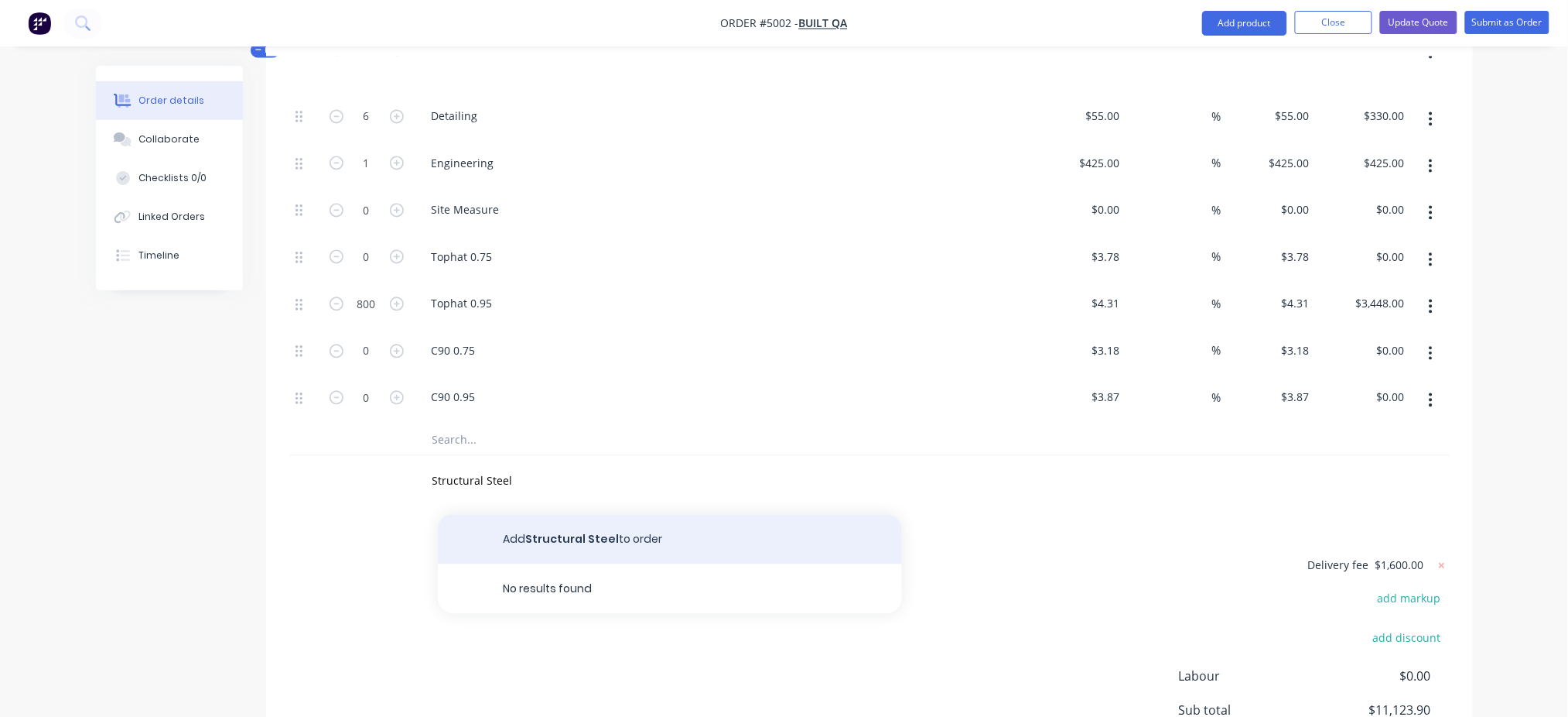
click at [592, 515] on button "Add Structural Steel to order" at bounding box center [670, 540] width 464 height 50
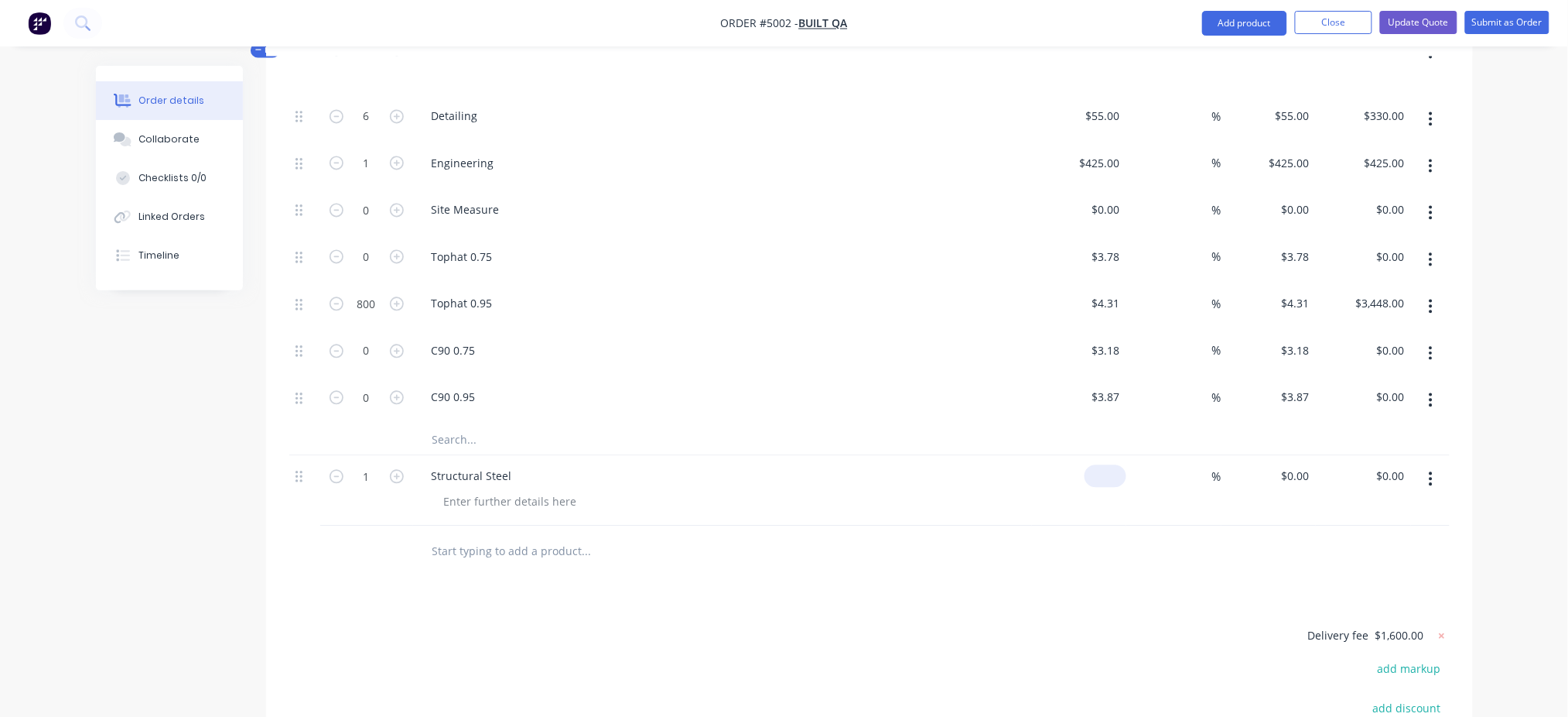
click at [1104, 465] on div "$0.00" at bounding box center [1105, 476] width 42 height 22
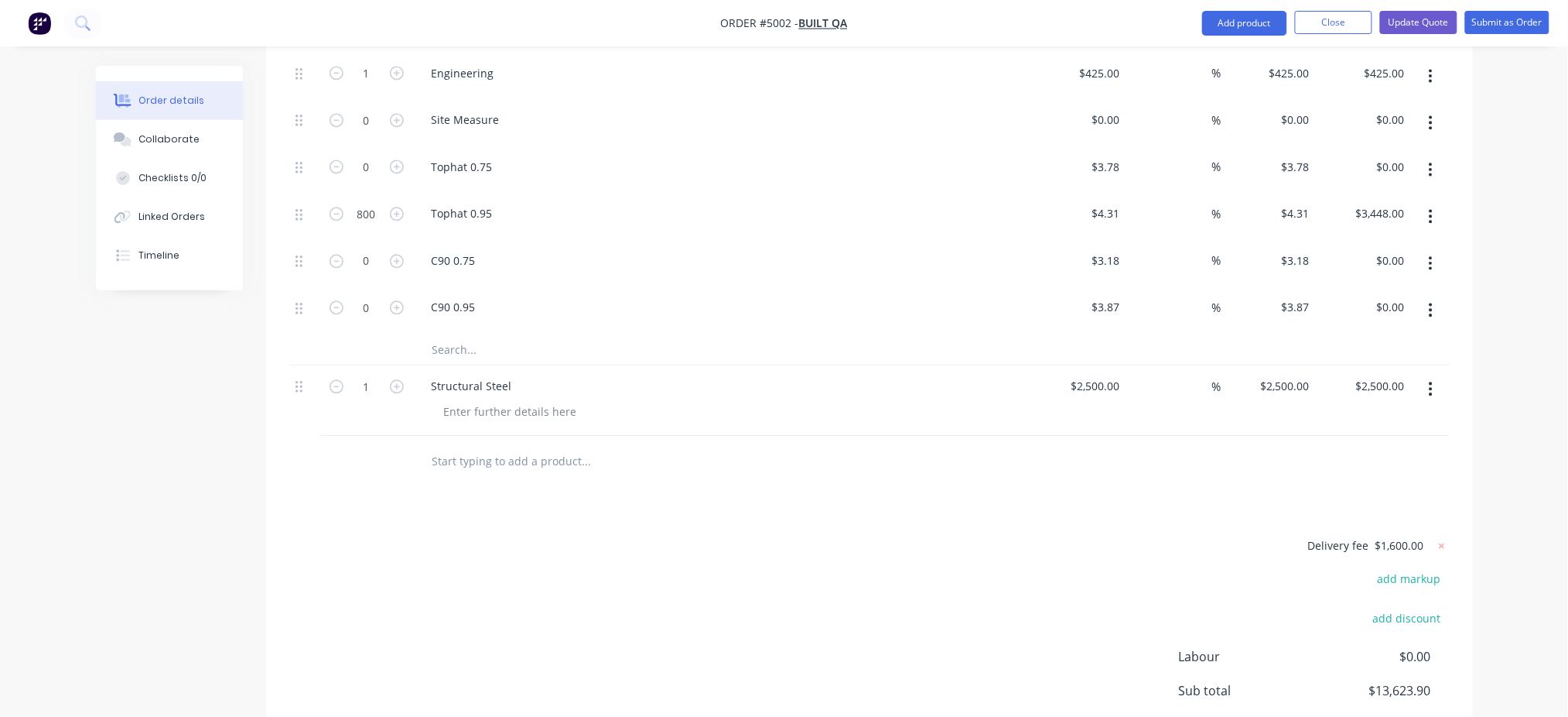
scroll to position [1262, 0]
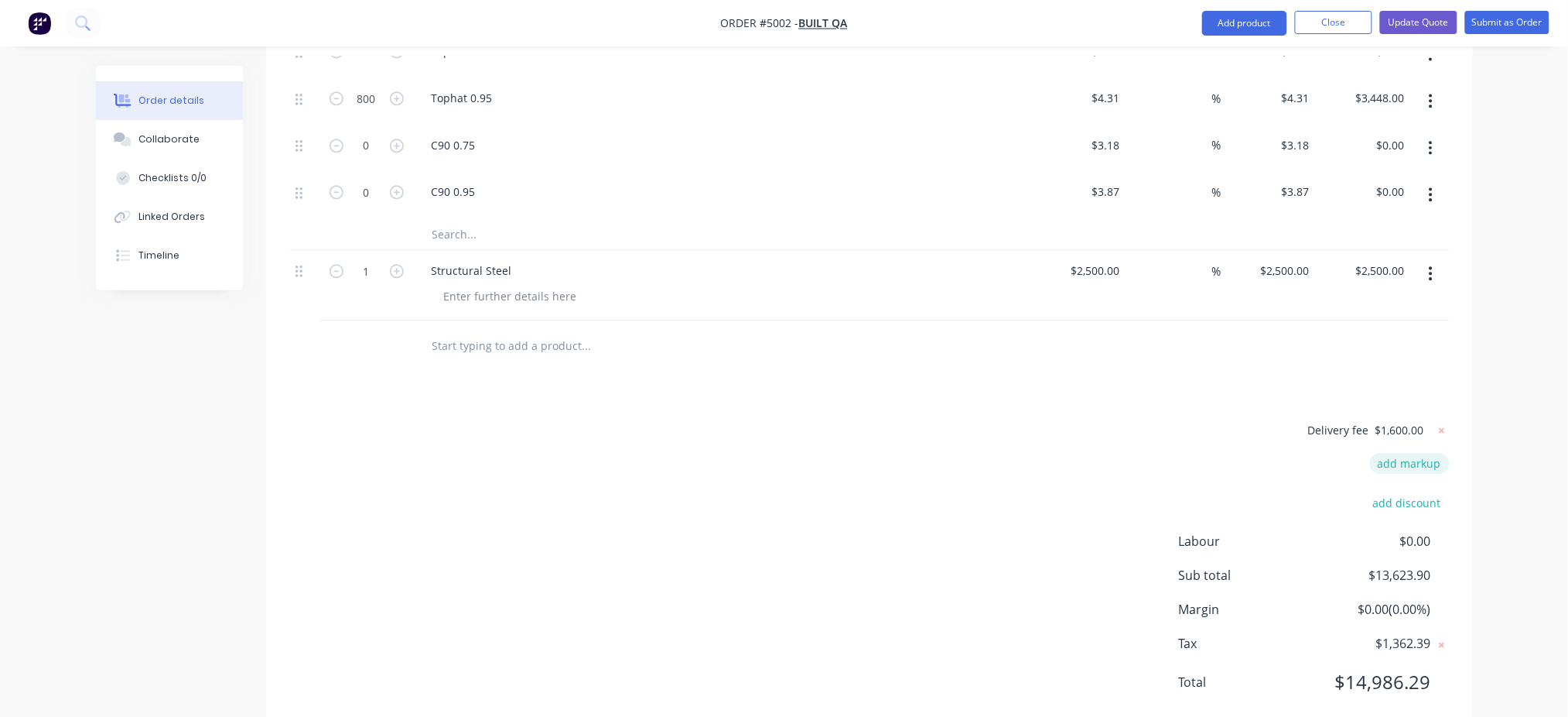
click at [1188, 453] on button "add markup" at bounding box center [1410, 463] width 80 height 21
click at [1188, 456] on input at bounding box center [1390, 468] width 70 height 23
click at [1043, 492] on div "Delivery fee $1,600.00 Markup name (Optional) 40 40 0% add discount Labour $0.0…" at bounding box center [869, 567] width 1161 height 288
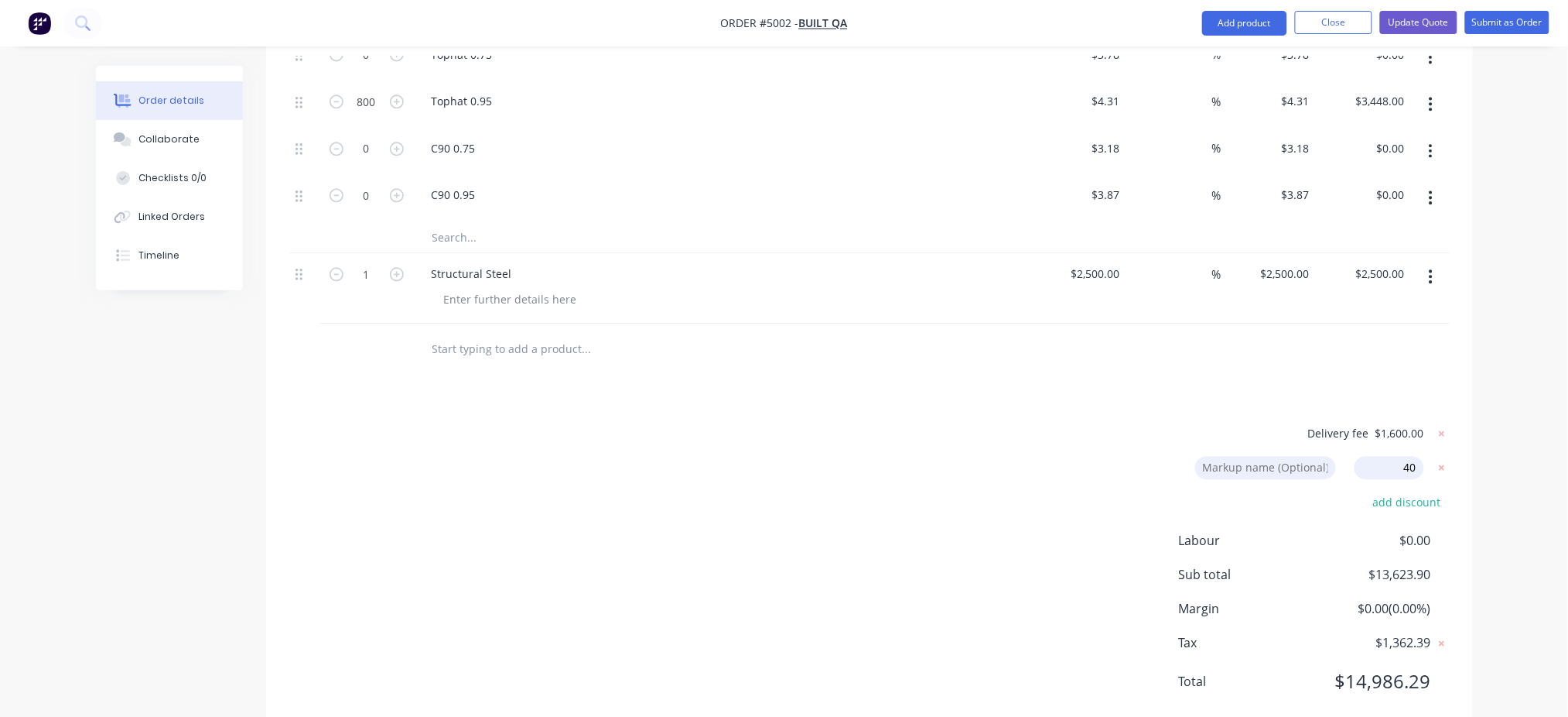
click at [1188, 456] on input "40" at bounding box center [1390, 468] width 70 height 23
click input "submit" at bounding box center [0, 0] width 0 height 0
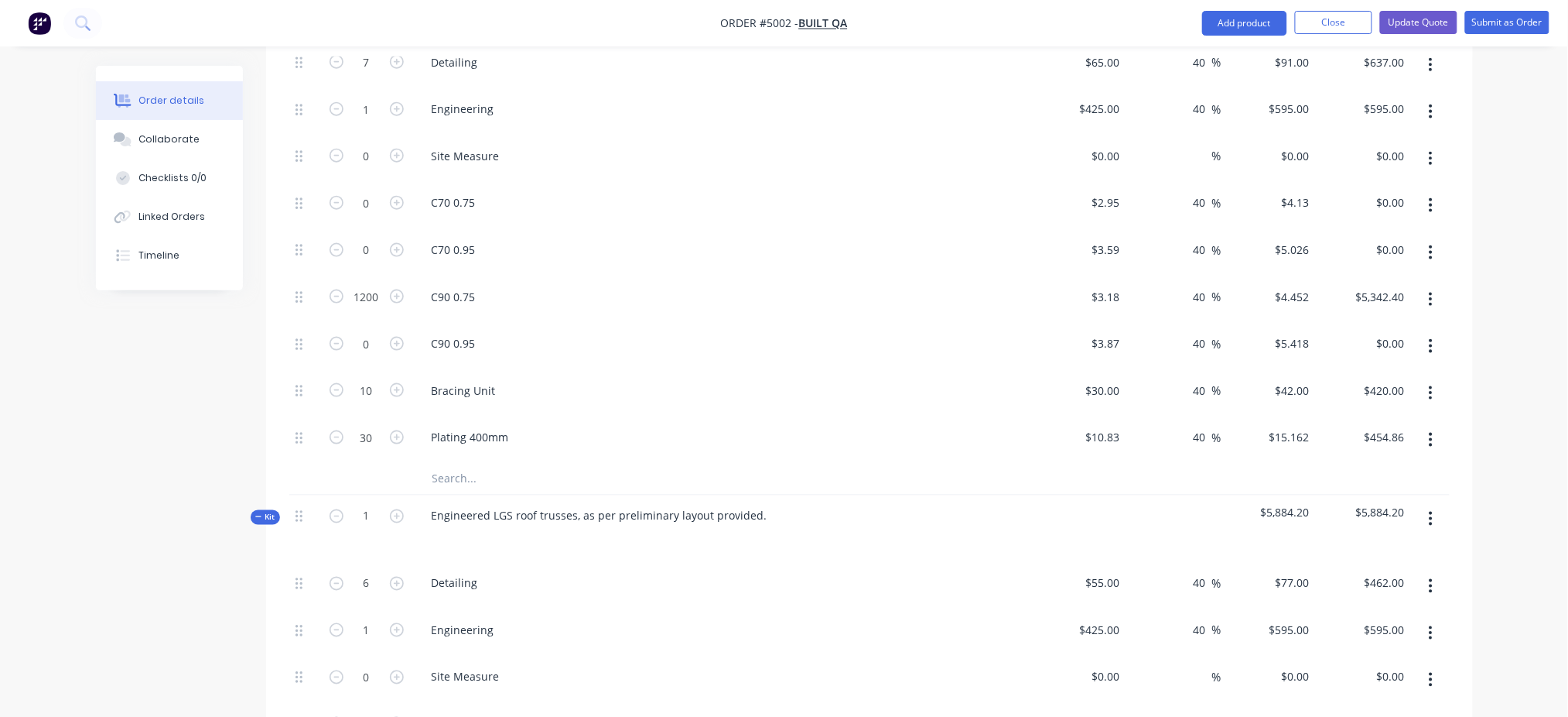
scroll to position [537, 0]
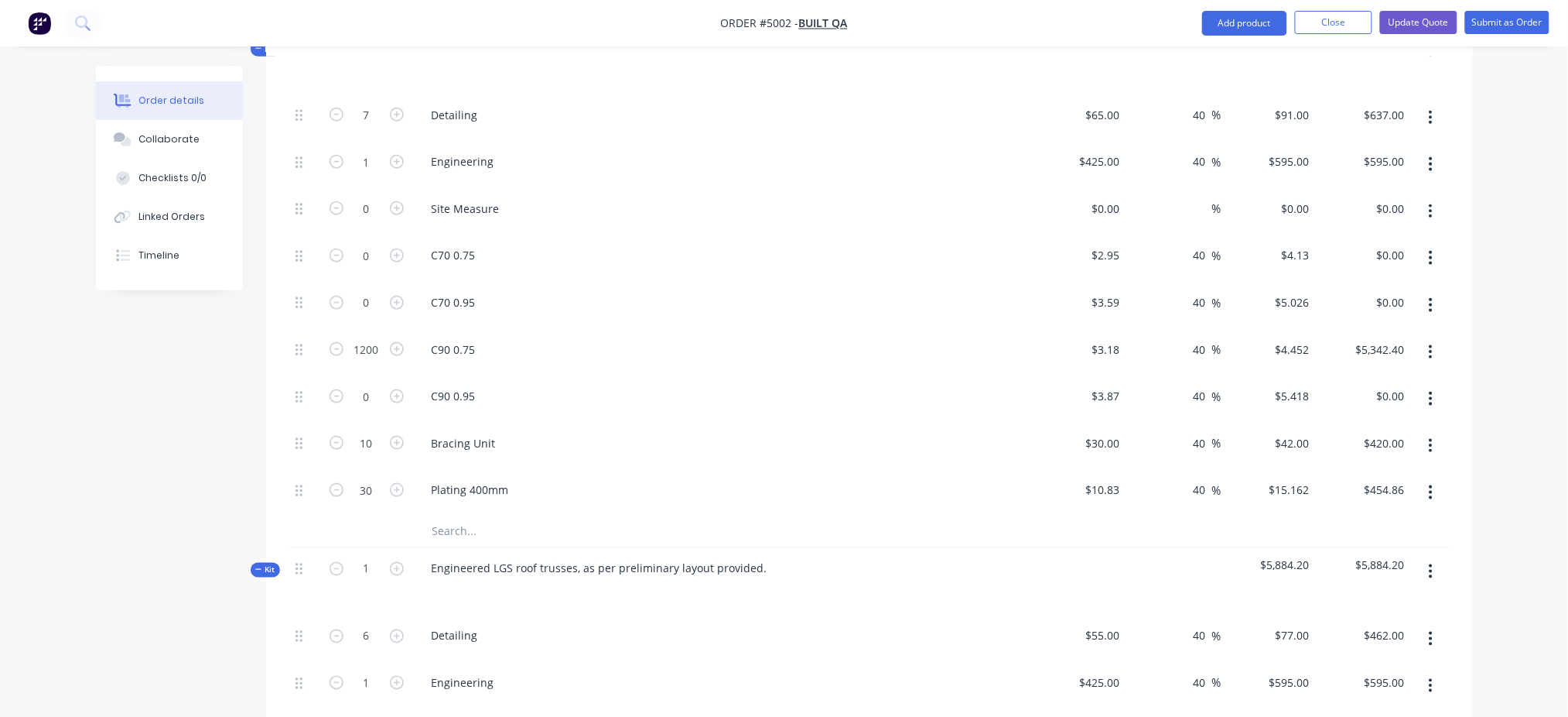
click at [270, 537] on span "Kit" at bounding box center [265, 570] width 20 height 12
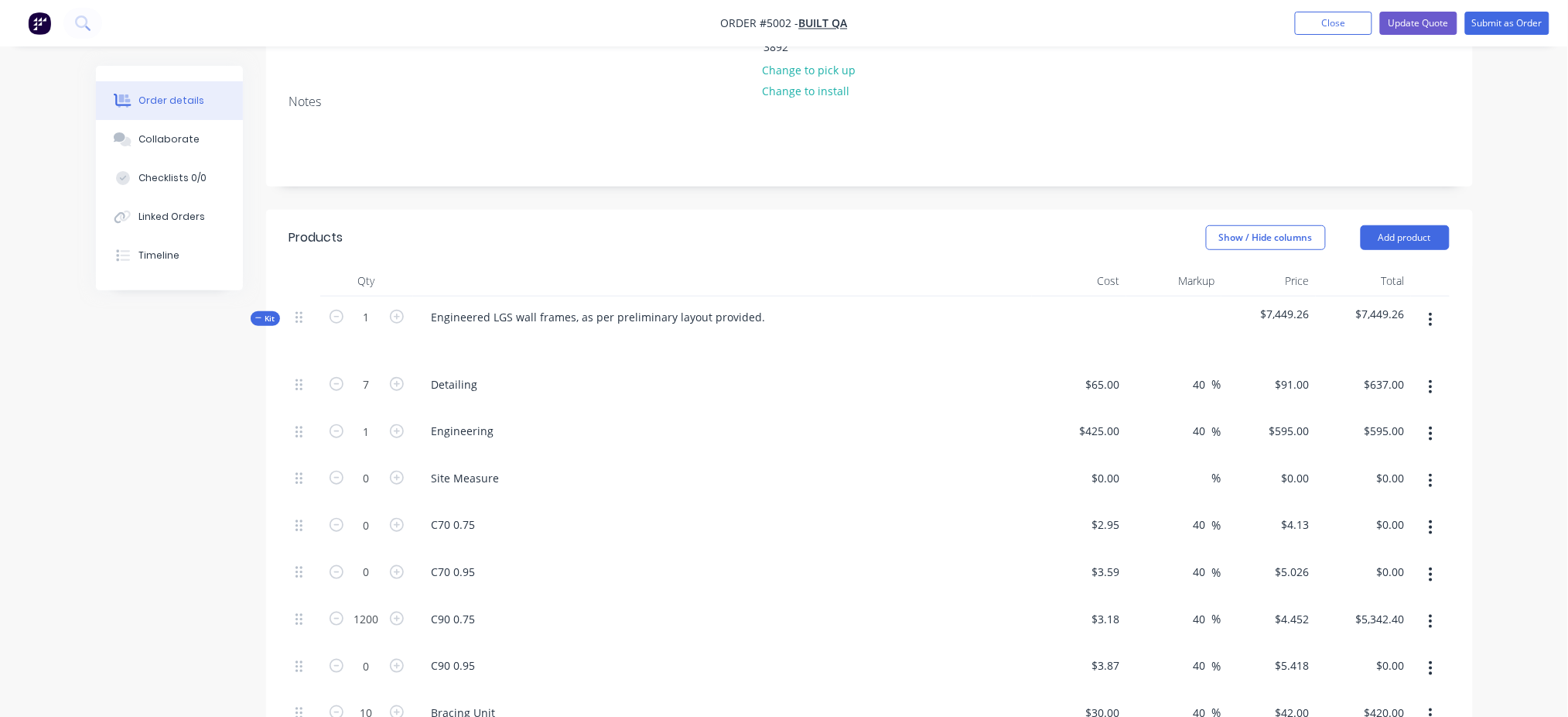
scroll to position [227, 0]
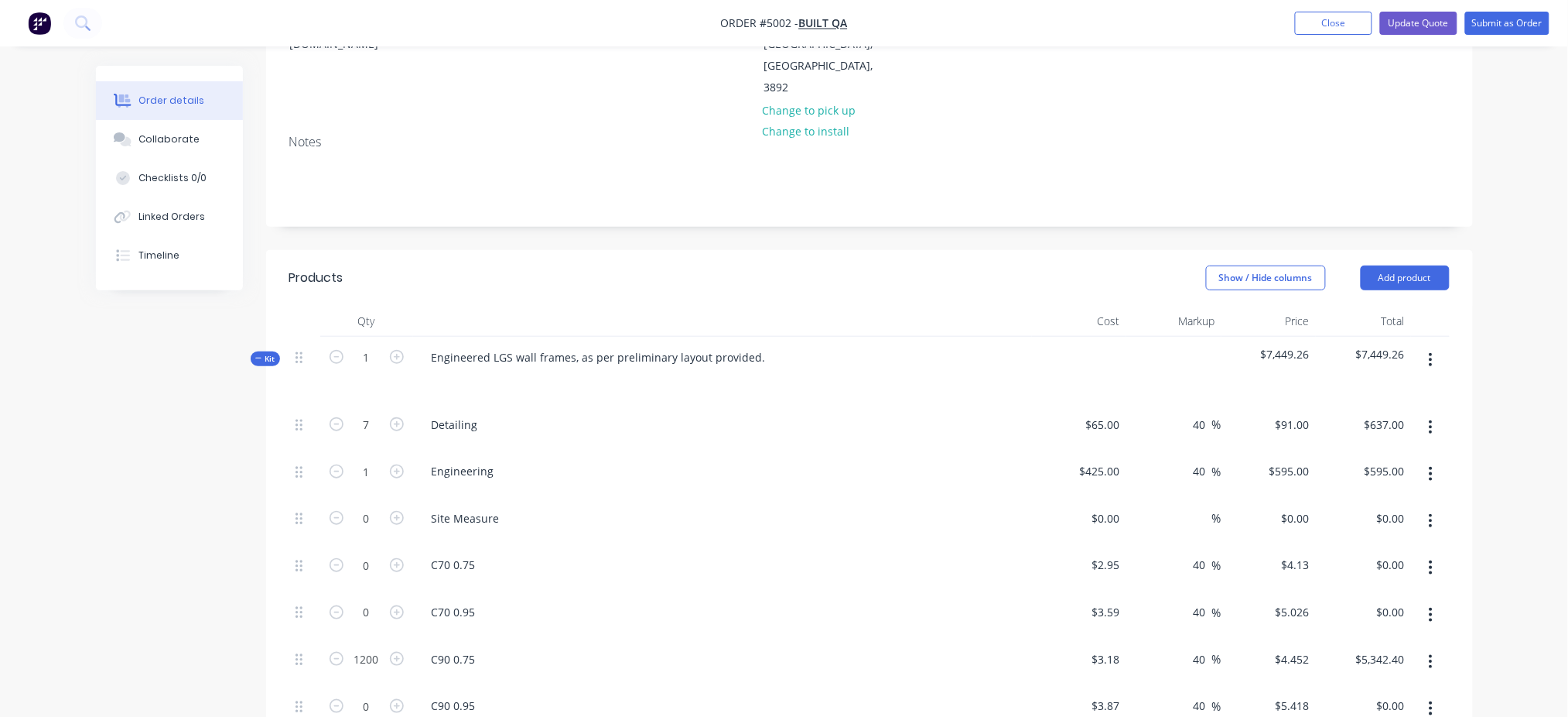
click at [266, 353] on span "Kit" at bounding box center [265, 358] width 20 height 12
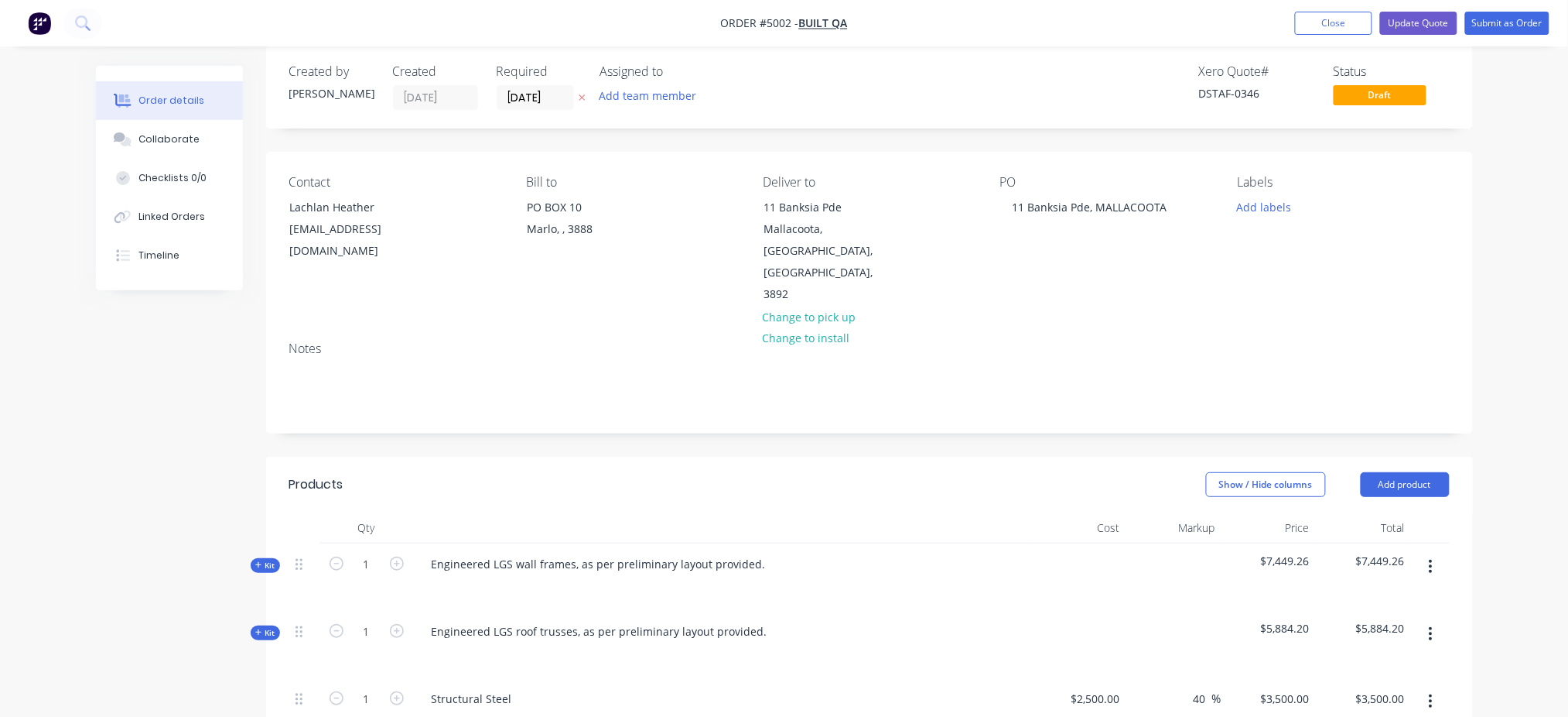
scroll to position [0, 0]
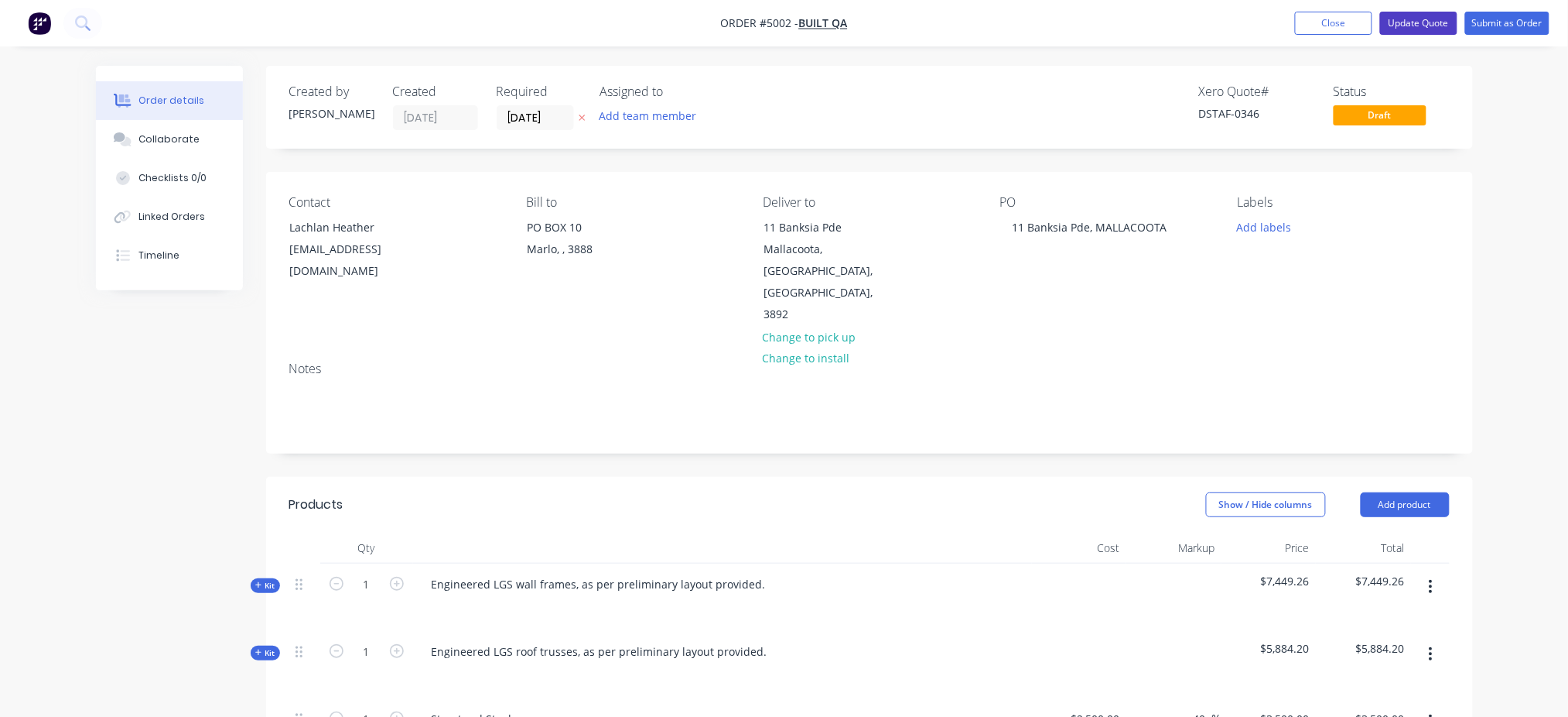
click at [1188, 23] on button "Update Quote" at bounding box center [1418, 23] width 77 height 23
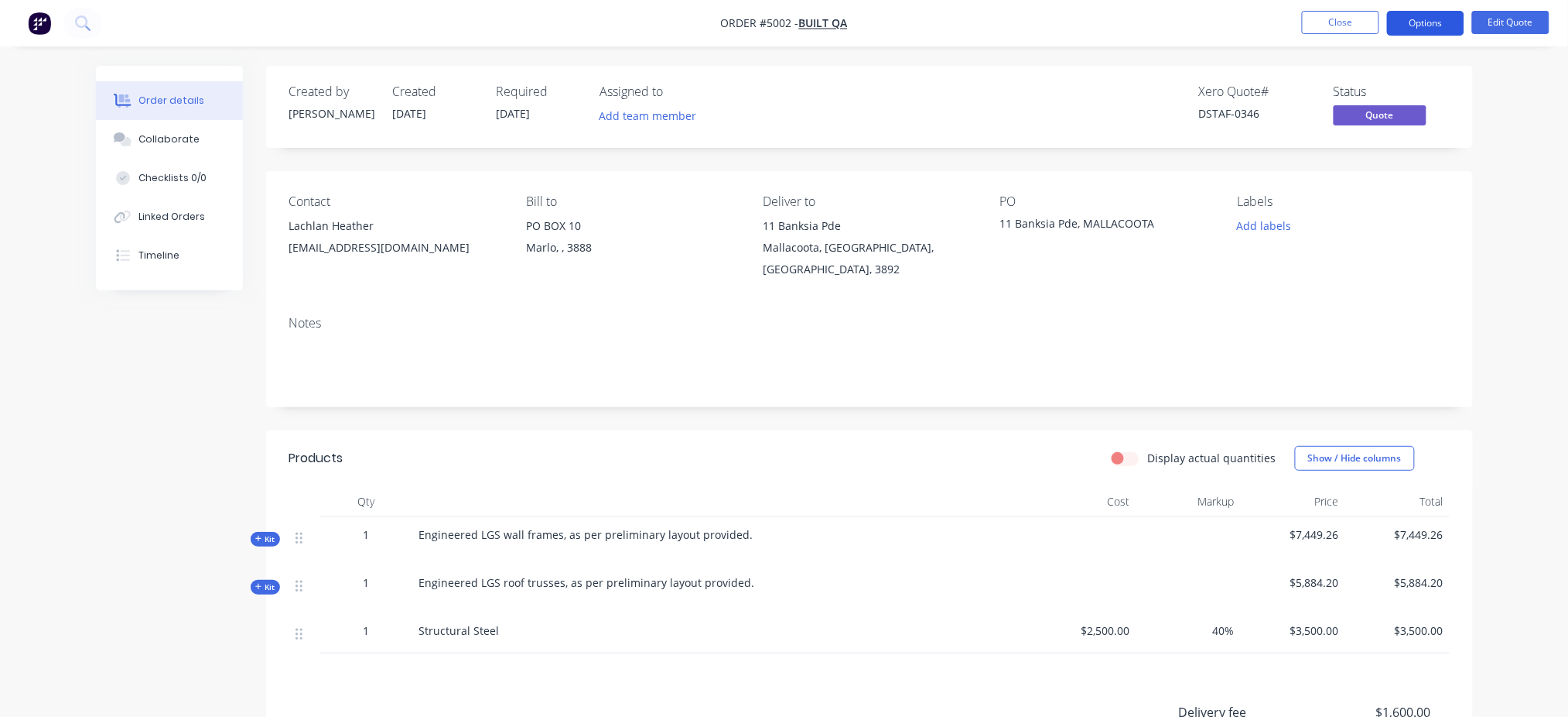
click at [1188, 28] on button "Options" at bounding box center [1425, 23] width 77 height 25
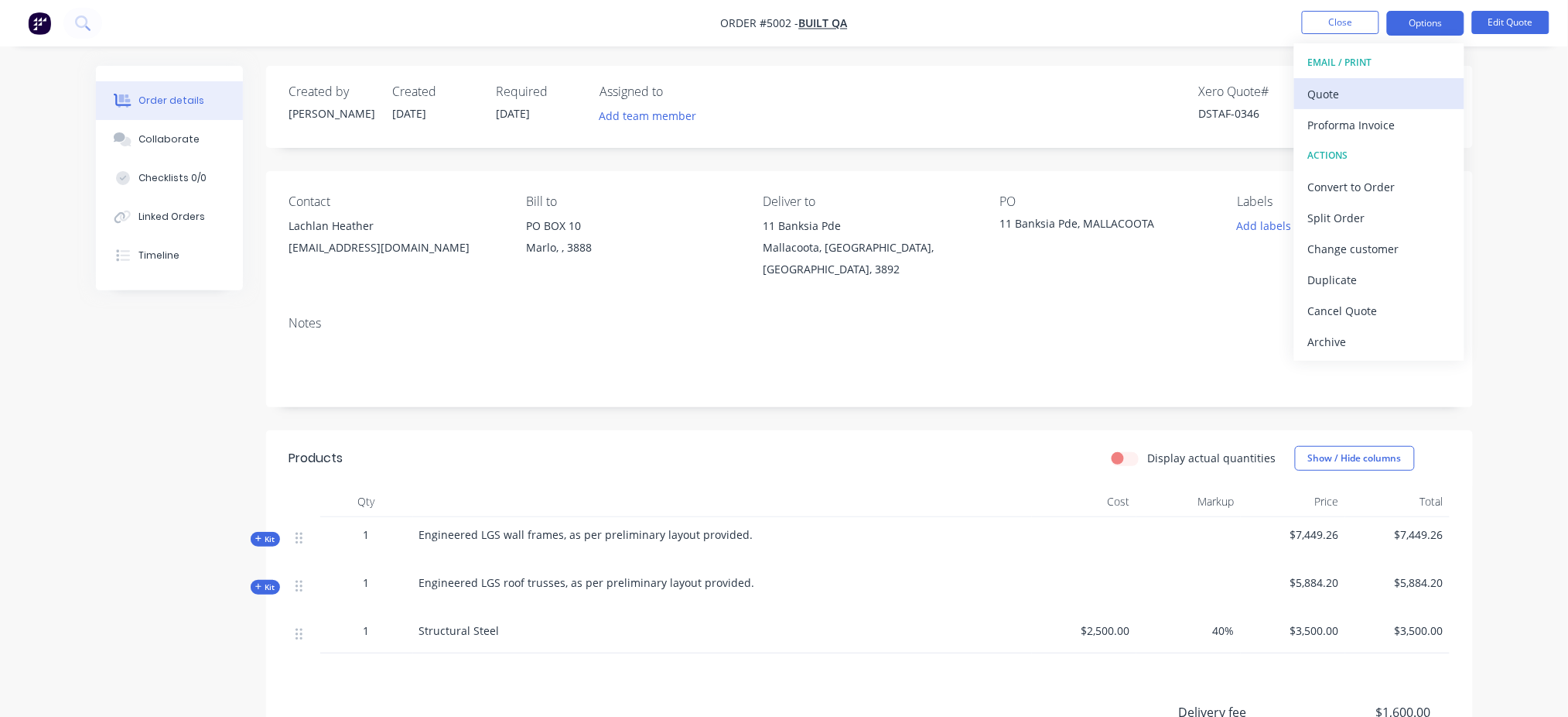
click at [1188, 100] on div "Quote" at bounding box center [1379, 93] width 143 height 22
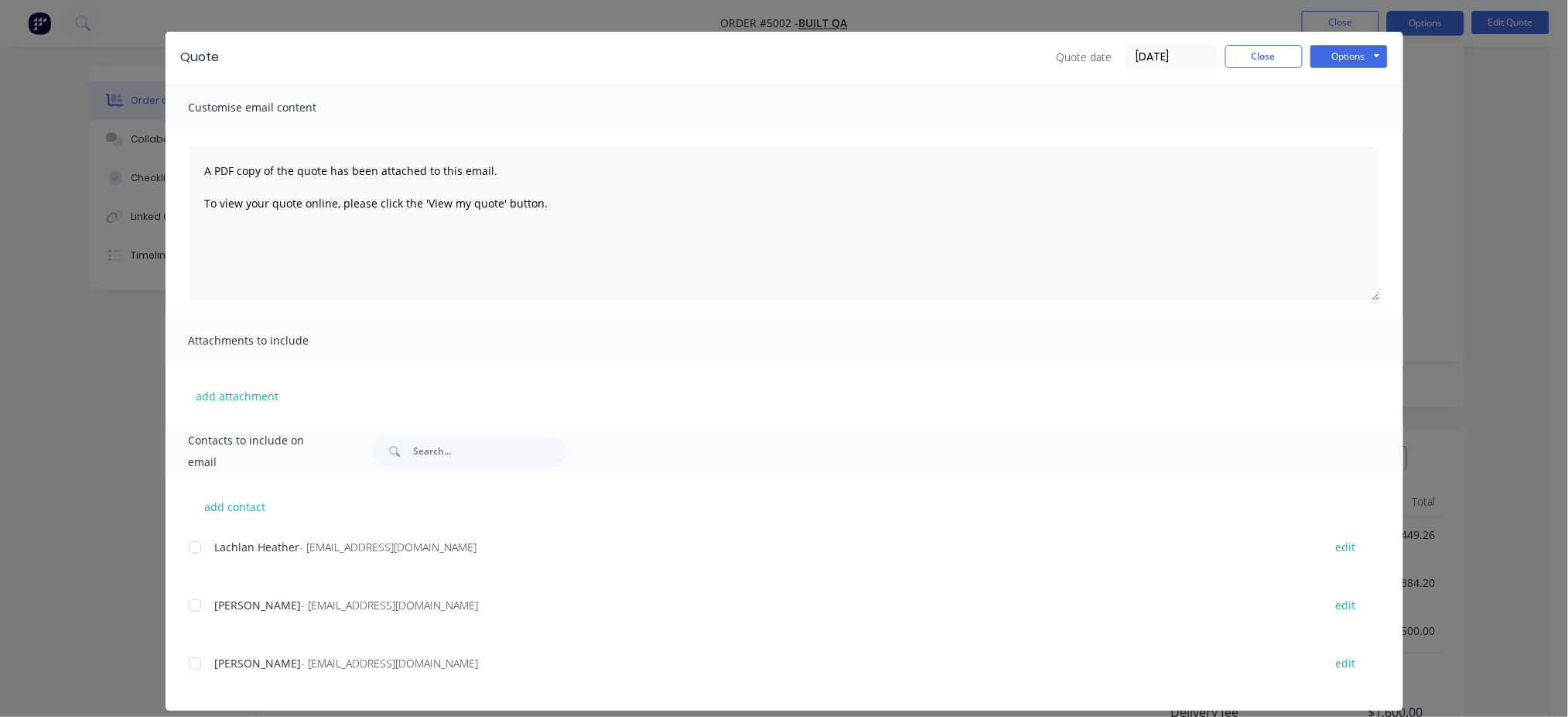
scroll to position [44, 0]
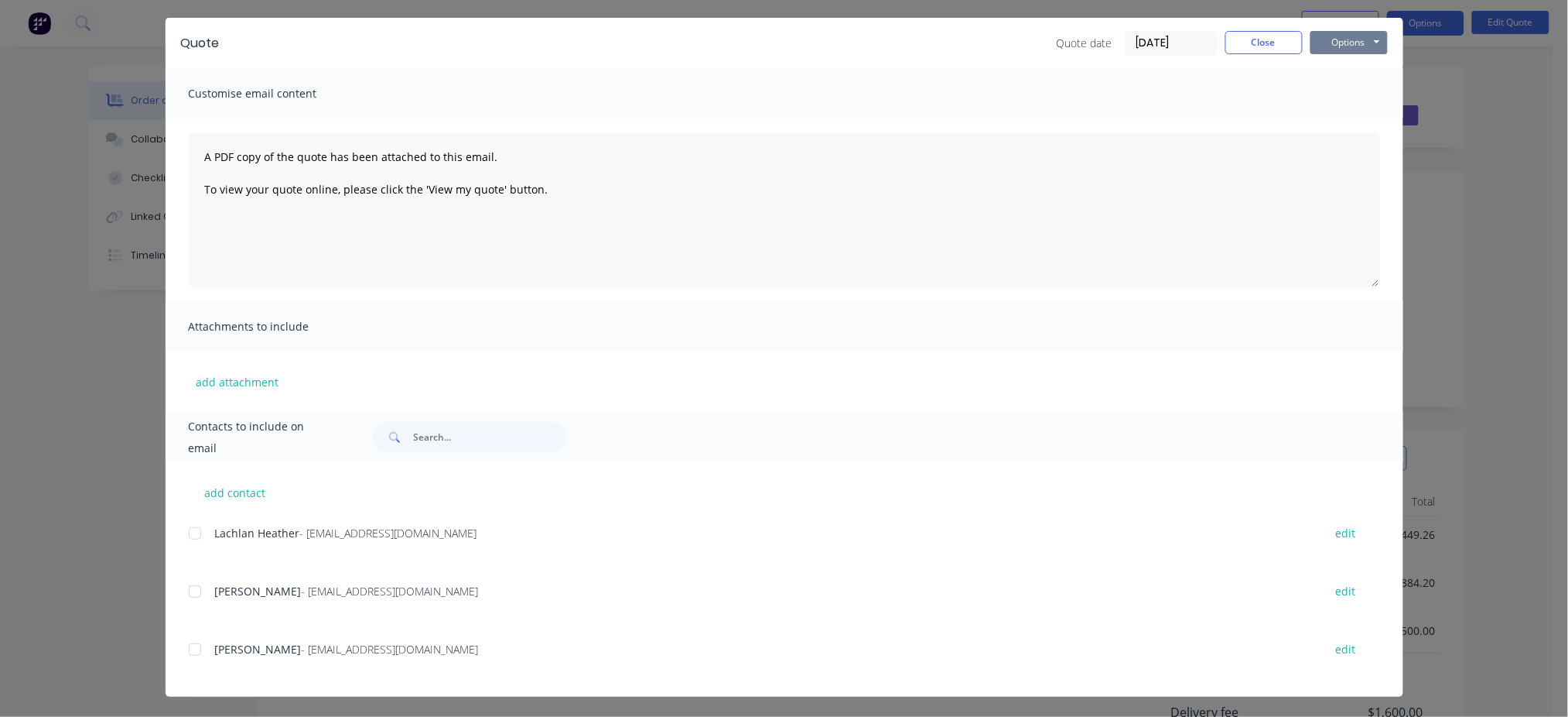
click at [1188, 32] on button "Options" at bounding box center [1349, 43] width 77 height 23
click at [1188, 69] on button "Preview" at bounding box center [1360, 70] width 99 height 26
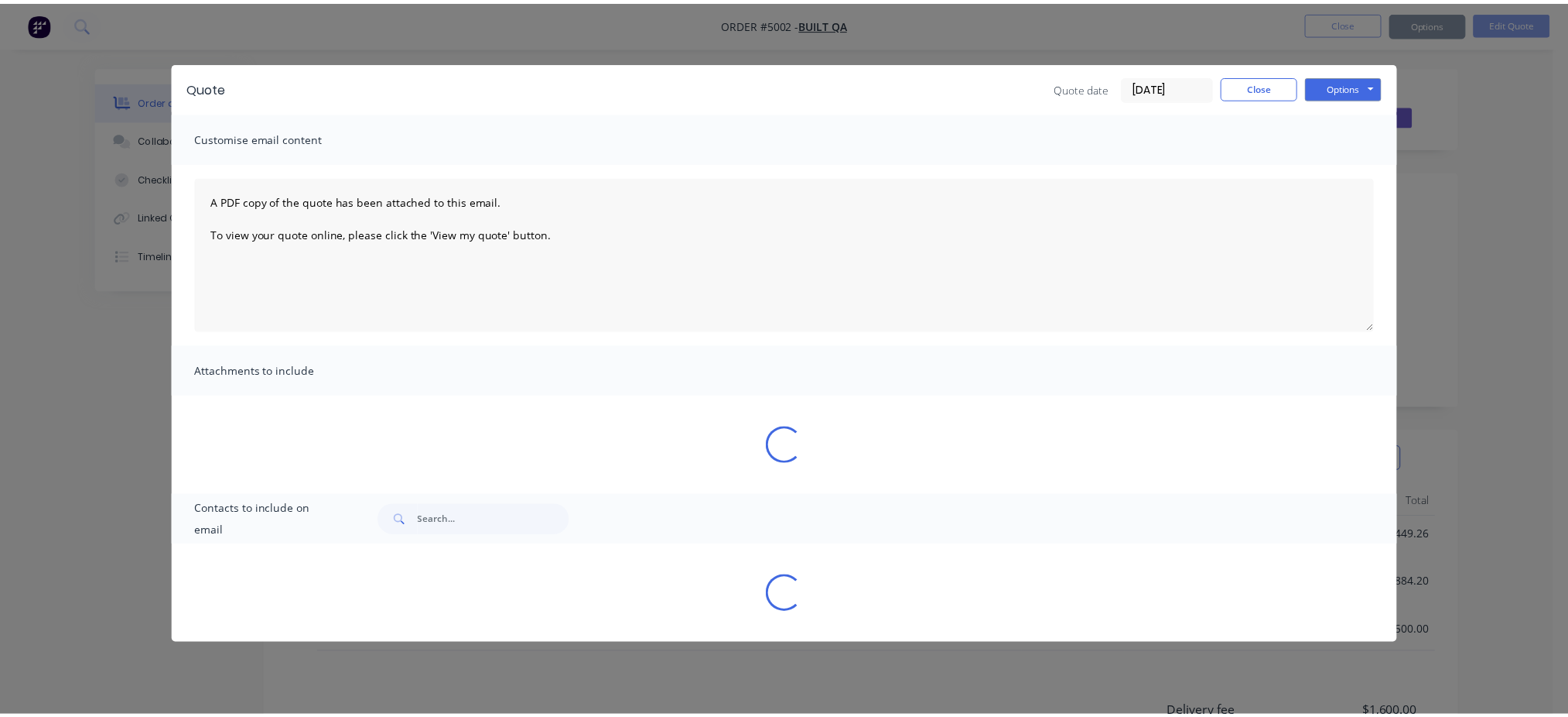
scroll to position [0, 0]
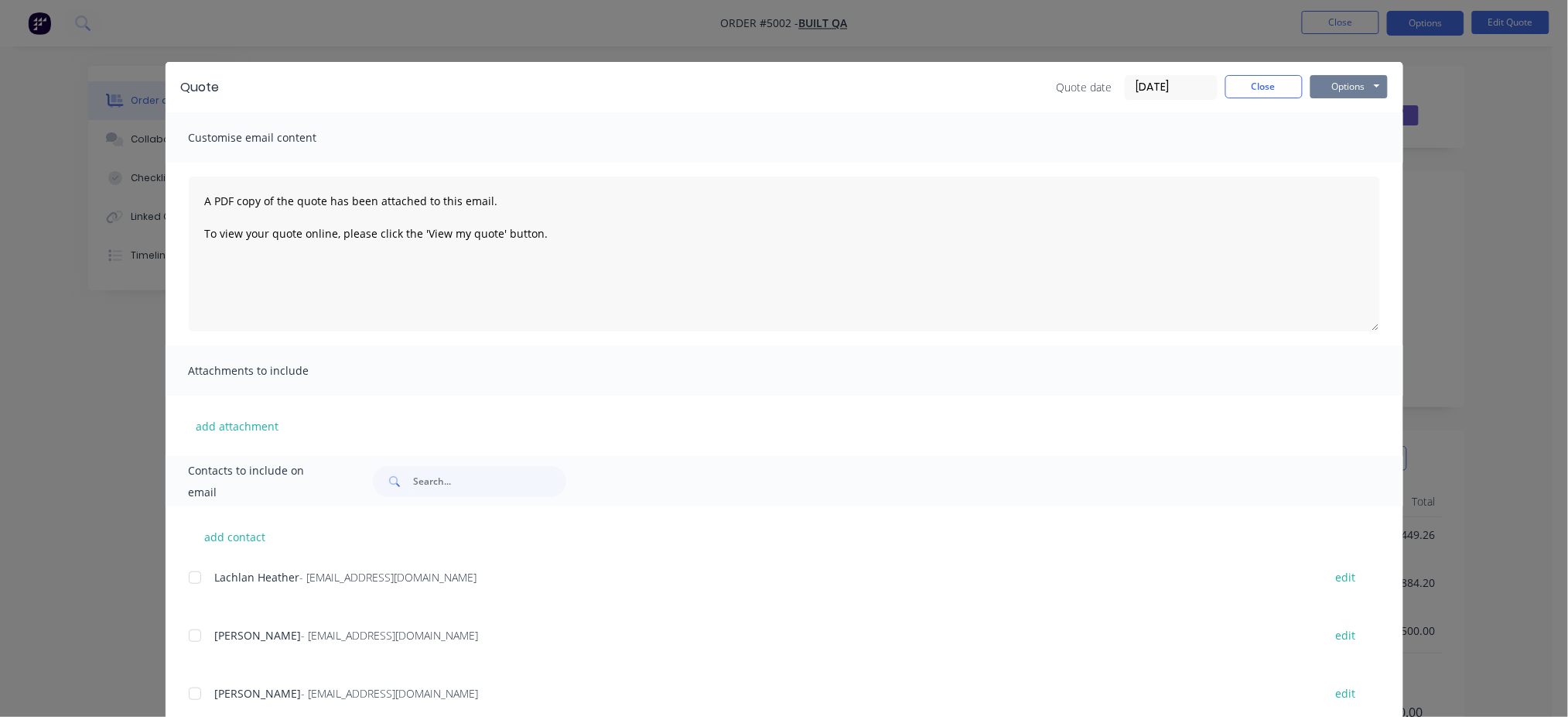
click at [1188, 86] on button "Options" at bounding box center [1349, 87] width 77 height 23
click at [1188, 109] on button "Preview" at bounding box center [1360, 114] width 99 height 26
click at [1188, 88] on button "Options" at bounding box center [1349, 87] width 77 height 23
click at [811, 280] on textarea "A PDF copy of the quote has been attached to this email. To view your quote onl…" at bounding box center [784, 254] width 1191 height 154
click at [1188, 91] on button "Options" at bounding box center [1349, 87] width 77 height 23
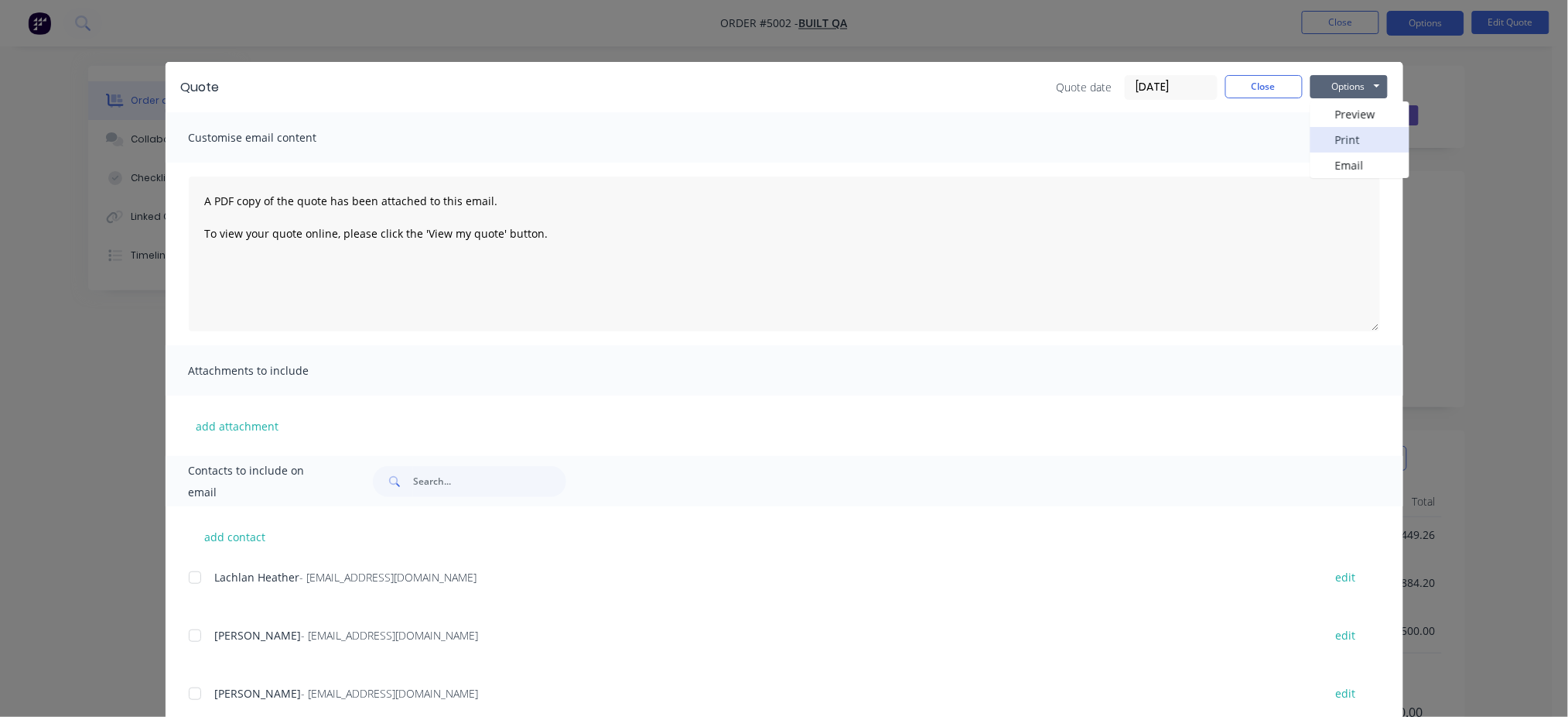
click at [1188, 137] on button "Print" at bounding box center [1360, 139] width 99 height 26
click at [1188, 86] on button "Options" at bounding box center [1349, 87] width 77 height 23
click at [1188, 112] on button "Preview" at bounding box center [1360, 114] width 99 height 26
click at [1188, 83] on button "Options" at bounding box center [1349, 87] width 77 height 23
click at [1188, 108] on button "Preview" at bounding box center [1360, 114] width 99 height 26
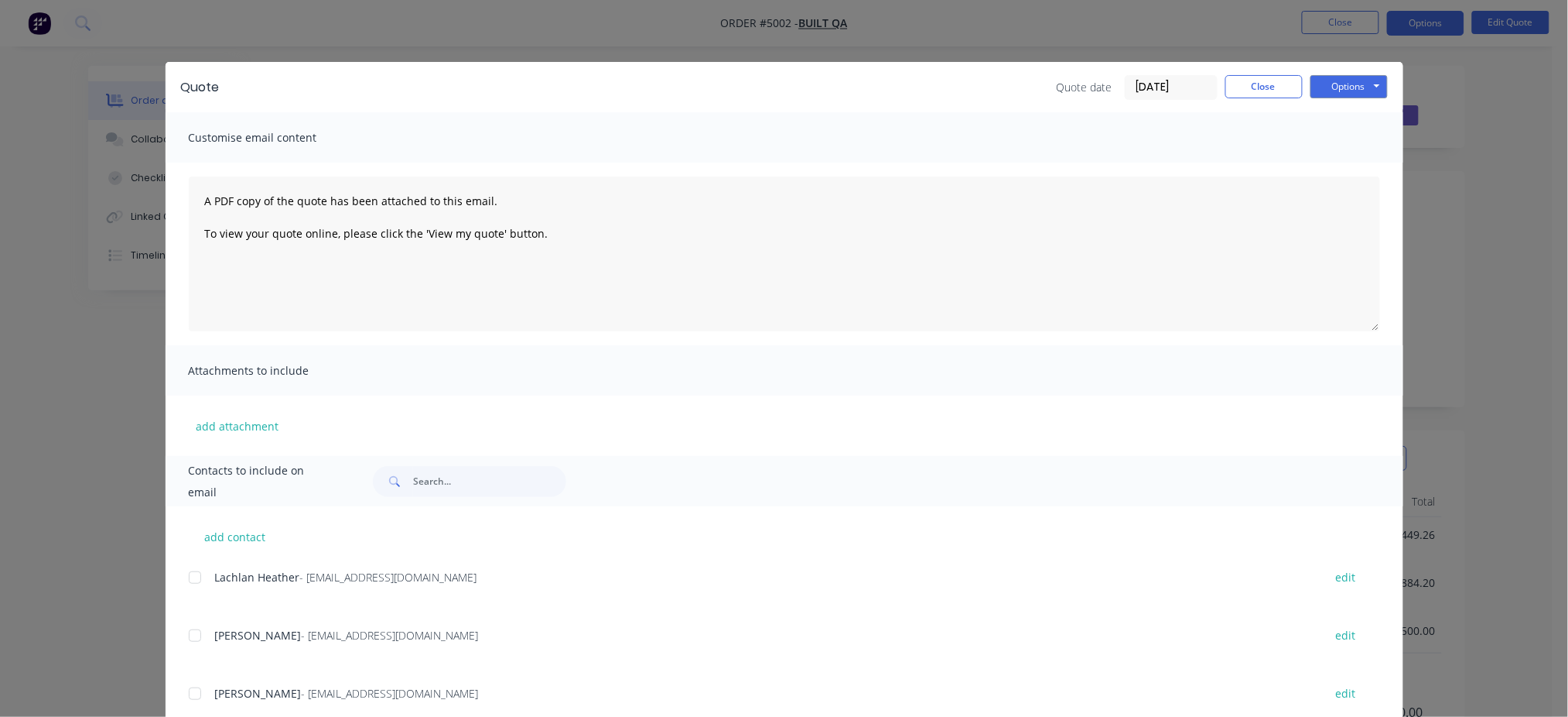
click at [1188, 256] on div "Quote Quote date [DATE] Close Options Preview Print Email Customise email conte…" at bounding box center [784, 358] width 1568 height 717
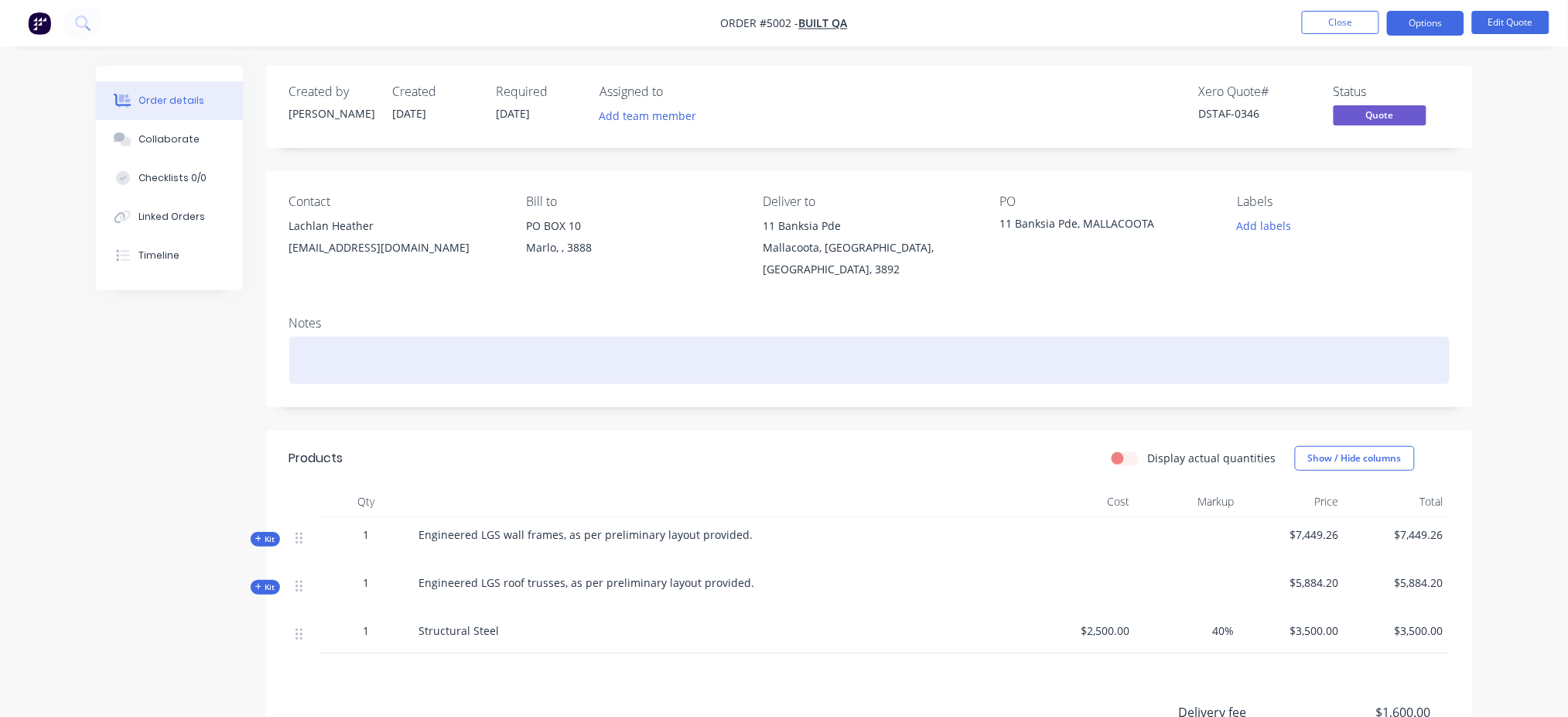
click at [325, 336] on div at bounding box center [869, 359] width 1161 height 47
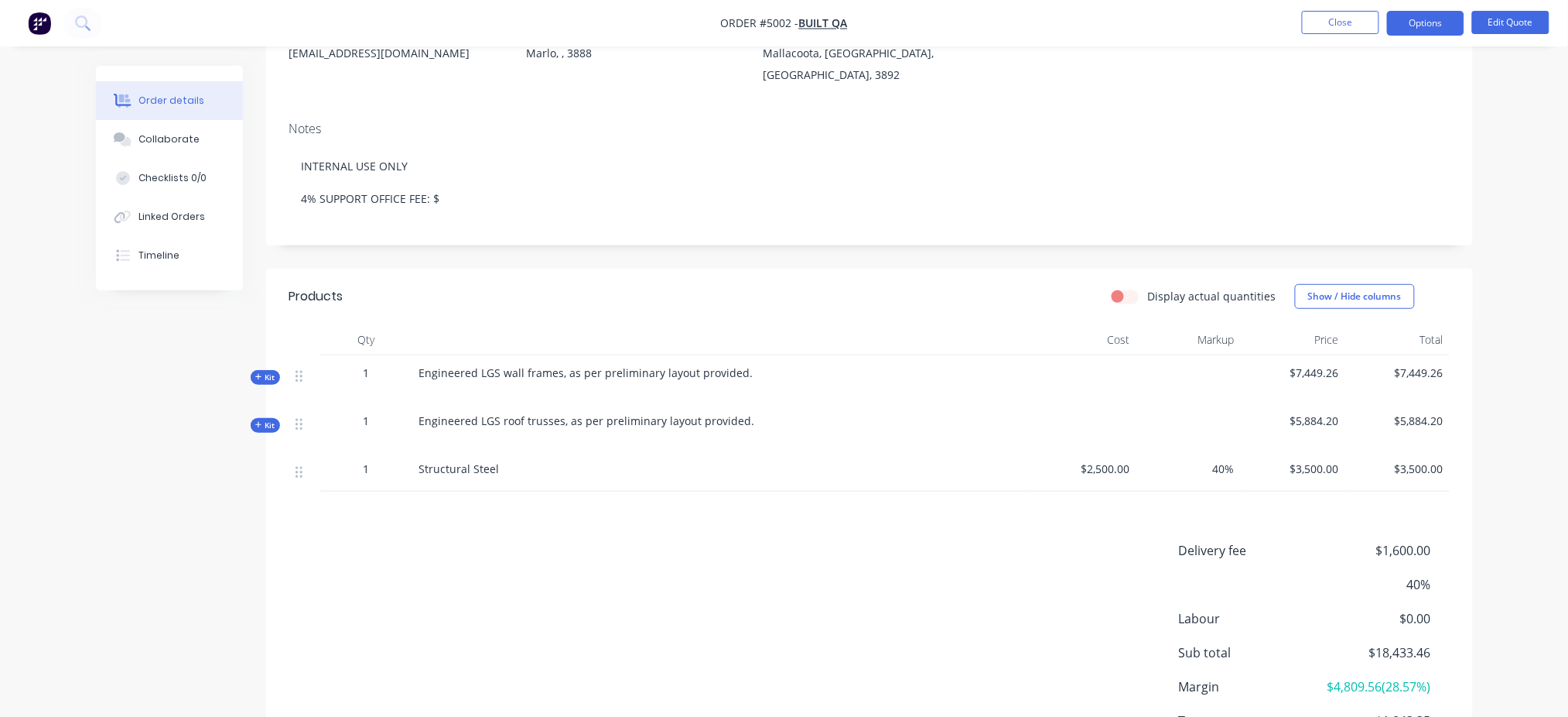
scroll to position [298, 0]
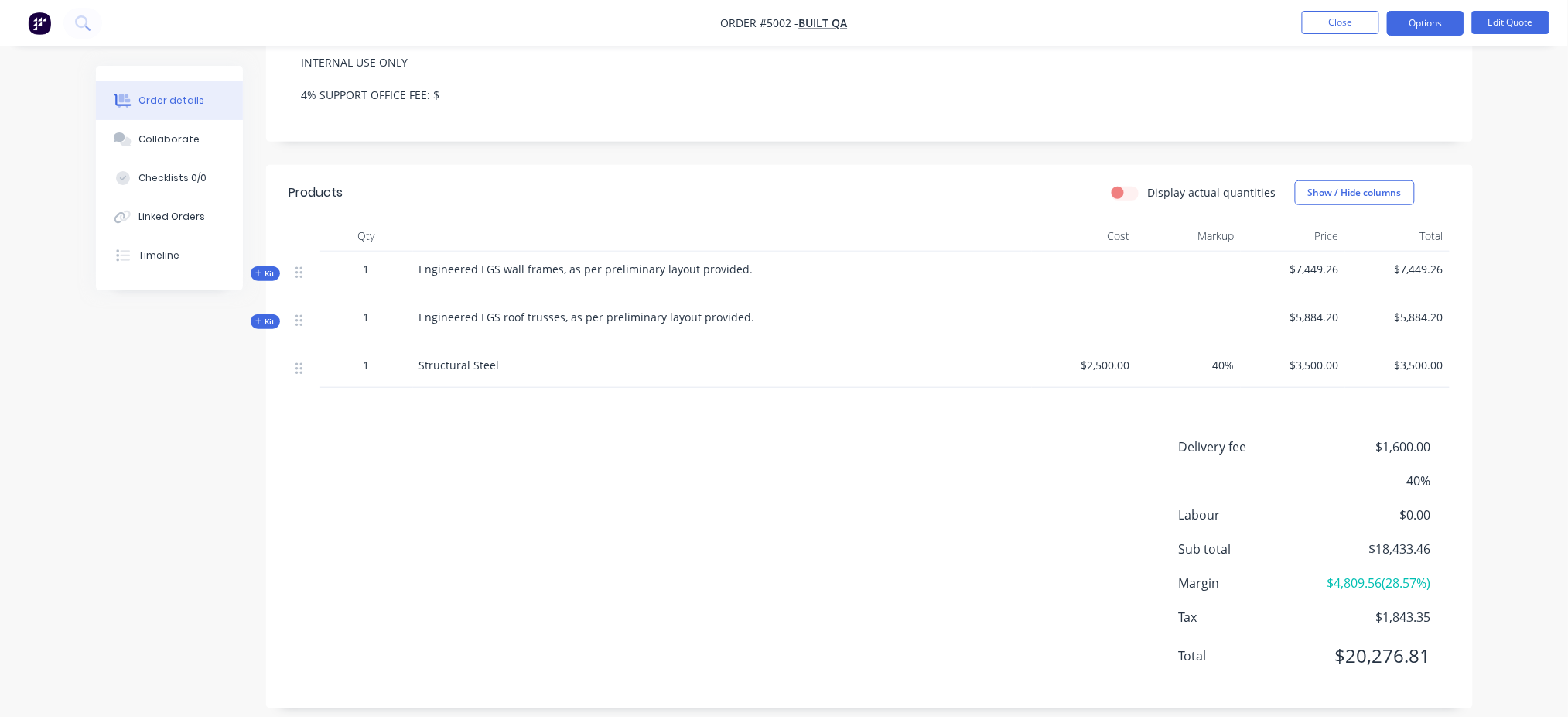
click at [258, 319] on icon at bounding box center [258, 321] width 6 height 6
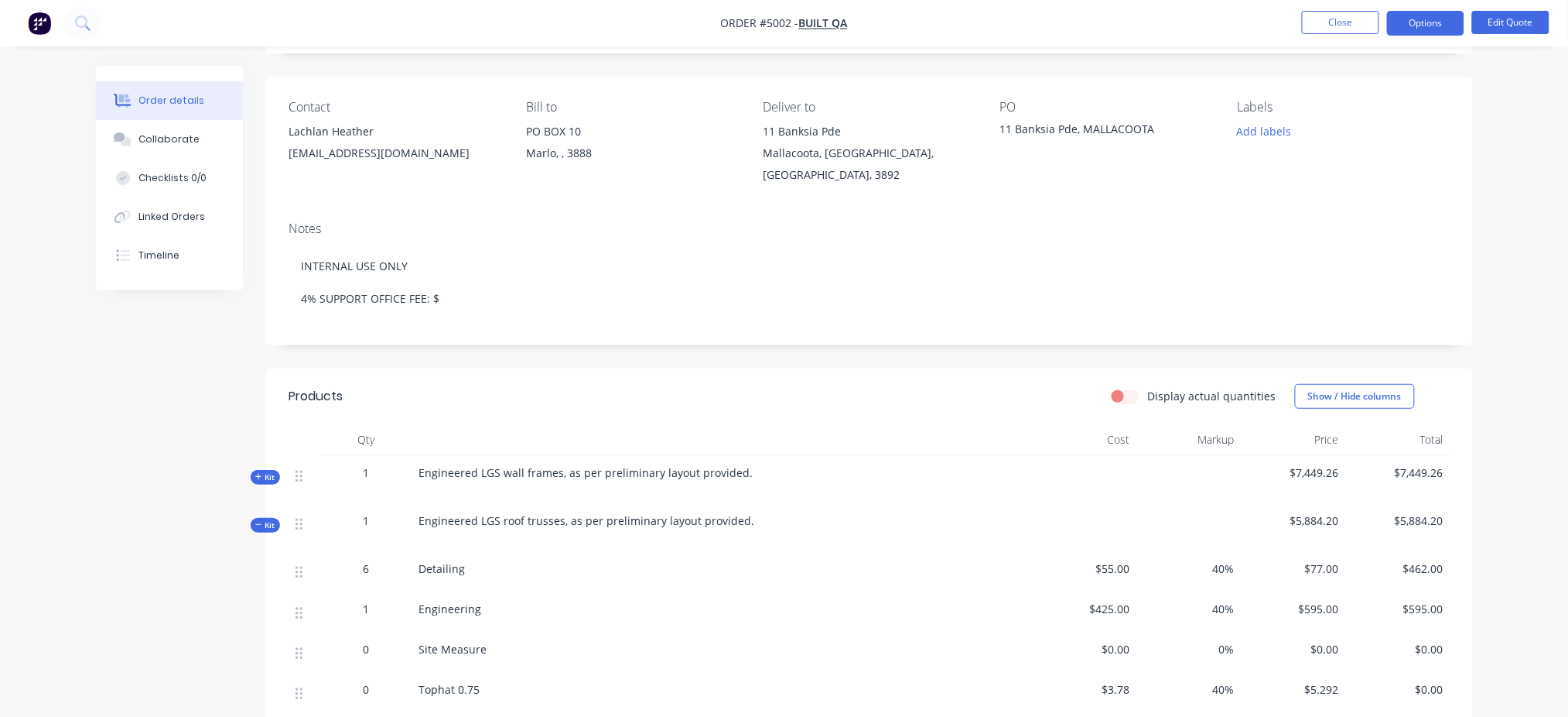
scroll to position [0, 0]
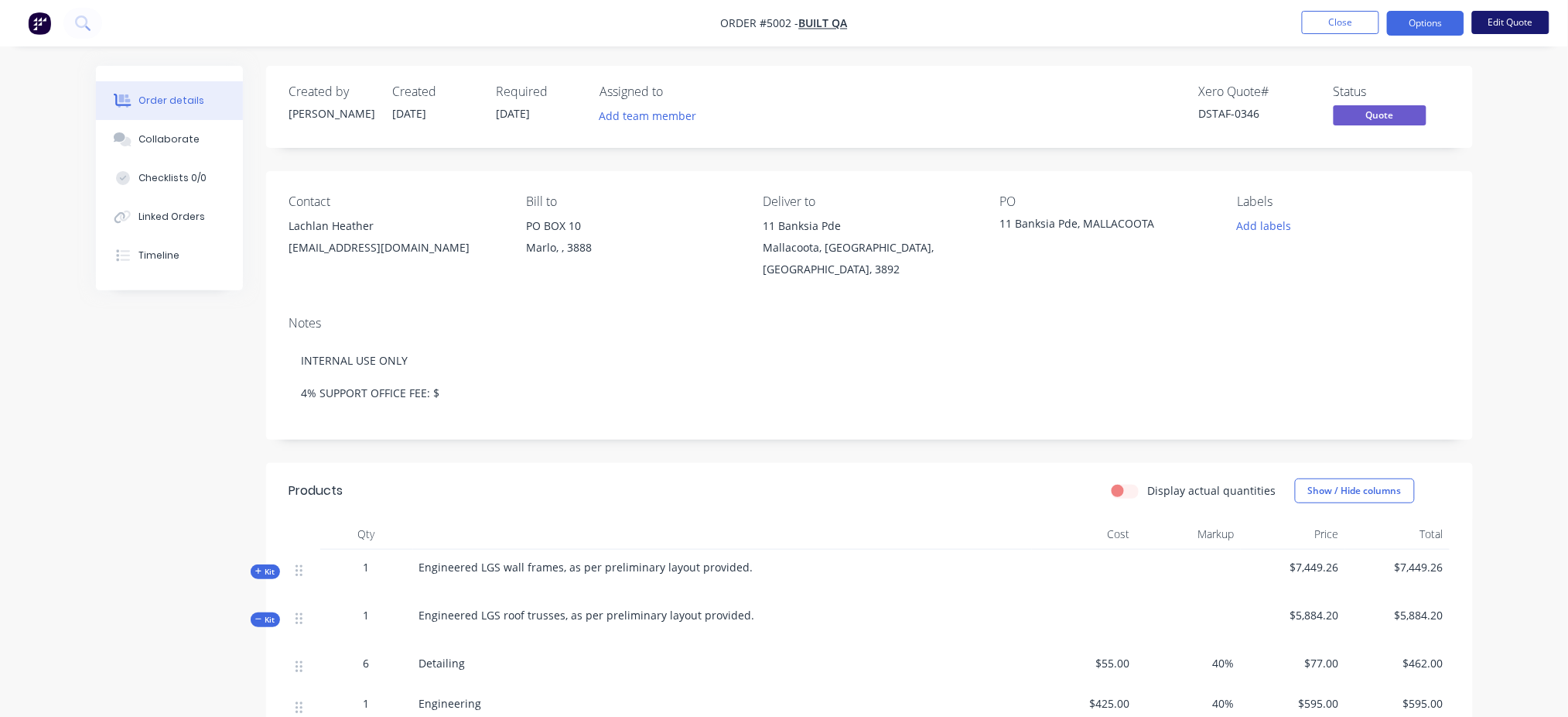
click at [1188, 26] on button "Edit Quote" at bounding box center [1510, 22] width 77 height 23
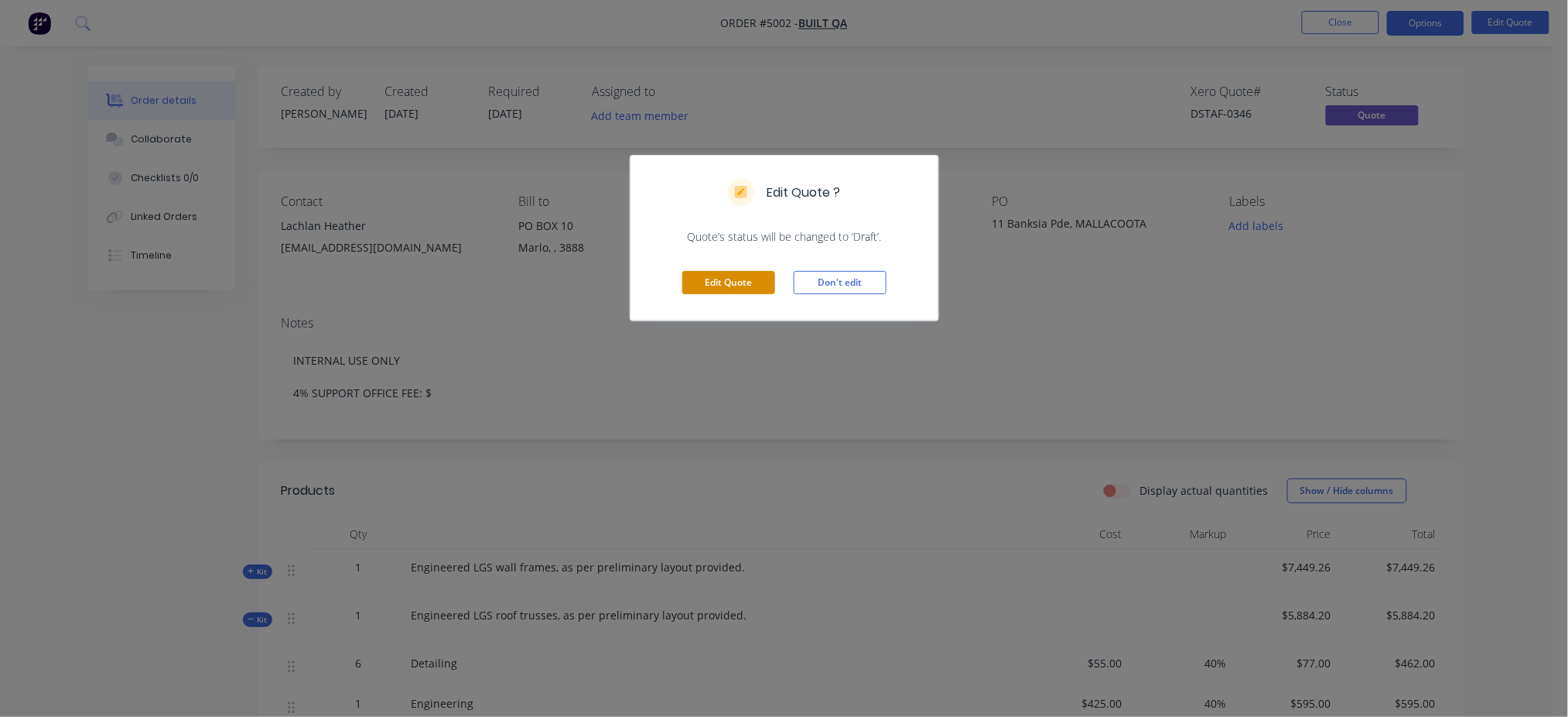
click at [740, 285] on button "Edit Quote" at bounding box center [728, 282] width 93 height 23
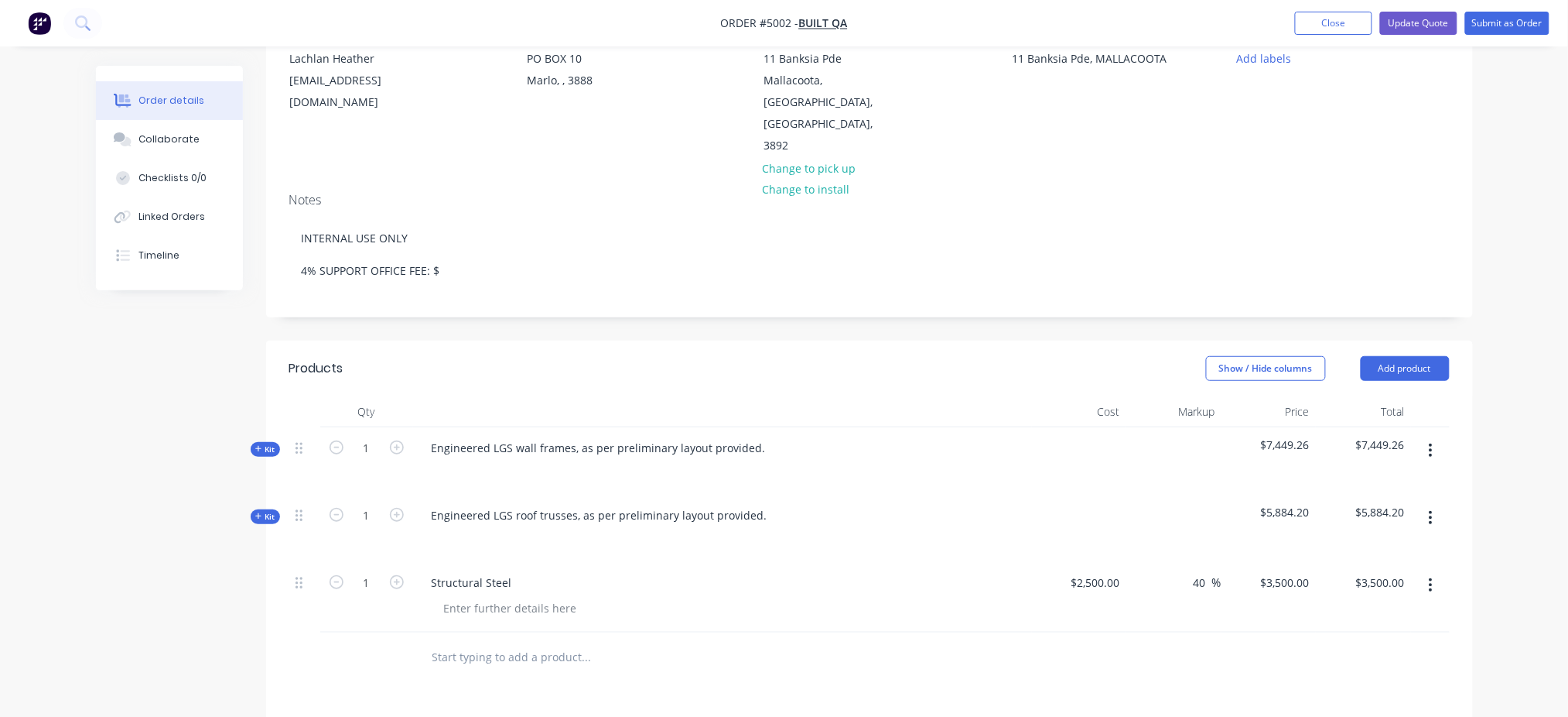
scroll to position [512, 0]
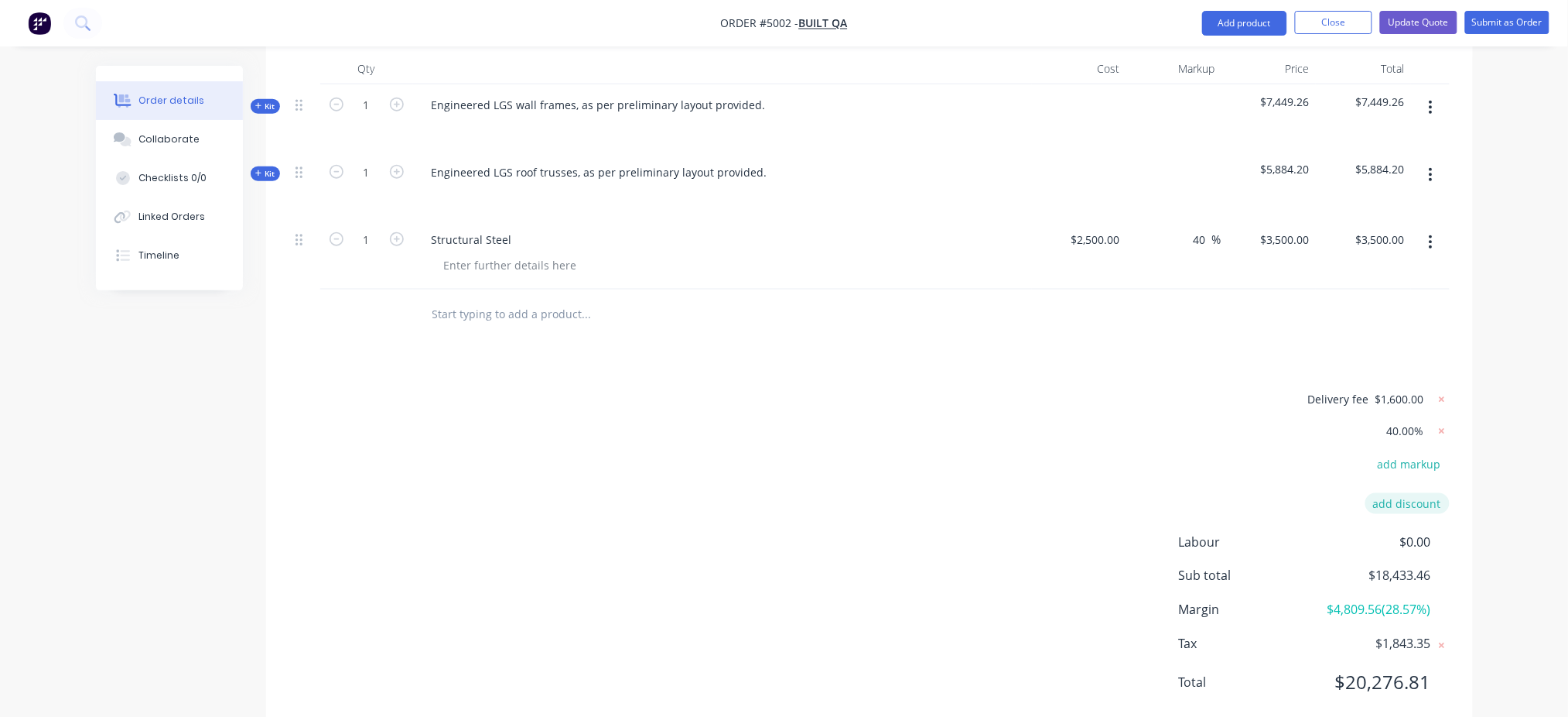
click at [1188, 493] on button "add discount" at bounding box center [1407, 504] width 84 height 21
click at [1188, 497] on input at bounding box center [1390, 508] width 70 height 23
click at [1188, 395] on div "Order details Collaborate Checklists 0/0 Linked Orders Timeline Order details C…" at bounding box center [784, 125] width 1568 height 1266
click at [1188, 497] on input "4" at bounding box center [1390, 508] width 70 height 23
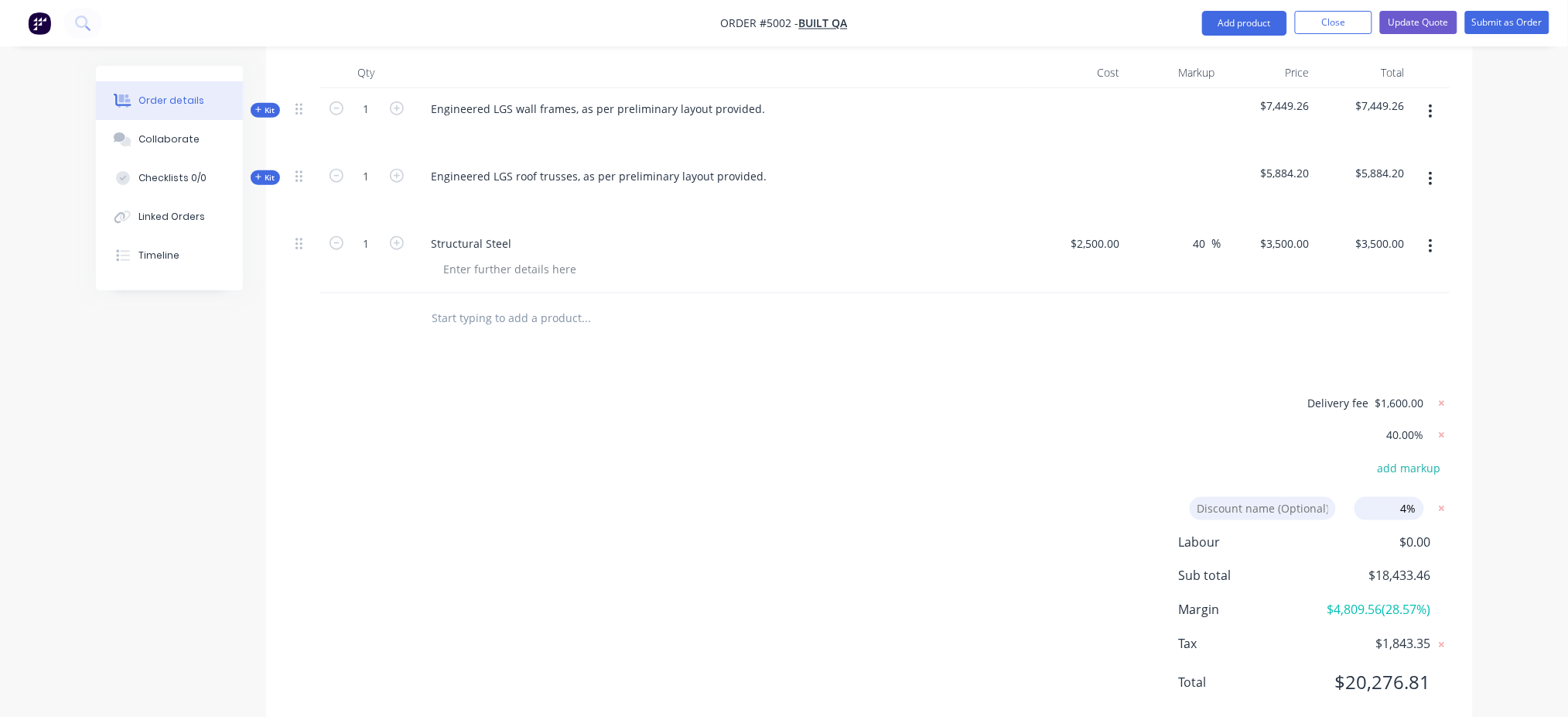
click input "submit" at bounding box center [0, 0] width 0 height 0
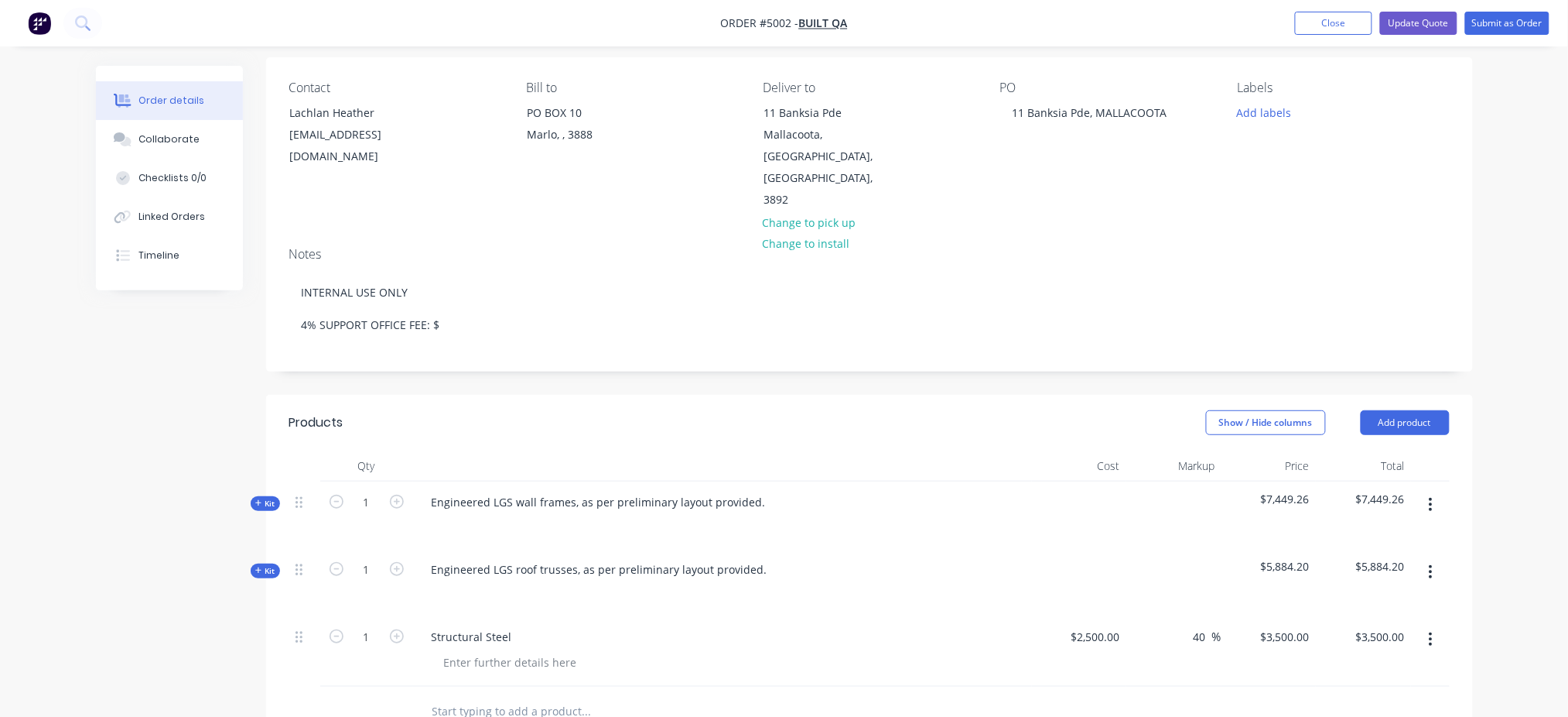
scroll to position [94, 0]
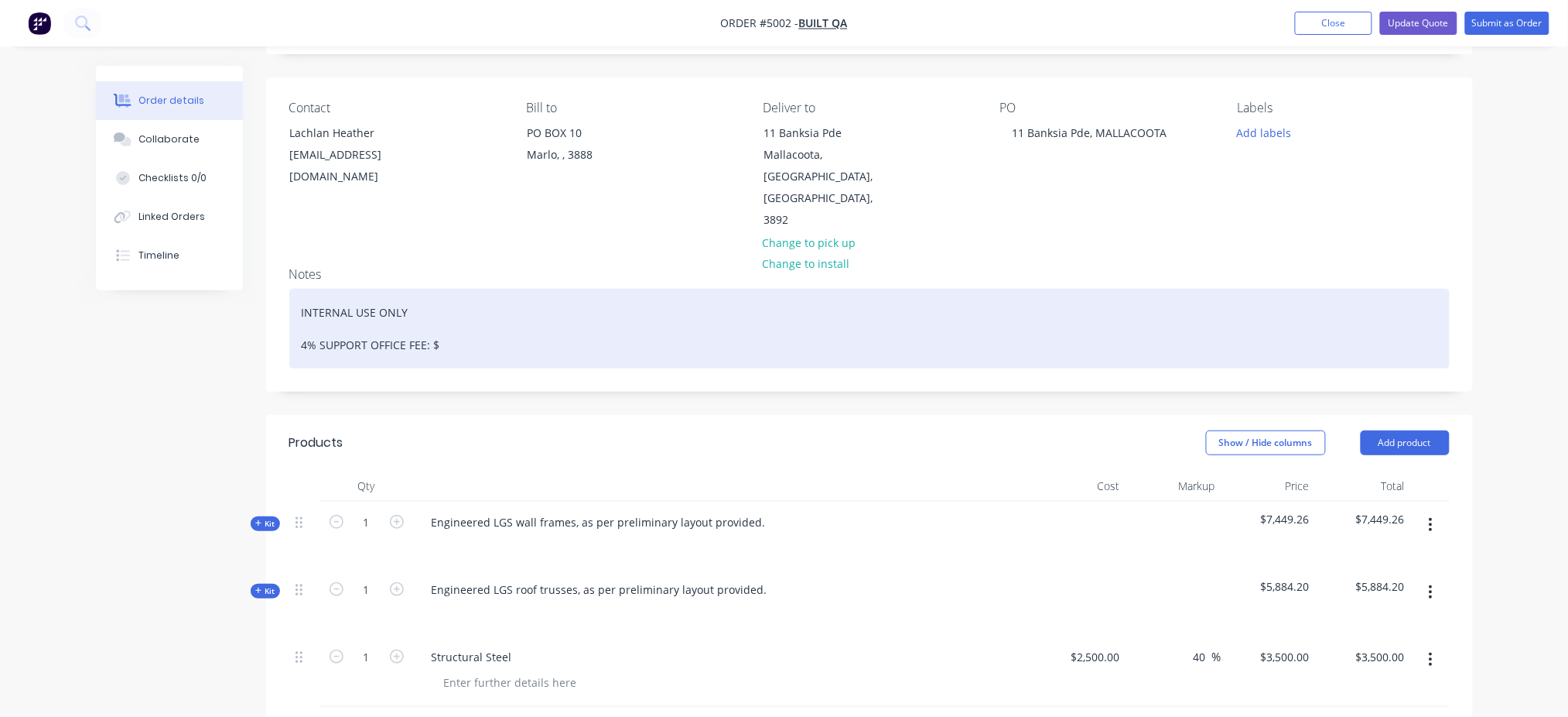
click at [491, 302] on div "INTERNAL USE ONLY 4% SUPPORT OFFICE FEE: $" at bounding box center [869, 328] width 1161 height 80
click at [425, 301] on div "INTERNAL USE ONLY 4% SUPPORT OFFICE FEE: $17,760 EX GST" at bounding box center [869, 328] width 1161 height 80
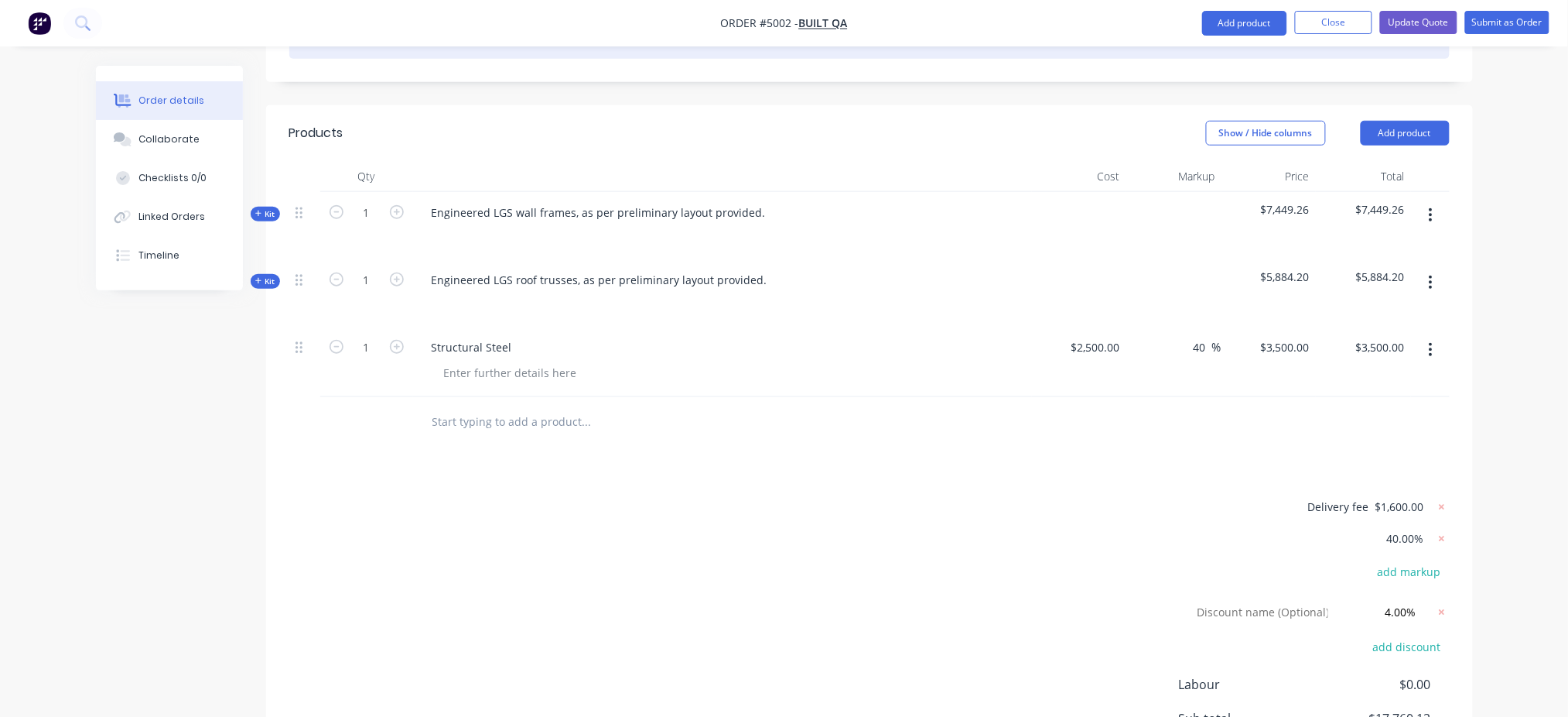
scroll to position [548, 0]
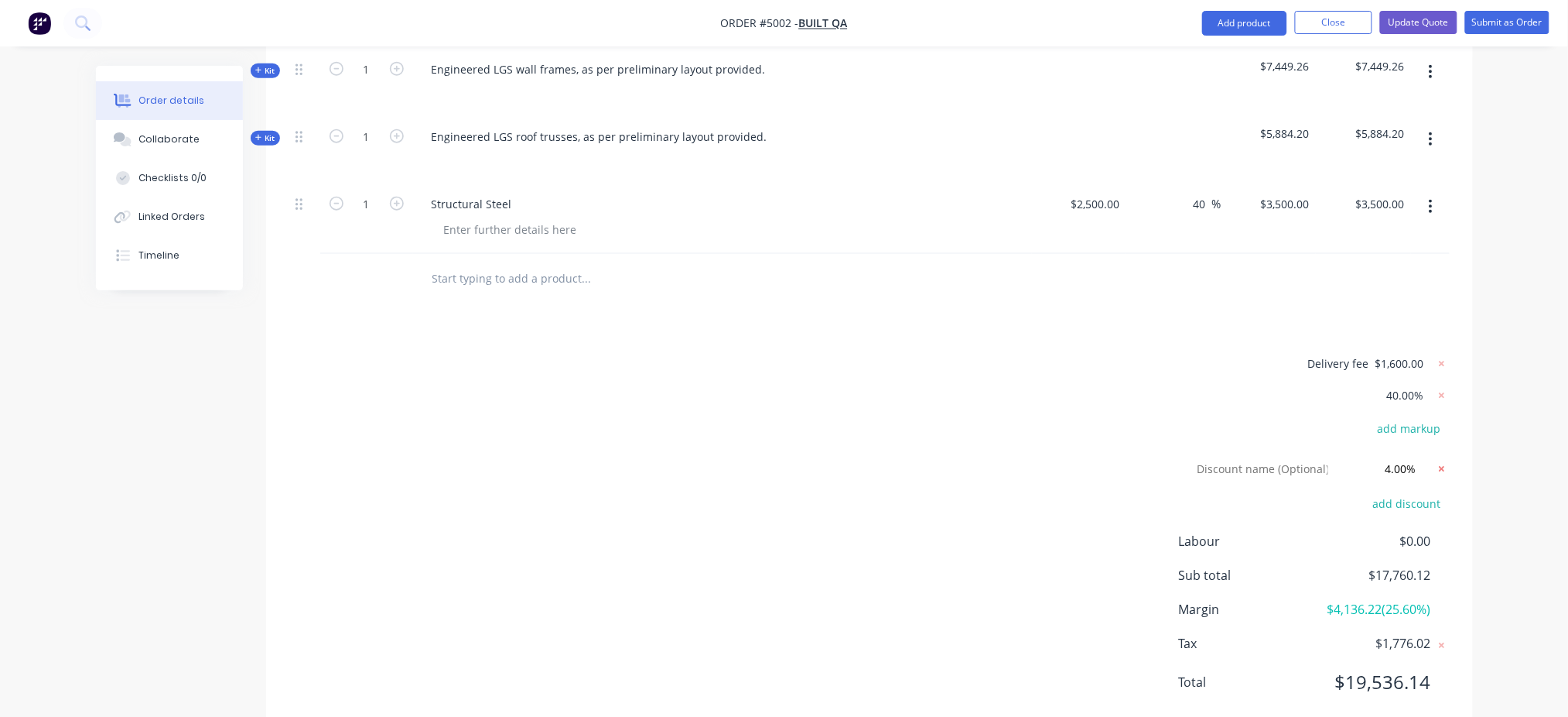
click at [1188, 461] on icon at bounding box center [1441, 469] width 15 height 15
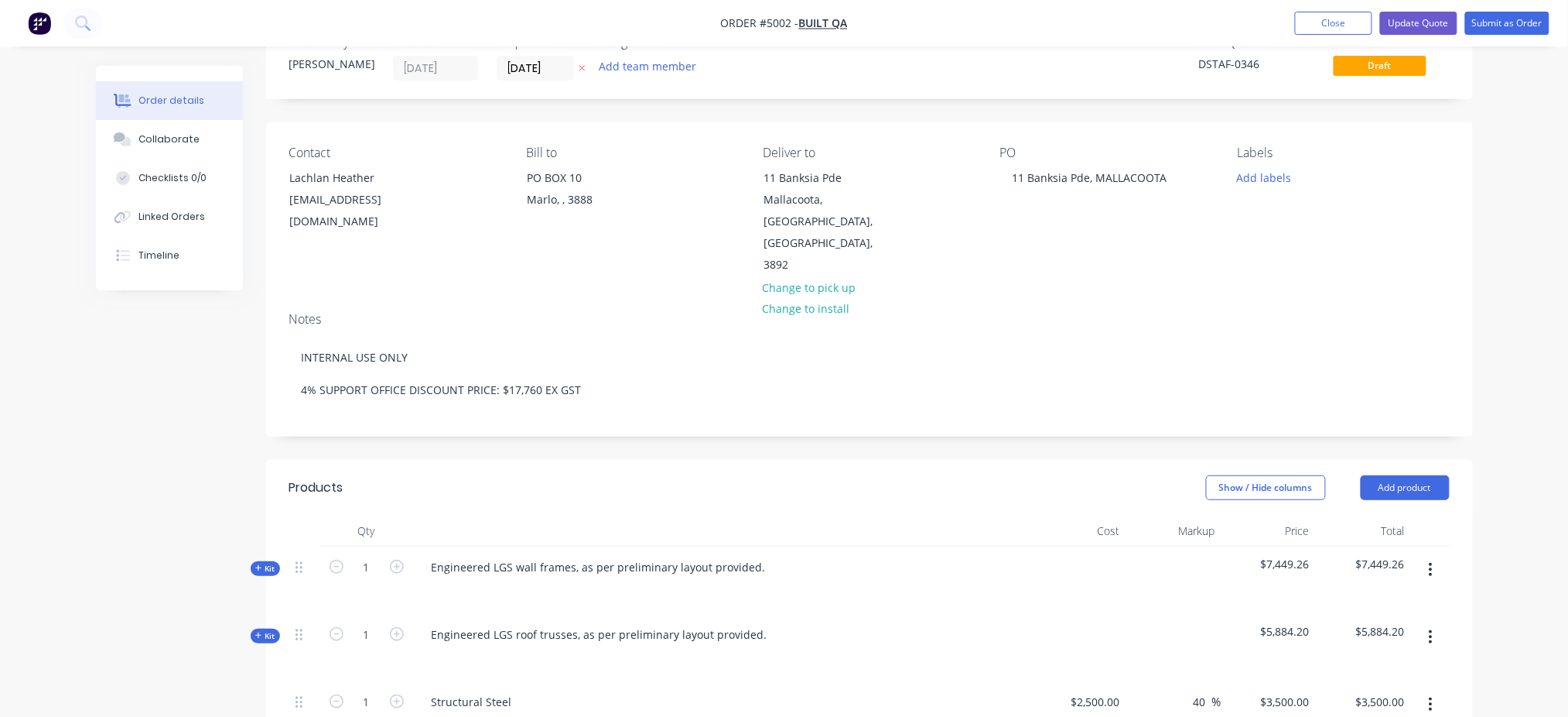
scroll to position [0, 0]
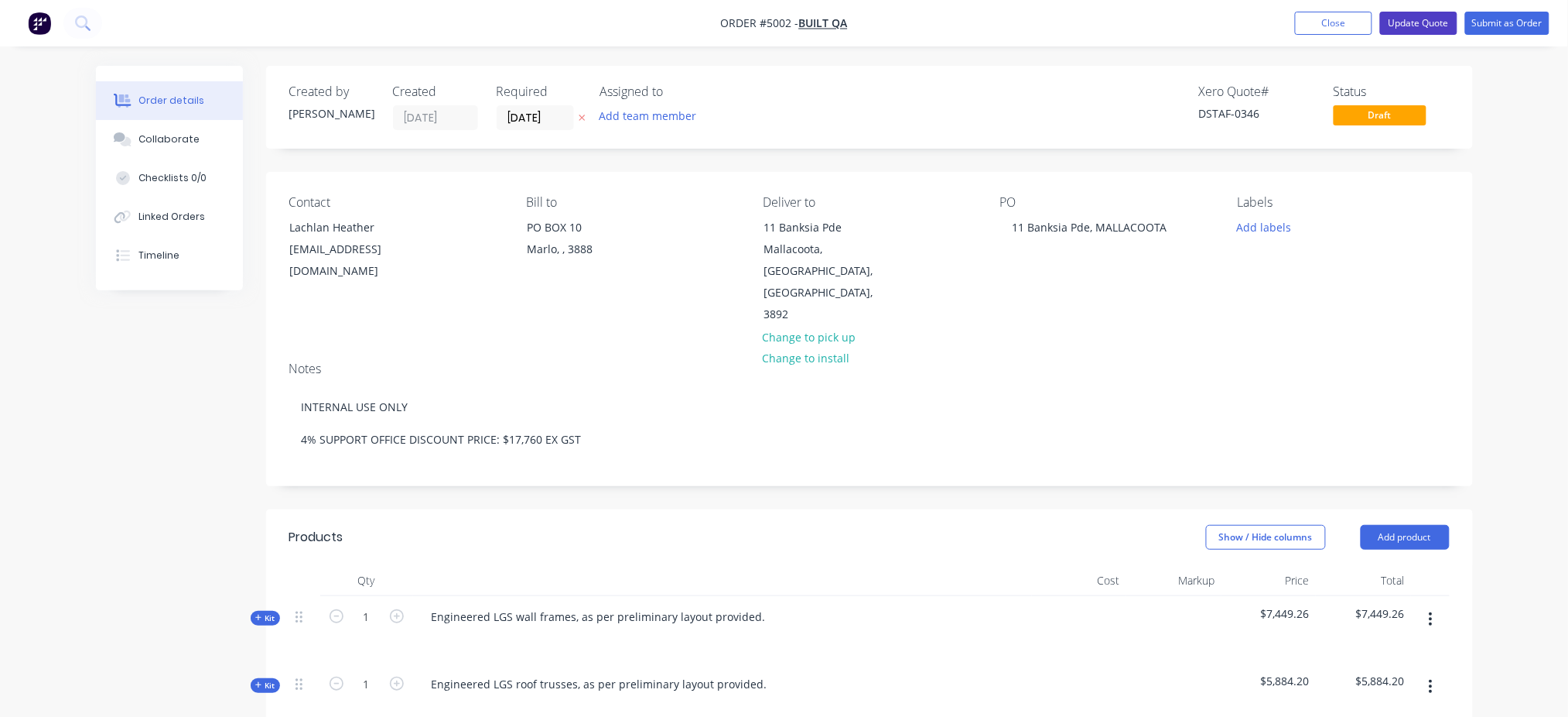
click at [1188, 28] on button "Update Quote" at bounding box center [1418, 23] width 77 height 23
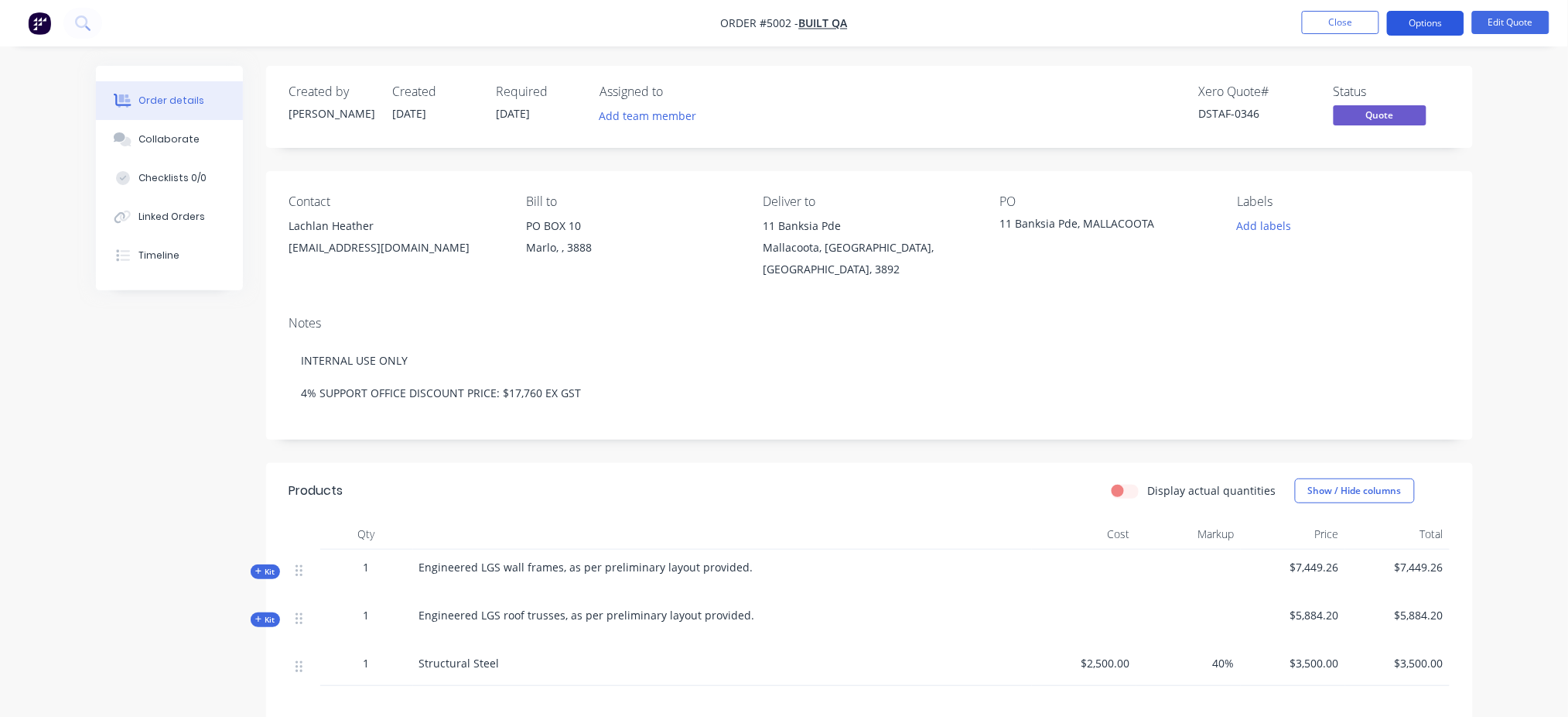
click at [1188, 25] on button "Options" at bounding box center [1425, 23] width 77 height 25
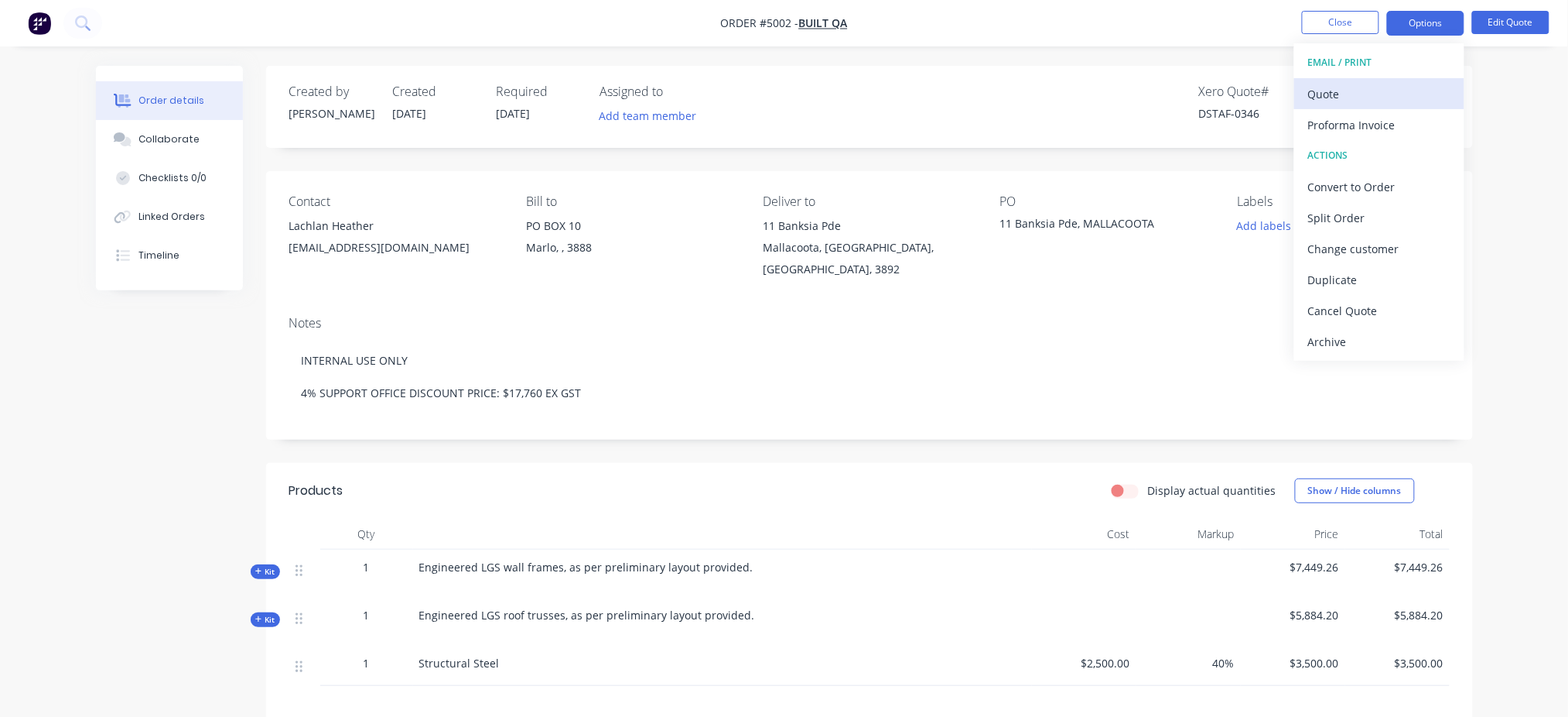
click at [1188, 98] on div "Quote" at bounding box center [1379, 93] width 143 height 22
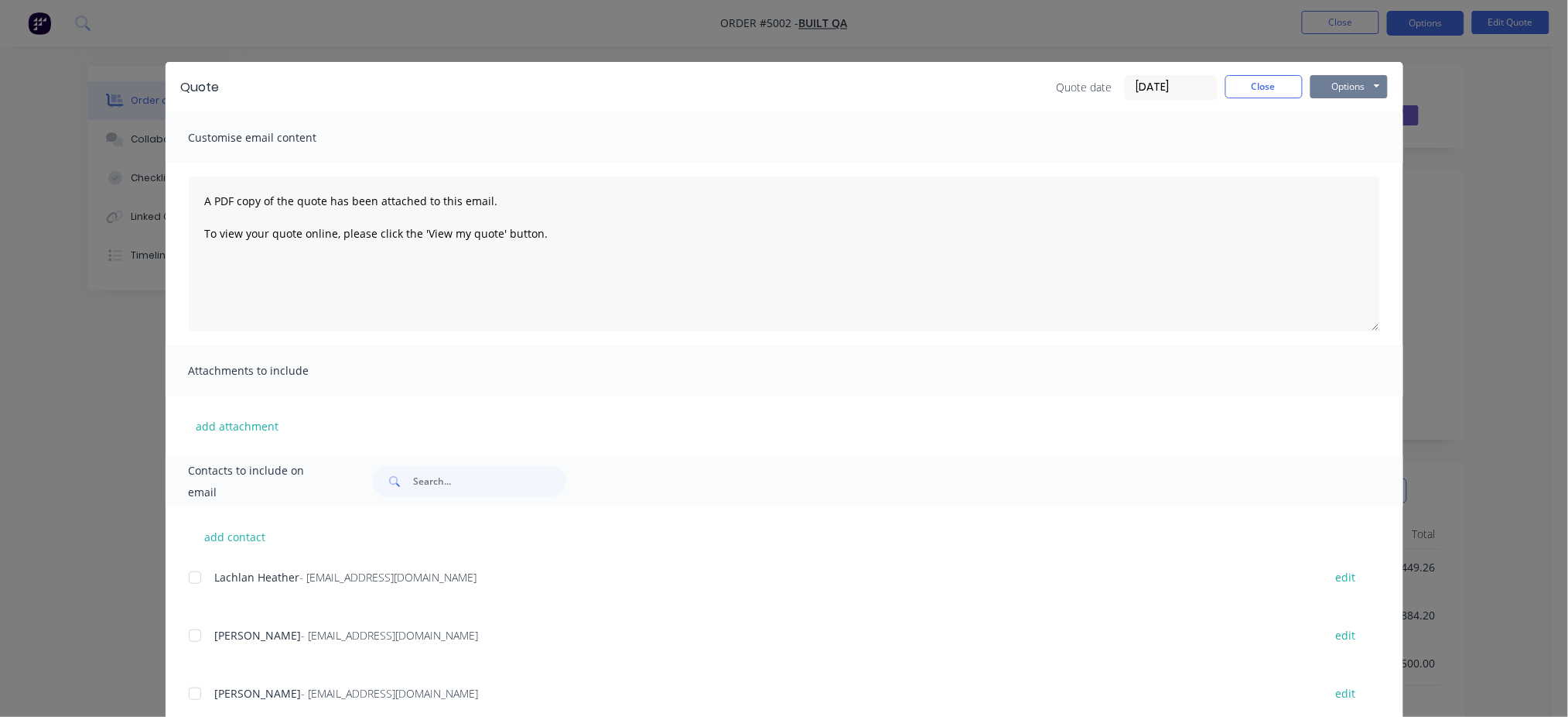
click at [1188, 79] on button "Options" at bounding box center [1349, 87] width 77 height 23
click at [1188, 114] on button "Preview" at bounding box center [1360, 114] width 99 height 26
click at [1188, 211] on div "Quote Quote date [DATE] Close Options Preview Print Email Customise email conte…" at bounding box center [784, 358] width 1568 height 717
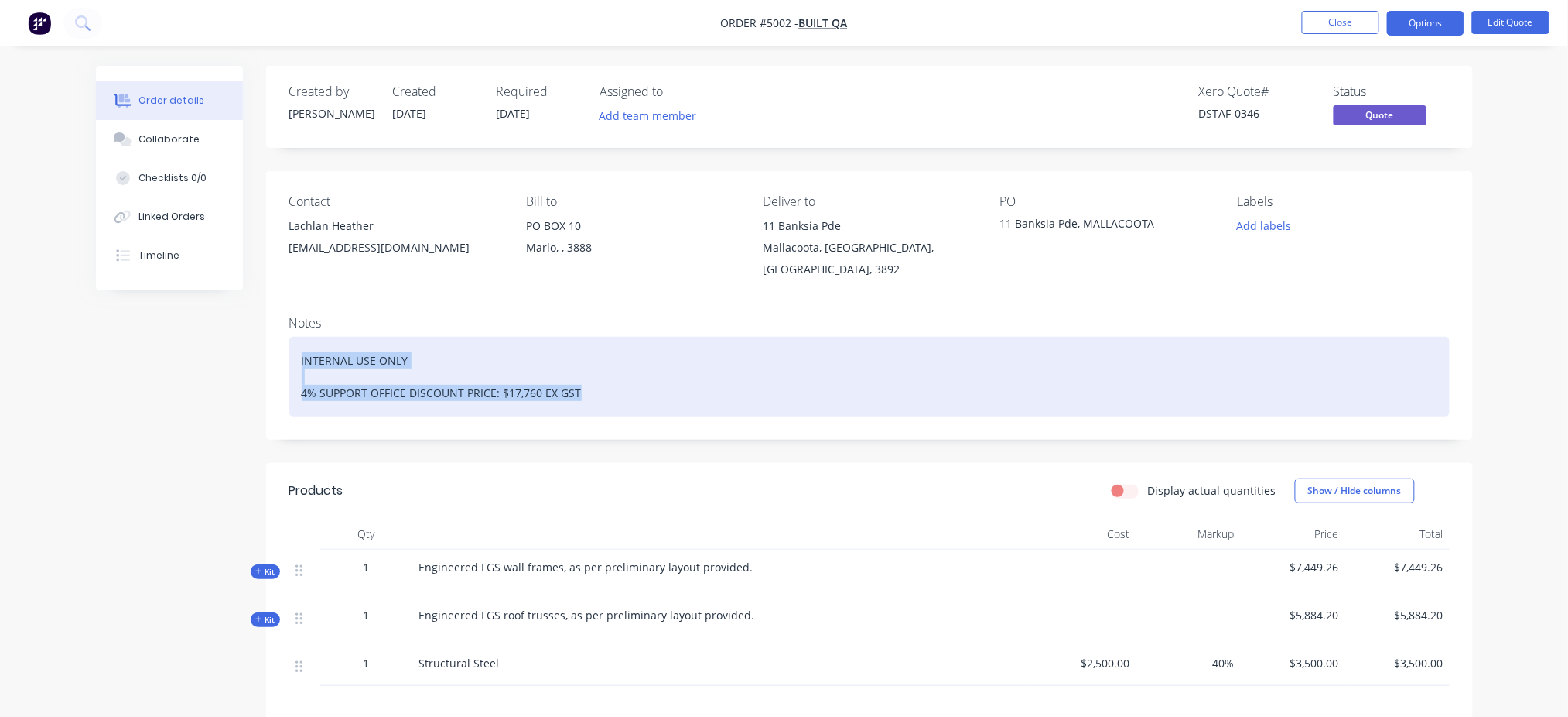
drag, startPoint x: 598, startPoint y: 376, endPoint x: 269, endPoint y: 339, distance: 331.1
click at [269, 339] on div "Notes INTERNAL USE ONLY 4% SUPPORT OFFICE DISCOUNT PRICE: $17,760 EX GST" at bounding box center [869, 372] width 1207 height 137
copy div "INTERNAL USE ONLY 4% SUPPORT OFFICE DISCOUNT PRICE: $17,760 EX GST"
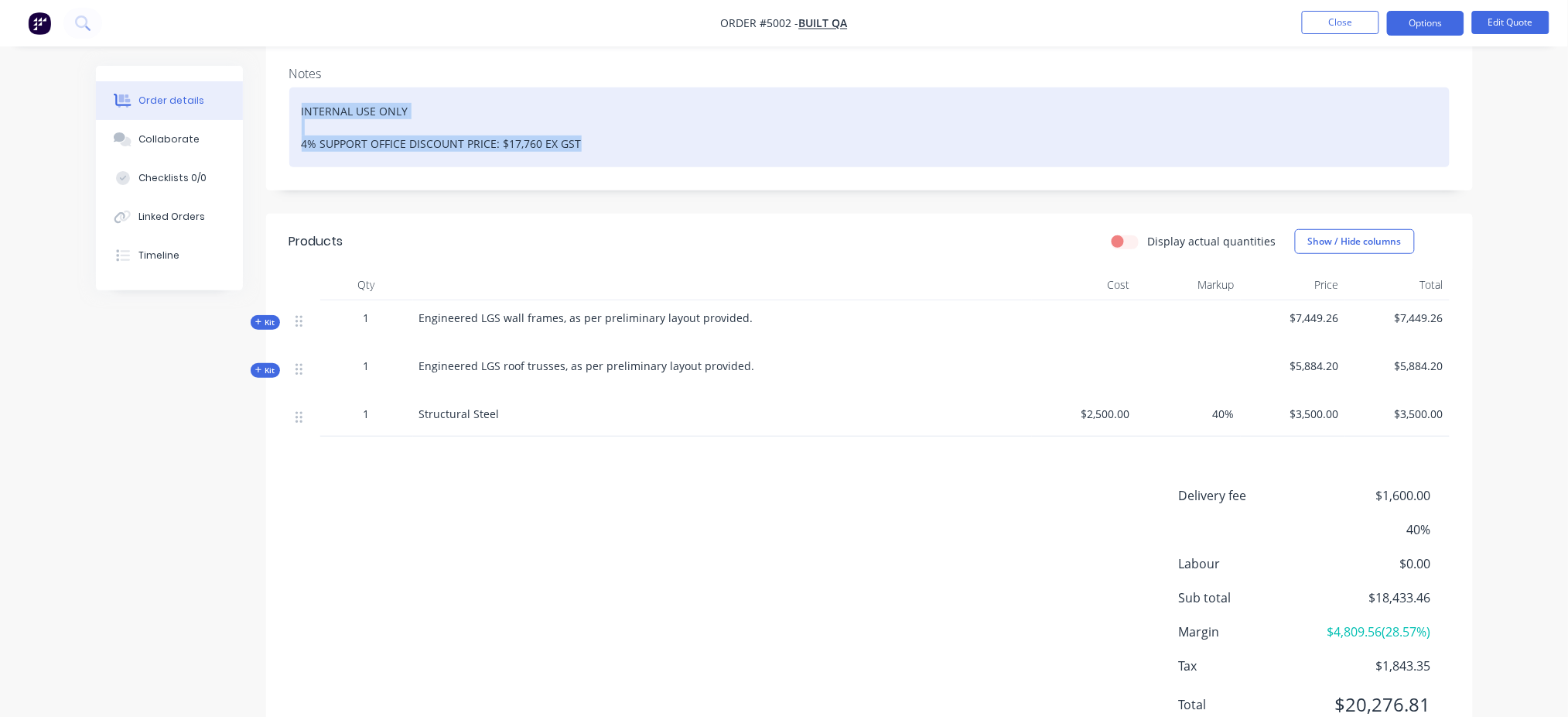
scroll to position [298, 0]
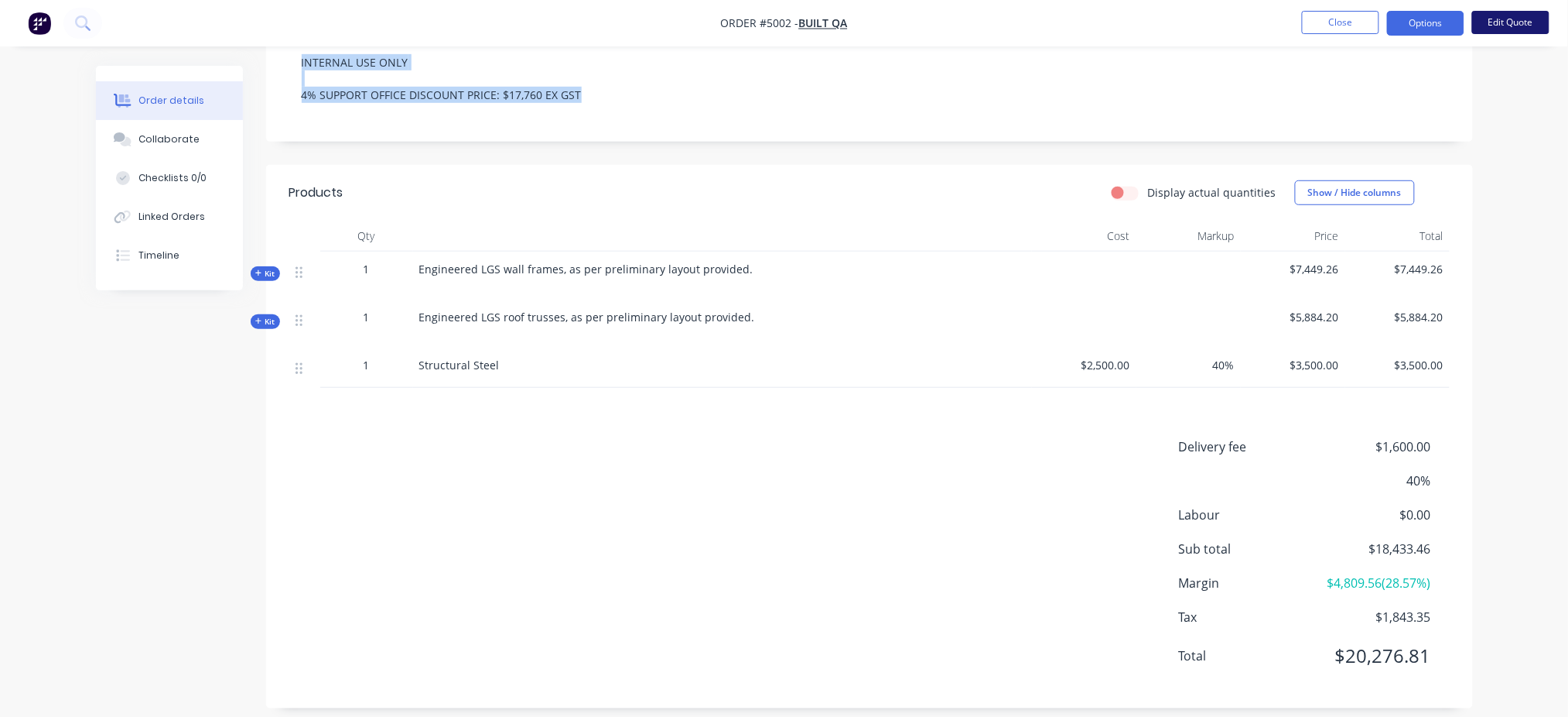
click at [1188, 23] on button "Edit Quote" at bounding box center [1510, 22] width 77 height 23
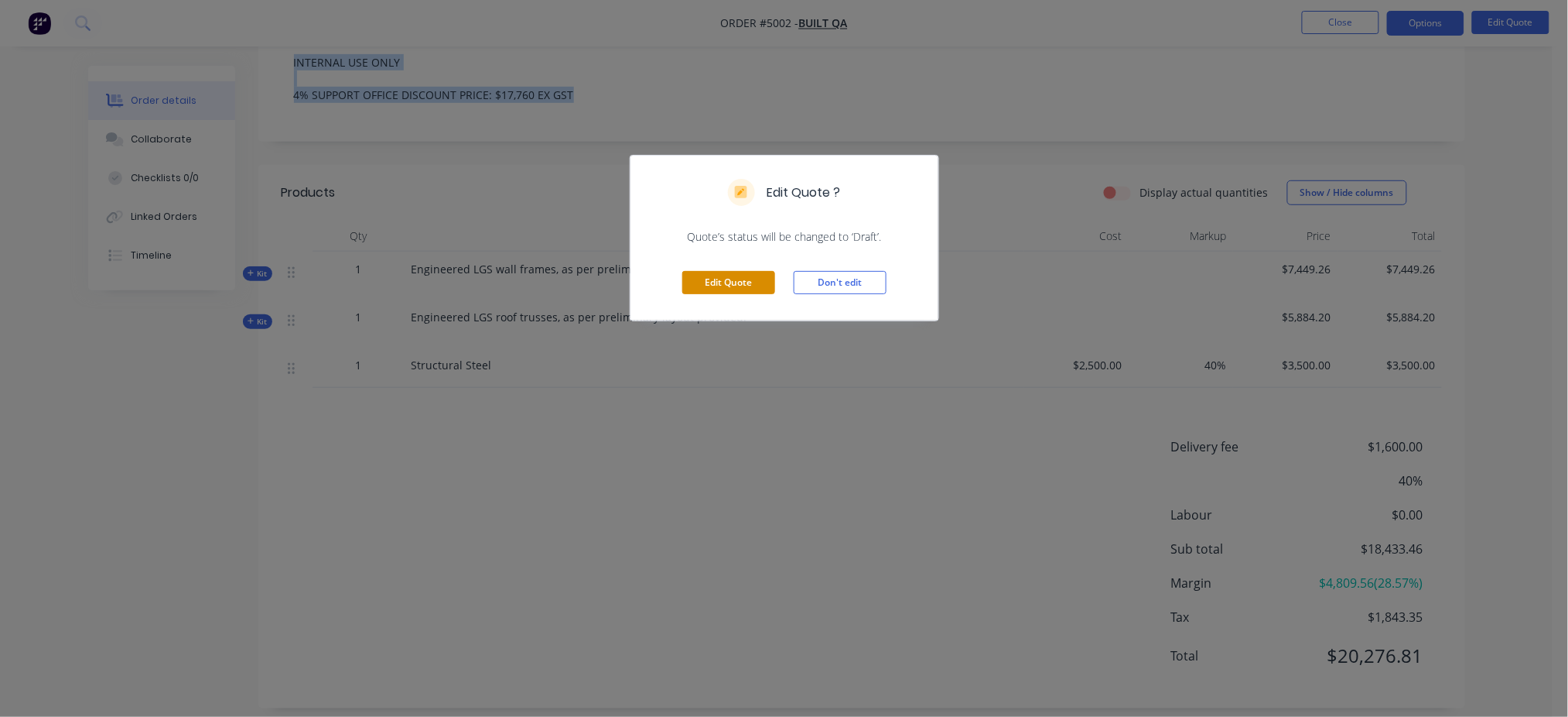
click at [713, 281] on button "Edit Quote" at bounding box center [728, 282] width 93 height 23
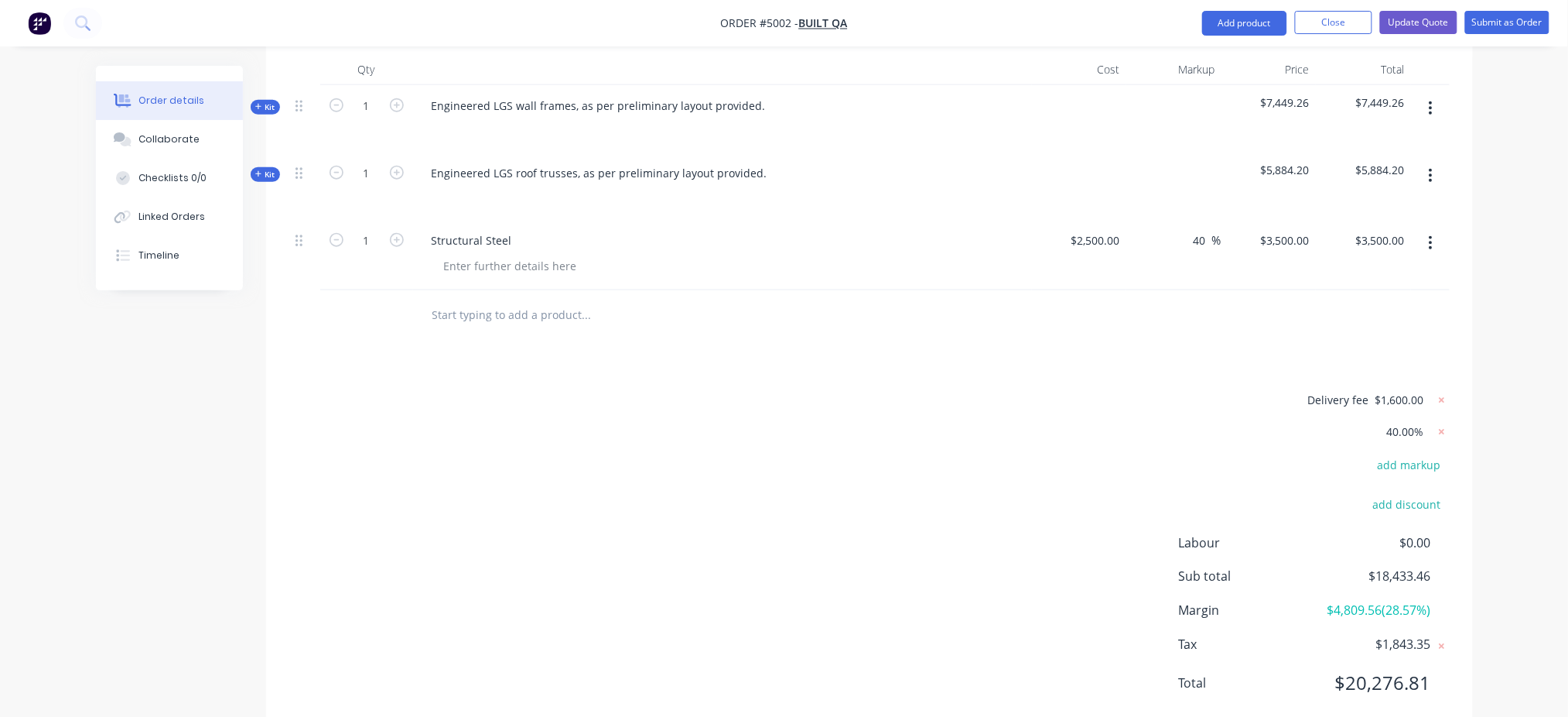
scroll to position [512, 0]
click at [459, 299] on input "text" at bounding box center [586, 314] width 310 height 31
paste input "INTERNAL USE ONLY 4% SUPPORT OFFICE DISCOUNT PRICE: $17,760 EX GST"
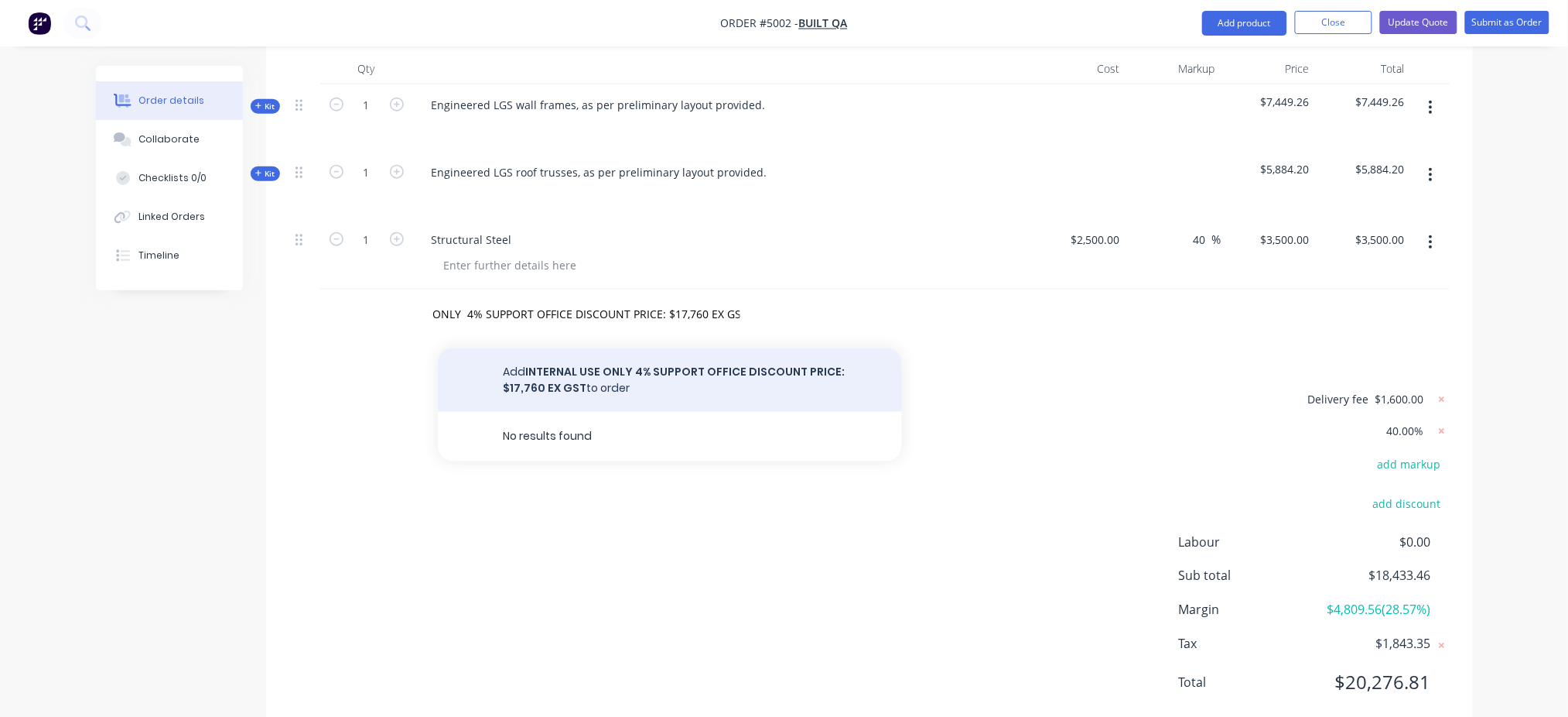
scroll to position [0, 0]
click at [609, 349] on button "Add INTERNAL USE ONLY 4% SUPPORT OFFICE DISCOUNT PRICE: $17,760 EX GST to order" at bounding box center [670, 381] width 464 height 64
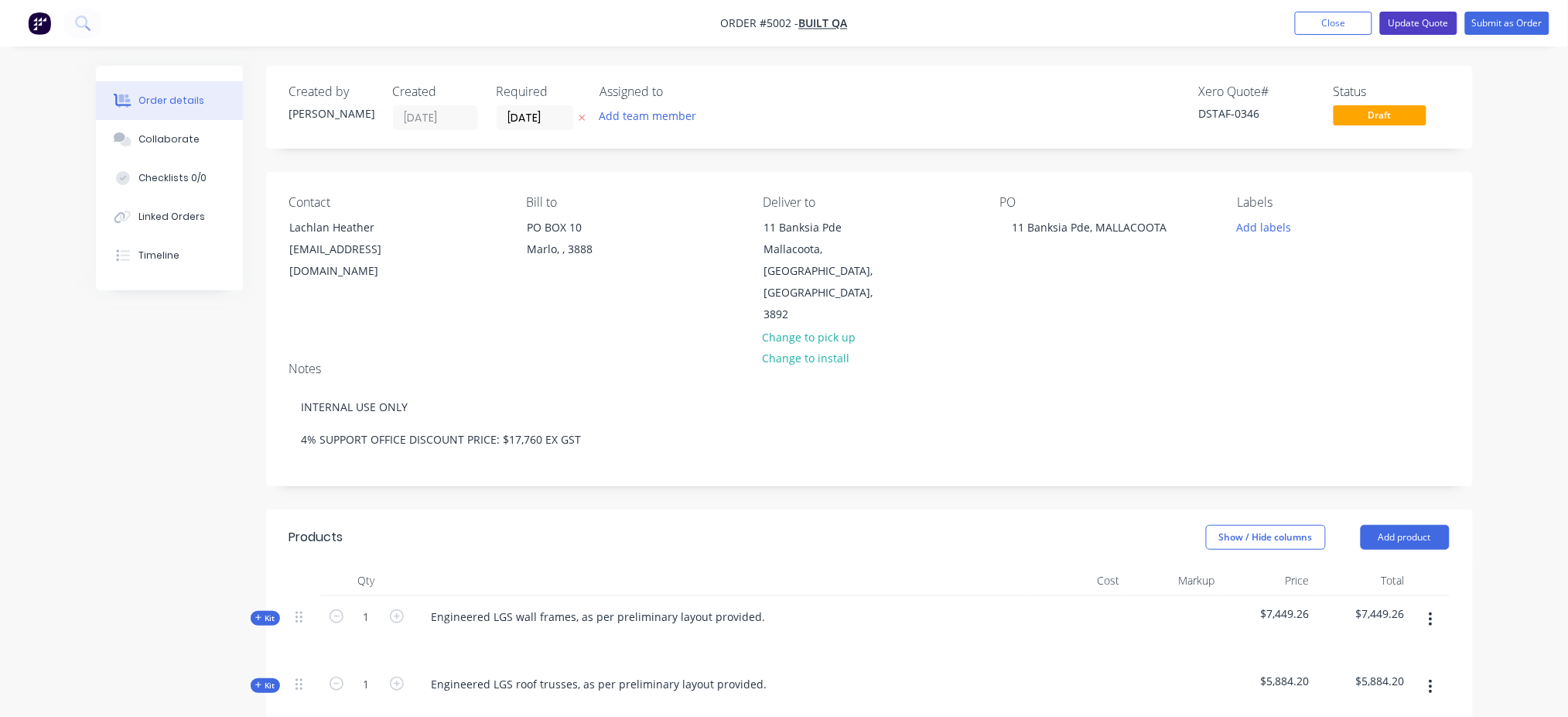
click at [1188, 26] on button "Update Quote" at bounding box center [1418, 23] width 77 height 23
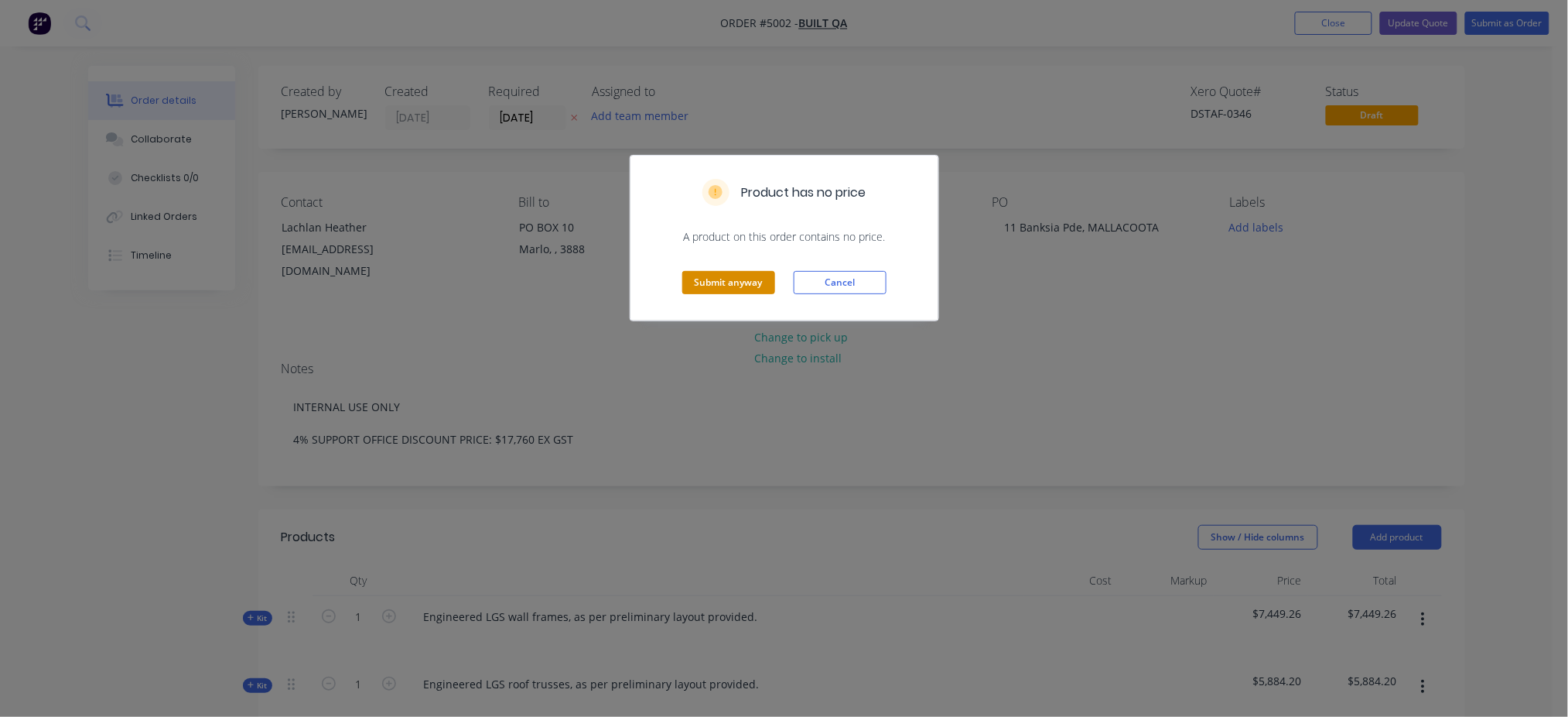
click at [746, 281] on button "Submit anyway" at bounding box center [728, 282] width 93 height 23
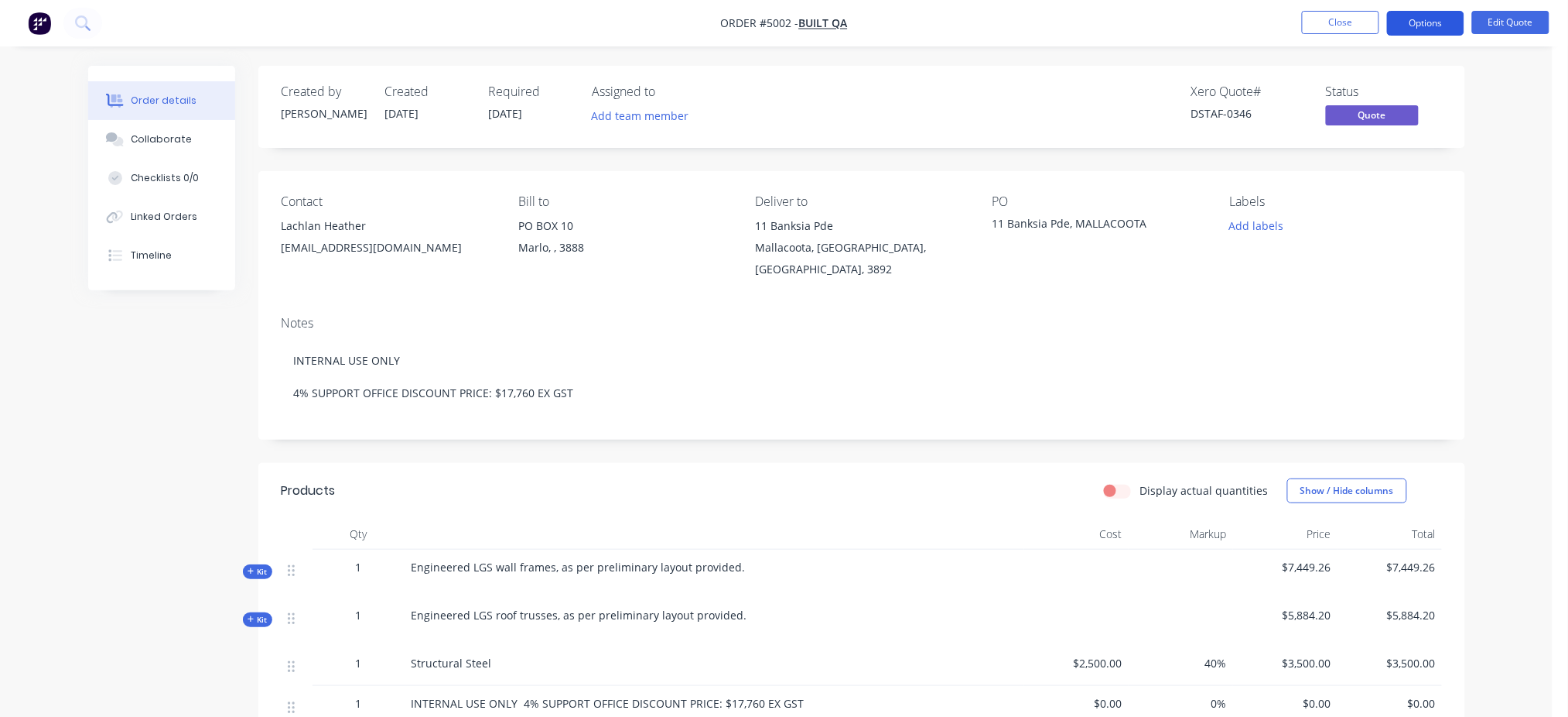
click at [1188, 25] on button "Options" at bounding box center [1425, 23] width 77 height 25
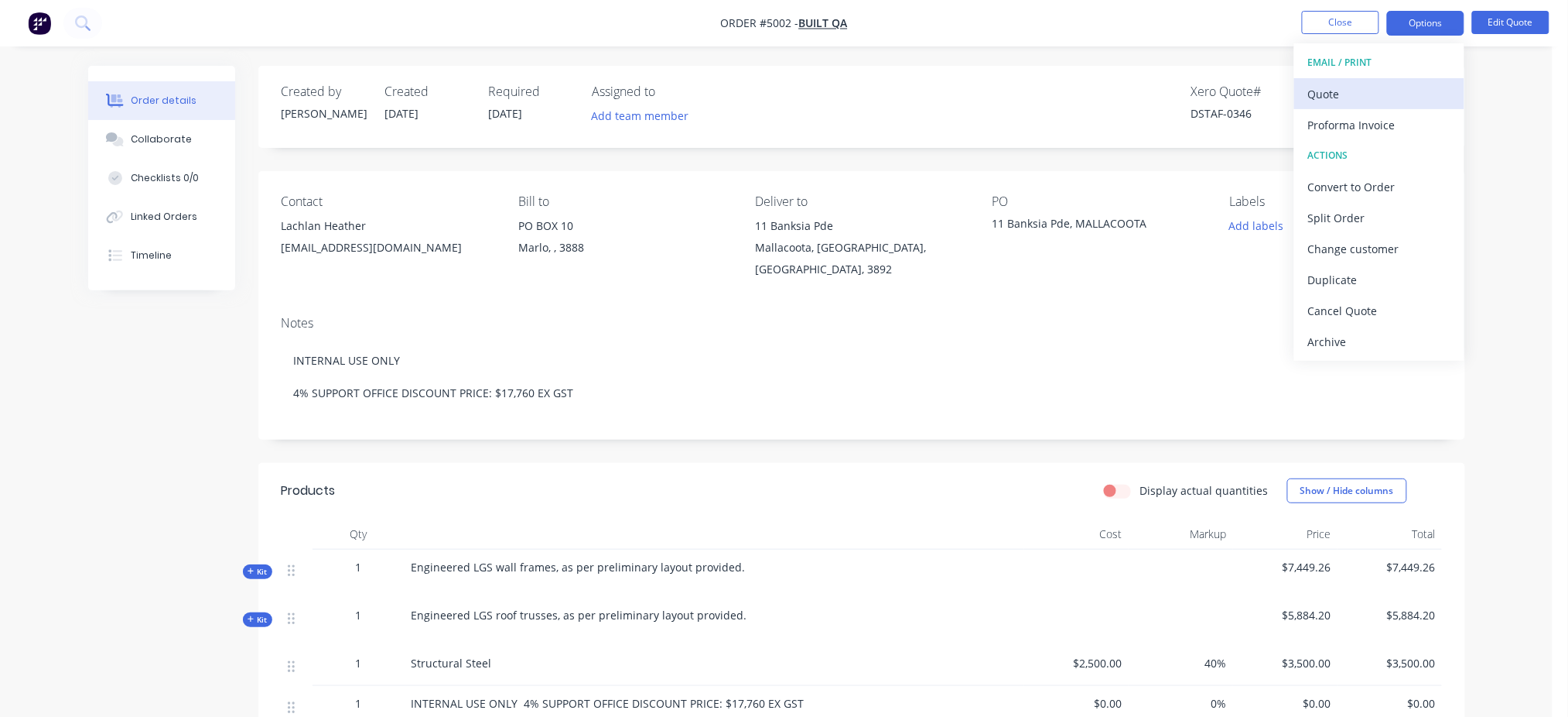
click at [1188, 85] on div "Quote" at bounding box center [1379, 93] width 143 height 22
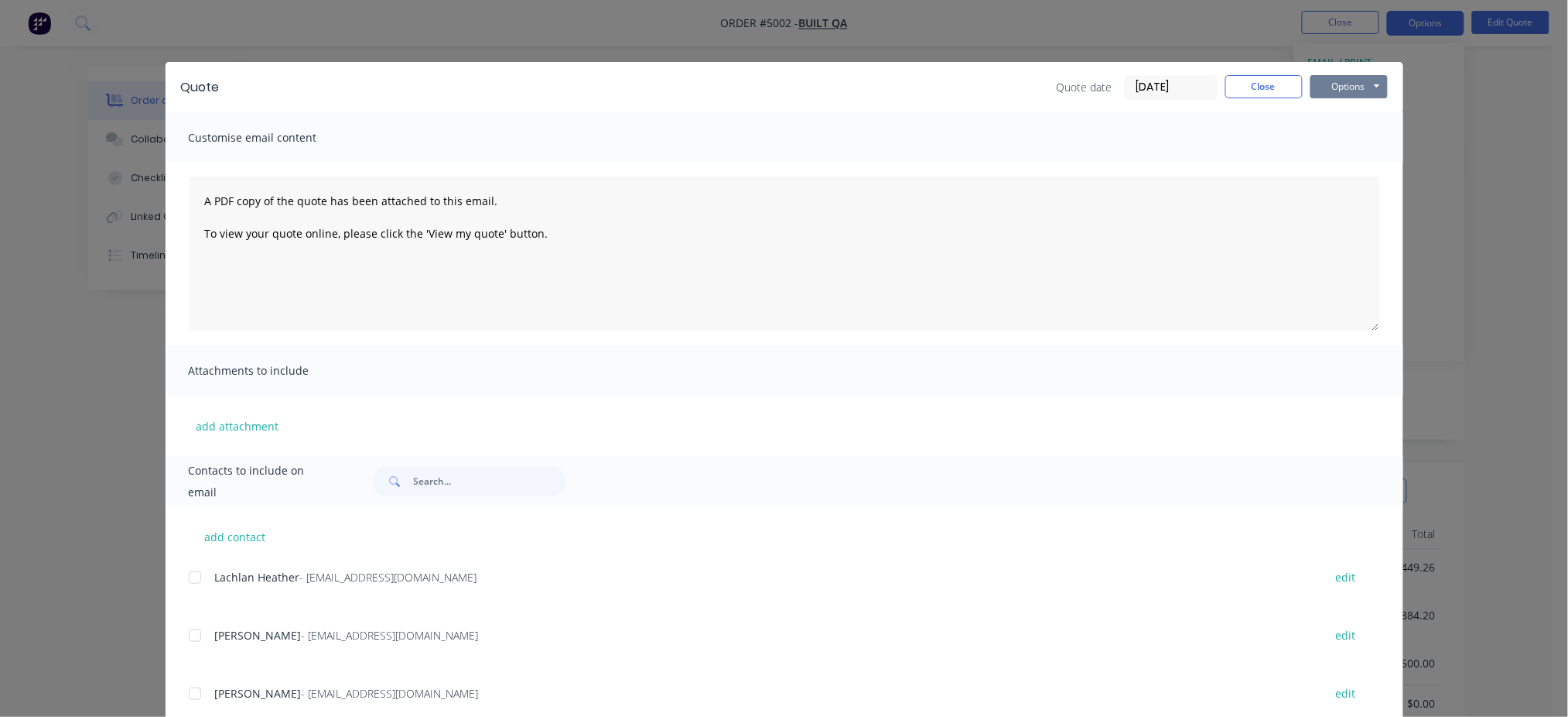
click at [1188, 83] on button "Options" at bounding box center [1349, 87] width 77 height 23
click at [1188, 108] on button "Preview" at bounding box center [1360, 114] width 99 height 26
click at [1188, 277] on div "Quote Quote date [DATE] Close Options Preview Print Email Customise email conte…" at bounding box center [784, 358] width 1568 height 717
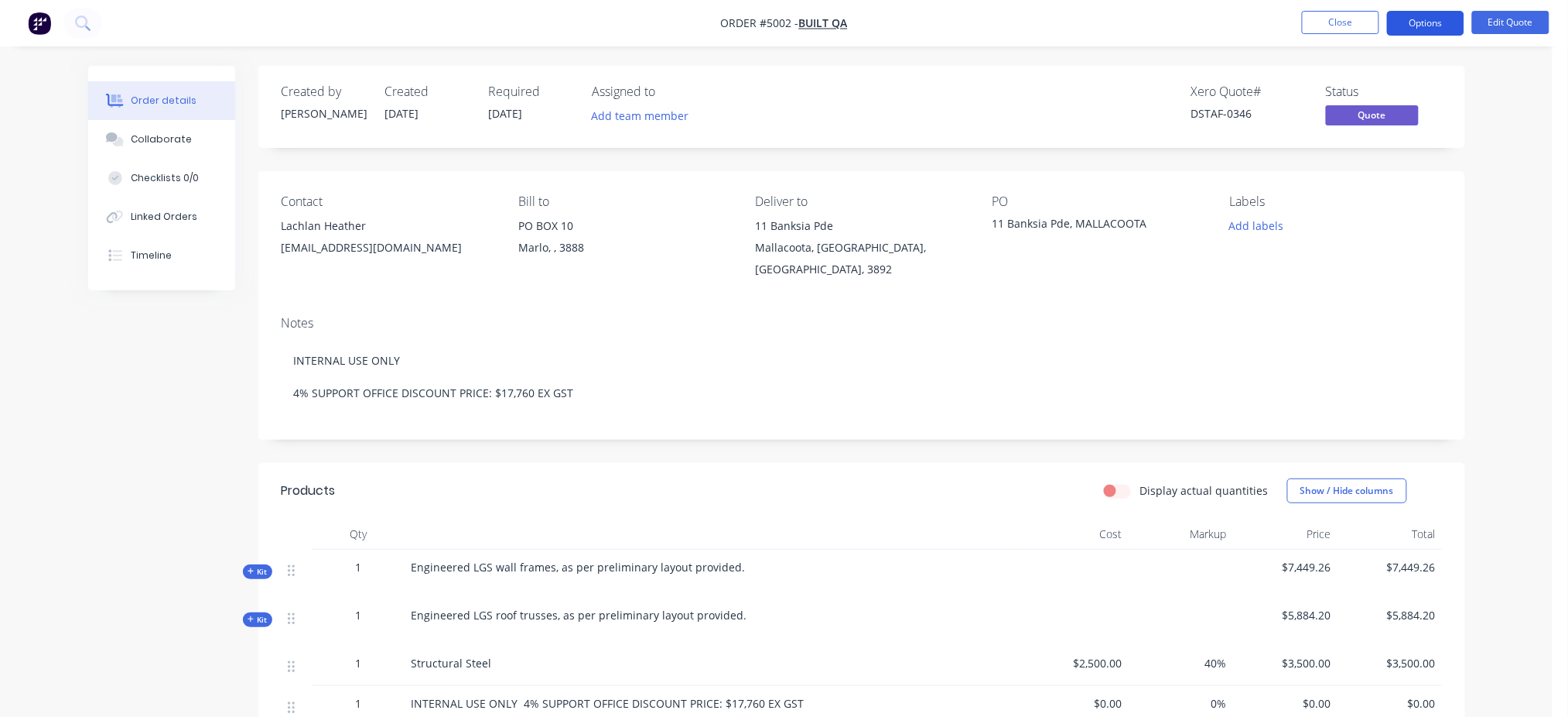
click at [1188, 21] on button "Options" at bounding box center [1425, 23] width 77 height 25
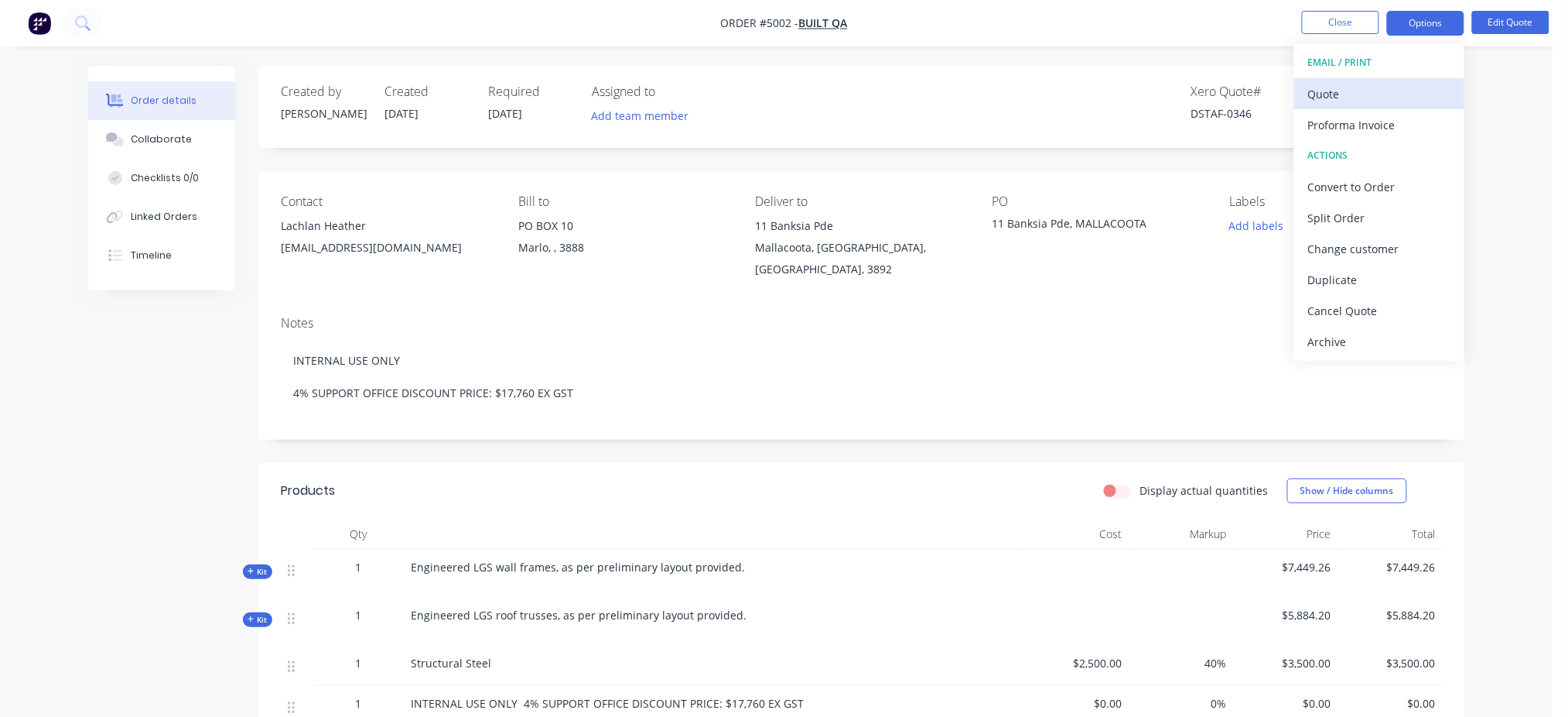
click at [1188, 92] on div "Quote" at bounding box center [1379, 93] width 143 height 22
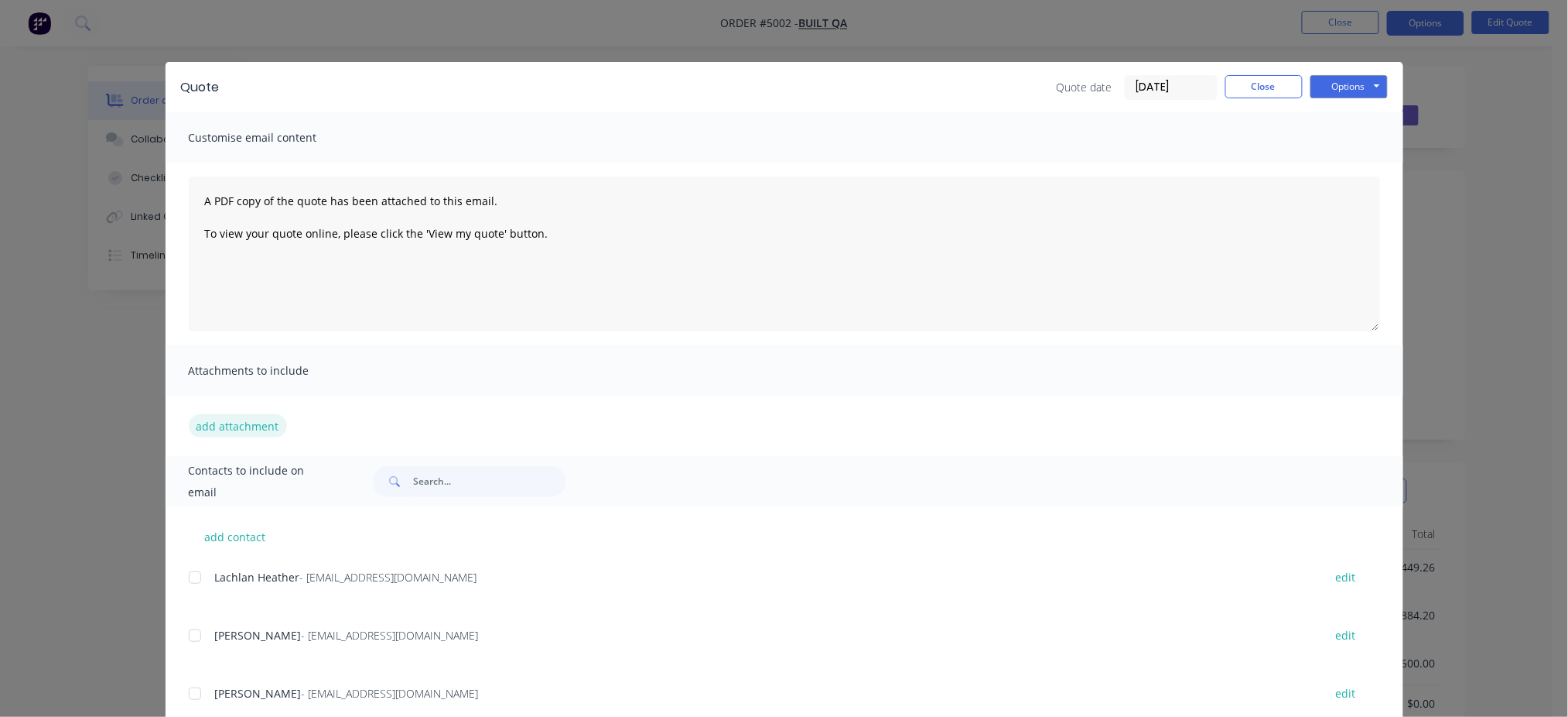
click at [232, 422] on button "add attachment" at bounding box center [238, 426] width 98 height 23
click at [266, 427] on button "add attachment" at bounding box center [238, 426] width 98 height 23
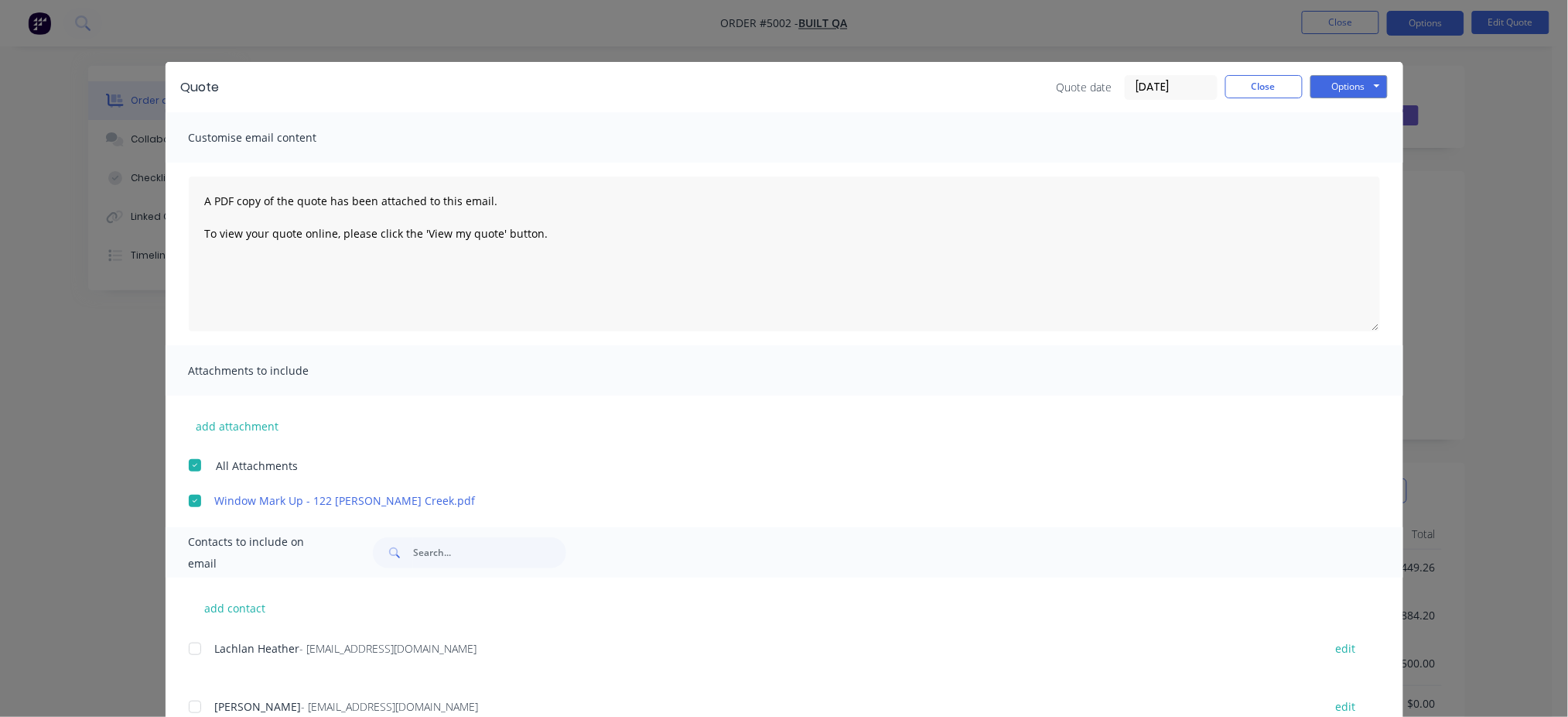
click at [186, 505] on div at bounding box center [194, 500] width 31 height 31
click at [184, 462] on div at bounding box center [194, 465] width 31 height 31
click at [1188, 81] on button "Close" at bounding box center [1264, 87] width 77 height 23
